Goal: Task Accomplishment & Management: Complete application form

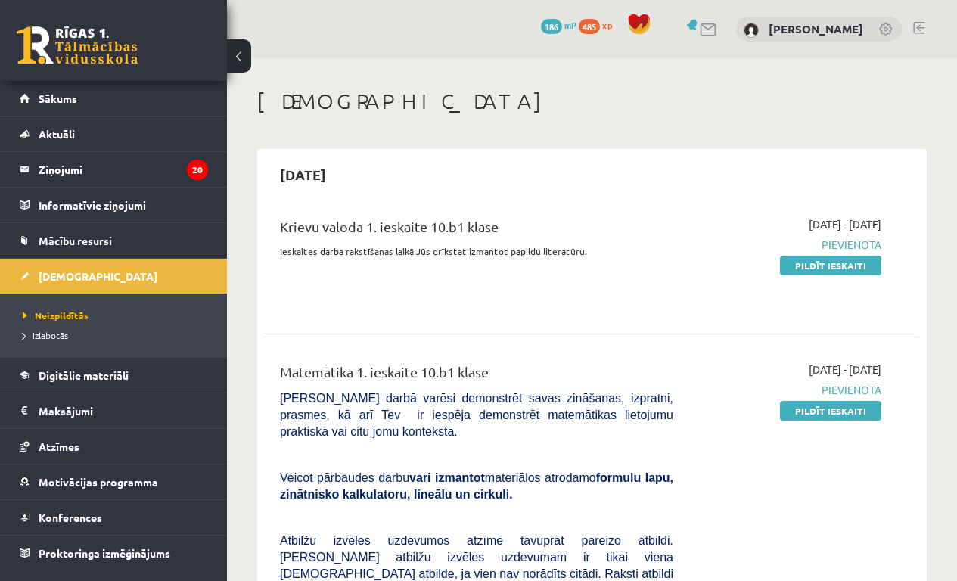
drag, startPoint x: 815, startPoint y: 265, endPoint x: 560, endPoint y: 79, distance: 315.5
click at [815, 265] on link "Pildīt ieskaiti" at bounding box center [830, 266] width 101 height 20
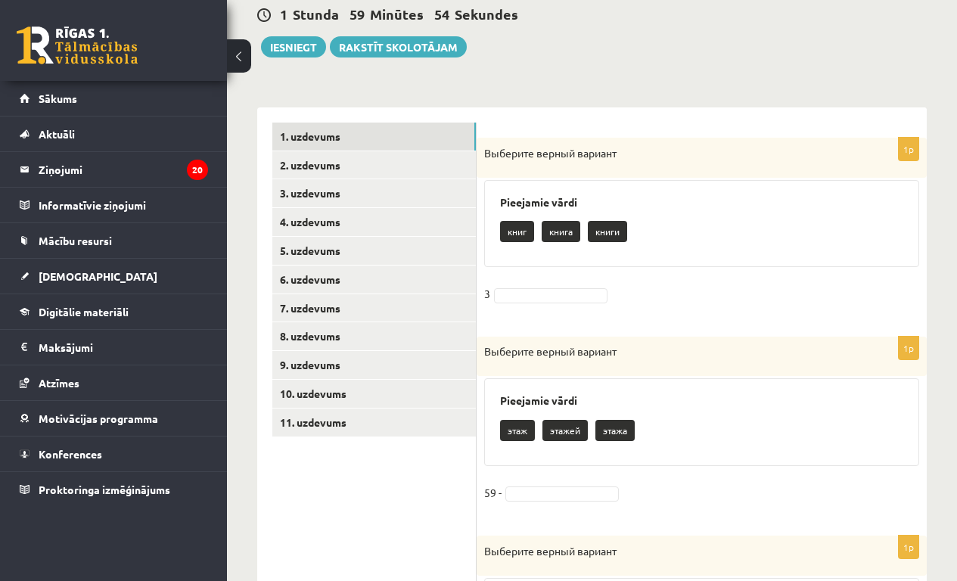
scroll to position [237, 0]
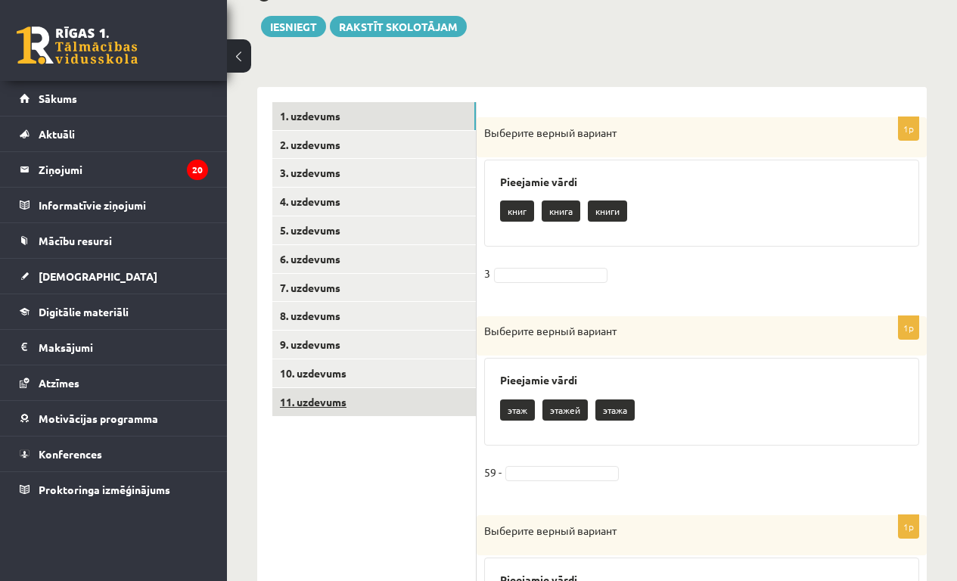
click at [364, 408] on link "11. uzdevums" at bounding box center [373, 402] width 203 height 28
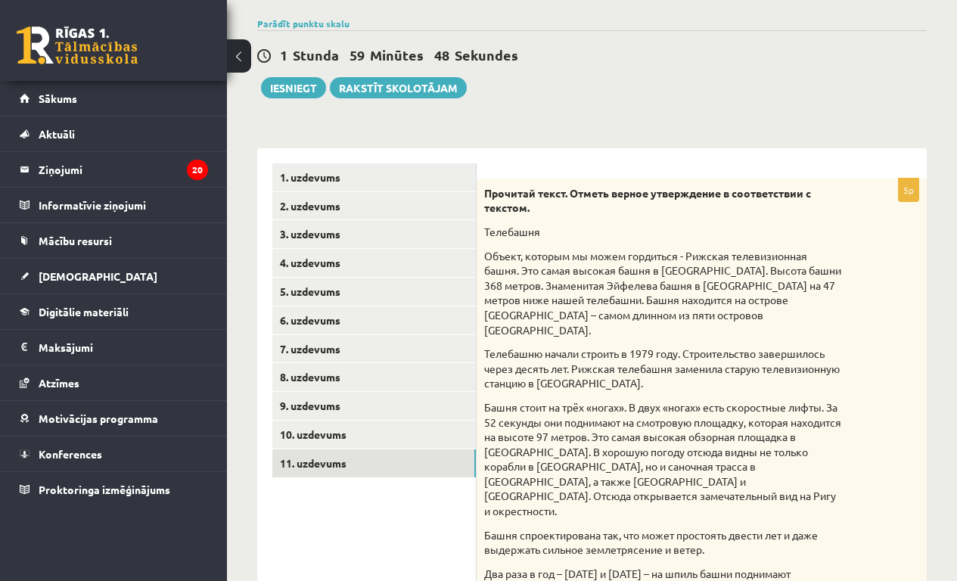
scroll to position [170, 0]
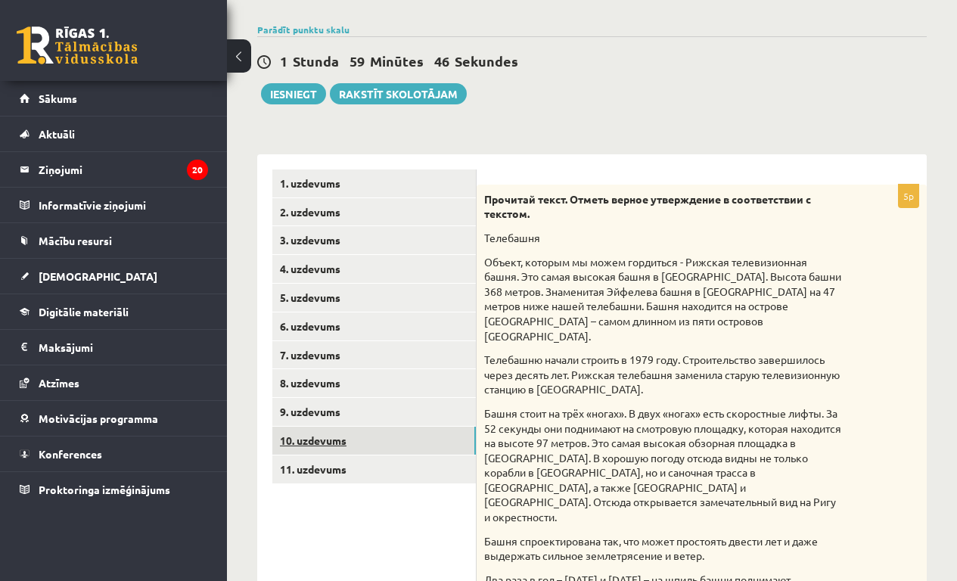
click at [318, 451] on link "10. uzdevums" at bounding box center [373, 441] width 203 height 28
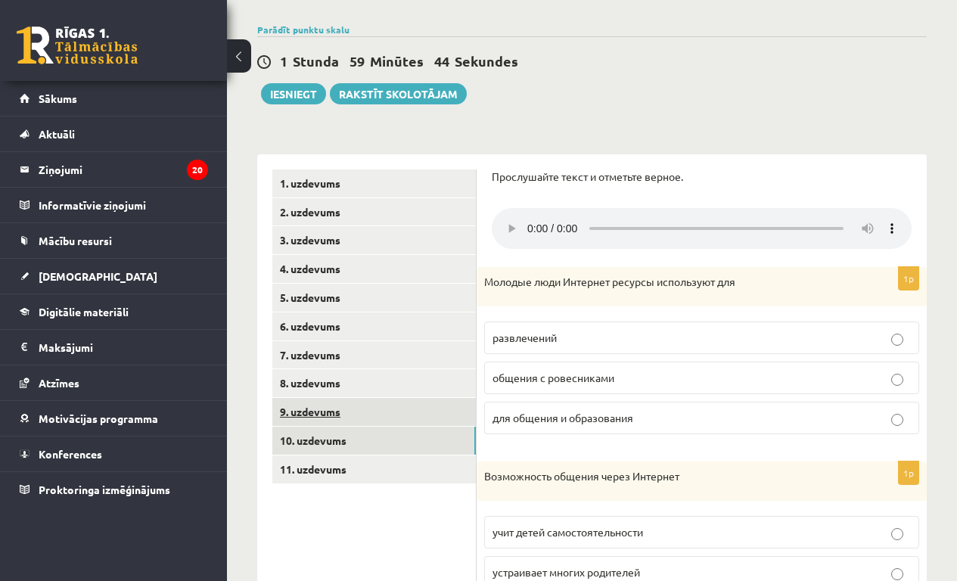
click at [312, 410] on link "9. uzdevums" at bounding box center [373, 412] width 203 height 28
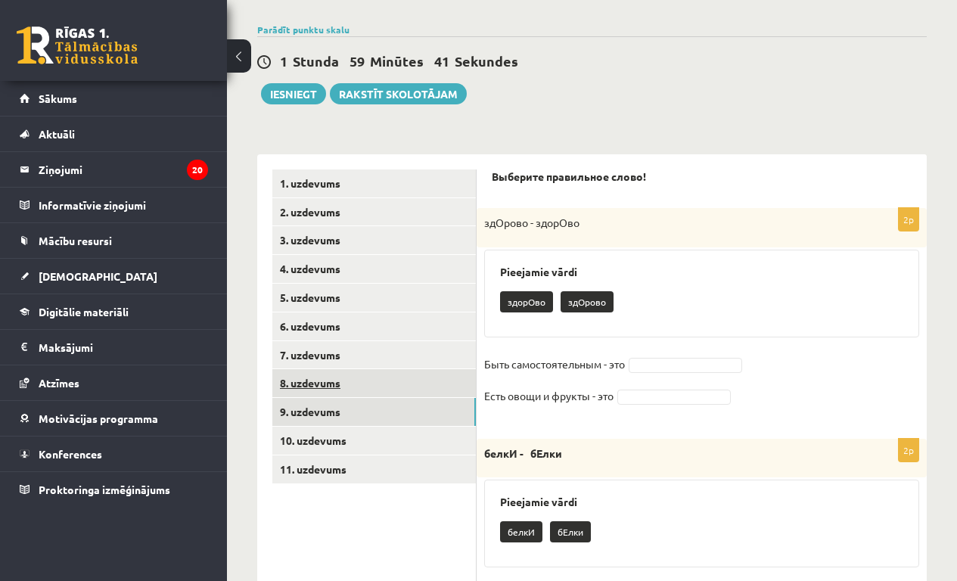
click at [327, 380] on link "8. uzdevums" at bounding box center [373, 383] width 203 height 28
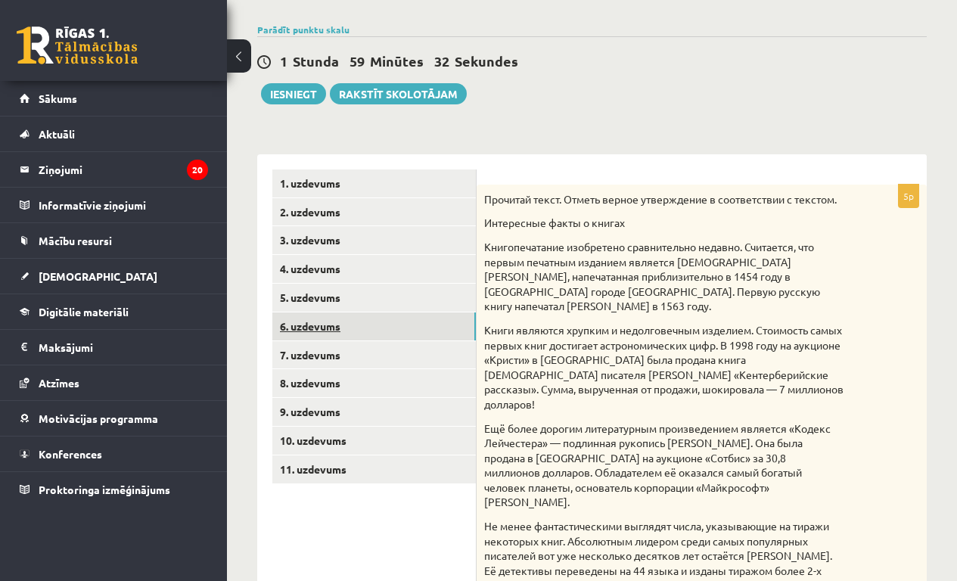
click at [327, 326] on link "6. uzdevums" at bounding box center [373, 326] width 203 height 28
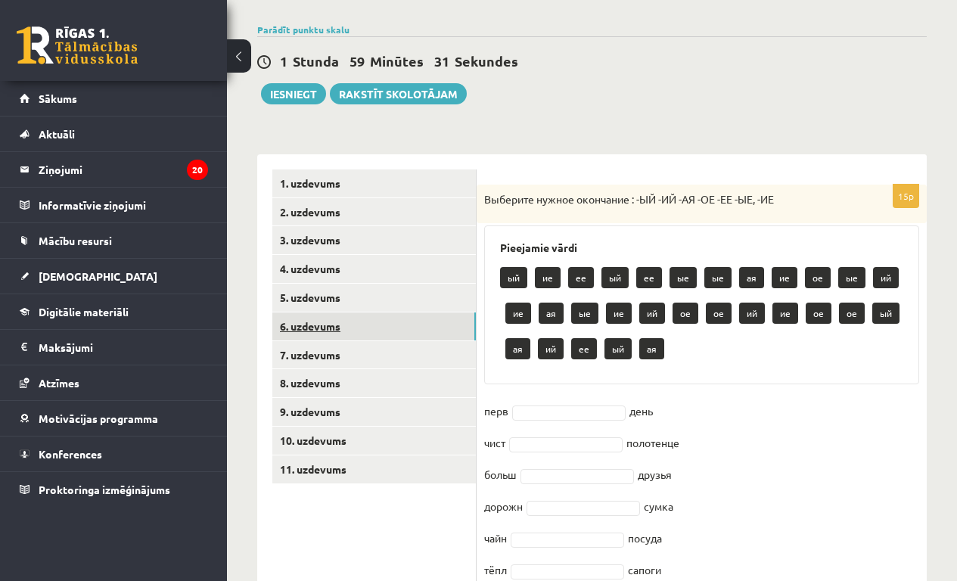
click at [331, 340] on link "6. uzdevums" at bounding box center [373, 326] width 203 height 28
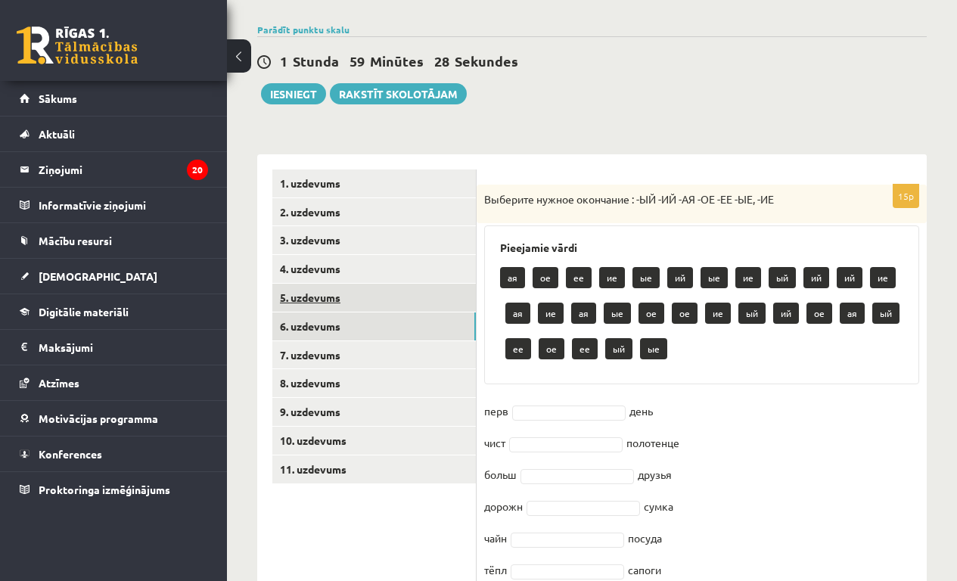
click at [340, 301] on link "5. uzdevums" at bounding box center [373, 298] width 203 height 28
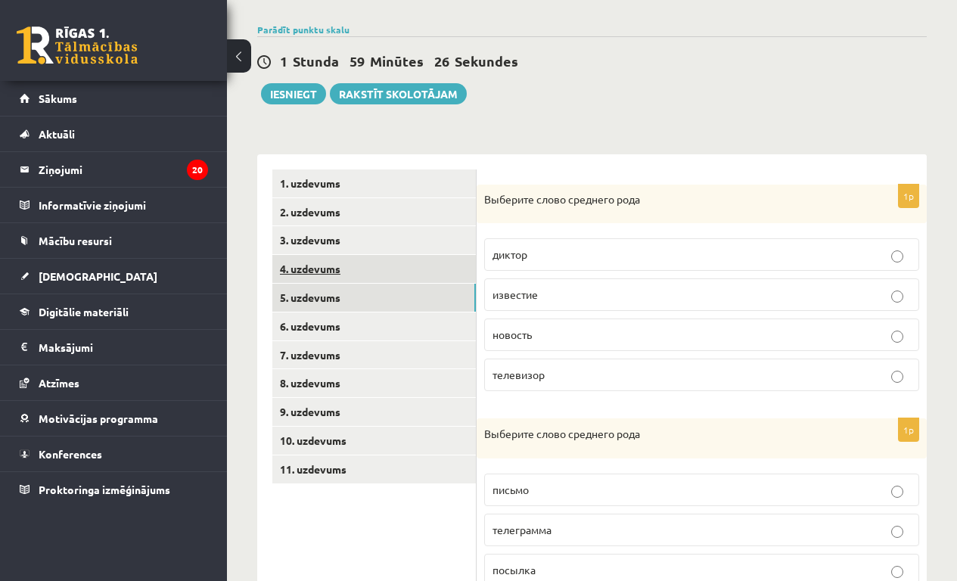
click at [334, 278] on link "4. uzdevums" at bounding box center [373, 269] width 203 height 28
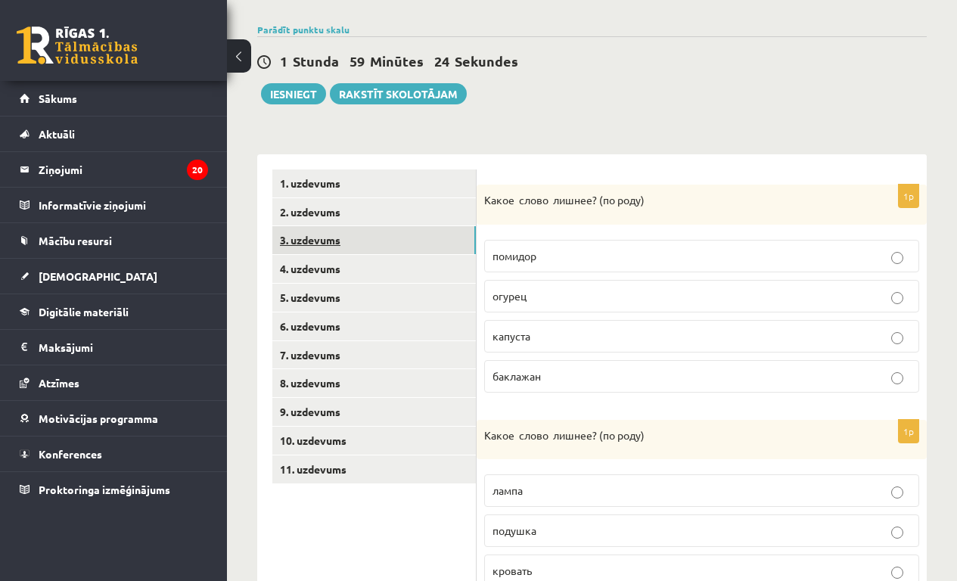
click at [321, 241] on link "3. uzdevums" at bounding box center [373, 240] width 203 height 28
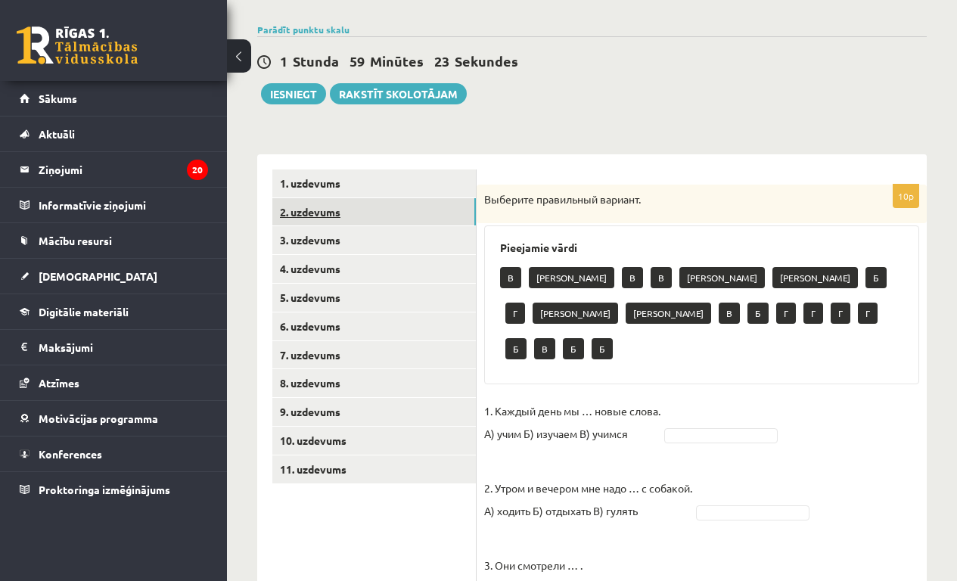
click at [321, 216] on link "2. uzdevums" at bounding box center [373, 212] width 203 height 28
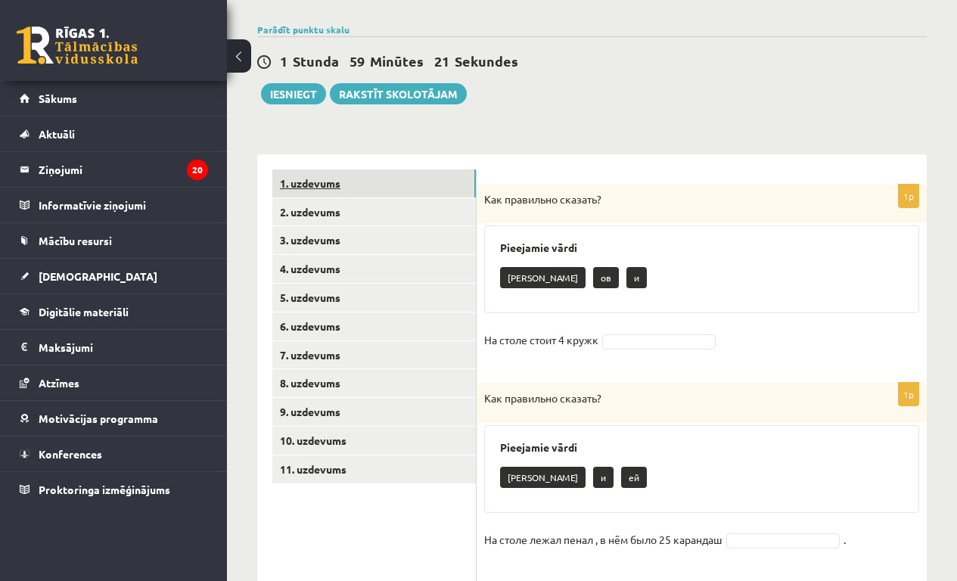
click at [316, 182] on link "1. uzdevums" at bounding box center [373, 183] width 203 height 28
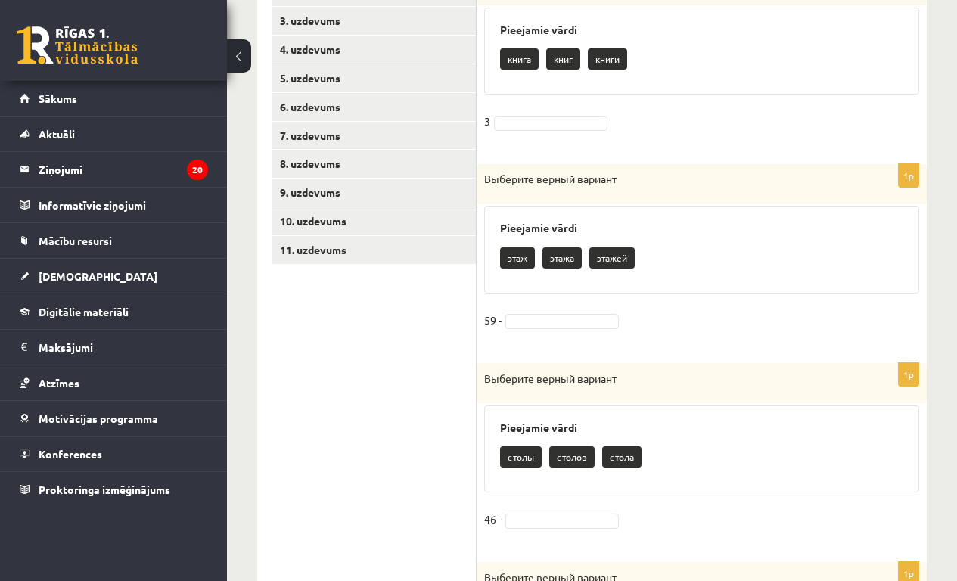
scroll to position [396, 0]
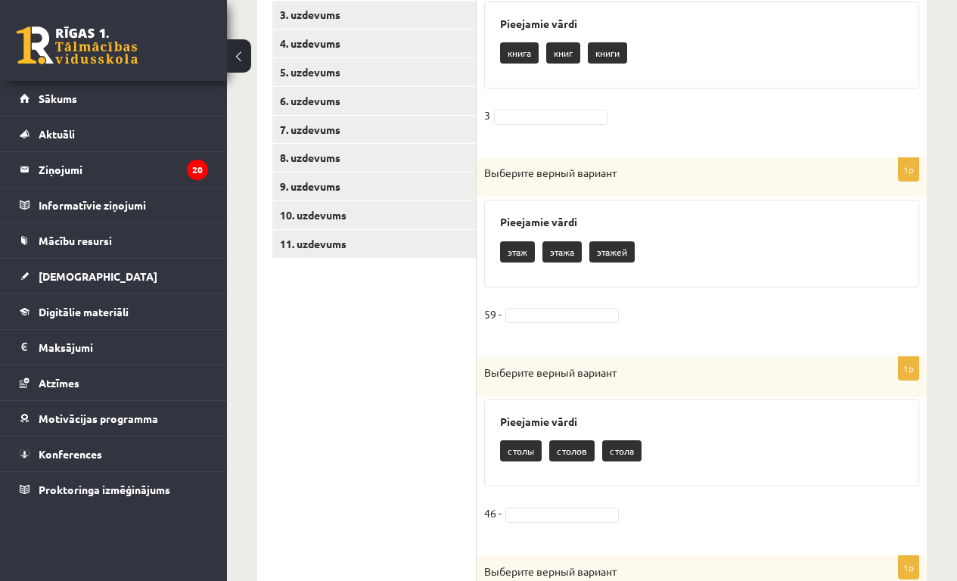
click at [561, 253] on p "этажа" at bounding box center [561, 251] width 39 height 21
drag, startPoint x: 562, startPoint y: 256, endPoint x: 569, endPoint y: 294, distance: 39.3
click at [569, 294] on div "1p Выберите верный вариант Pieejamie vārdi этаж этажа этажей 59 -" at bounding box center [701, 249] width 450 height 183
click at [569, 292] on div "1p Выберите верный вариант Pieejamie vārdi этаж этажа этажей 59 -" at bounding box center [701, 249] width 450 height 183
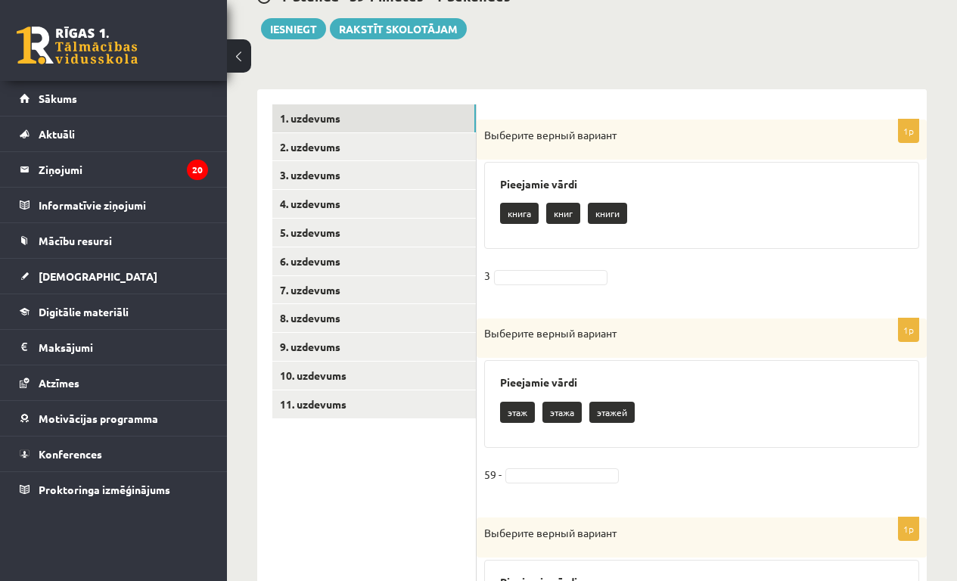
scroll to position [232, 0]
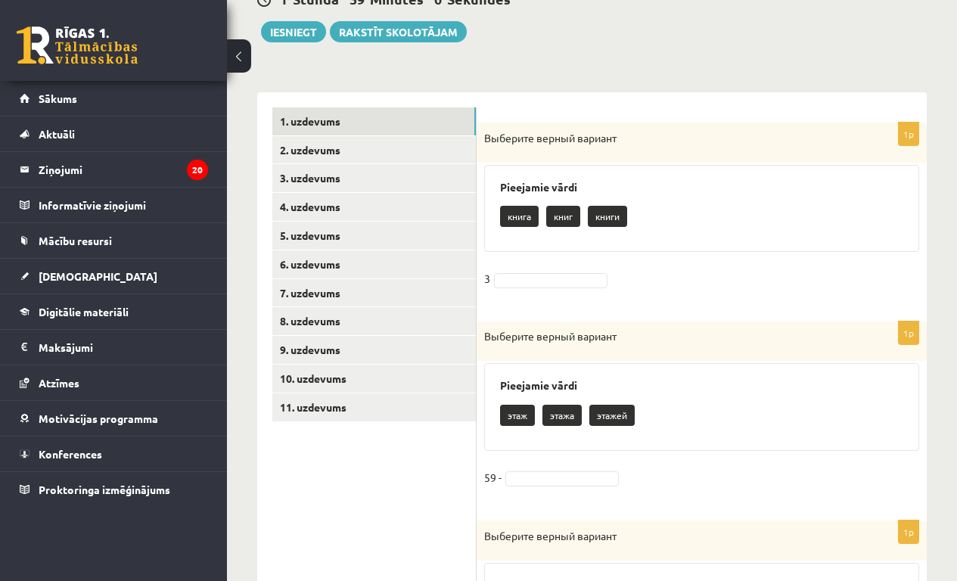
click at [237, 58] on button at bounding box center [239, 55] width 24 height 33
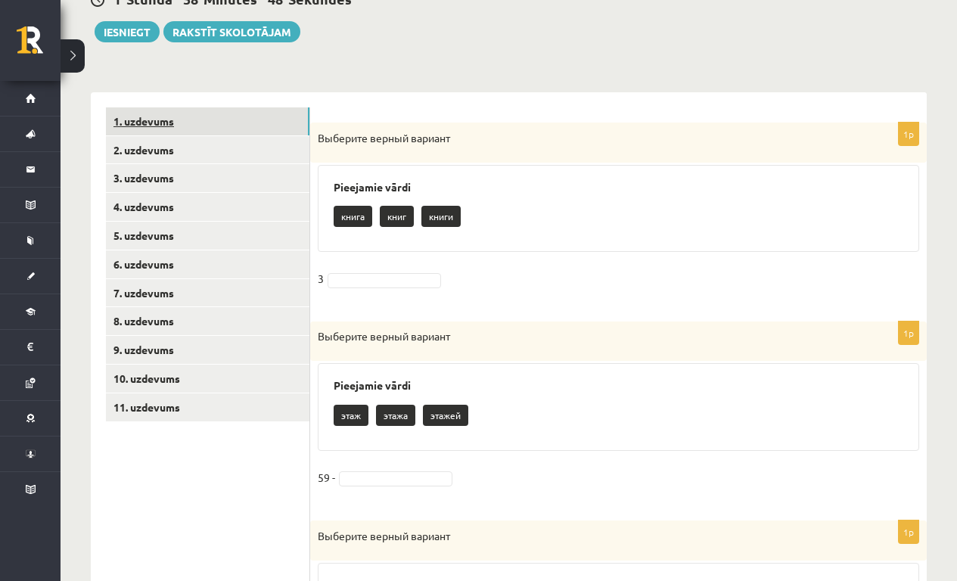
scroll to position [0, 0]
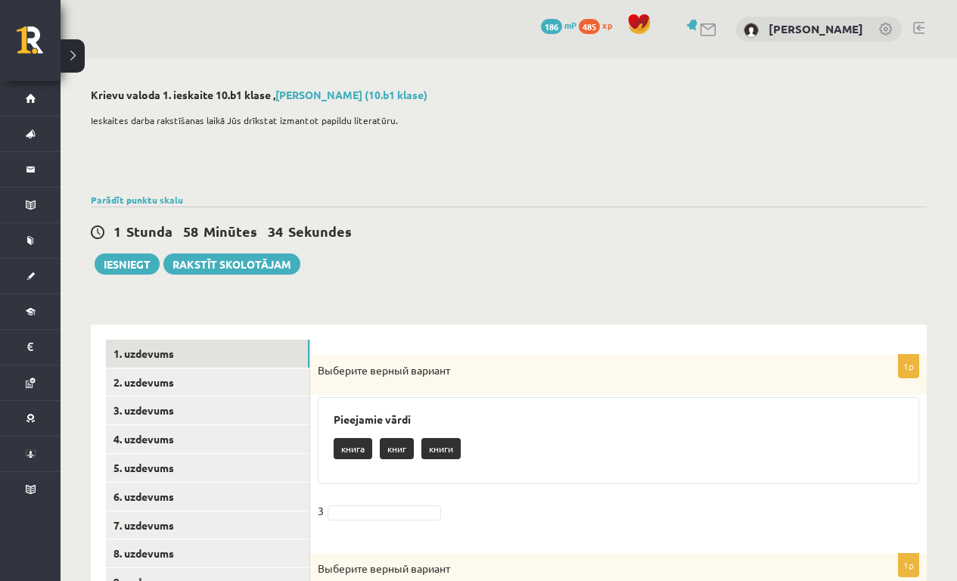
click at [916, 29] on link at bounding box center [918, 28] width 11 height 12
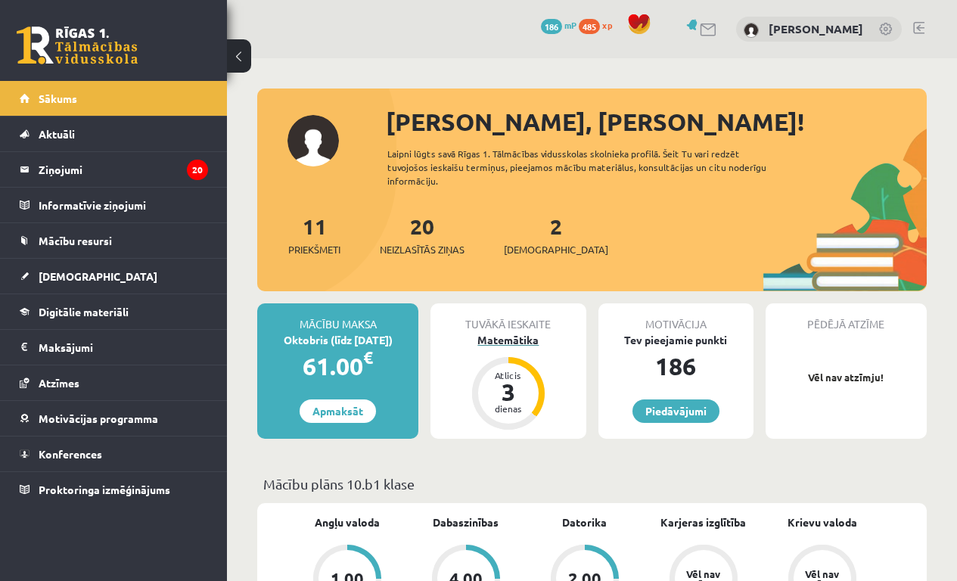
click at [526, 330] on div "Tuvākā ieskaite" at bounding box center [507, 317] width 155 height 29
click at [526, 343] on div "Matemātika" at bounding box center [507, 340] width 155 height 16
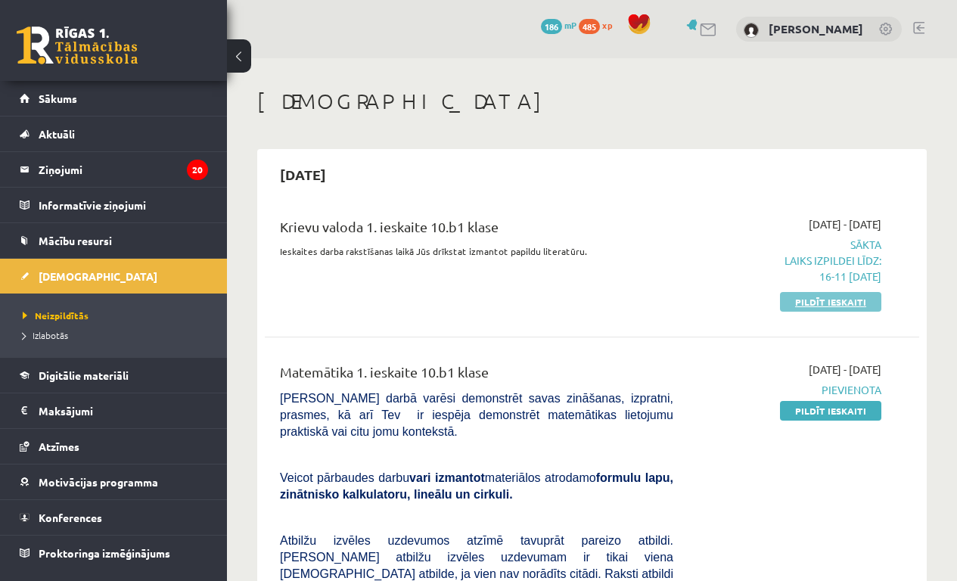
click at [805, 302] on link "Pildīt ieskaiti" at bounding box center [830, 302] width 101 height 20
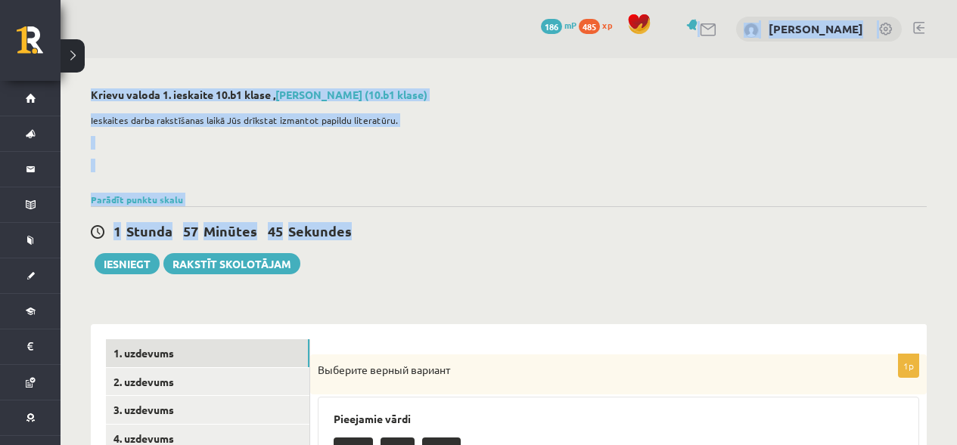
drag, startPoint x: 660, startPoint y: 23, endPoint x: 687, endPoint y: 20, distance: 27.4
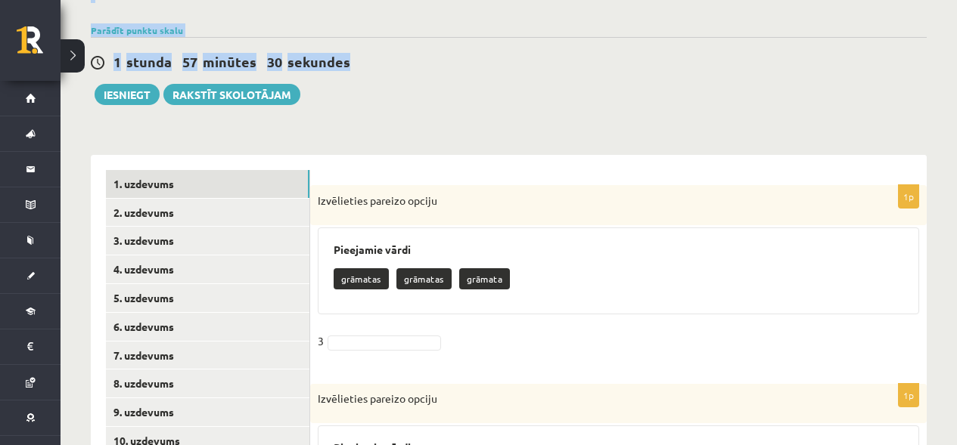
scroll to position [181, 0]
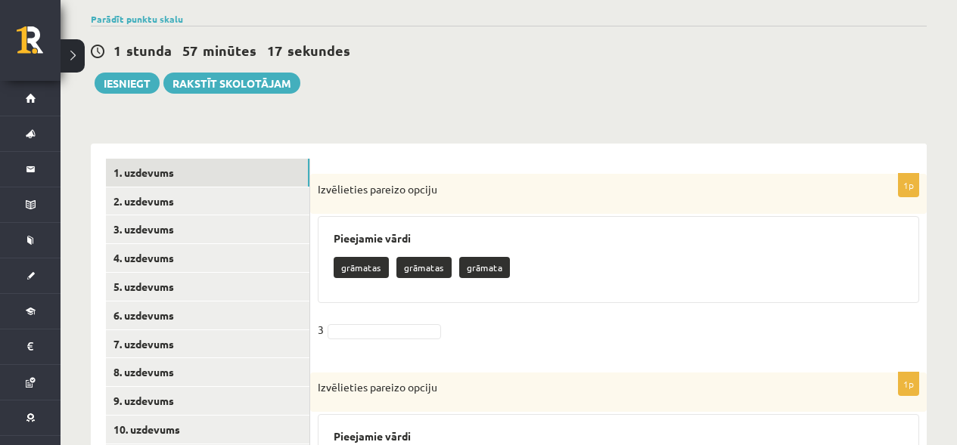
click at [763, 203] on div "Izvēlieties pareizo opciju" at bounding box center [618, 194] width 616 height 40
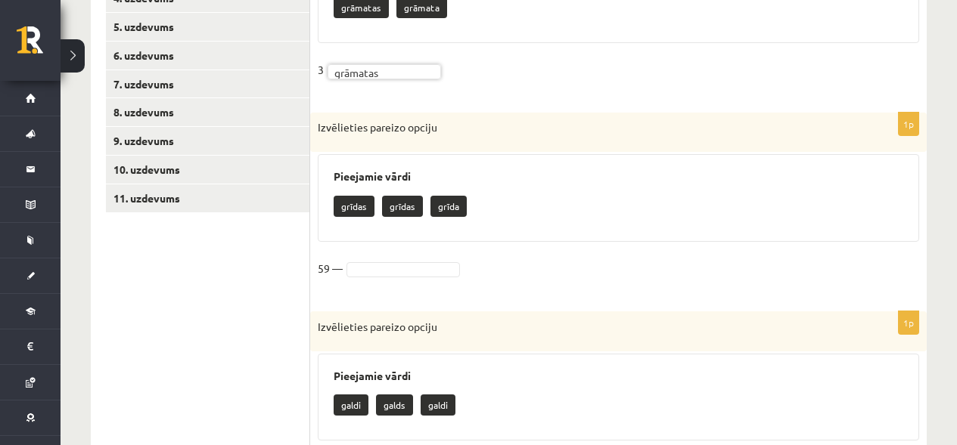
scroll to position [452, 0]
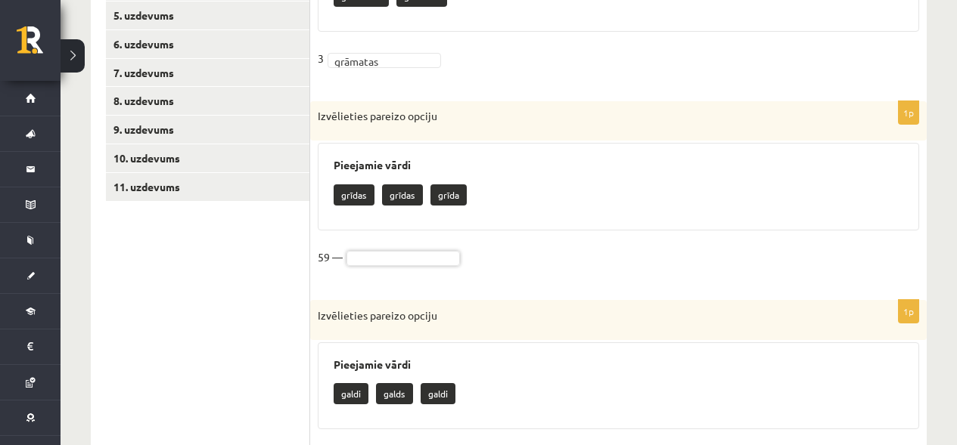
click at [452, 197] on font "grīda" at bounding box center [448, 195] width 21 height 12
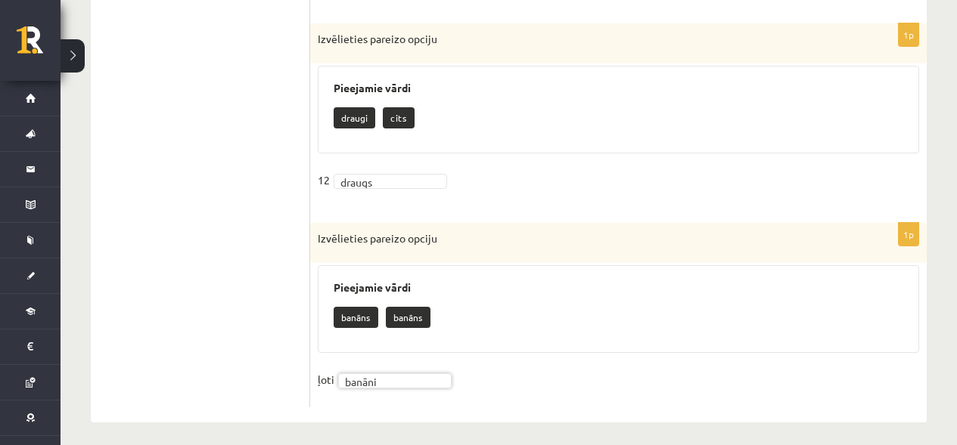
scroll to position [1731, 0]
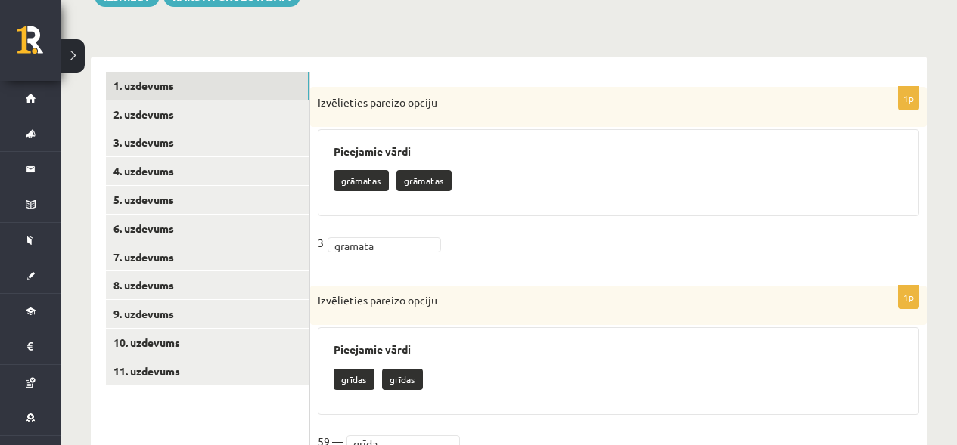
scroll to position [0, 0]
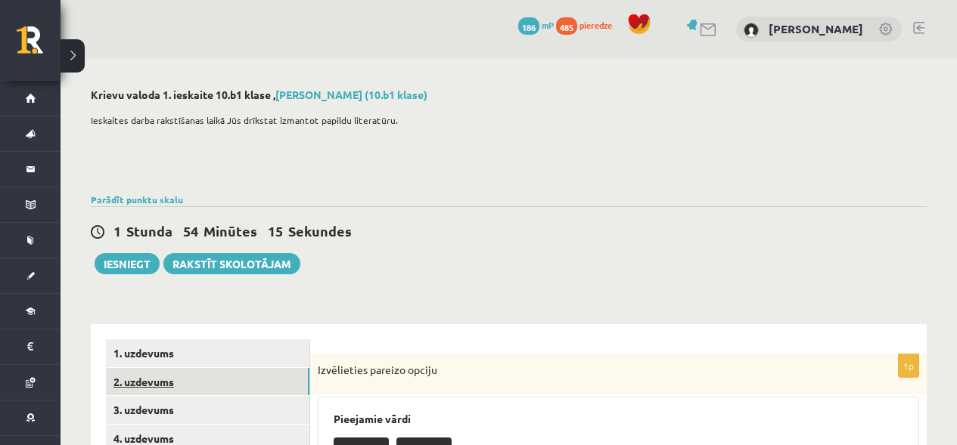
click at [256, 368] on link "2. uzdevums" at bounding box center [207, 382] width 203 height 28
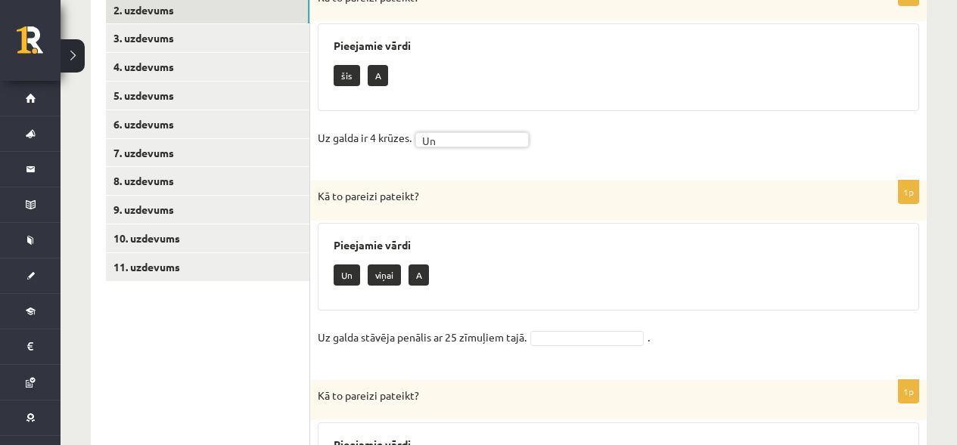
scroll to position [374, 0]
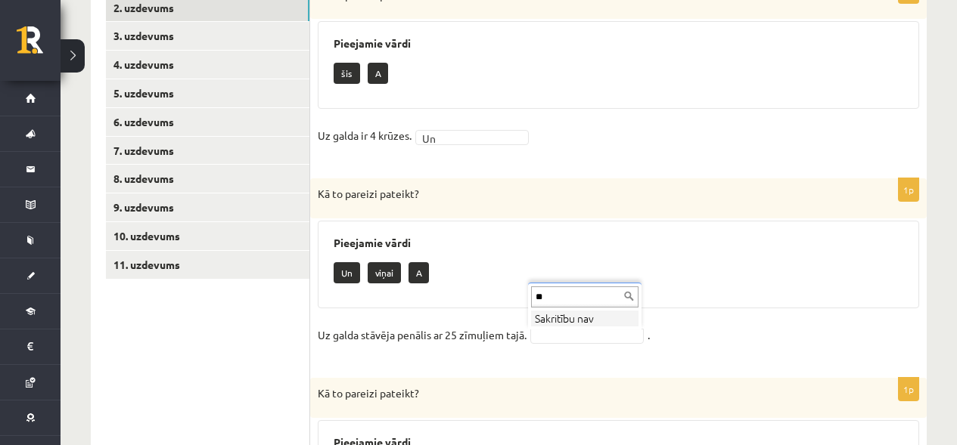
type input "*"
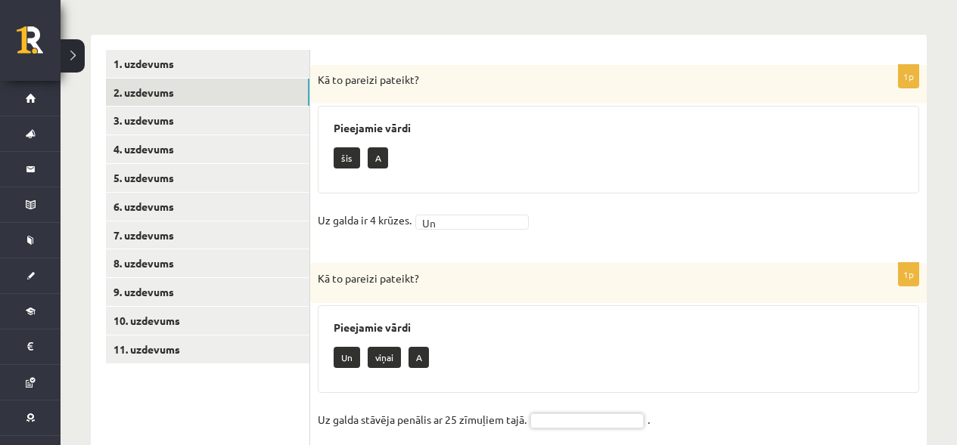
scroll to position [282, 0]
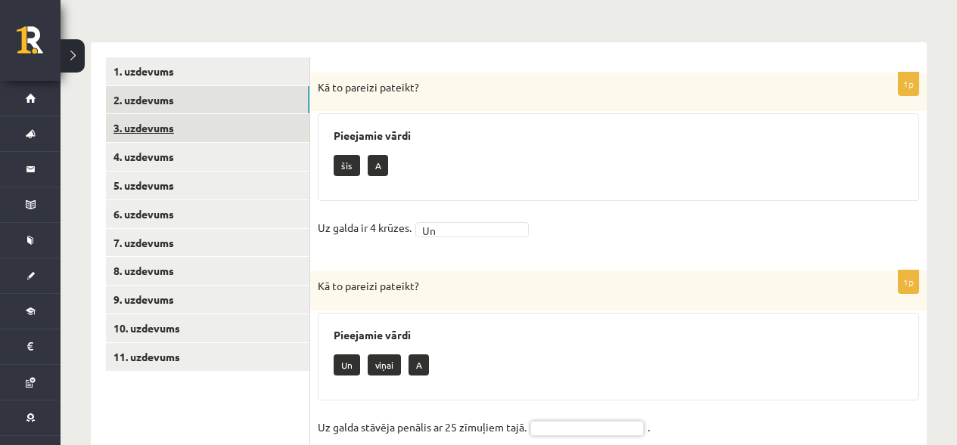
click at [147, 134] on font "3. uzdevums" at bounding box center [143, 128] width 61 height 14
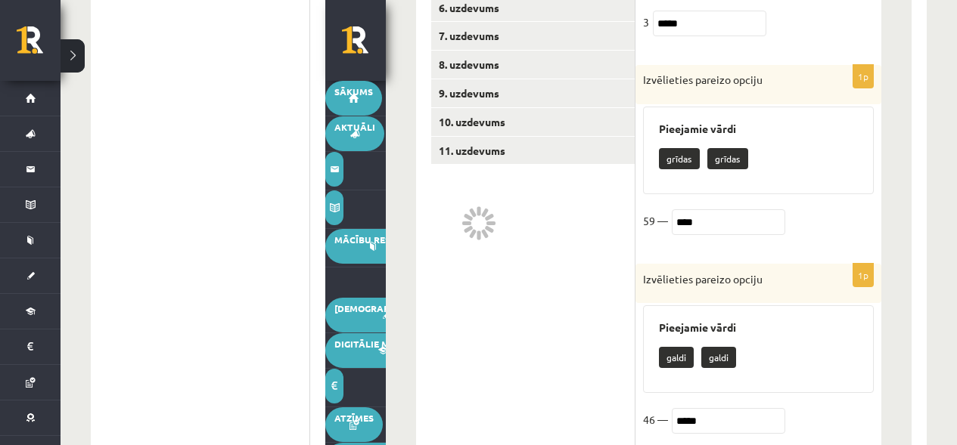
scroll to position [836, 0]
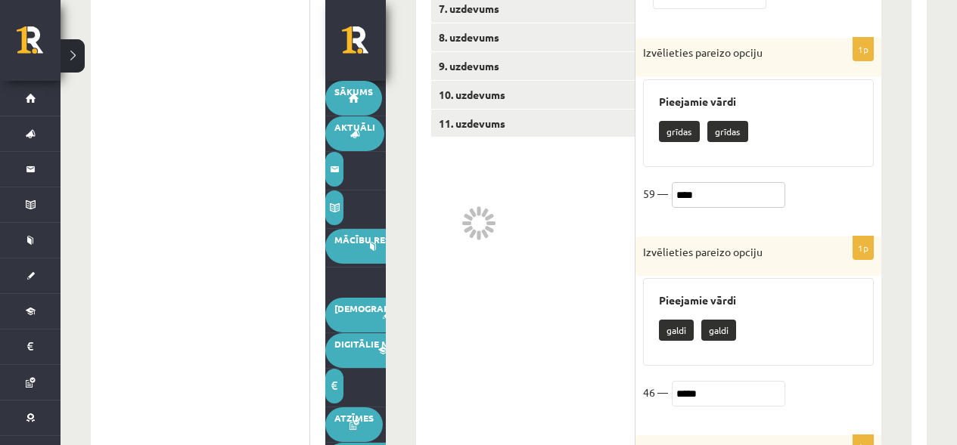
click at [721, 196] on input "****" at bounding box center [728, 195] width 113 height 26
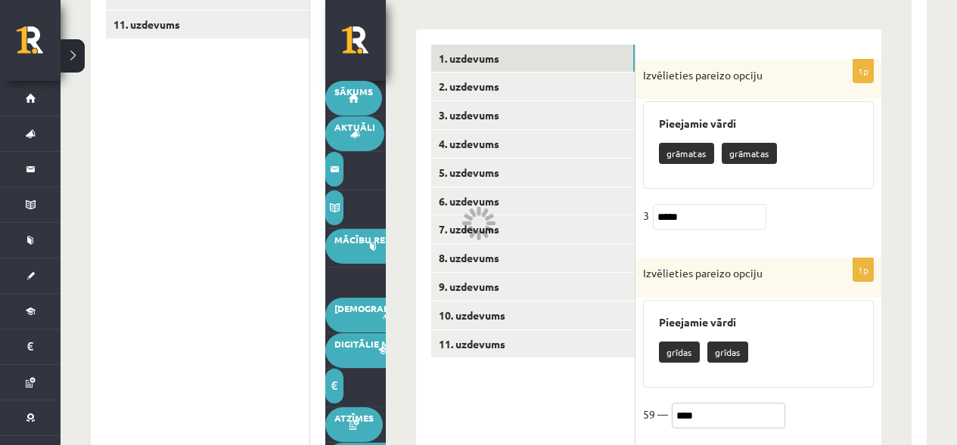
scroll to position [176, 0]
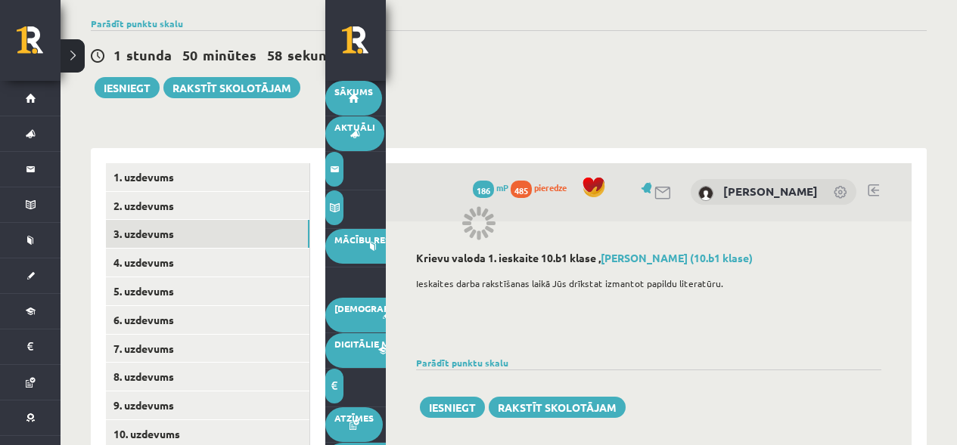
click at [717, 93] on div "1 stunda 50 minūtes 58 sekundes Ieskaite saglabāta! Iesniegt Rakstīt skolotājam" at bounding box center [509, 64] width 836 height 68
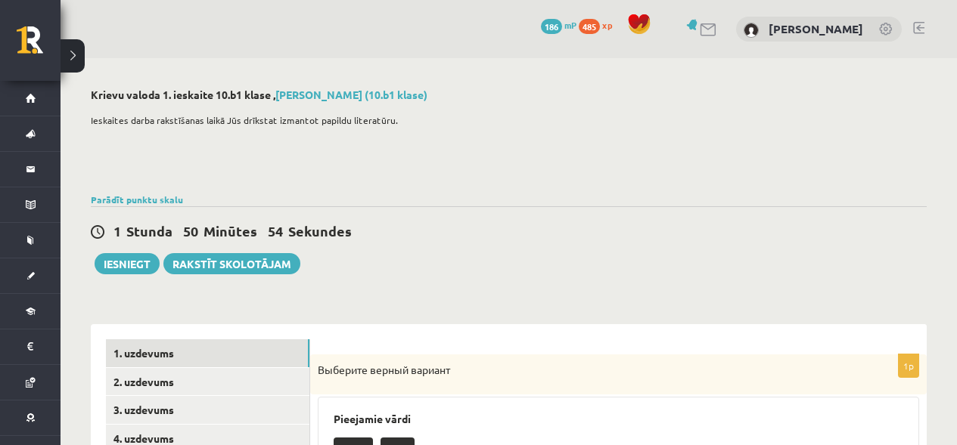
scroll to position [176, 0]
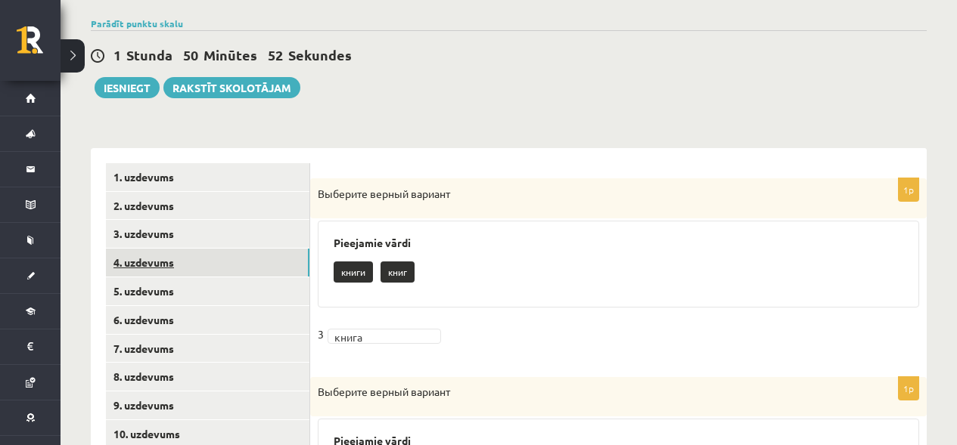
click at [202, 261] on link "4. uzdevums" at bounding box center [207, 263] width 203 height 28
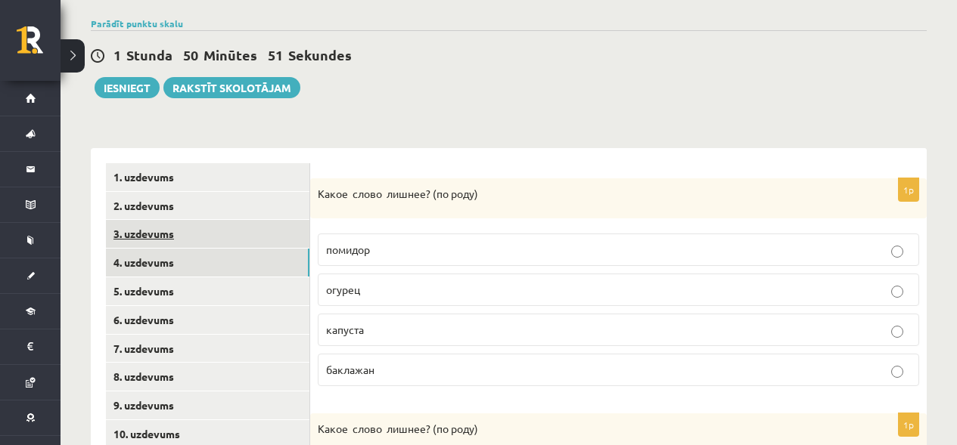
click at [194, 239] on link "3. uzdevums" at bounding box center [207, 234] width 203 height 28
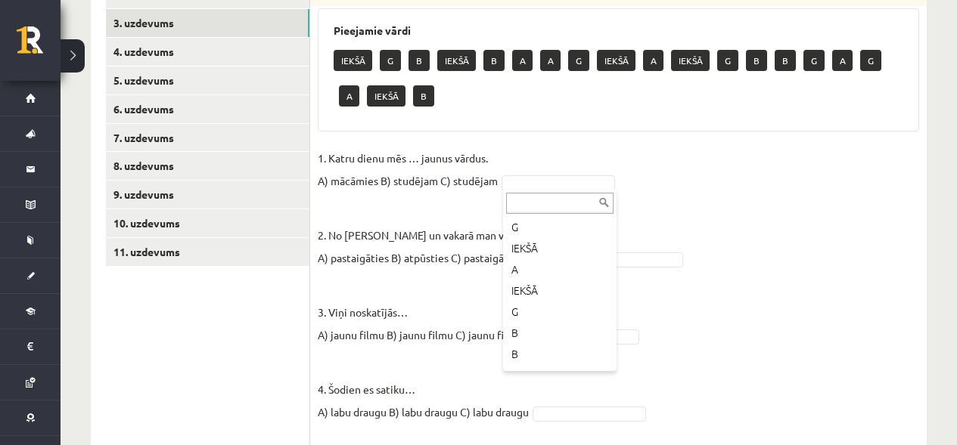
scroll to position [0, 0]
type input "*******"
click at [571, 201] on input "text" at bounding box center [559, 203] width 107 height 21
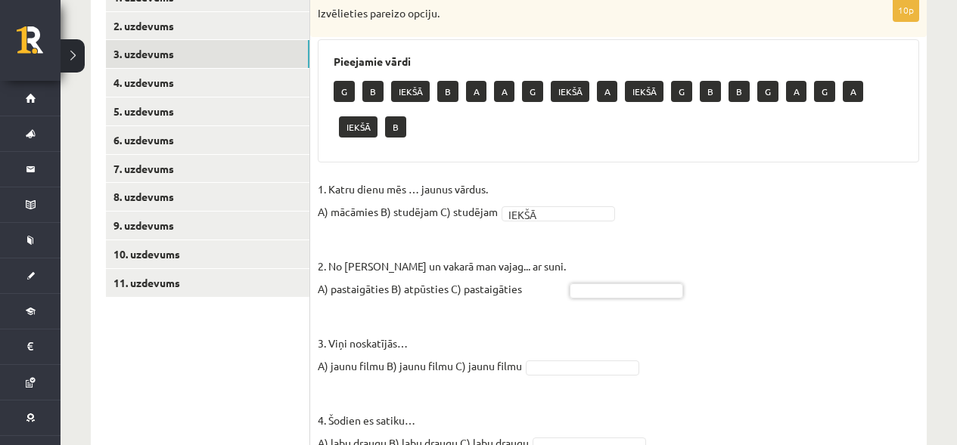
scroll to position [363, 0]
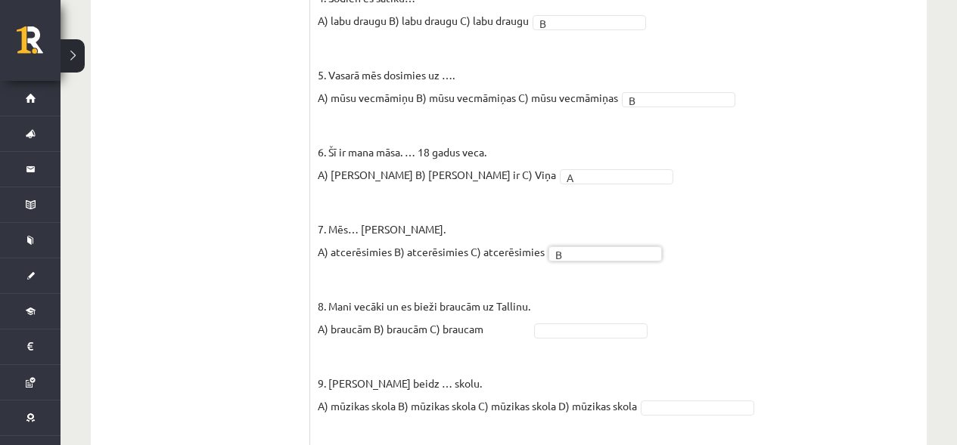
scroll to position [855, 0]
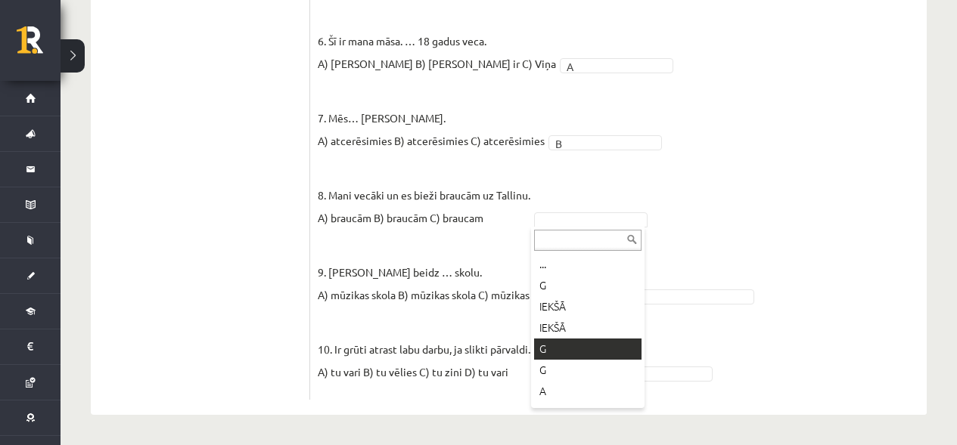
type input "*"
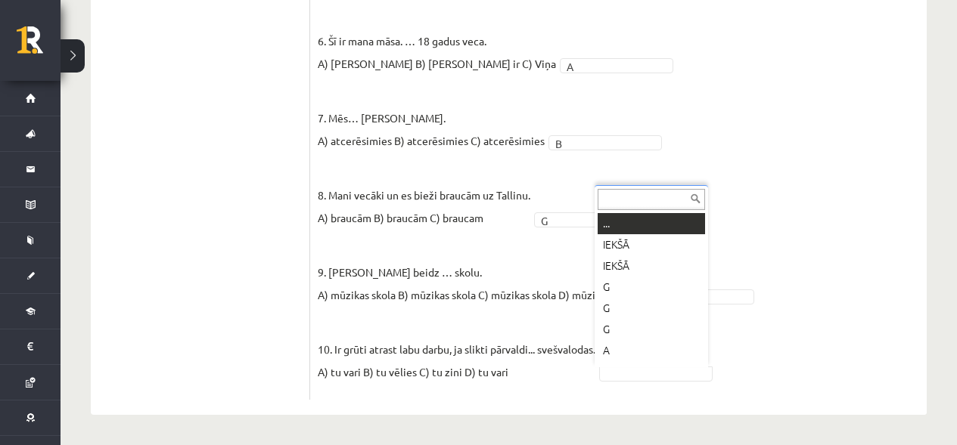
scroll to position [18, 0]
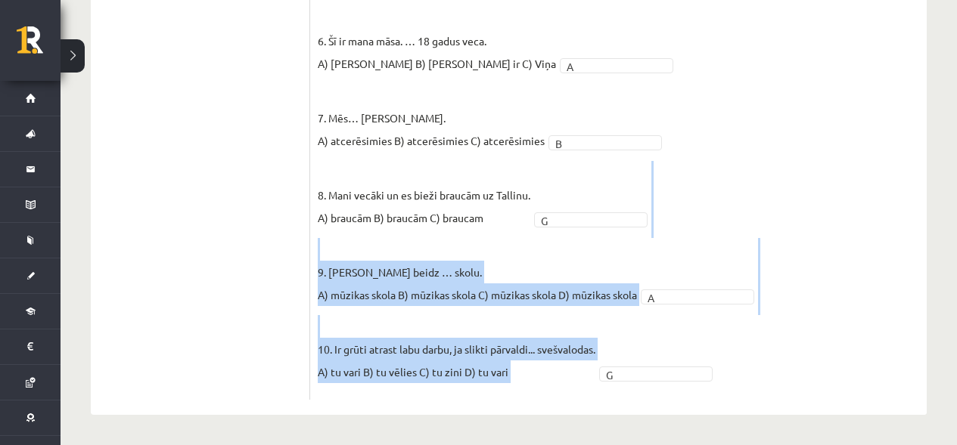
drag, startPoint x: 920, startPoint y: 187, endPoint x: 967, endPoint y: 276, distance: 101.2
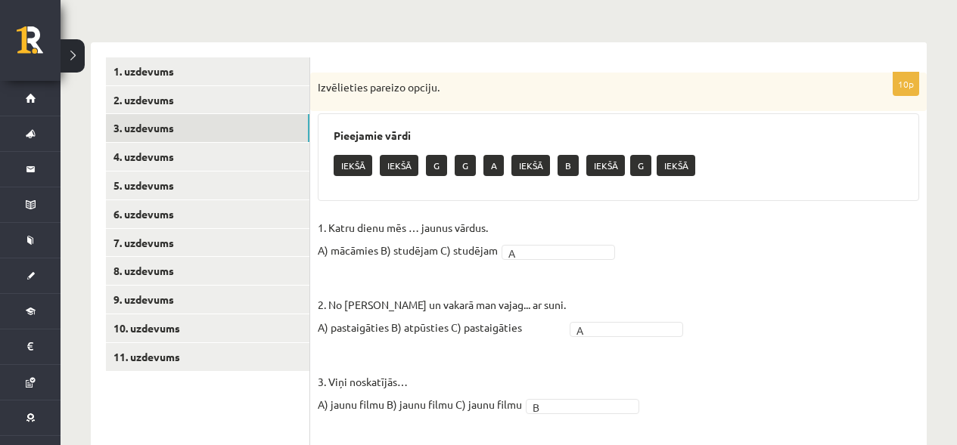
scroll to position [277, 0]
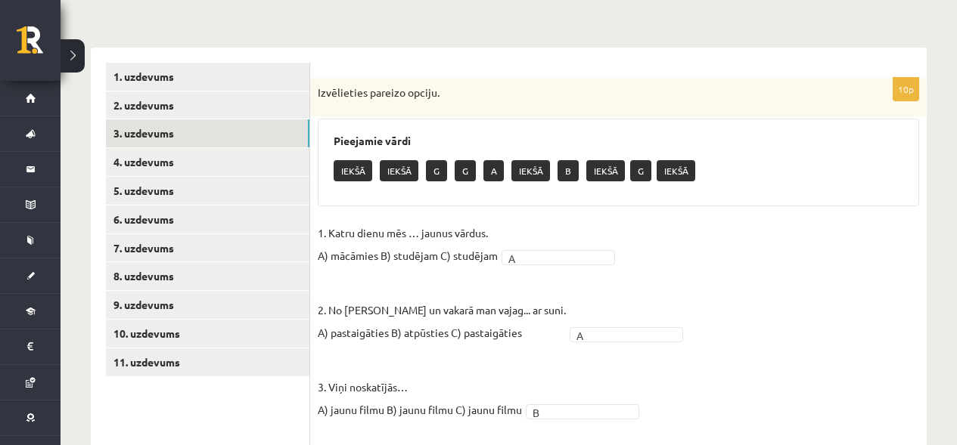
click at [174, 157] on link "4. uzdevums" at bounding box center [207, 162] width 203 height 28
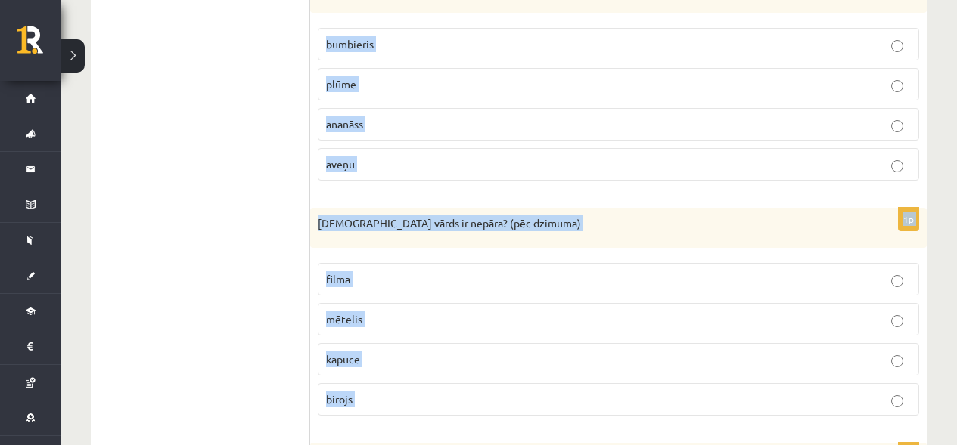
scroll to position [1115, 0]
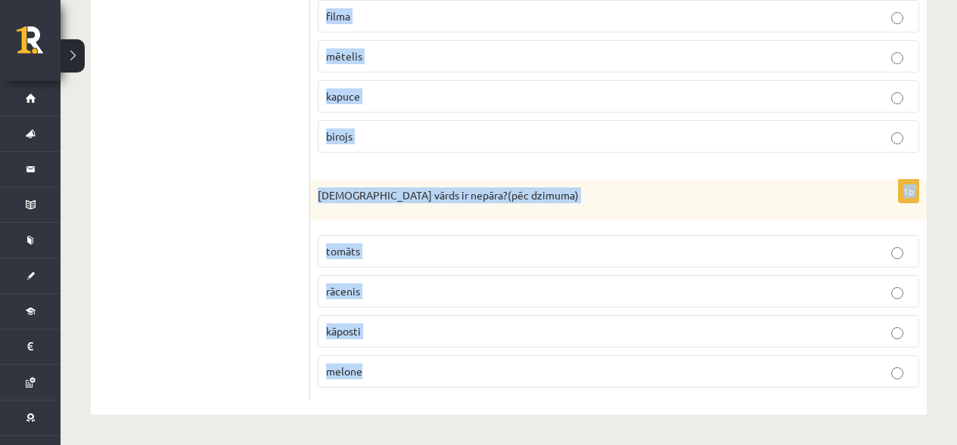
drag, startPoint x: 314, startPoint y: 92, endPoint x: 435, endPoint y: 469, distance: 395.6
copy form "Kurš vārds ir nepāra? ( pēc dzimuma) tomāts gurķis kāposti baklažāns 1p Kurš vā…"
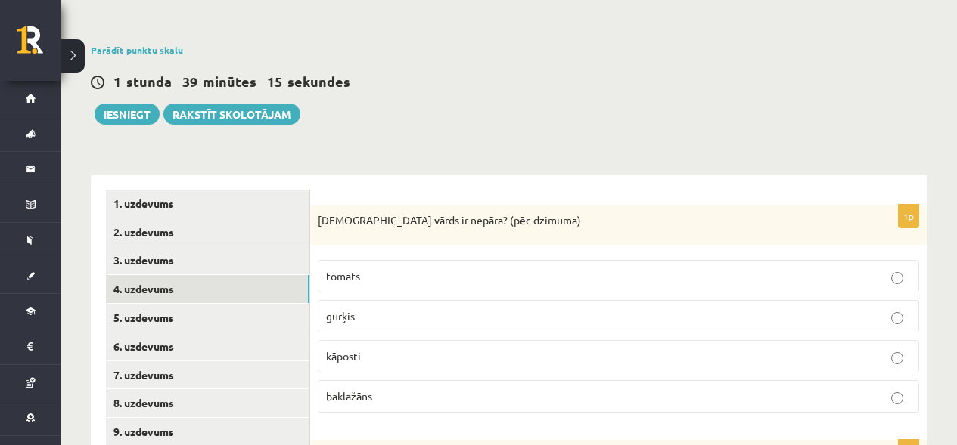
scroll to position [197, 0]
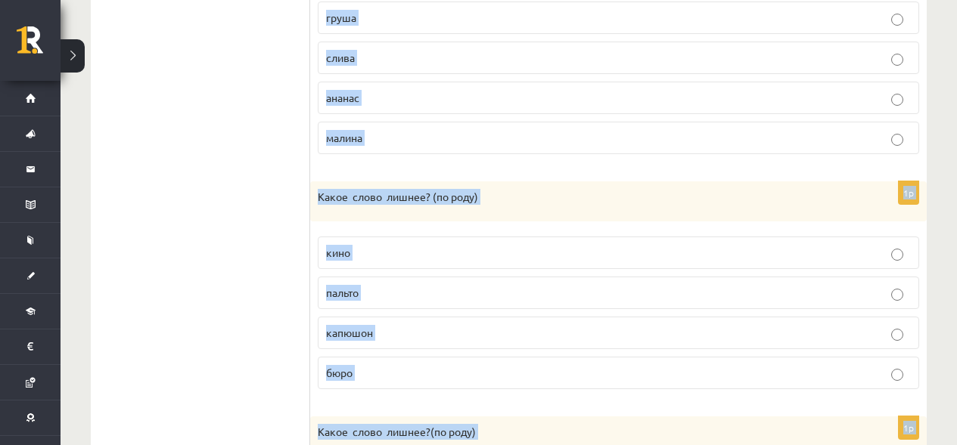
scroll to position [1115, 0]
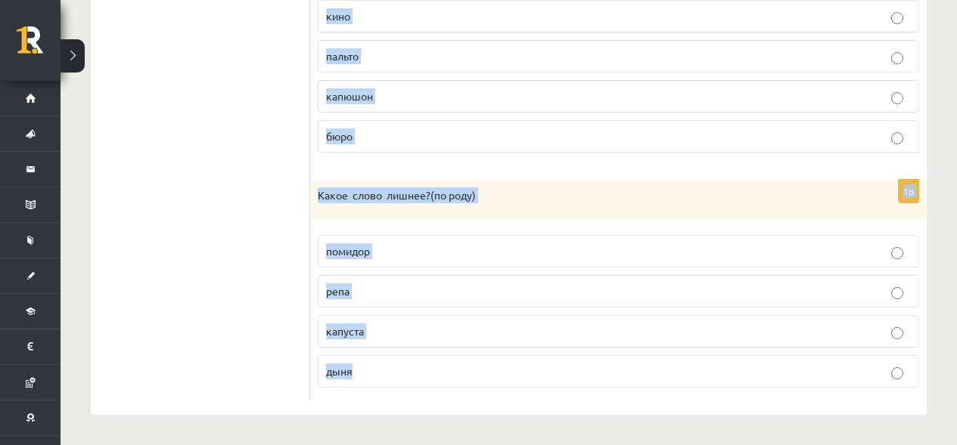
drag, startPoint x: 313, startPoint y: 163, endPoint x: 451, endPoint y: 427, distance: 297.4
copy form "Какое слово лишнее? ( по родy) помидор огурец капуста баклажан 1p Какое слово л…"
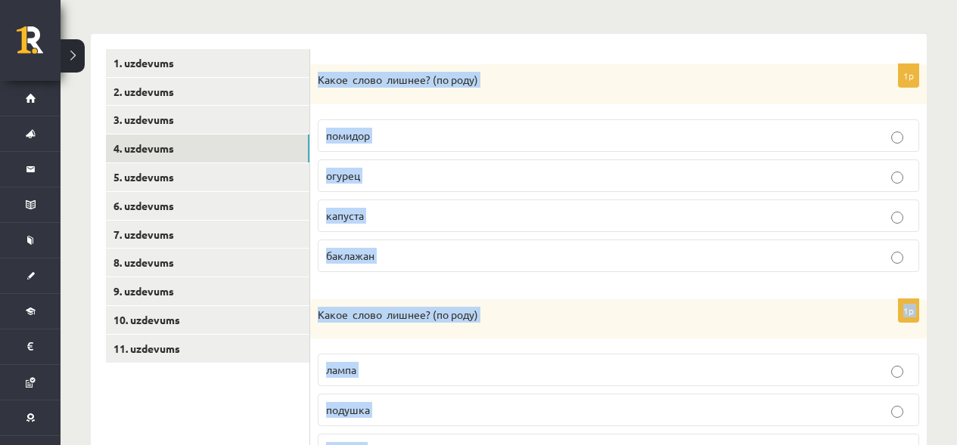
scroll to position [285, 0]
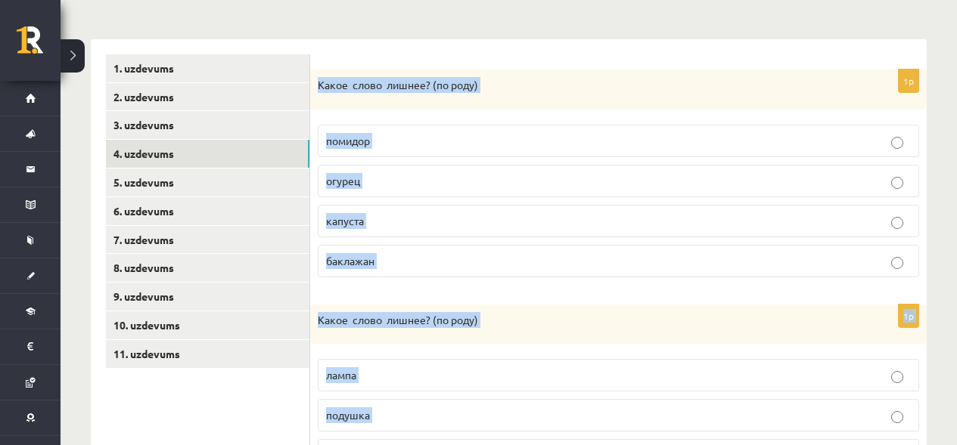
click at [570, 215] on p "капуста" at bounding box center [618, 221] width 585 height 16
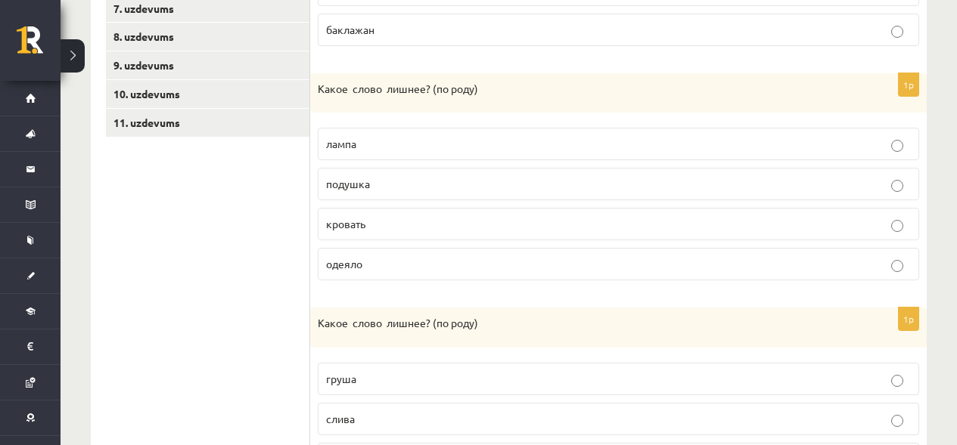
scroll to position [520, 0]
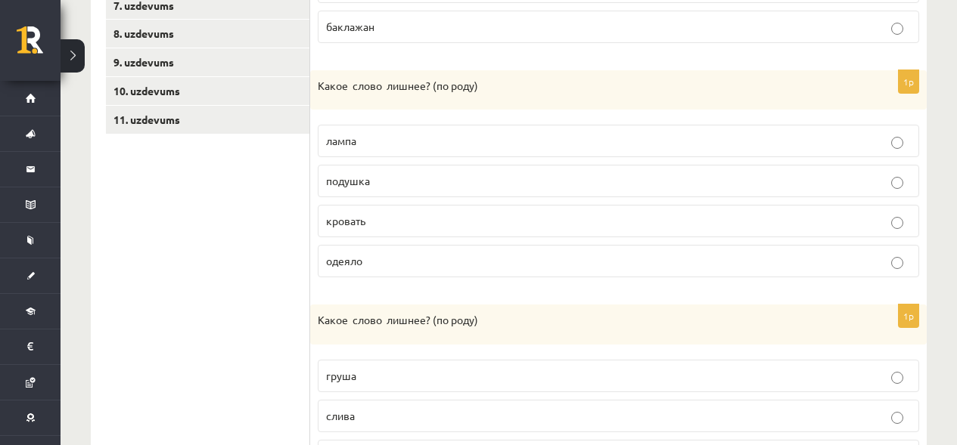
click at [385, 256] on p "одеяло" at bounding box center [618, 261] width 585 height 16
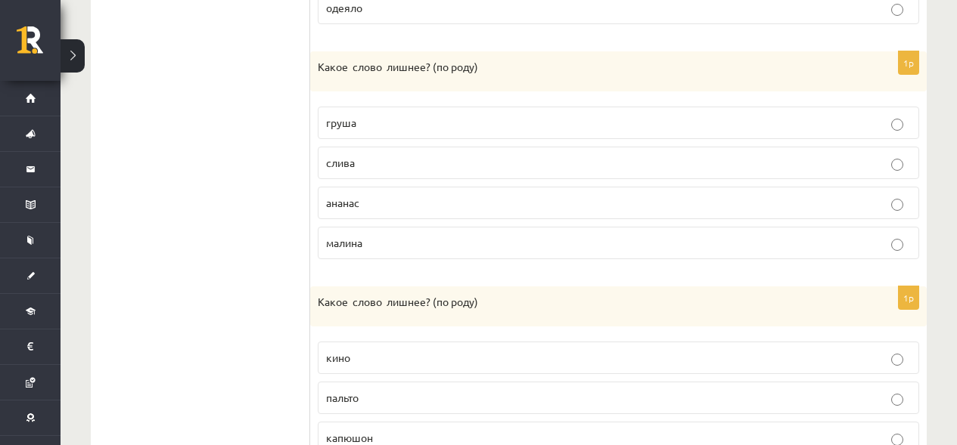
scroll to position [776, 0]
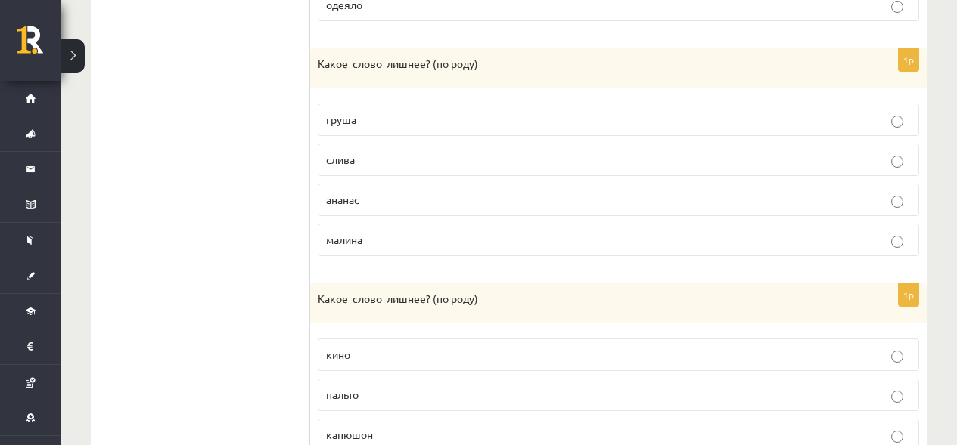
click at [371, 204] on p "ананас" at bounding box center [618, 200] width 585 height 16
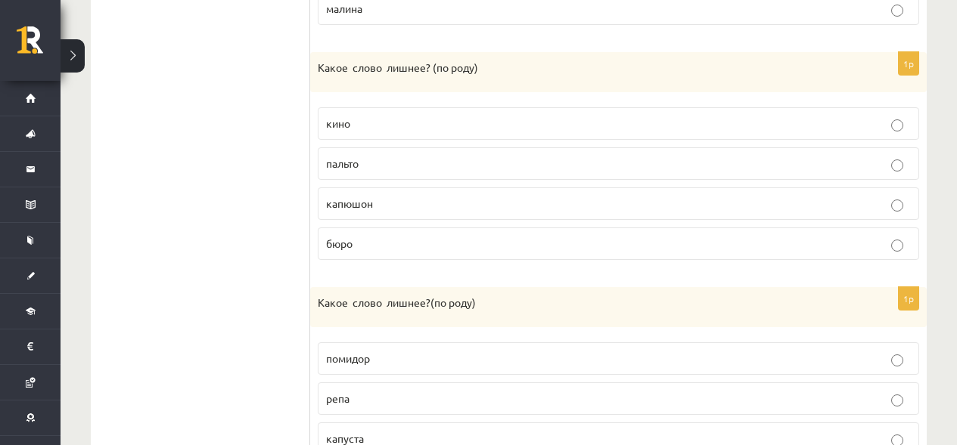
scroll to position [971, 0]
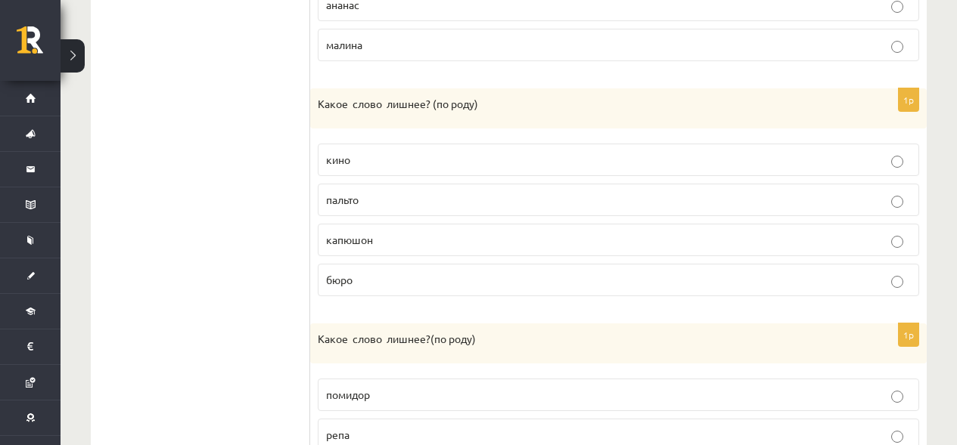
click at [365, 240] on span "капюшон" at bounding box center [349, 240] width 47 height 14
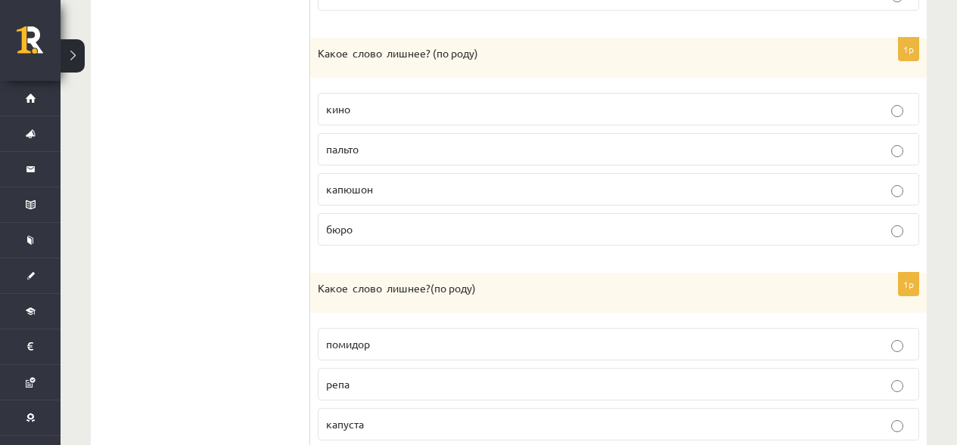
scroll to position [1115, 0]
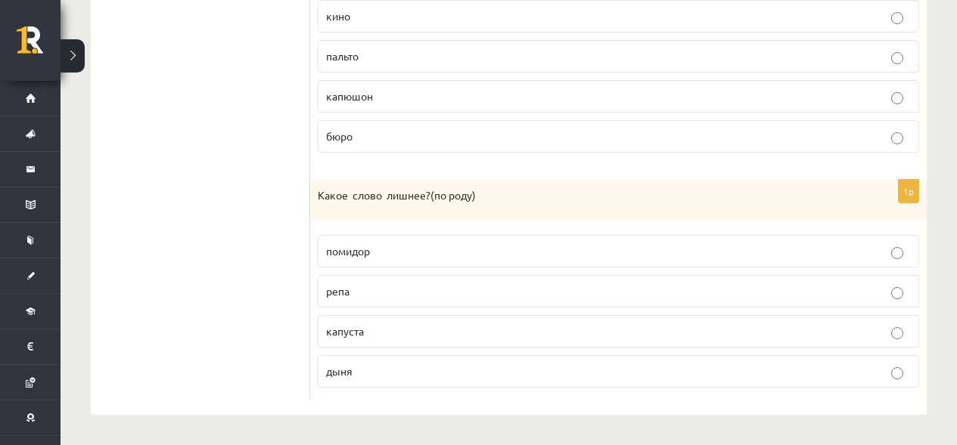
click at [370, 247] on span "помидор" at bounding box center [348, 251] width 44 height 14
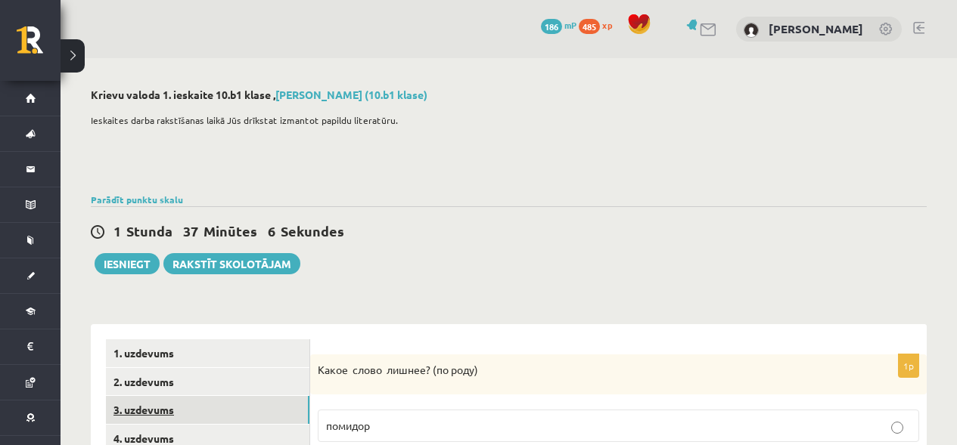
click at [123, 407] on link "3. uzdevums" at bounding box center [207, 410] width 203 height 28
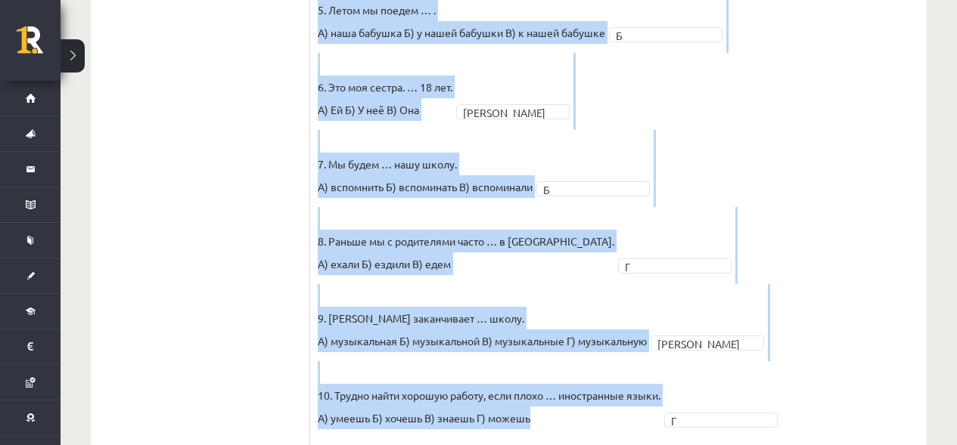
scroll to position [855, 0]
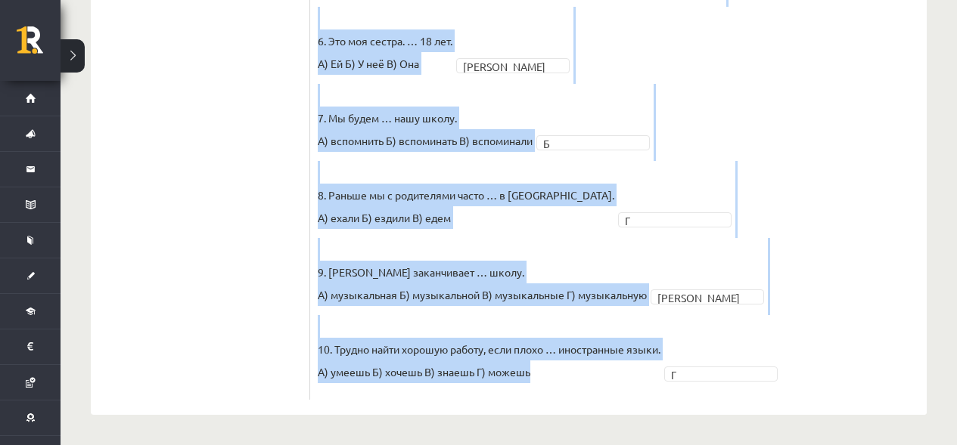
drag, startPoint x: 315, startPoint y: 153, endPoint x: 551, endPoint y: 442, distance: 373.5
copy fieldset "1. Каждый день мы … новые слова. А) учим Б) изучаем В) учимся А 2. Утром и вече…"
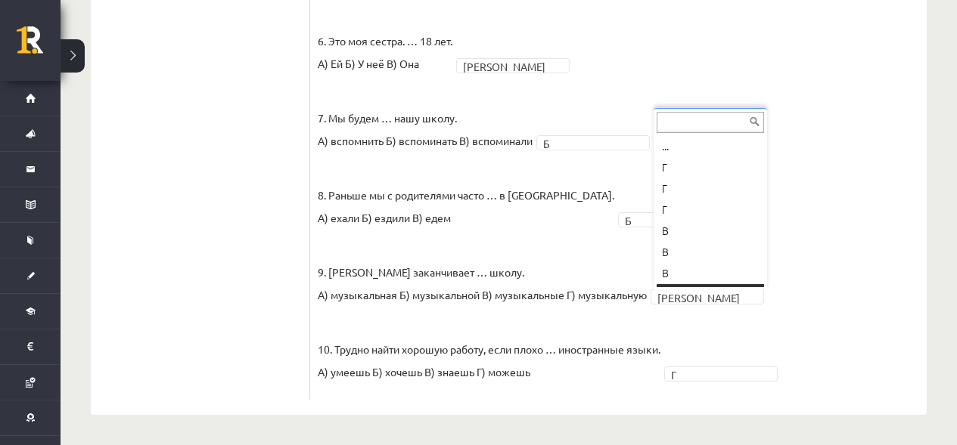
scroll to position [18, 0]
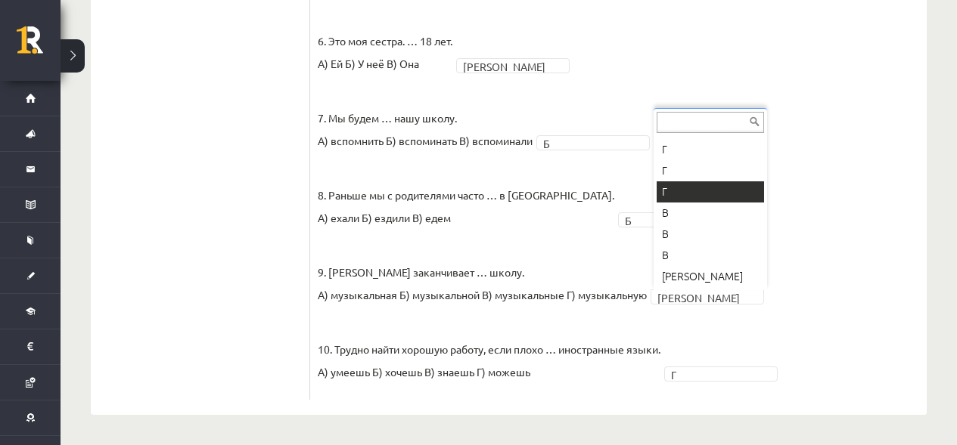
drag, startPoint x: 675, startPoint y: 185, endPoint x: 706, endPoint y: 305, distance: 124.2
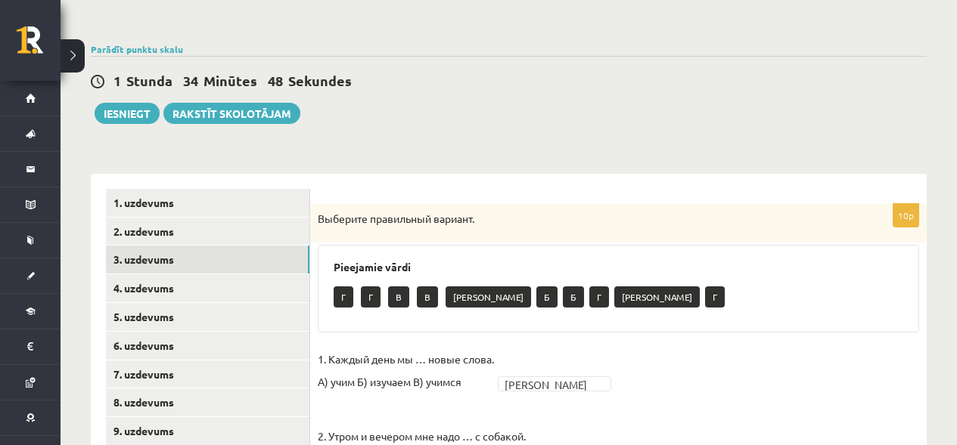
scroll to position [132, 0]
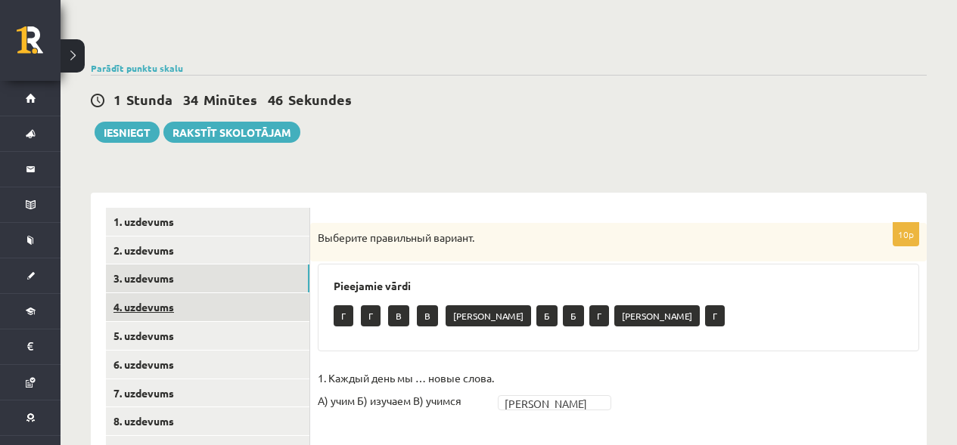
click at [151, 316] on link "4. uzdevums" at bounding box center [207, 307] width 203 height 28
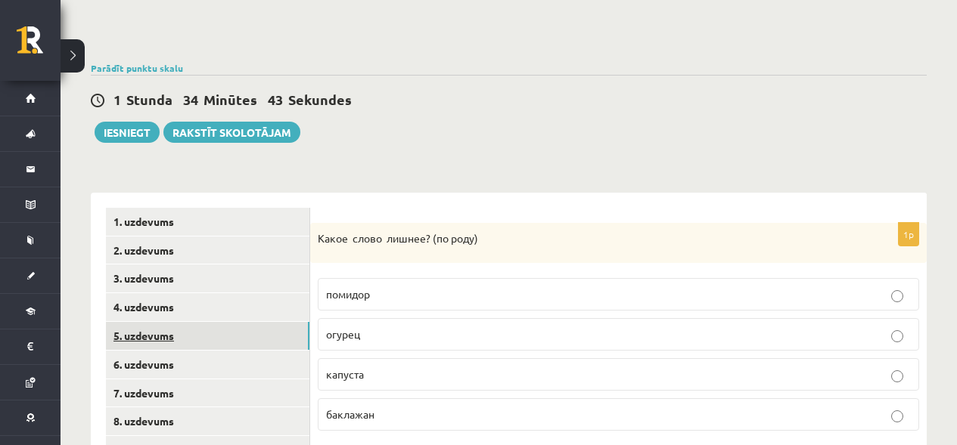
click at [183, 337] on link "5. uzdevums" at bounding box center [207, 336] width 203 height 28
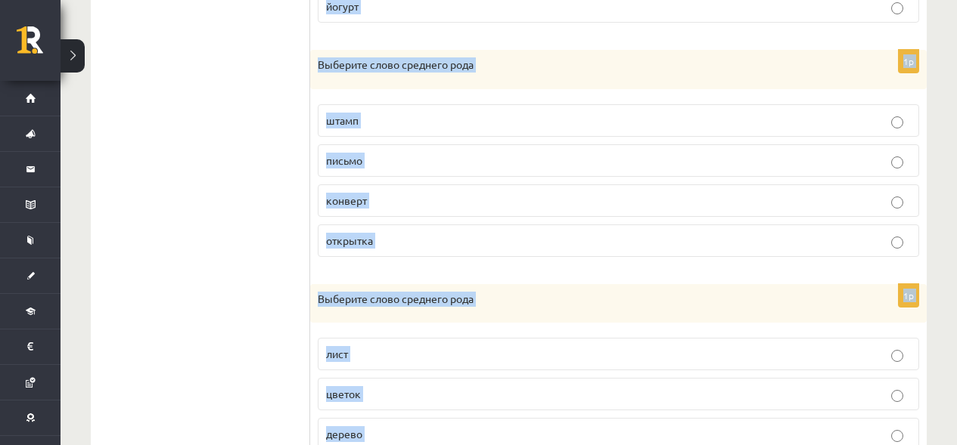
scroll to position [1112, 0]
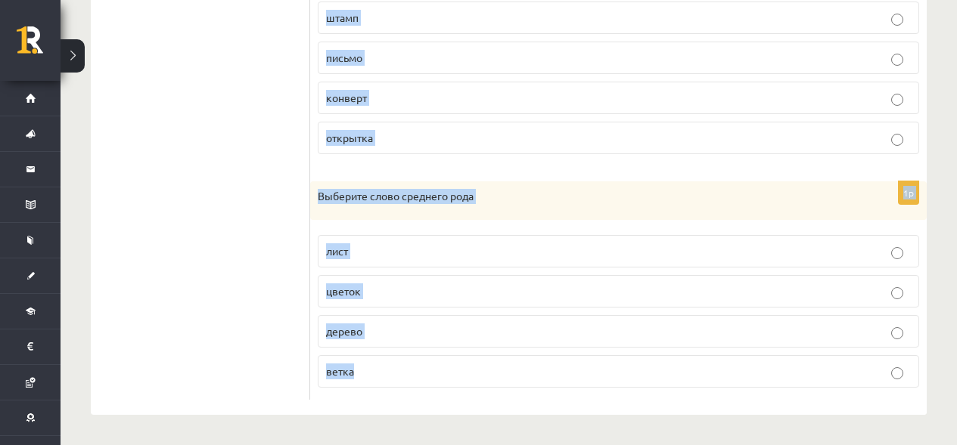
drag, startPoint x: 319, startPoint y: 239, endPoint x: 587, endPoint y: 455, distance: 343.7
copy form "Выберите слово среднего рода диктор известие новость телевизор 1p Выберите слов…"
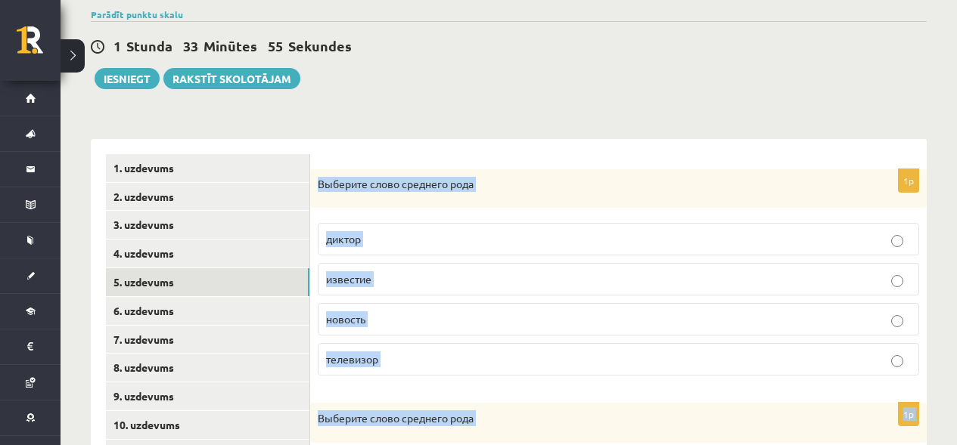
scroll to position [191, 0]
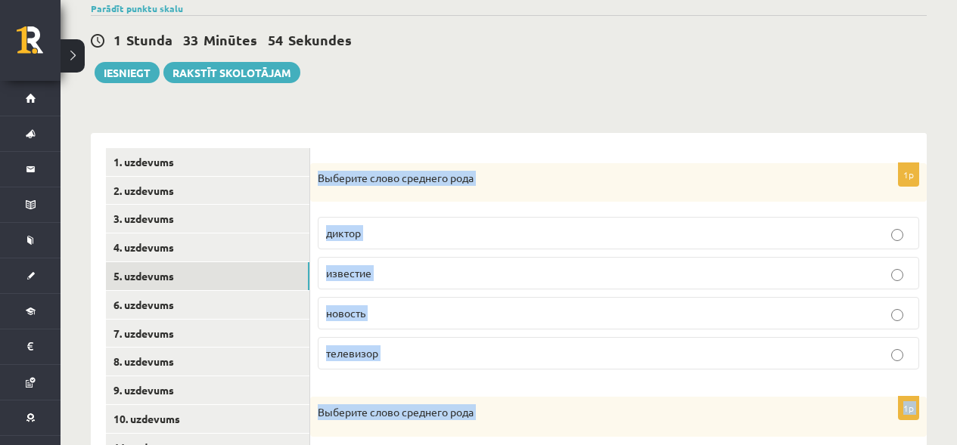
click at [673, 264] on label "известие" at bounding box center [618, 273] width 601 height 33
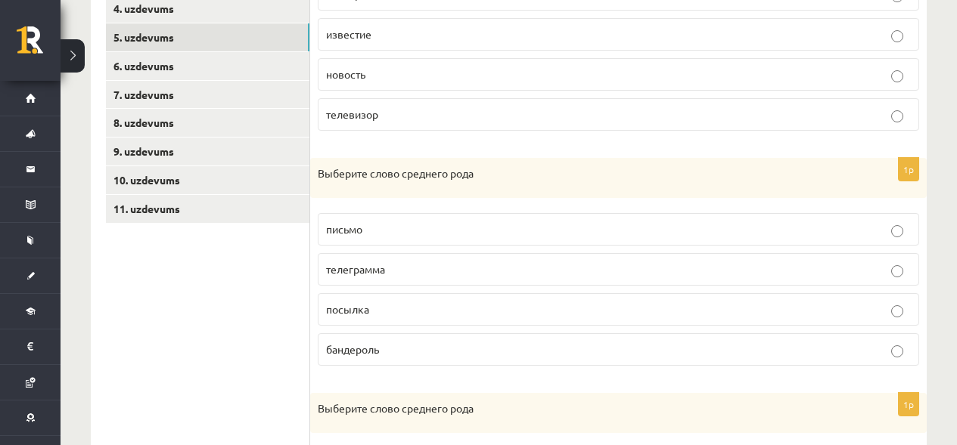
scroll to position [487, 0]
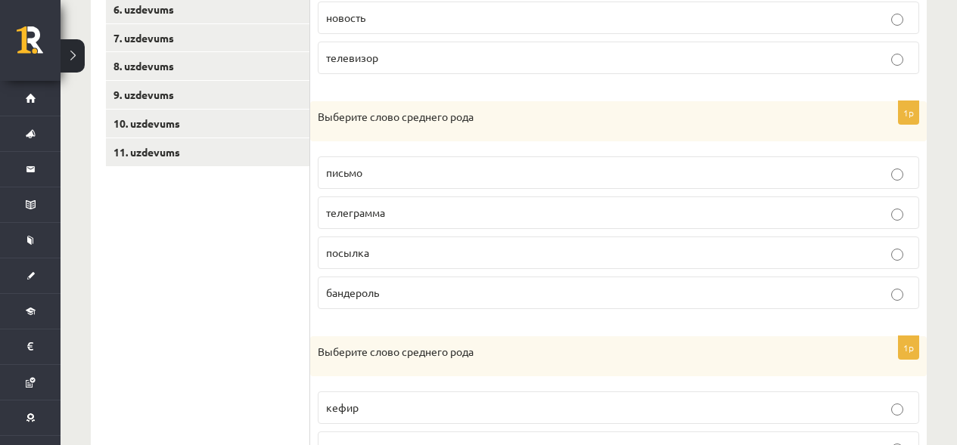
click at [383, 250] on p "посылка" at bounding box center [618, 253] width 585 height 16
click at [368, 174] on p "письмо" at bounding box center [618, 173] width 585 height 16
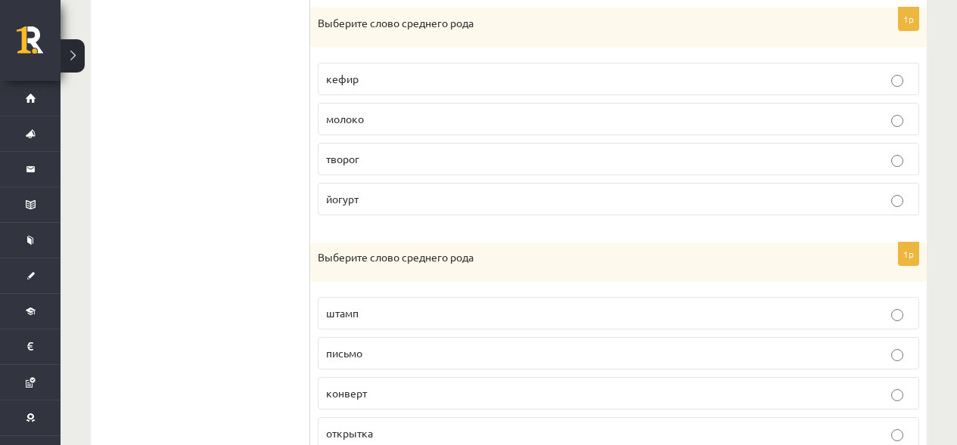
scroll to position [822, 0]
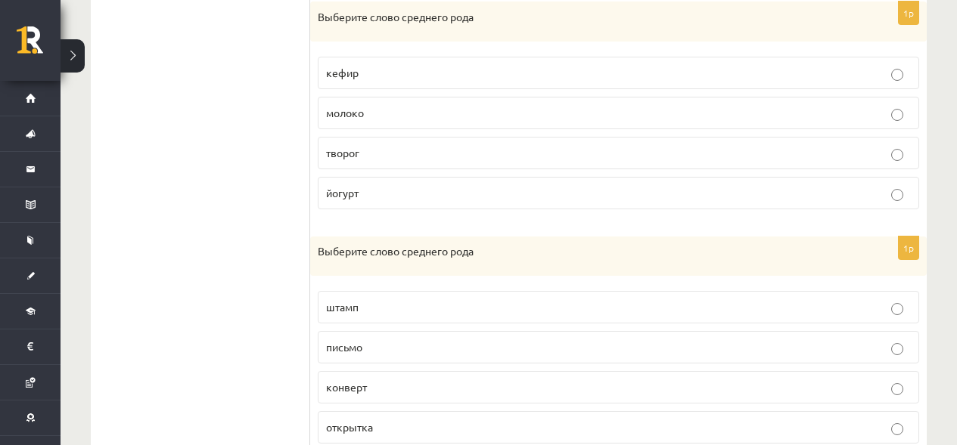
click at [376, 107] on p "молоко" at bounding box center [618, 113] width 585 height 16
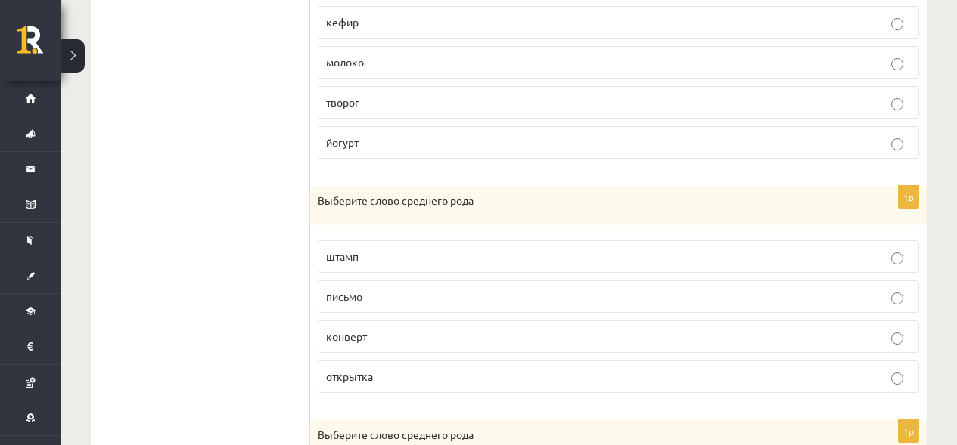
scroll to position [878, 0]
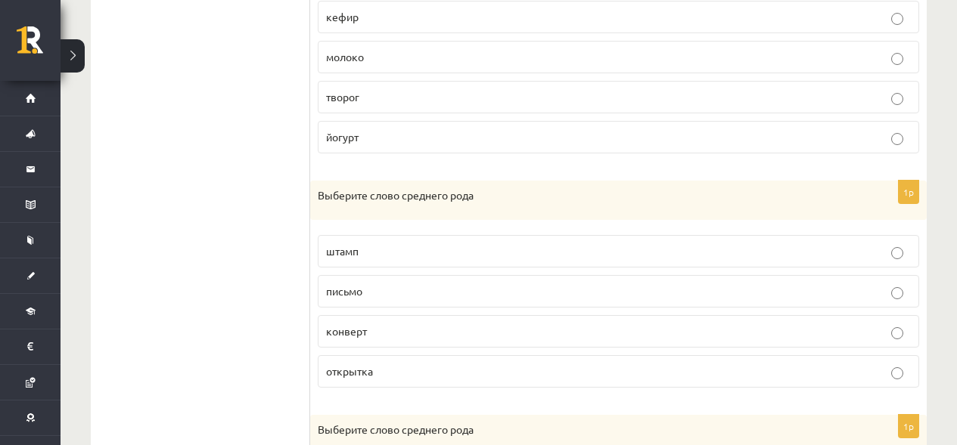
click at [372, 293] on p "письмо" at bounding box center [618, 292] width 585 height 16
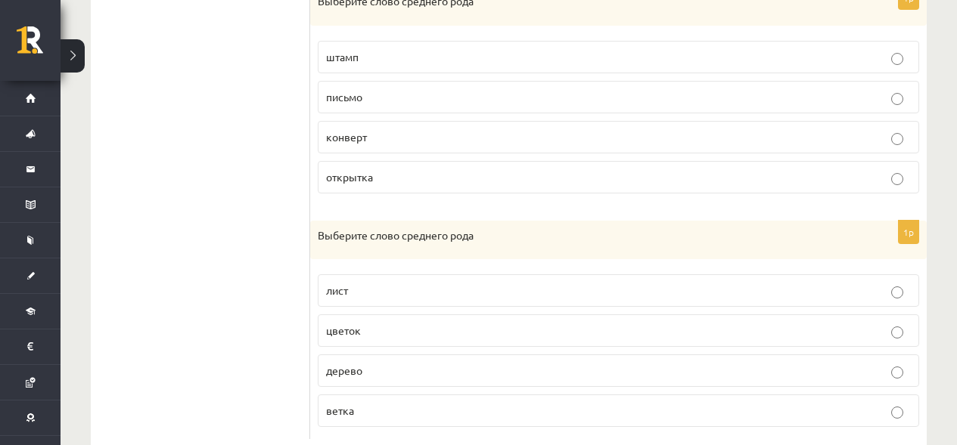
scroll to position [1112, 0]
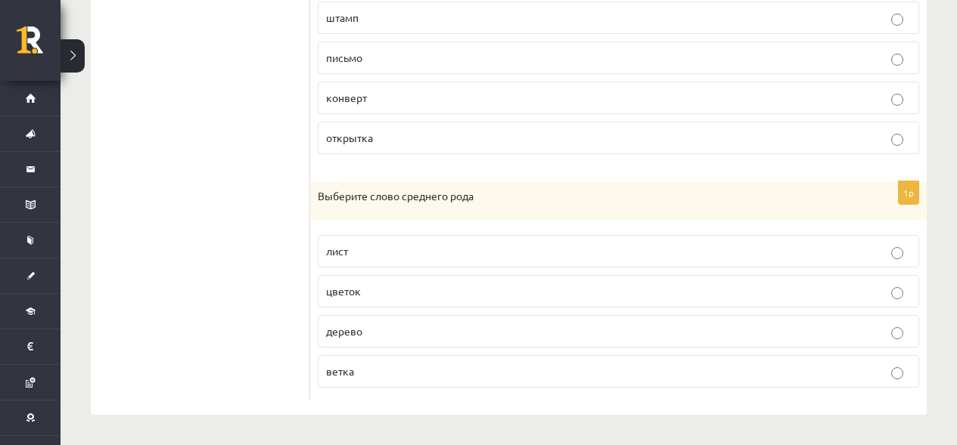
click at [349, 340] on label "дерево" at bounding box center [618, 331] width 601 height 33
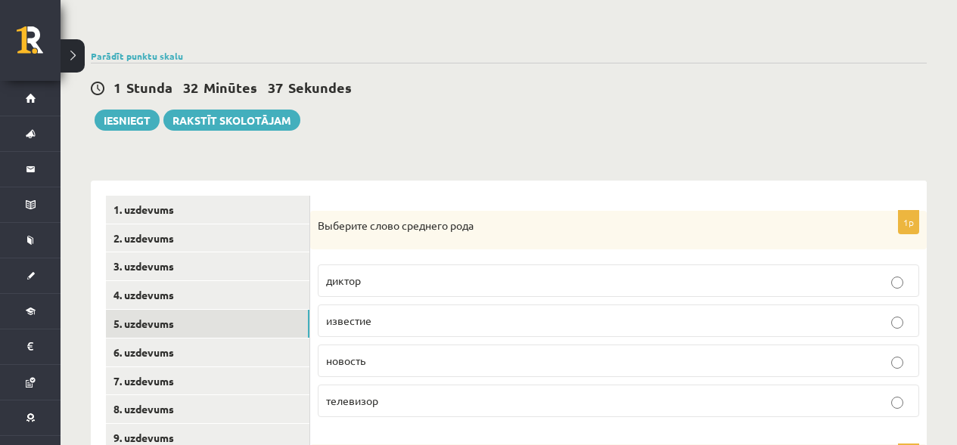
scroll to position [191, 0]
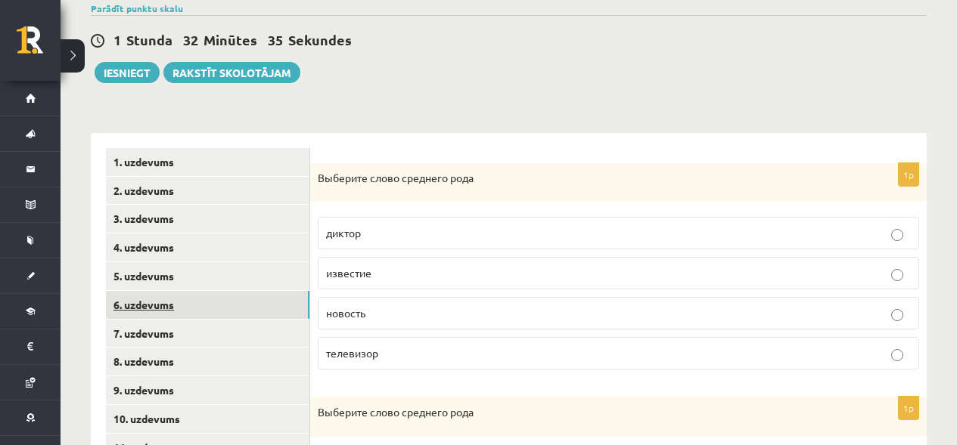
click at [157, 306] on link "6. uzdevums" at bounding box center [207, 305] width 203 height 28
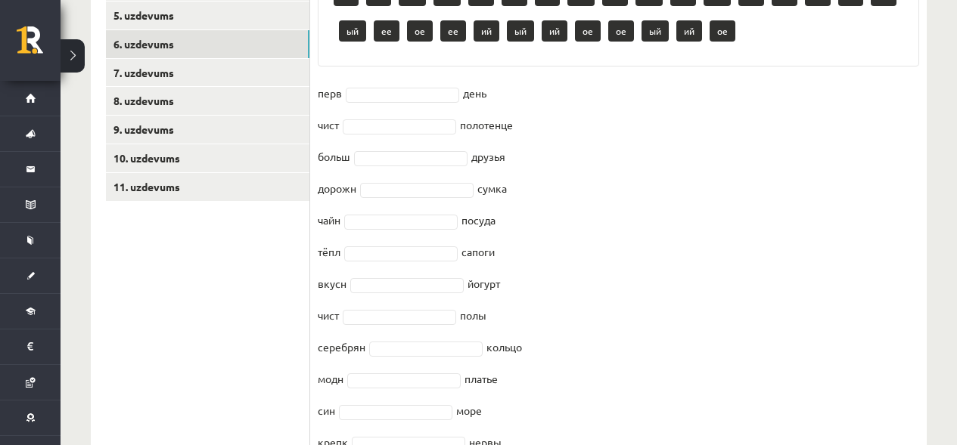
scroll to position [618, 0]
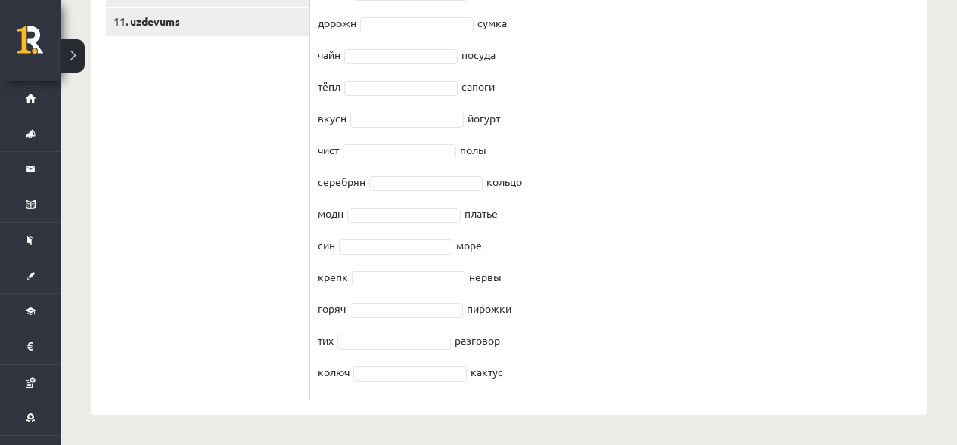
drag, startPoint x: 322, startPoint y: 127, endPoint x: 492, endPoint y: 414, distance: 333.3
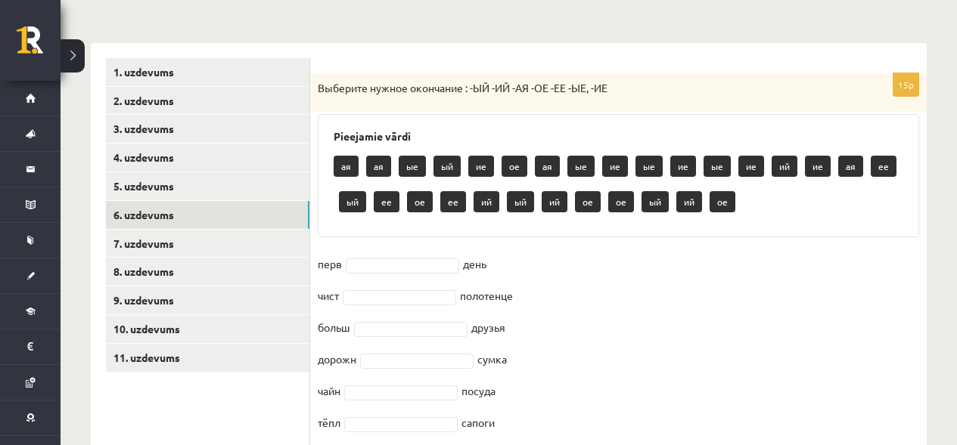
scroll to position [279, 0]
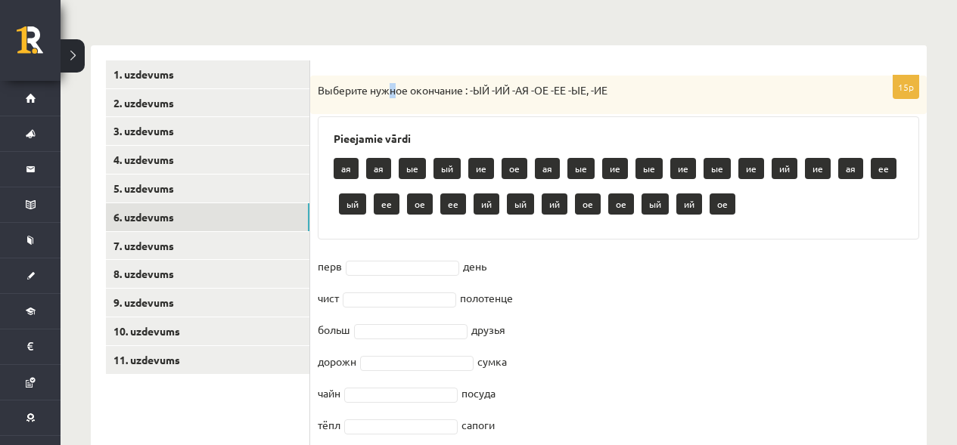
drag, startPoint x: 388, startPoint y: 71, endPoint x: 356, endPoint y: 77, distance: 32.3
click at [374, 69] on form "15p Выберите нужное окончание : -ЫЙ -ИЙ -АЯ -ОЕ -ЕЕ -ЫЕ, -ИЕ Pieejamie vārdi ая…" at bounding box center [618, 400] width 586 height 678
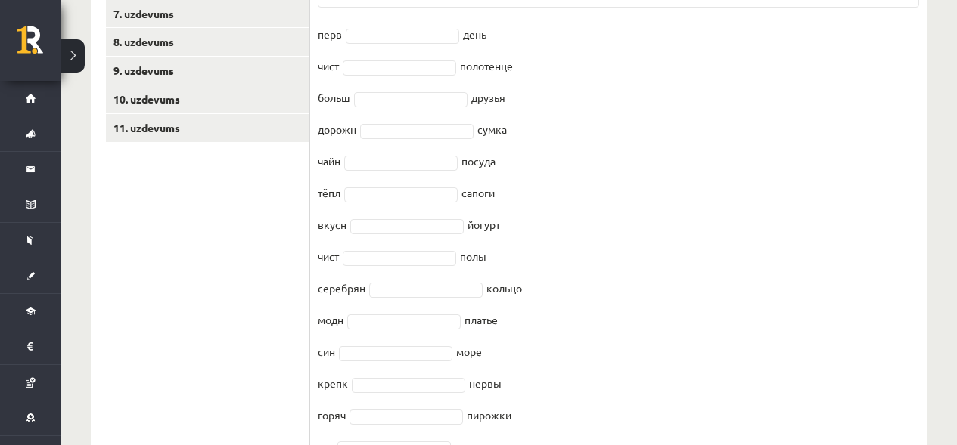
scroll to position [618, 0]
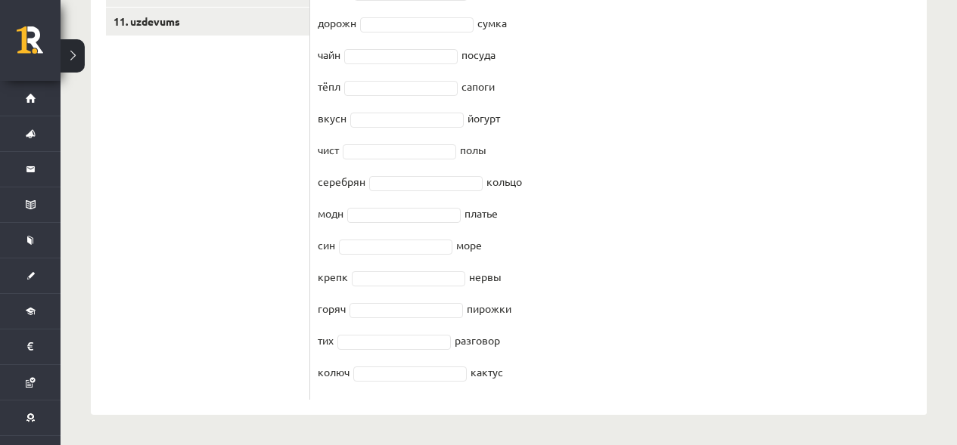
drag, startPoint x: 318, startPoint y: 87, endPoint x: 654, endPoint y: 475, distance: 513.1
copy div "Выберите нужное окончание : -ЫЙ -ИЙ -АЯ -ОЕ -ЕЕ -ЫЕ, -ИЕ Pieejamie vārdi ая ая …"
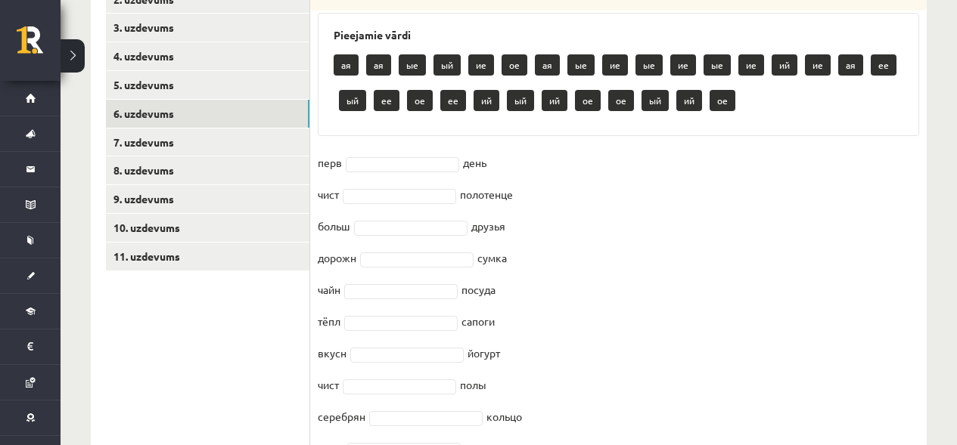
scroll to position [385, 0]
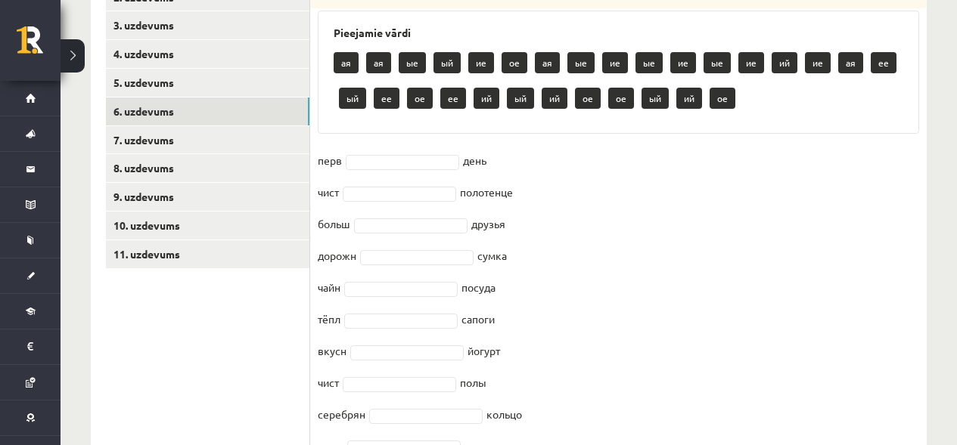
click at [831, 285] on fieldset "перв день чист полотенце больш друзья дорожн сумка чайн посуда тёпл сапоги вкус…" at bounding box center [618, 387] width 601 height 476
click at [445, 61] on p "ый" at bounding box center [446, 62] width 27 height 21
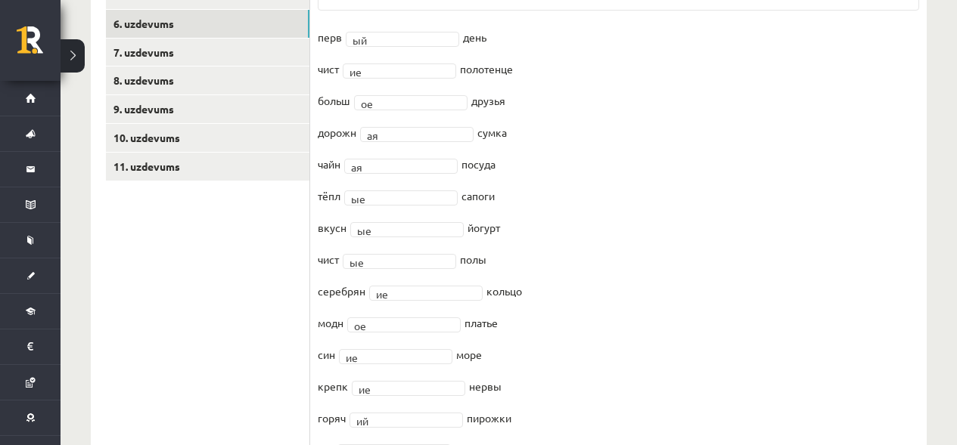
scroll to position [303, 0]
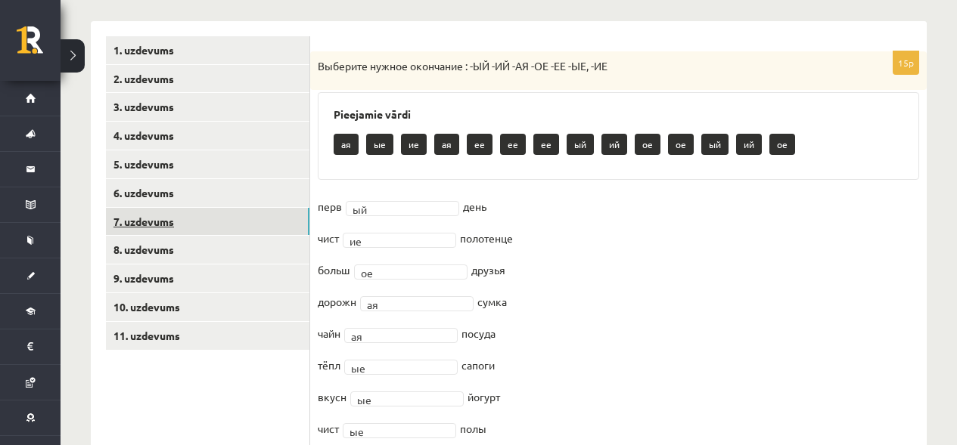
click at [169, 221] on link "7. uzdevums" at bounding box center [207, 222] width 203 height 28
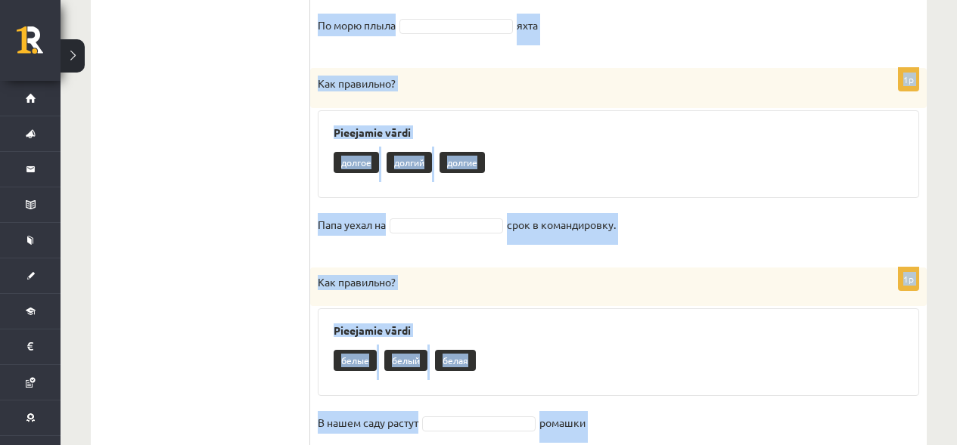
scroll to position [1923, 0]
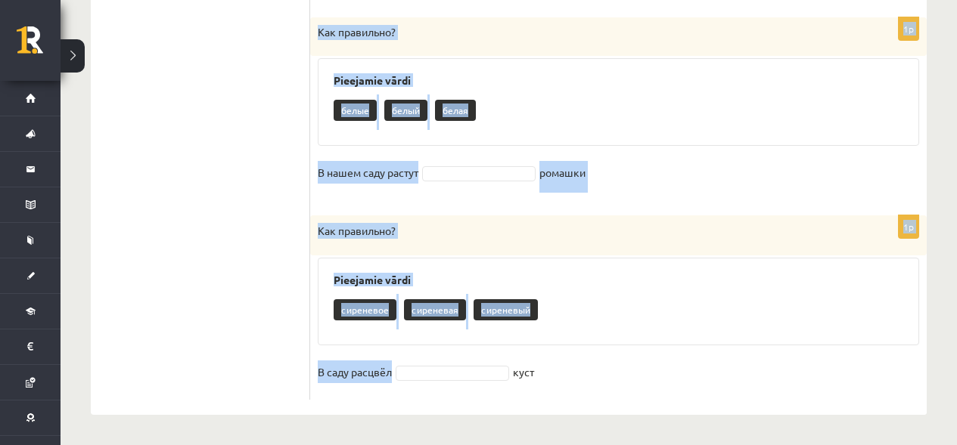
drag, startPoint x: 318, startPoint y: 128, endPoint x: 558, endPoint y: 408, distance: 368.5
copy form "Как правильно? Pieejamie vārdi вкусное вкусная вкусный В лесу мы устроили пикни…"
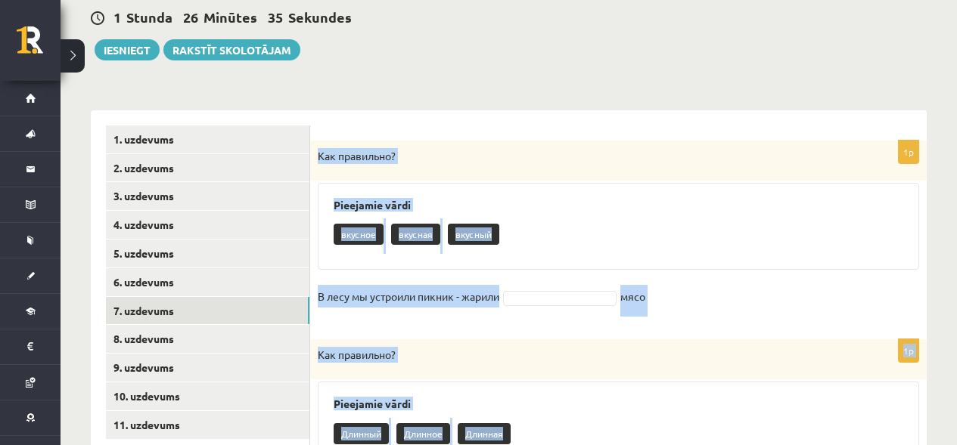
scroll to position [227, 0]
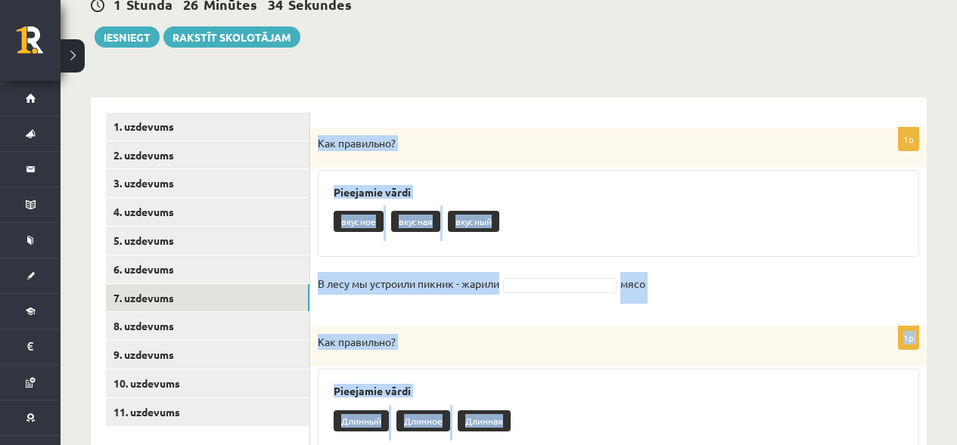
click at [749, 274] on fieldset "В лесу мы устроили пикник - жарили мясо" at bounding box center [618, 288] width 601 height 32
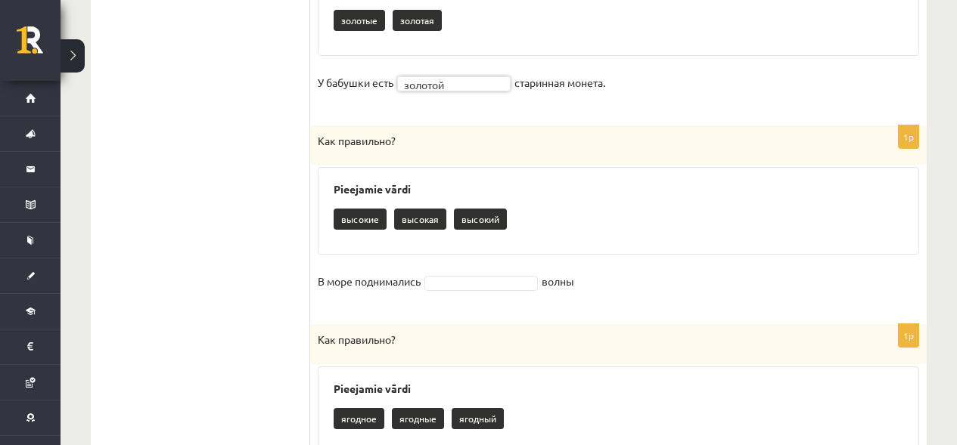
scroll to position [839, 0]
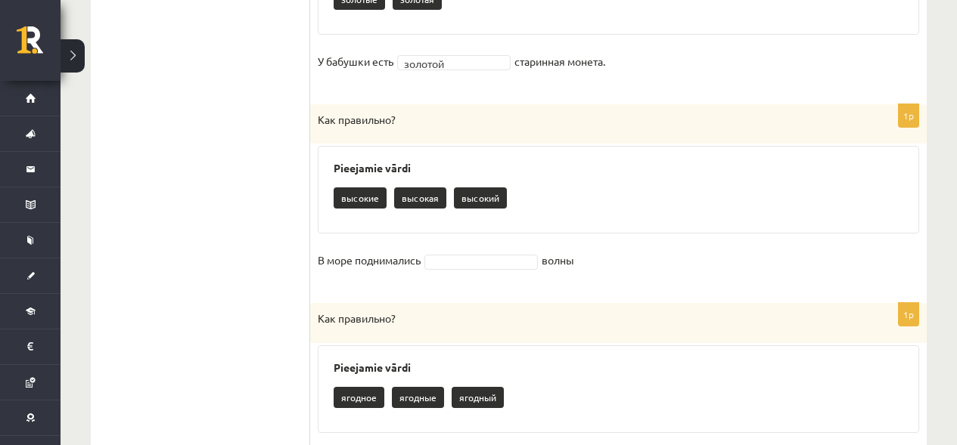
click at [495, 253] on span at bounding box center [480, 260] width 121 height 14
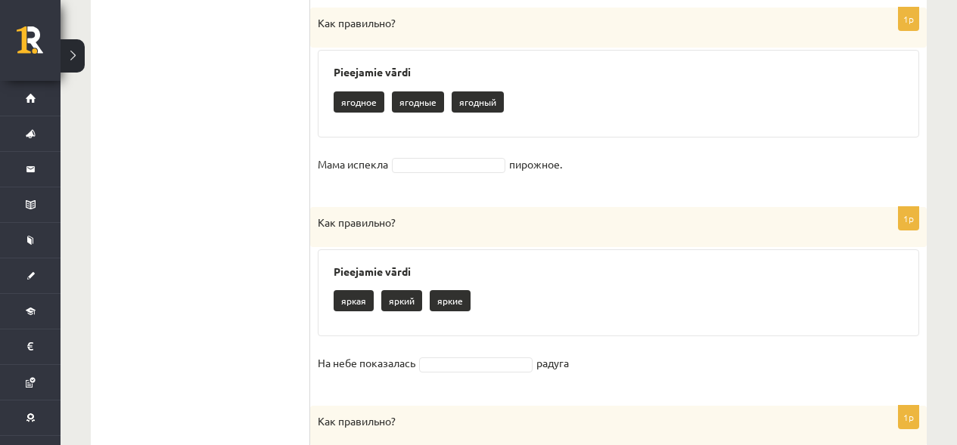
scroll to position [1131, 0]
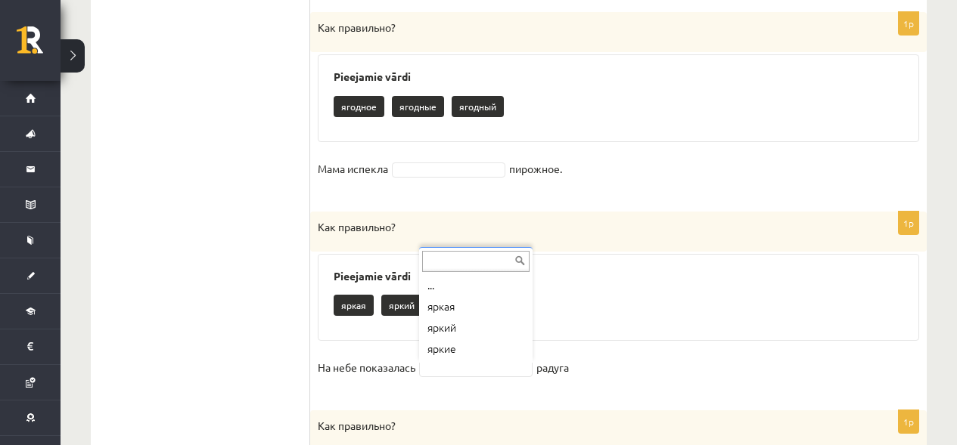
drag, startPoint x: 385, startPoint y: 251, endPoint x: 334, endPoint y: 109, distance: 151.2
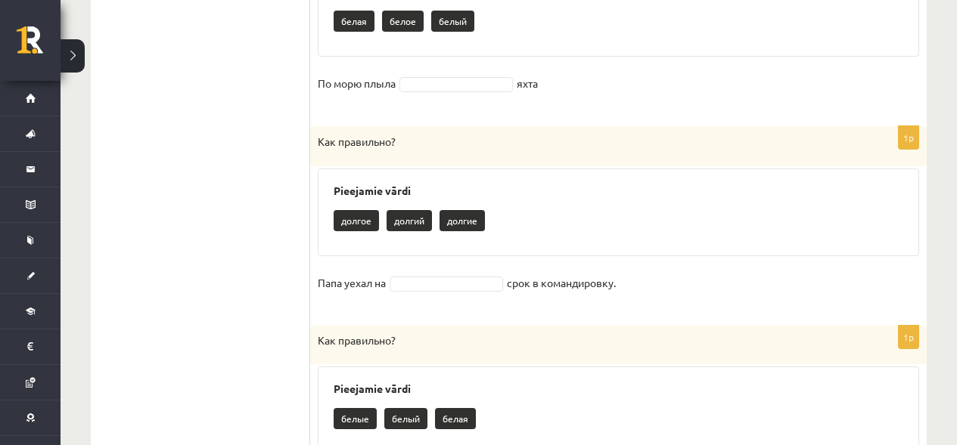
scroll to position [1619, 0]
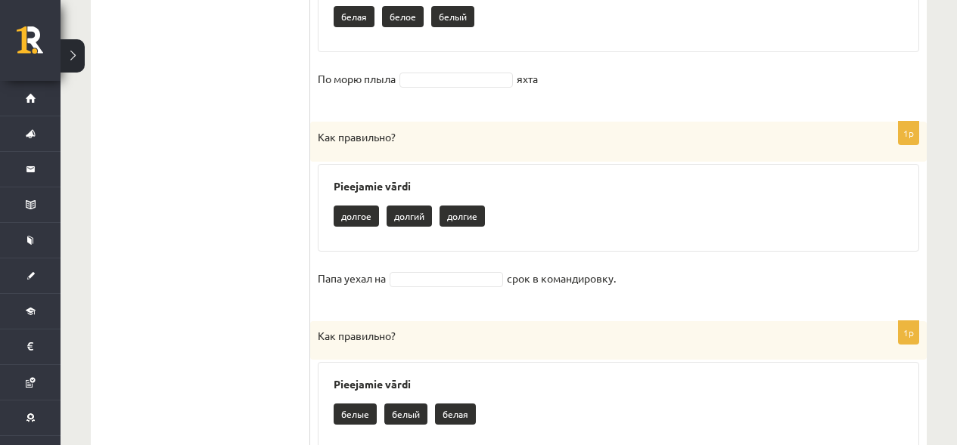
click at [394, 265] on div "1p Как правильно? Pieejamie vārdi долгое долгий долгие Папа уехал на срок в ком…" at bounding box center [618, 214] width 616 height 185
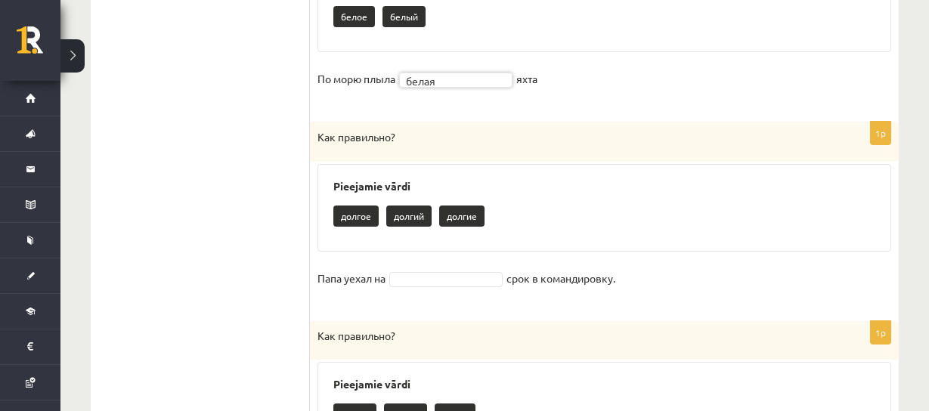
click at [740, 70] on fieldset "По морю плыла белая ***** яхта" at bounding box center [605, 83] width 574 height 32
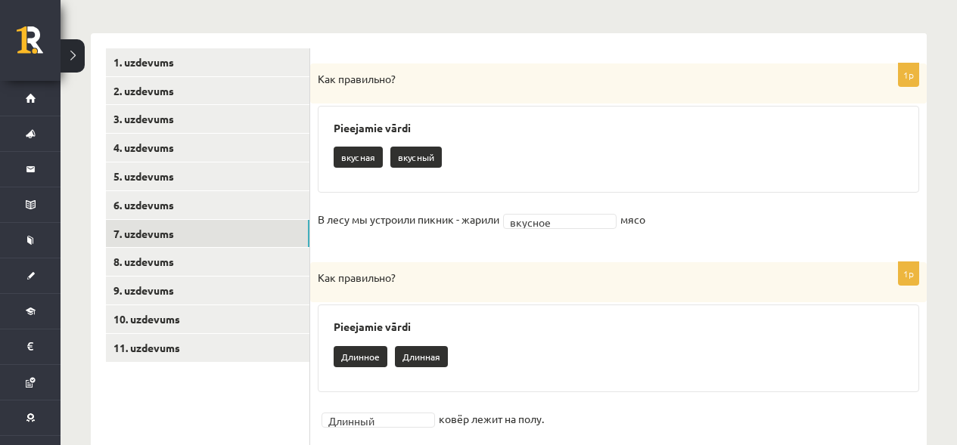
scroll to position [296, 0]
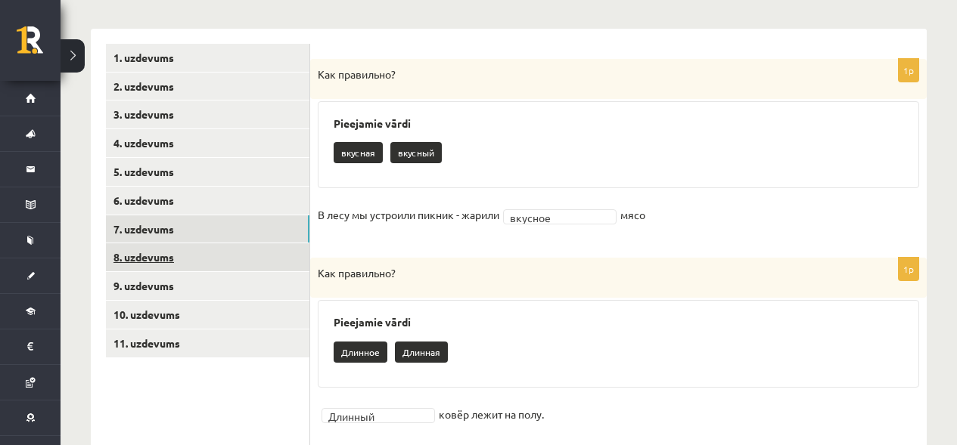
click at [276, 253] on link "8. uzdevums" at bounding box center [207, 258] width 203 height 28
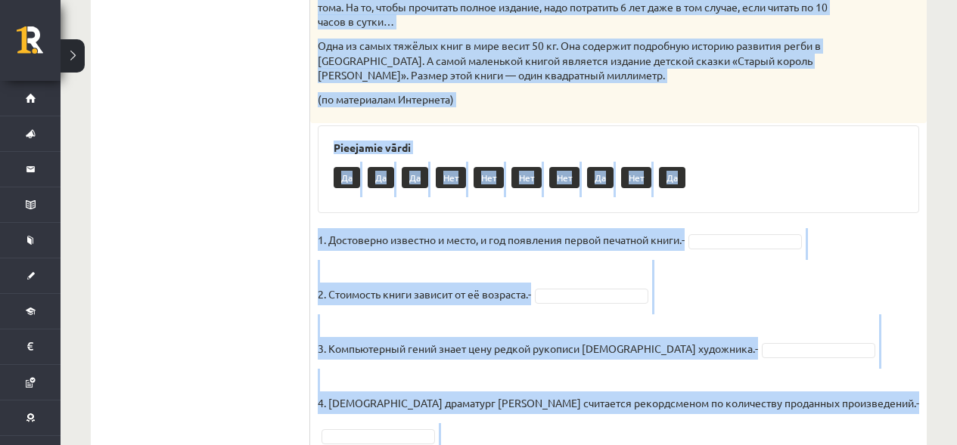
scroll to position [960, 0]
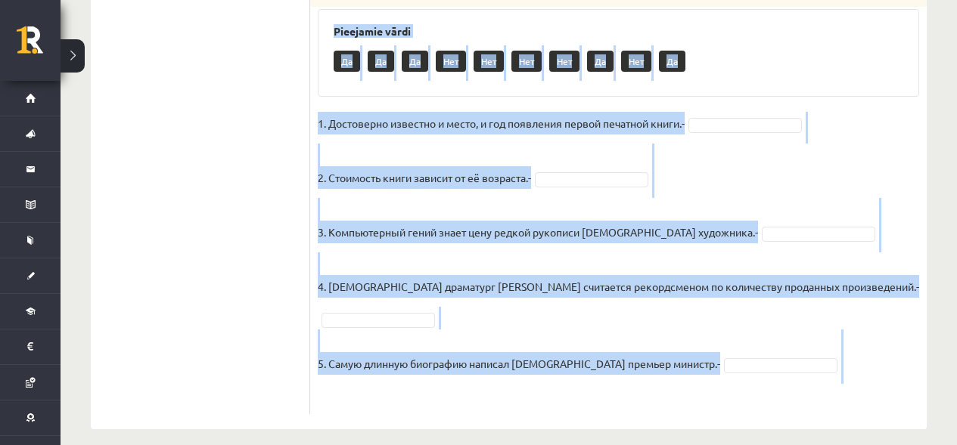
drag, startPoint x: 315, startPoint y: 106, endPoint x: 672, endPoint y: 464, distance: 506.4
copy div "Прочитай текст. Отметь верное утверждение в соответствии с текстом. Интересные …"
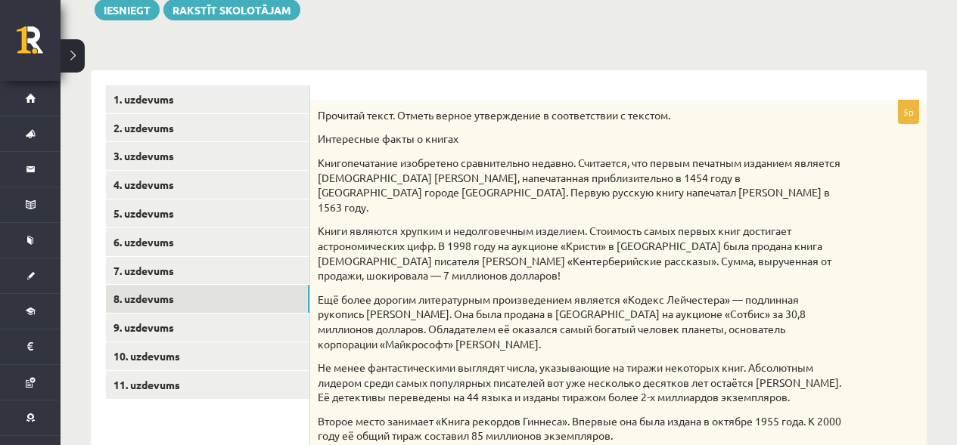
scroll to position [275, 0]
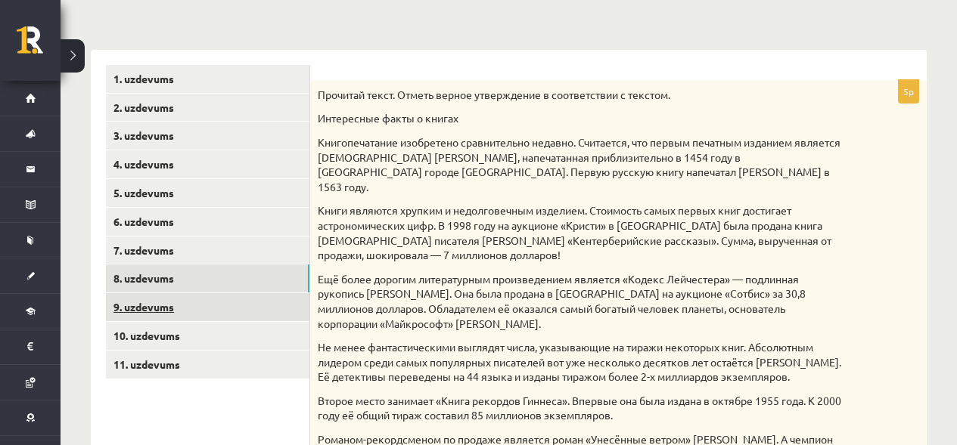
click at [230, 306] on link "9. uzdevums" at bounding box center [207, 307] width 203 height 28
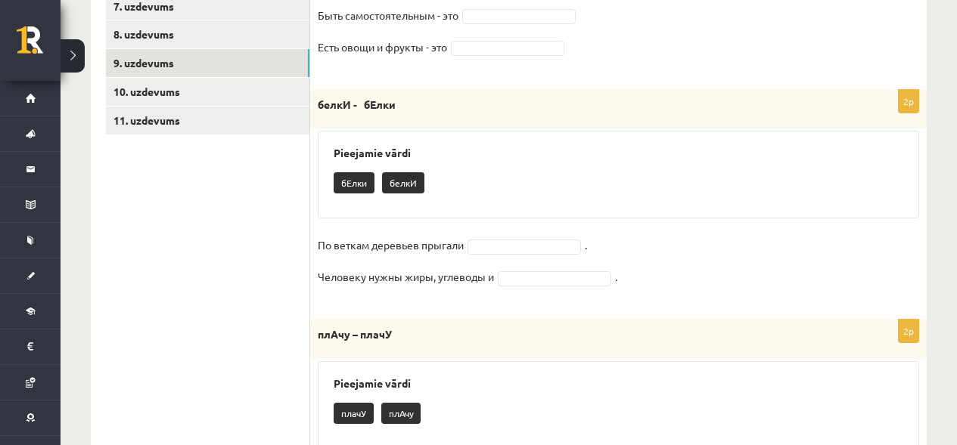
scroll to position [375, 0]
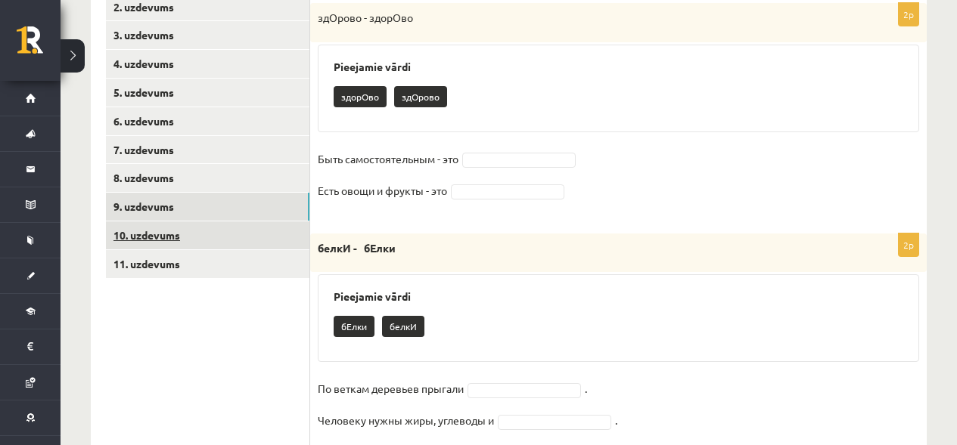
click at [178, 237] on link "10. uzdevums" at bounding box center [207, 236] width 203 height 28
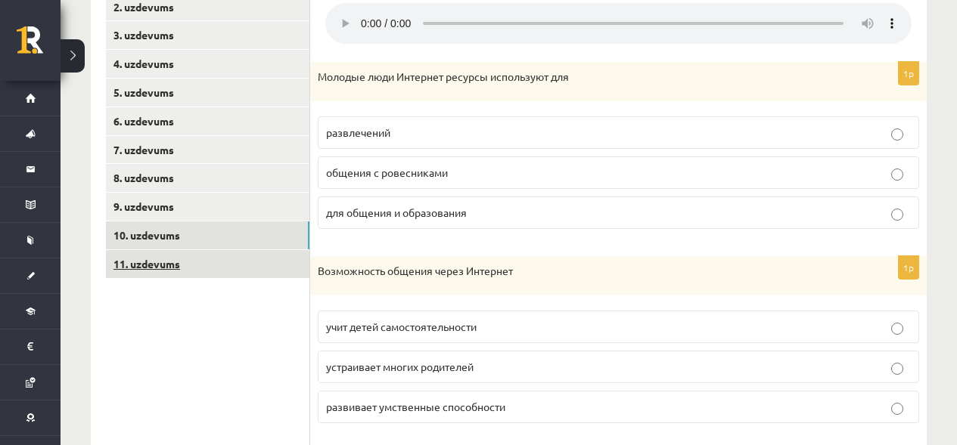
click at [171, 258] on link "11. uzdevums" at bounding box center [207, 264] width 203 height 28
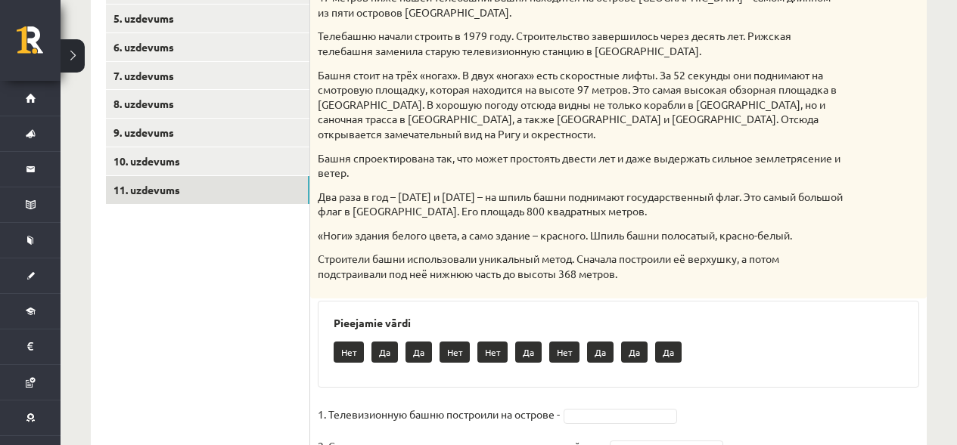
scroll to position [443, 0]
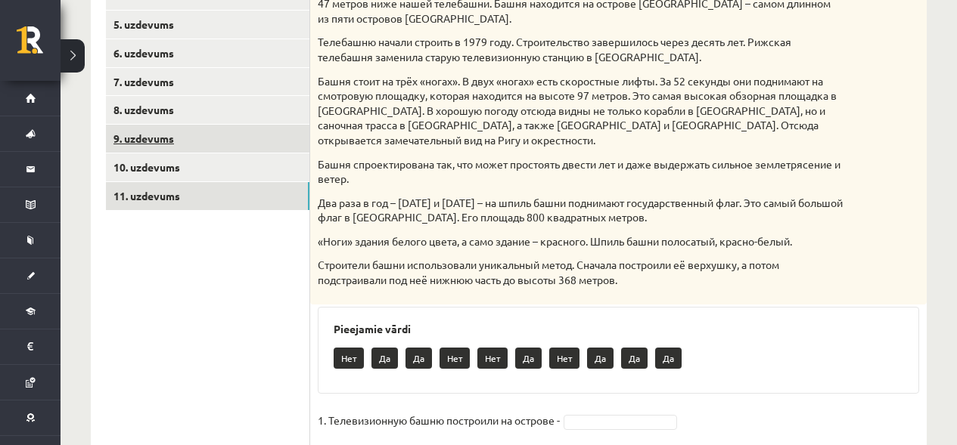
click at [176, 135] on link "9. uzdevums" at bounding box center [207, 139] width 203 height 28
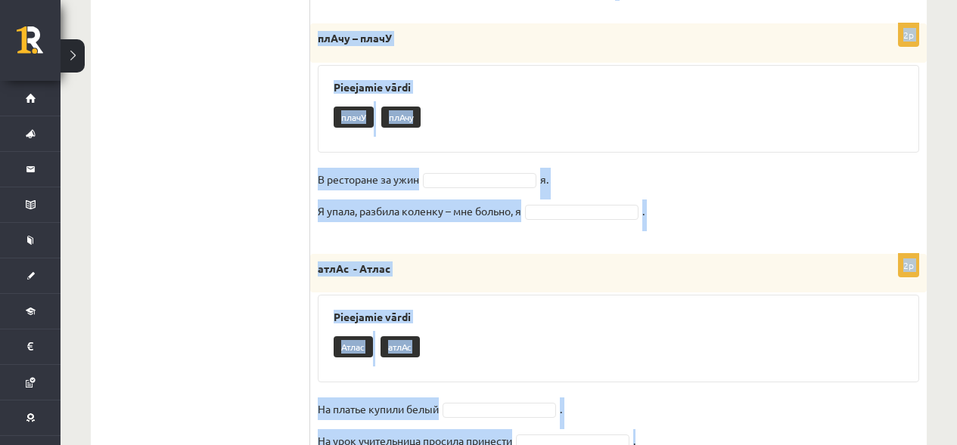
scroll to position [884, 0]
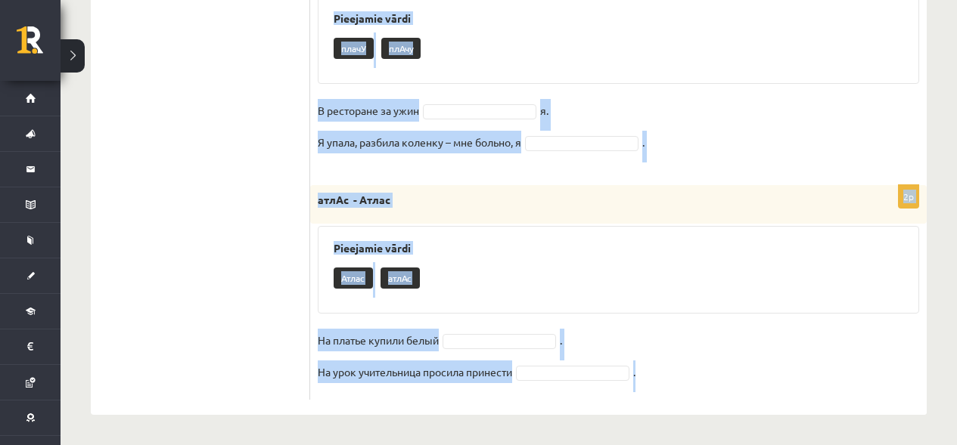
drag, startPoint x: 321, startPoint y: 130, endPoint x: 641, endPoint y: 451, distance: 453.5
copy form "Выберите правильное слово! 2p здОрово - здорОво Pieejamie vārdi здорОво здОрово…"
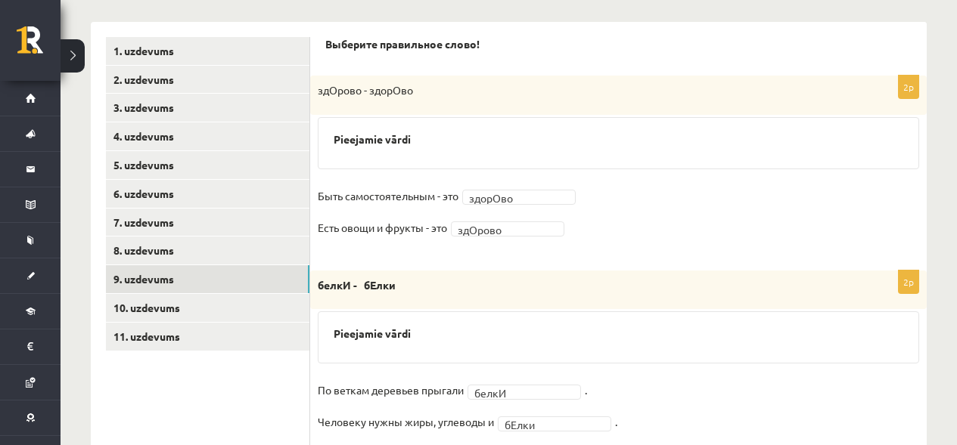
scroll to position [306, 0]
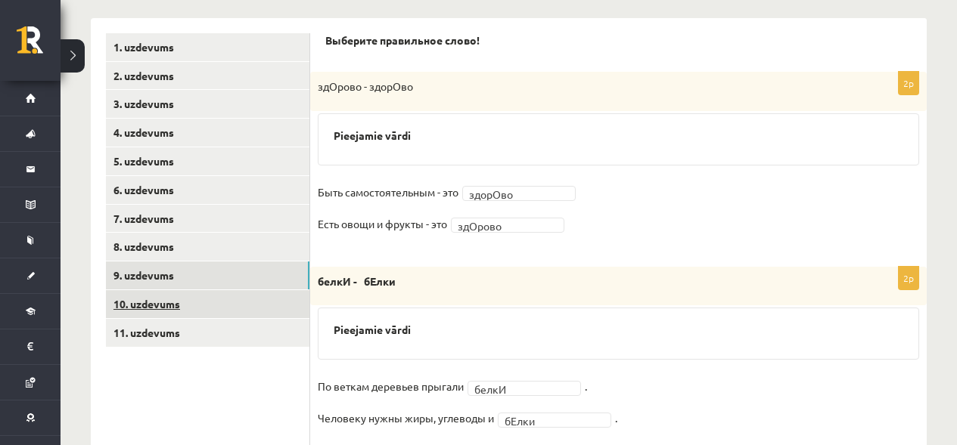
click at [250, 303] on link "10. uzdevums" at bounding box center [207, 304] width 203 height 28
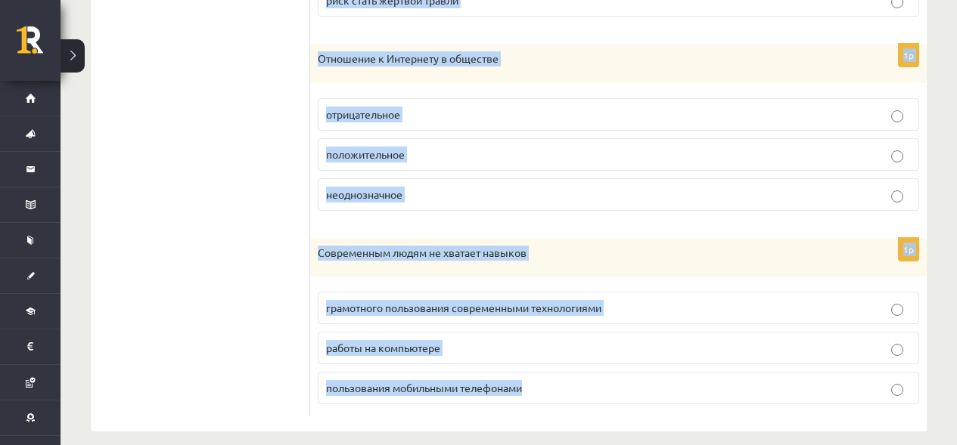
scroll to position [992, 0]
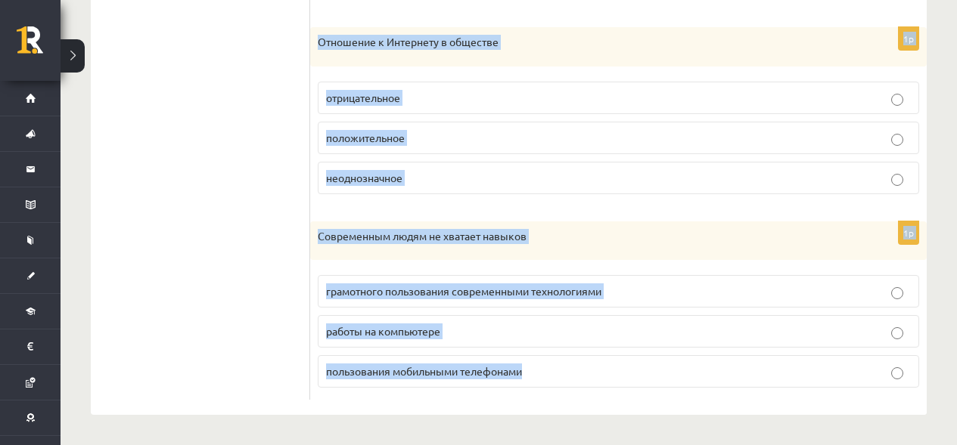
drag, startPoint x: 322, startPoint y: 39, endPoint x: 538, endPoint y: 447, distance: 462.1
copy form "Прослушайте текст и отметьте верное. 1p Молодые люди Интернет ресурсы использую…"
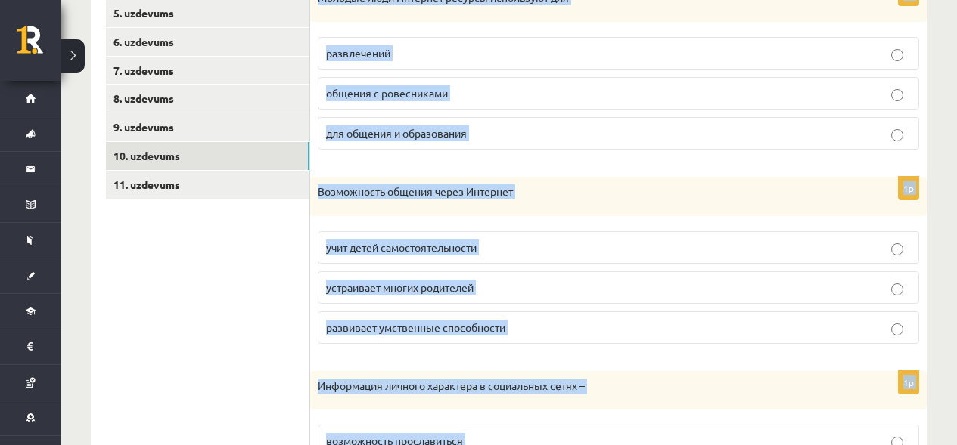
scroll to position [420, 0]
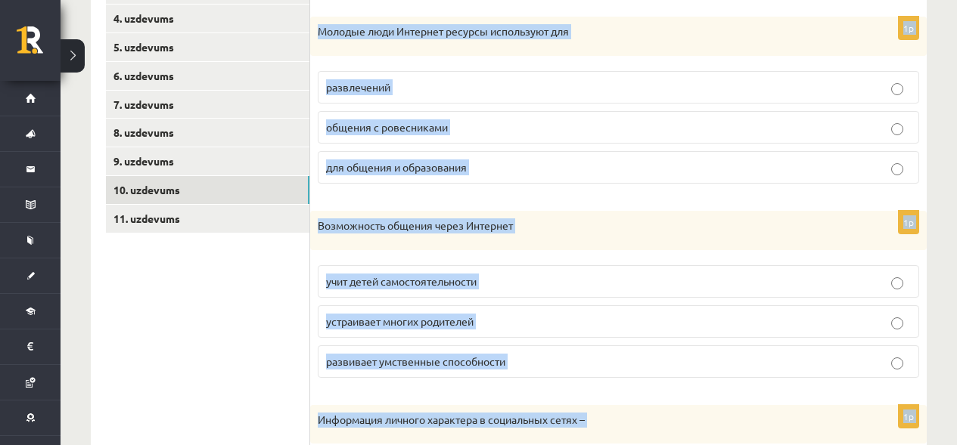
click at [627, 124] on p "общения с ровесниками" at bounding box center [618, 127] width 585 height 16
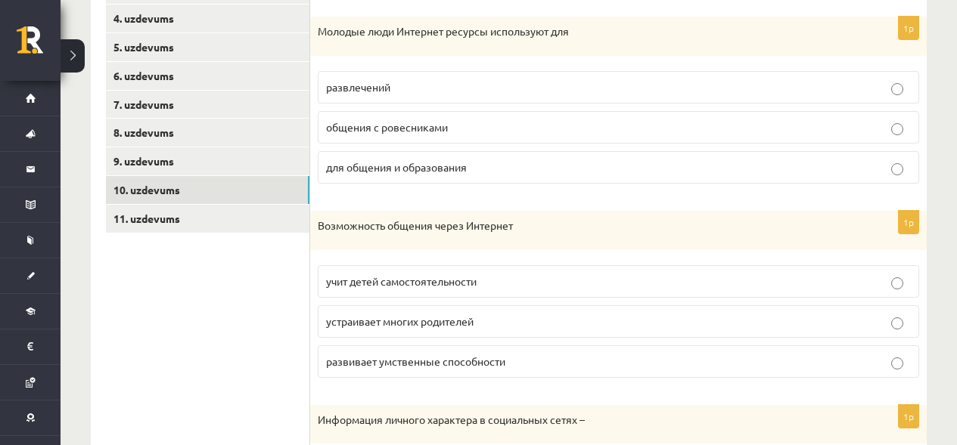
click at [627, 124] on p "общения с ровесниками" at bounding box center [618, 127] width 585 height 16
click at [368, 173] on span "для общения и образования" at bounding box center [396, 167] width 141 height 14
click at [476, 366] on span "развивает умственные способности" at bounding box center [415, 362] width 179 height 14
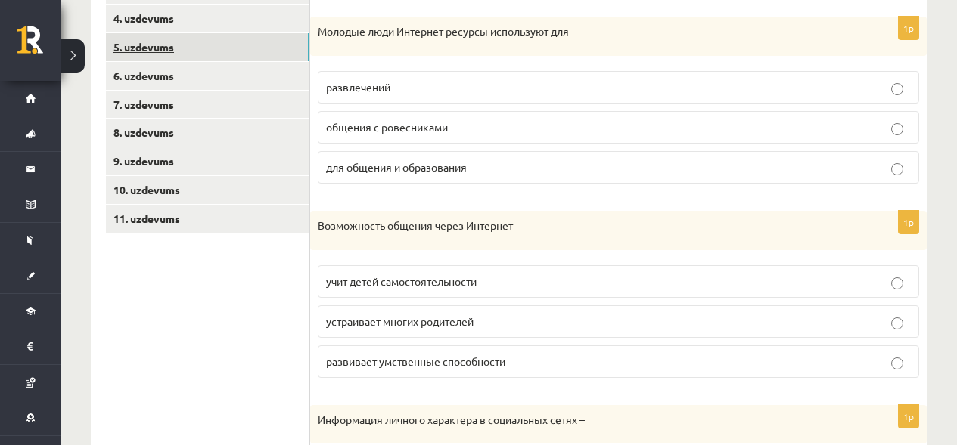
click at [222, 38] on link "5. uzdevums" at bounding box center [207, 47] width 203 height 28
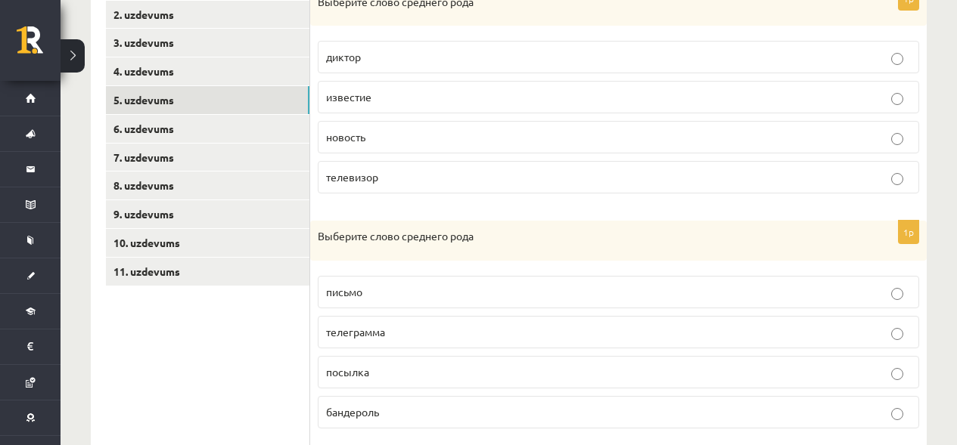
scroll to position [362, 0]
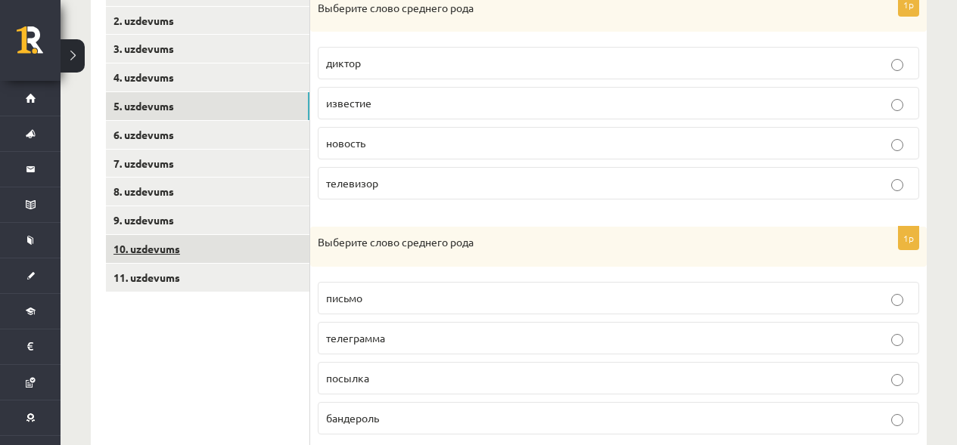
click at [201, 244] on link "10. uzdevums" at bounding box center [207, 249] width 203 height 28
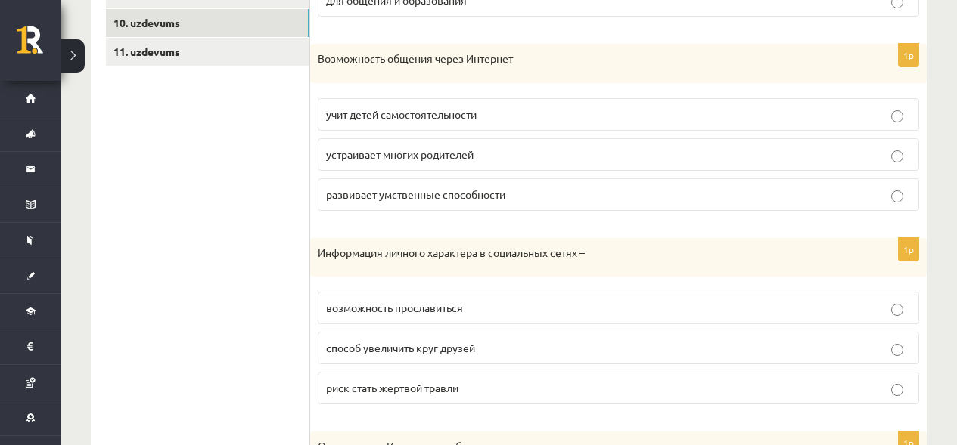
scroll to position [595, 0]
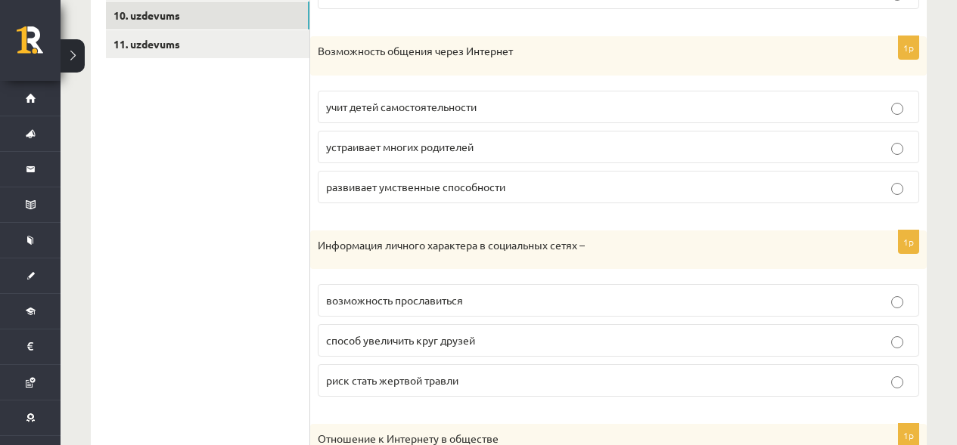
click at [411, 145] on span "устраивает многих родителей" at bounding box center [399, 147] width 147 height 14
click at [410, 377] on span "риск стать жертвой травли" at bounding box center [392, 381] width 132 height 14
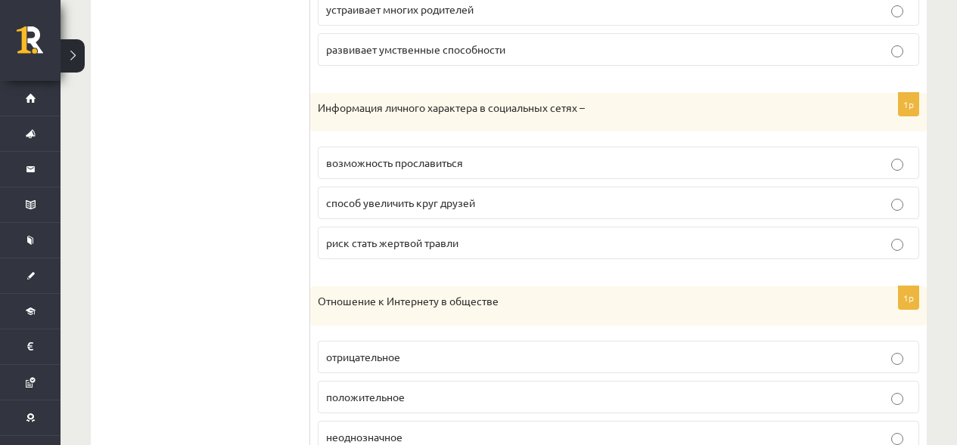
scroll to position [749, 0]
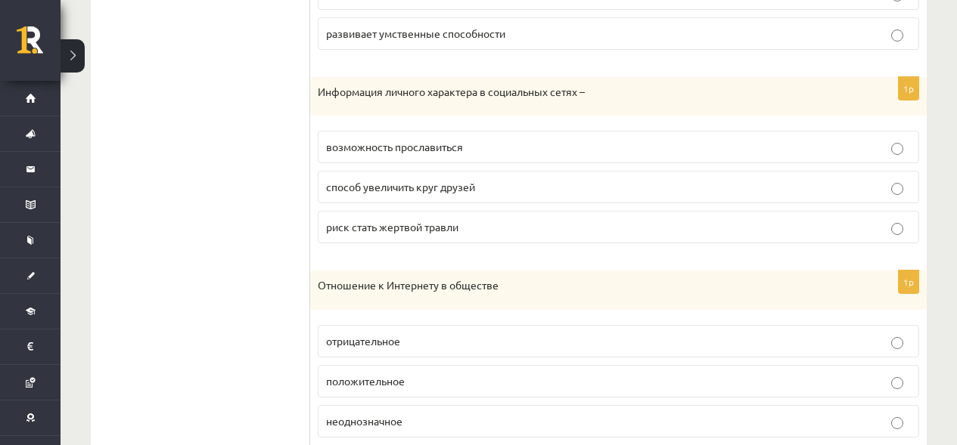
click at [466, 409] on label "неоднозначное" at bounding box center [618, 421] width 601 height 33
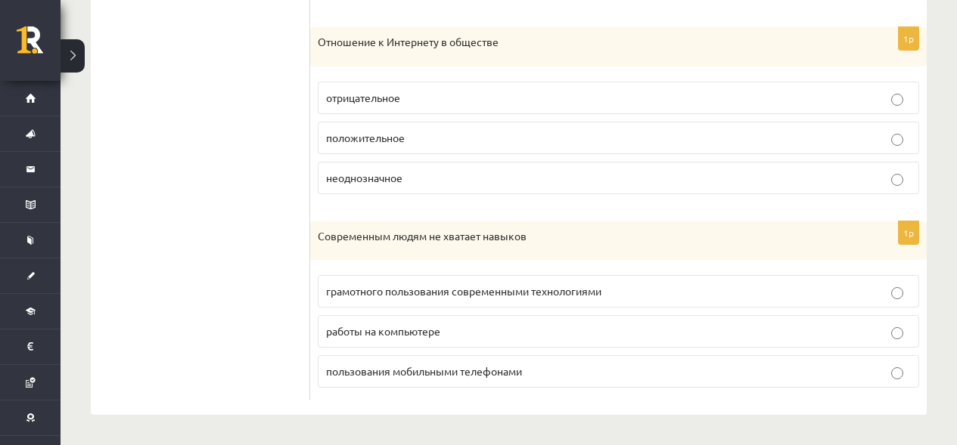
click at [617, 295] on p "грамотного пользования современными технологиями" at bounding box center [618, 292] width 585 height 16
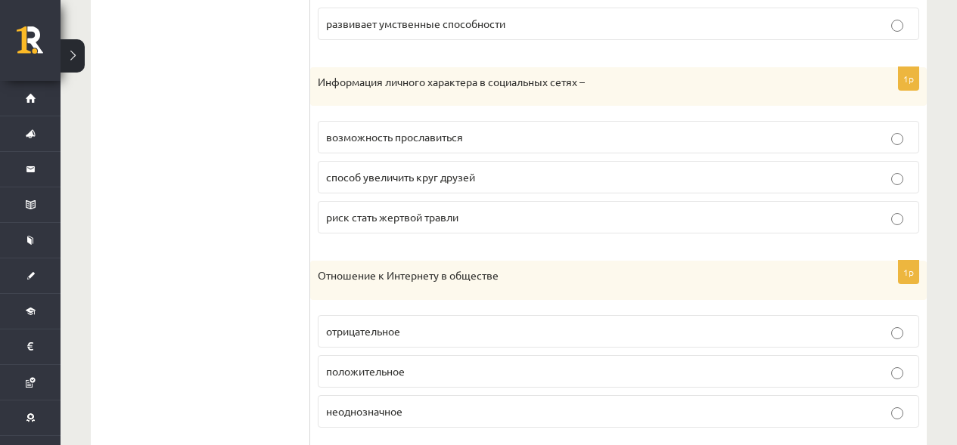
scroll to position [764, 0]
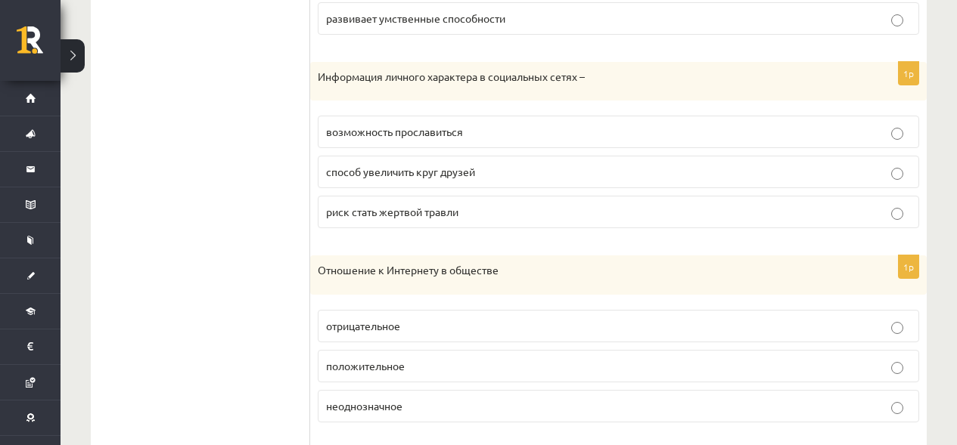
click at [533, 172] on p "способ увеличить круг друзей" at bounding box center [618, 172] width 585 height 16
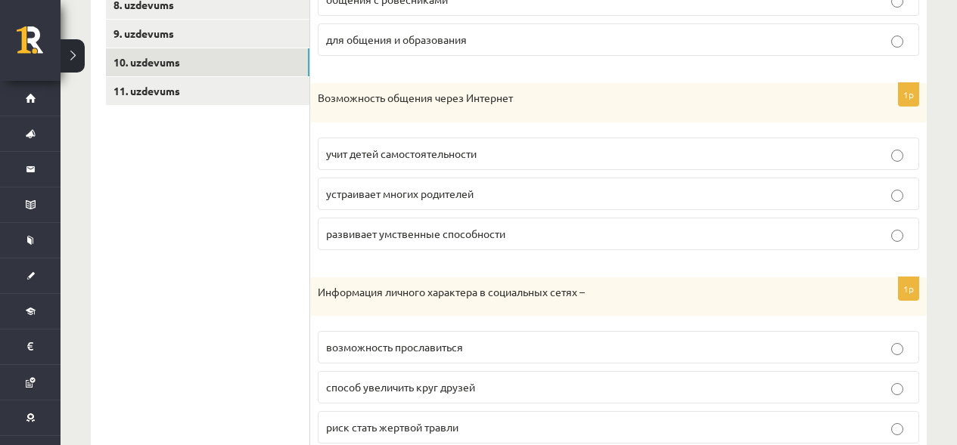
scroll to position [525, 0]
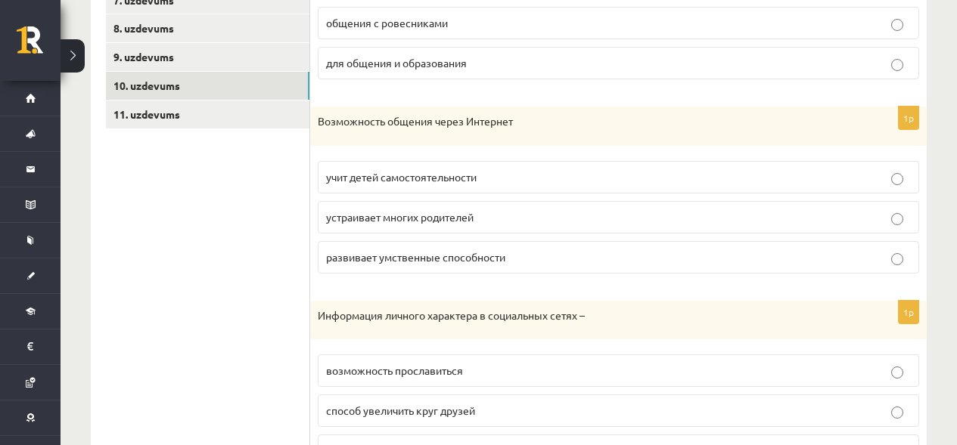
click at [746, 258] on p "развивает умственные способности" at bounding box center [618, 258] width 585 height 16
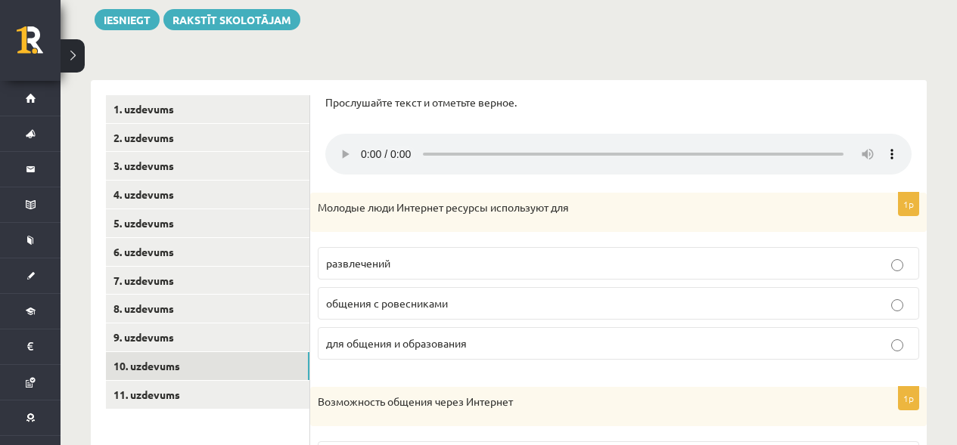
scroll to position [257, 0]
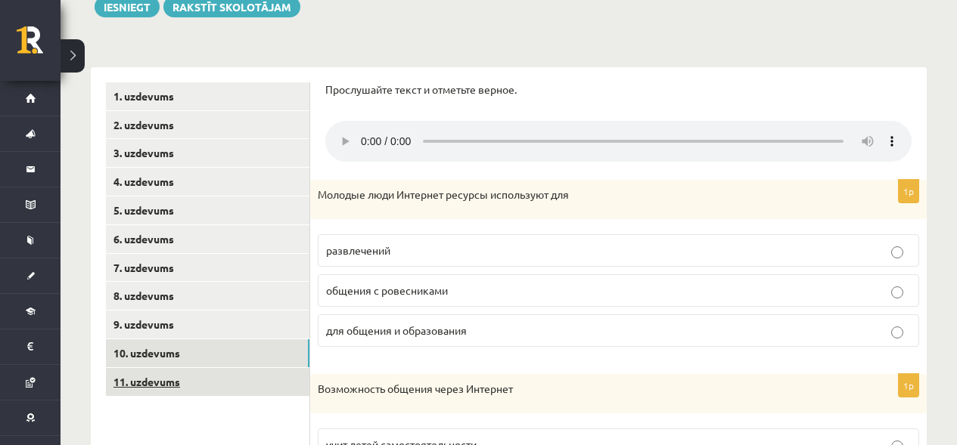
click at [211, 389] on link "11. uzdevums" at bounding box center [207, 382] width 203 height 28
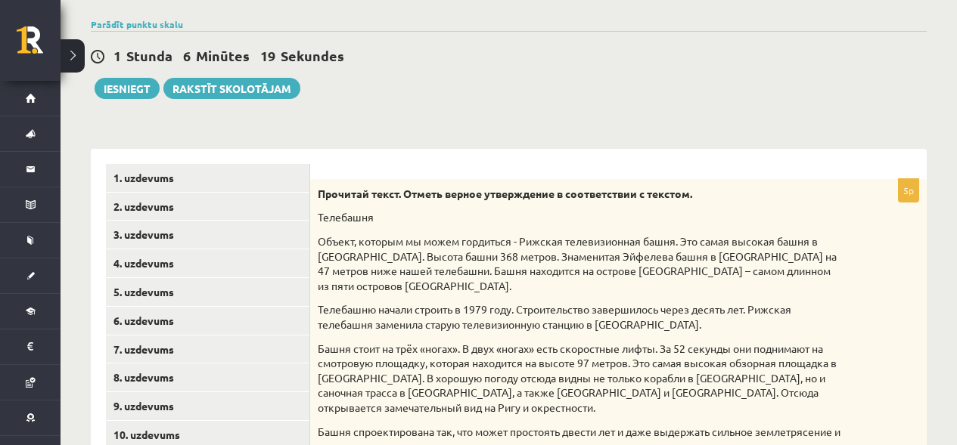
scroll to position [0, 0]
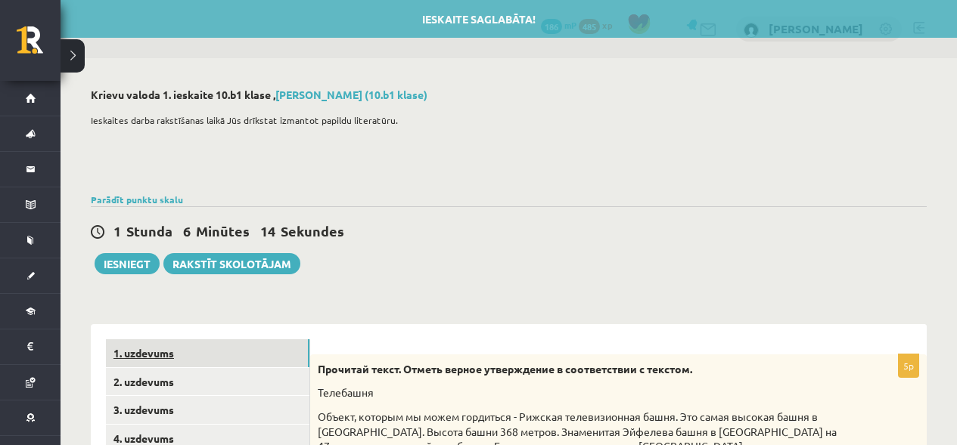
click at [168, 350] on link "1. uzdevums" at bounding box center [207, 354] width 203 height 28
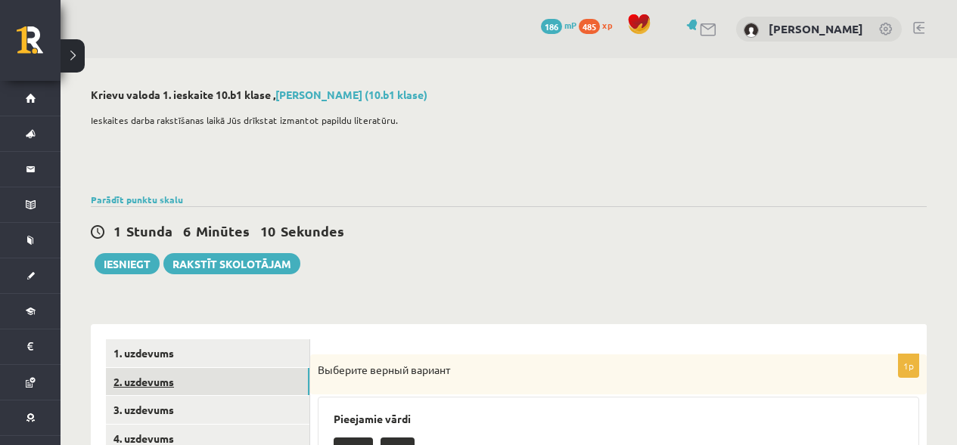
click at [179, 381] on link "2. uzdevums" at bounding box center [207, 382] width 203 height 28
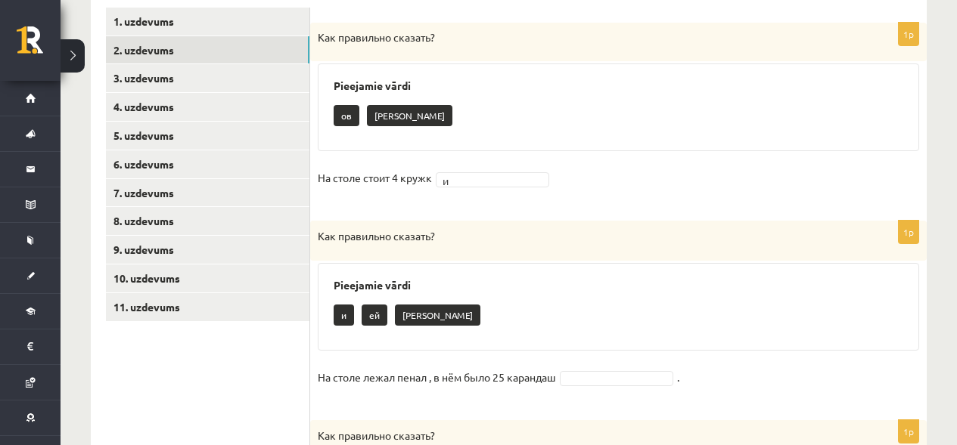
scroll to position [322, 0]
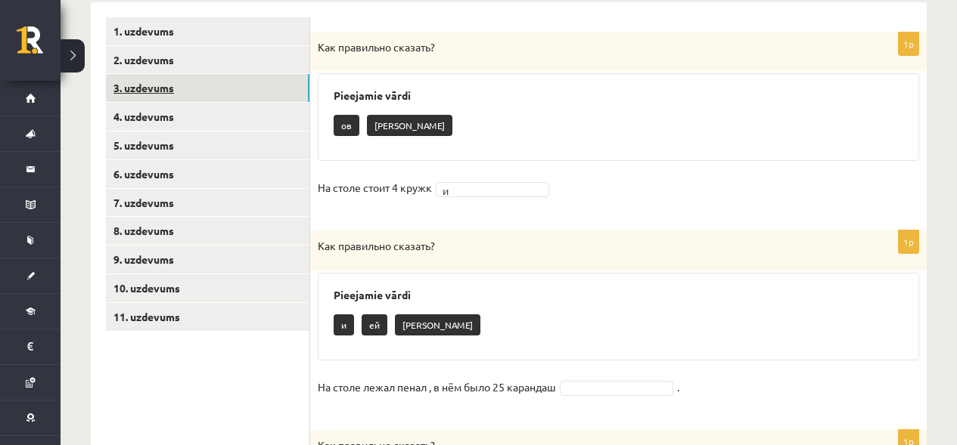
click at [247, 85] on link "3. uzdevums" at bounding box center [207, 88] width 203 height 28
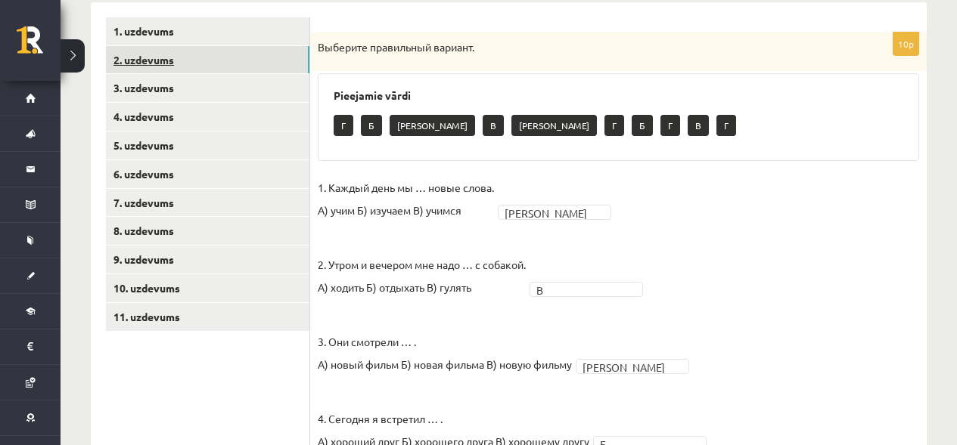
click at [197, 65] on link "2. uzdevums" at bounding box center [207, 60] width 203 height 28
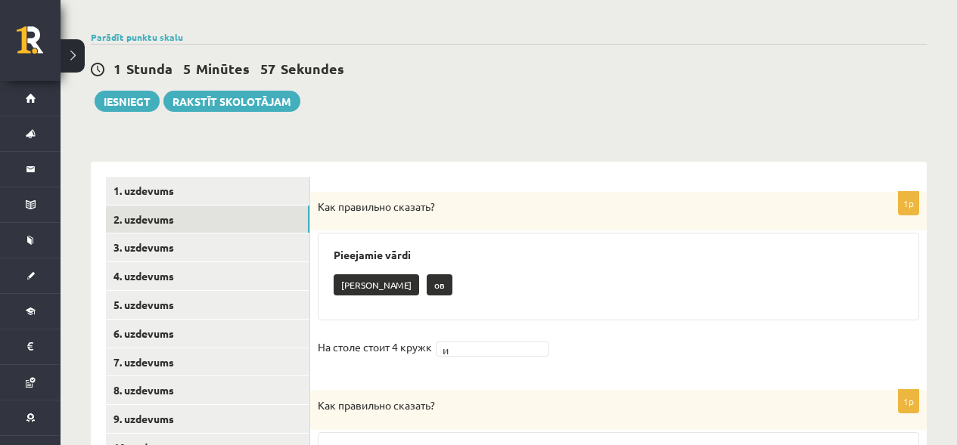
scroll to position [0, 0]
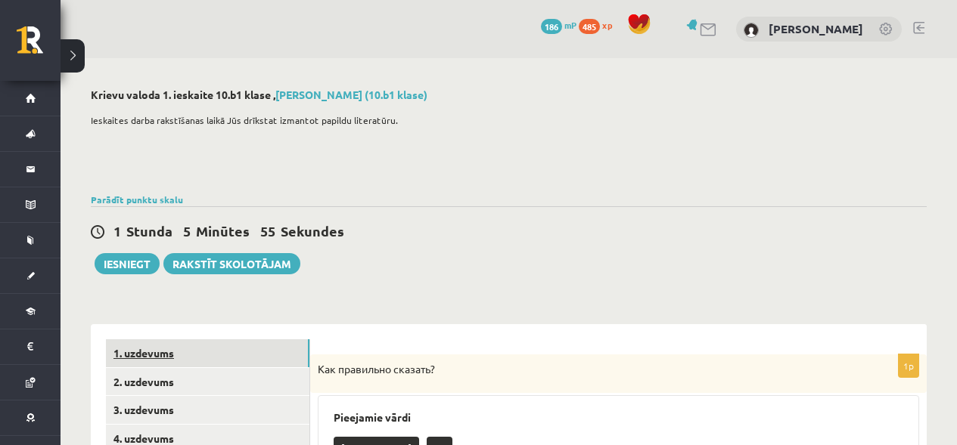
click at [281, 358] on link "1. uzdevums" at bounding box center [207, 354] width 203 height 28
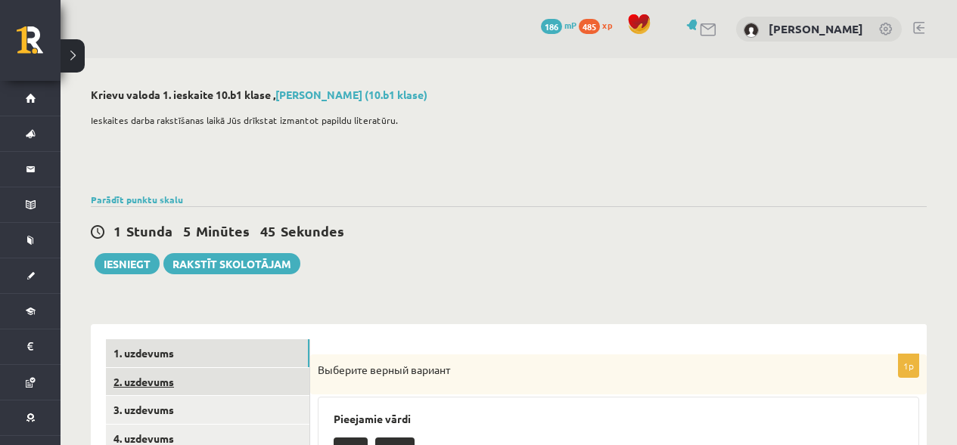
click at [254, 382] on link "2. uzdevums" at bounding box center [207, 382] width 203 height 28
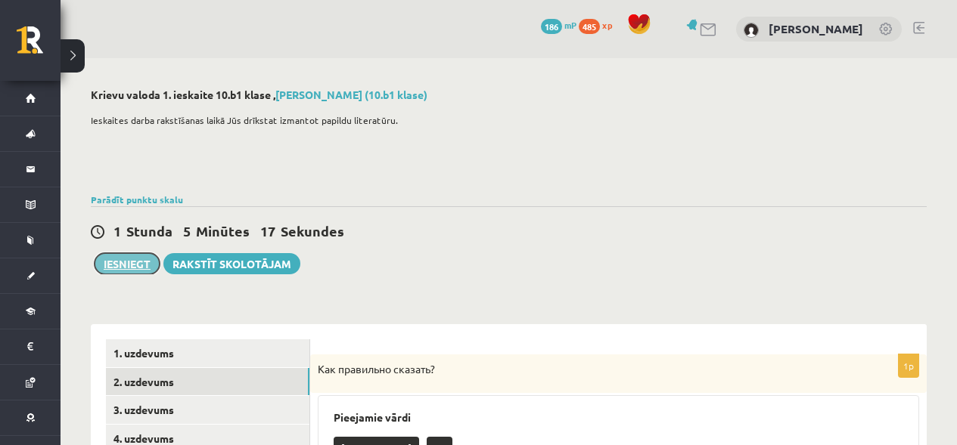
click at [123, 268] on button "Iesniegt" at bounding box center [127, 263] width 65 height 21
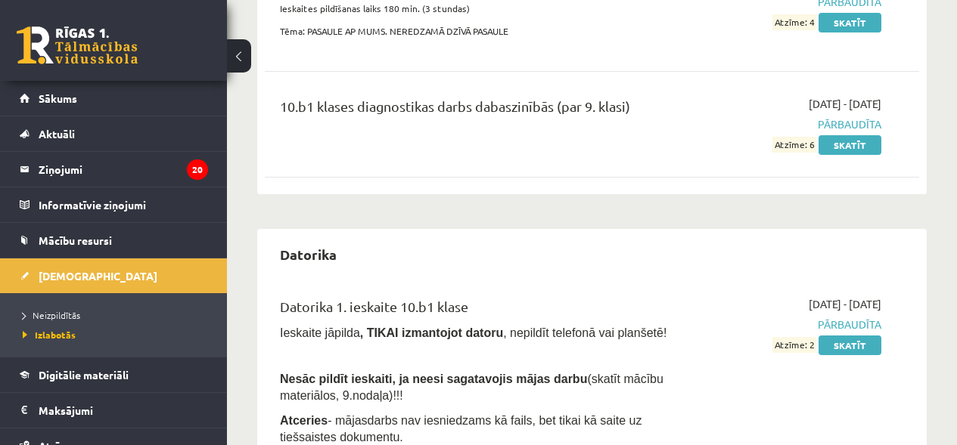
scroll to position [92, 0]
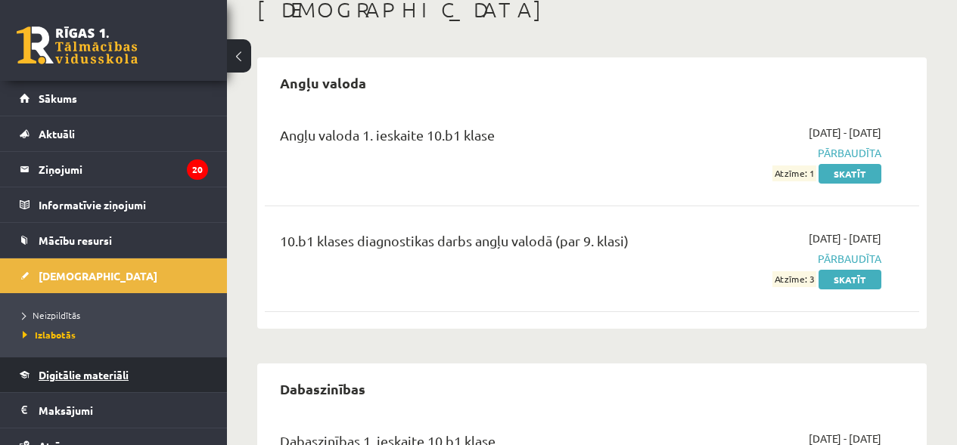
click at [102, 380] on span "Digitālie materiāli" at bounding box center [84, 375] width 90 height 14
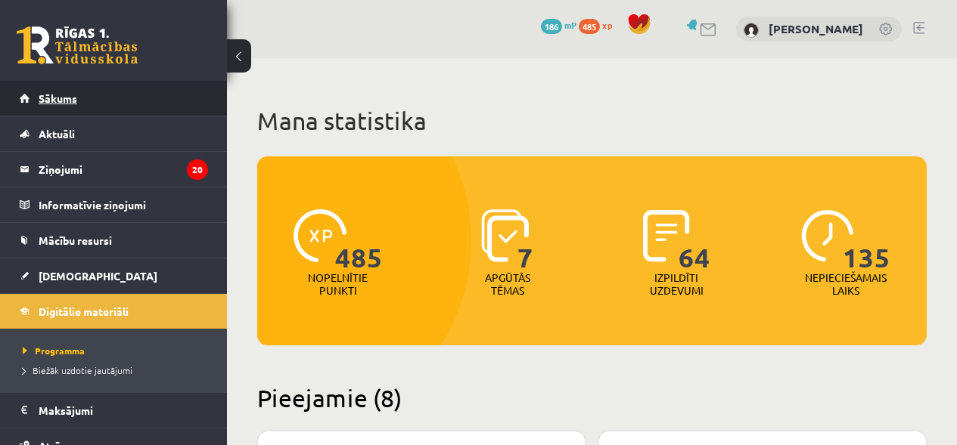
click at [82, 97] on link "Sākums" at bounding box center [114, 98] width 188 height 35
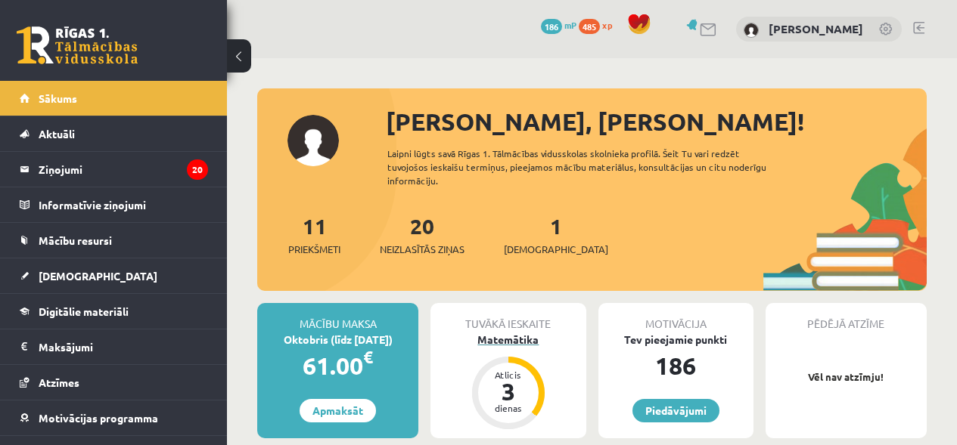
click at [495, 338] on div "Matemātika" at bounding box center [507, 340] width 155 height 16
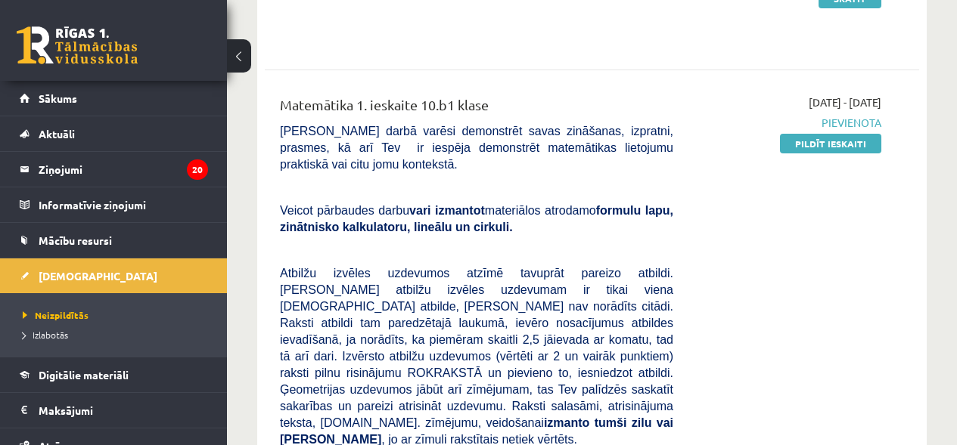
scroll to position [225, 0]
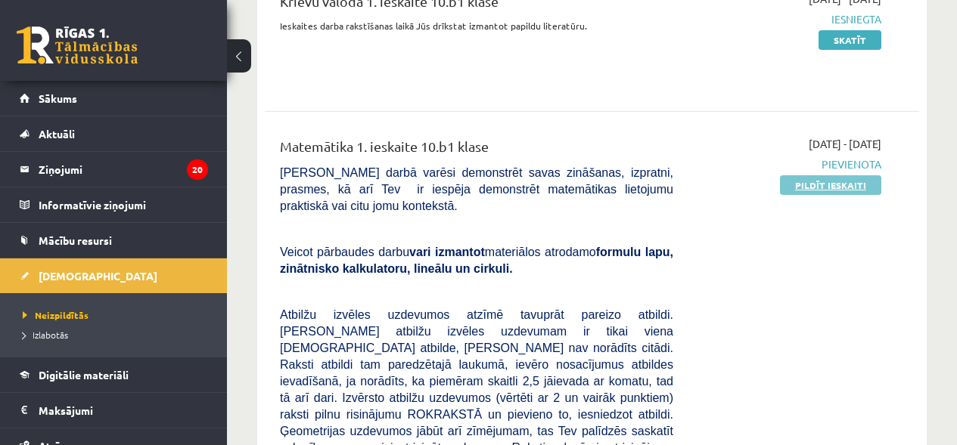
click at [831, 185] on link "Pildīt ieskaiti" at bounding box center [830, 185] width 101 height 20
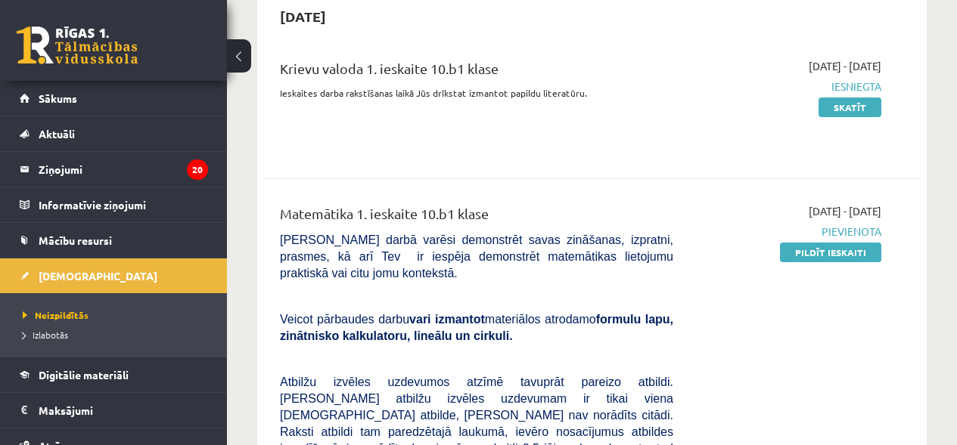
scroll to position [178, 0]
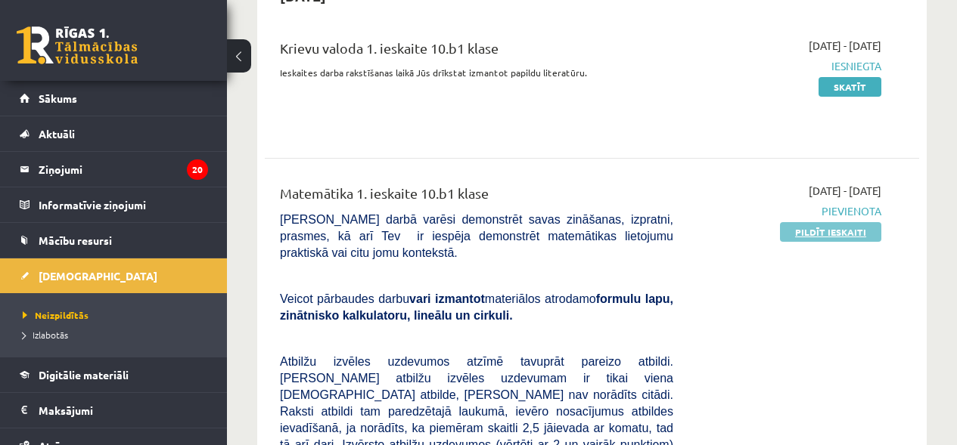
click at [827, 234] on link "Pildīt ieskaiti" at bounding box center [830, 232] width 101 height 20
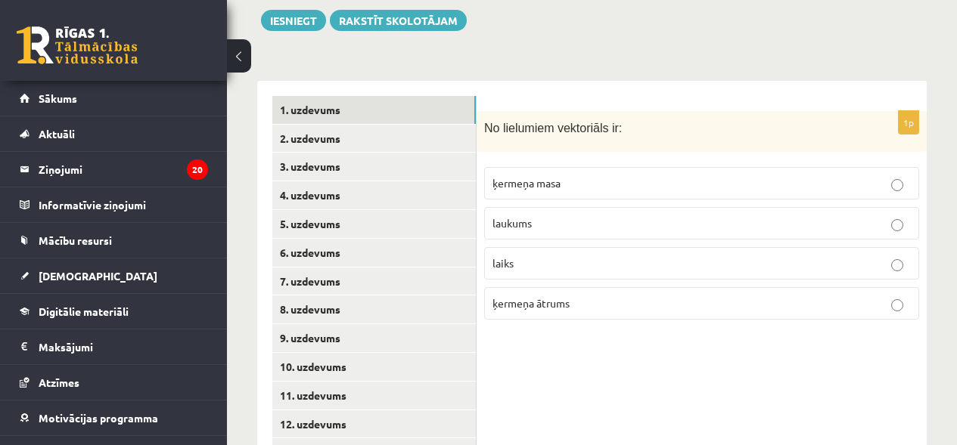
scroll to position [694, 0]
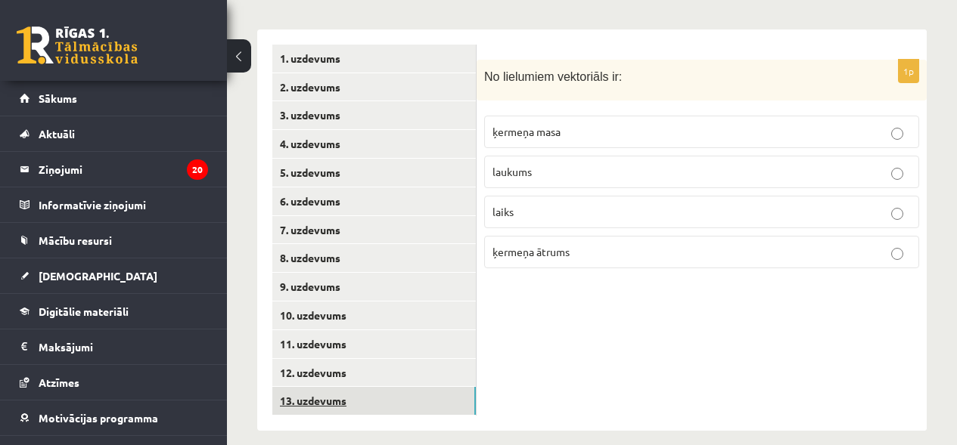
click at [436, 387] on link "13. uzdevums" at bounding box center [373, 401] width 203 height 28
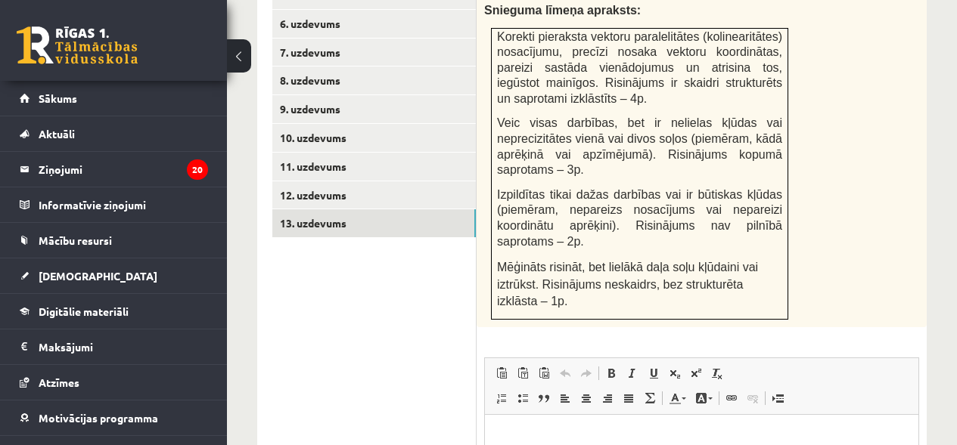
scroll to position [826, 0]
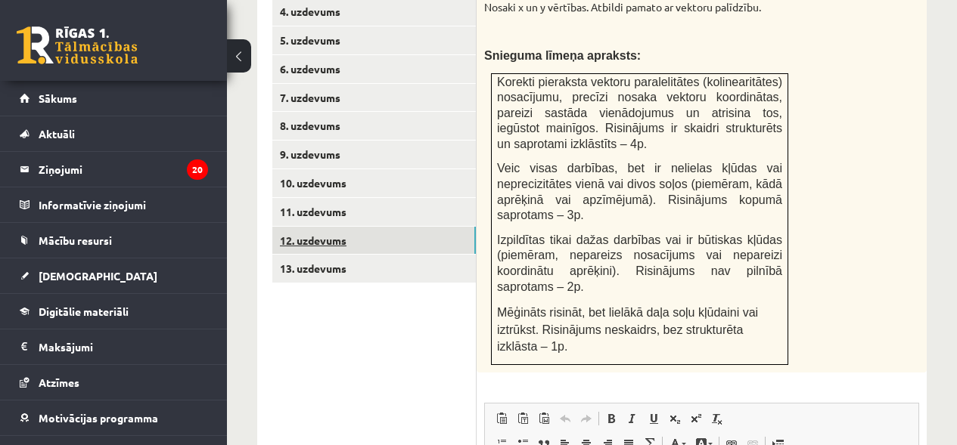
click at [411, 228] on link "12. uzdevums" at bounding box center [373, 241] width 203 height 28
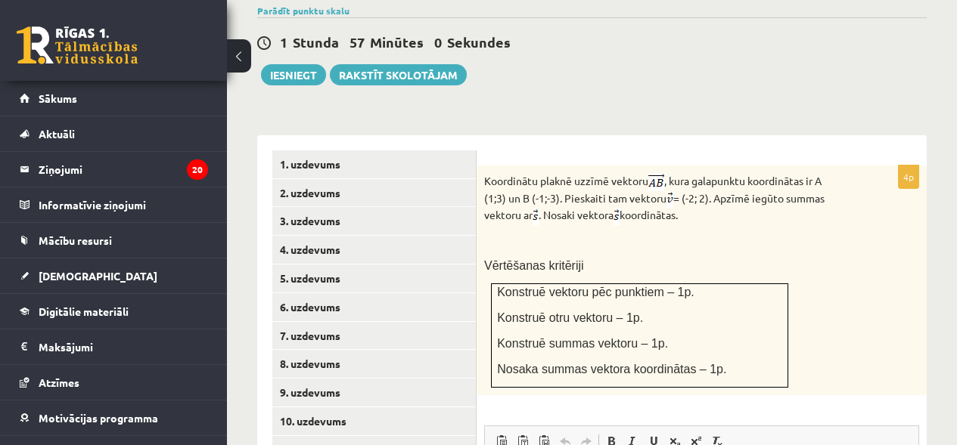
scroll to position [590, 0]
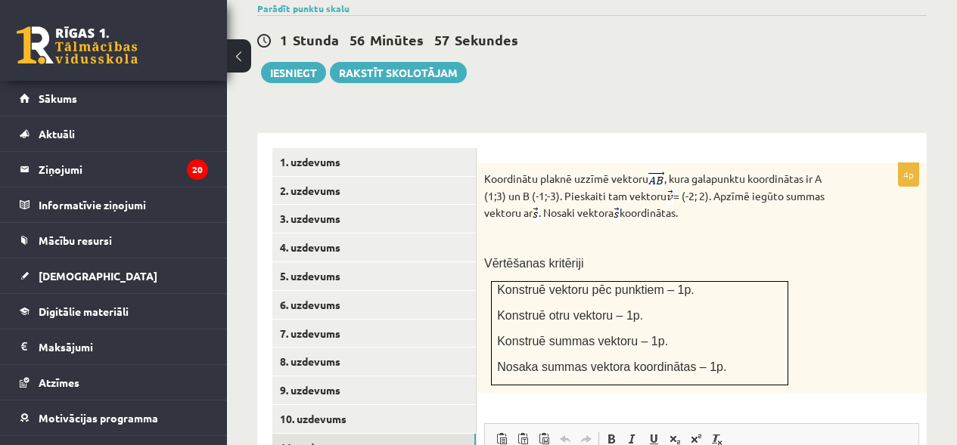
click at [372, 434] on link "11. uzdevums" at bounding box center [373, 448] width 203 height 28
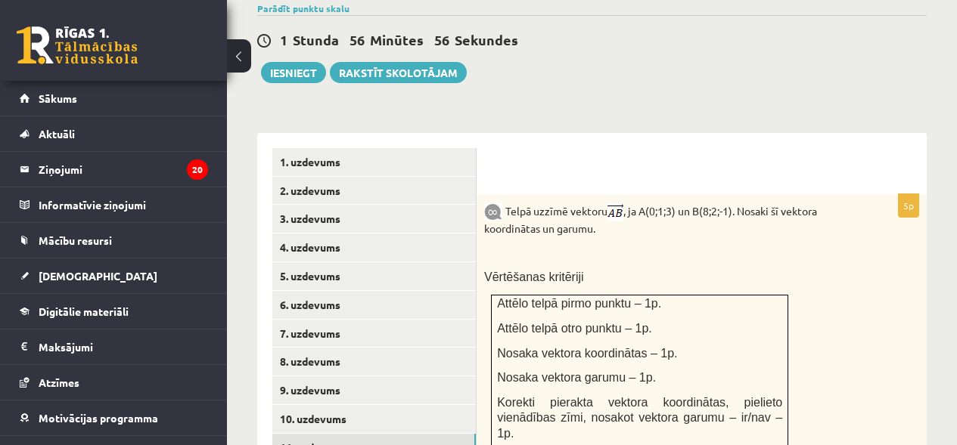
scroll to position [0, 0]
click at [313, 405] on link "10. uzdevums" at bounding box center [373, 419] width 203 height 28
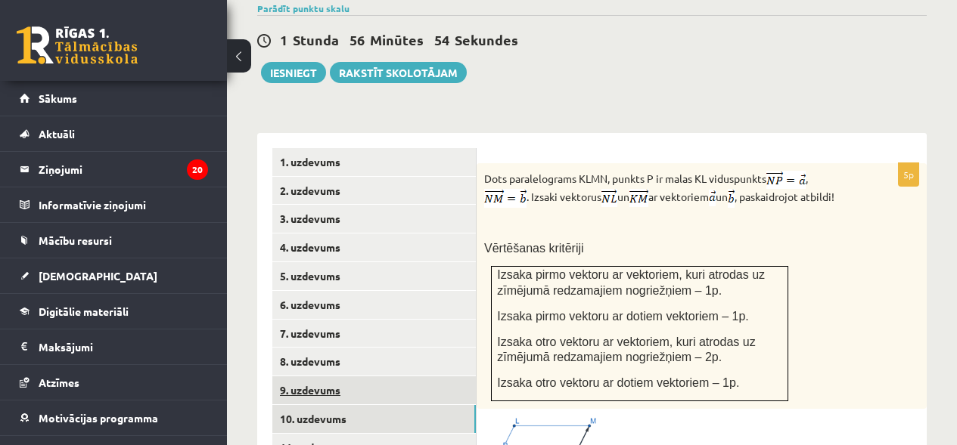
click at [315, 377] on link "9. uzdevums" at bounding box center [373, 391] width 203 height 28
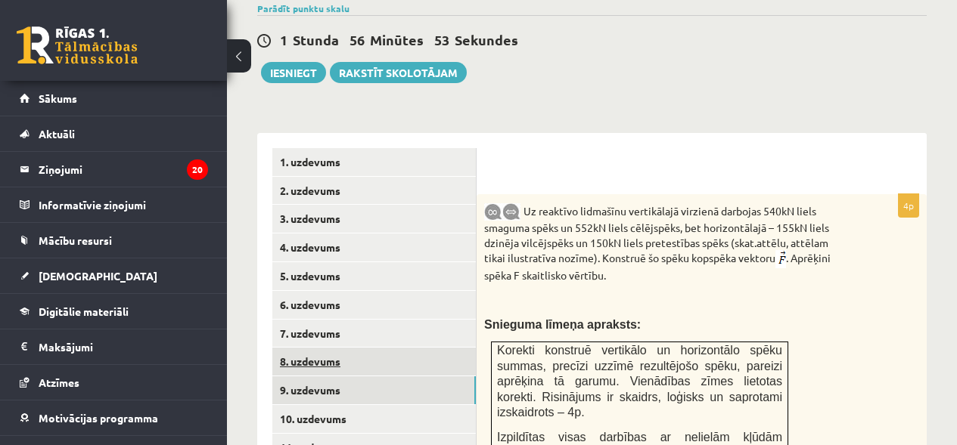
click at [319, 360] on link "8. uzdevums" at bounding box center [373, 362] width 203 height 28
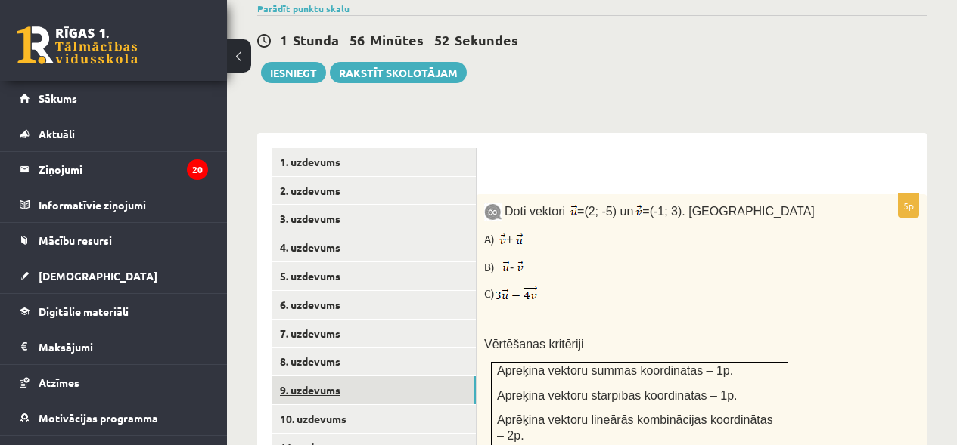
click at [318, 377] on link "9. uzdevums" at bounding box center [373, 391] width 203 height 28
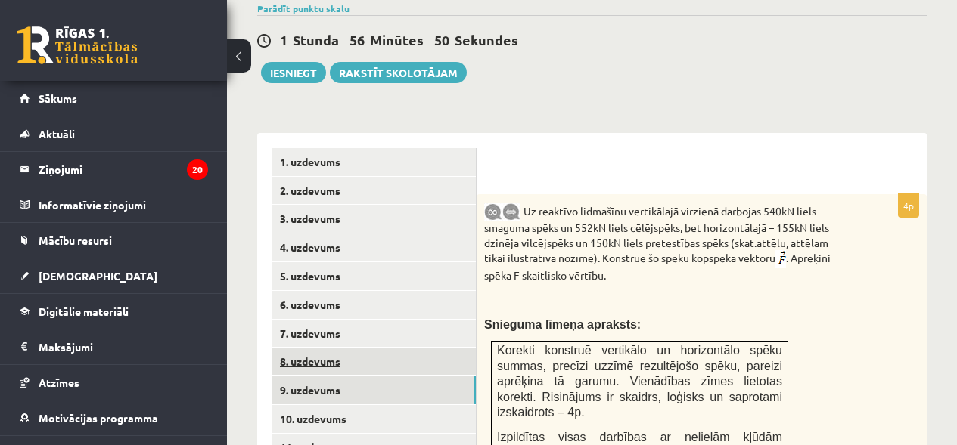
click at [324, 348] on link "8. uzdevums" at bounding box center [373, 362] width 203 height 28
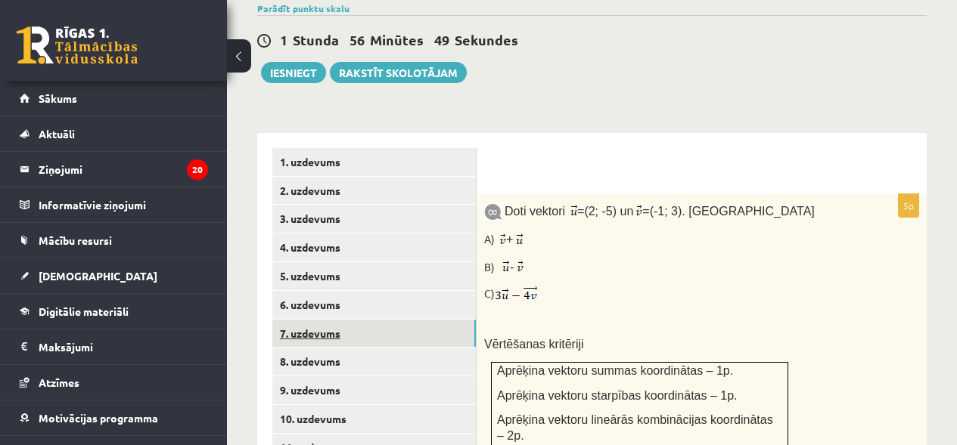
click at [328, 322] on link "7. uzdevums" at bounding box center [373, 334] width 203 height 28
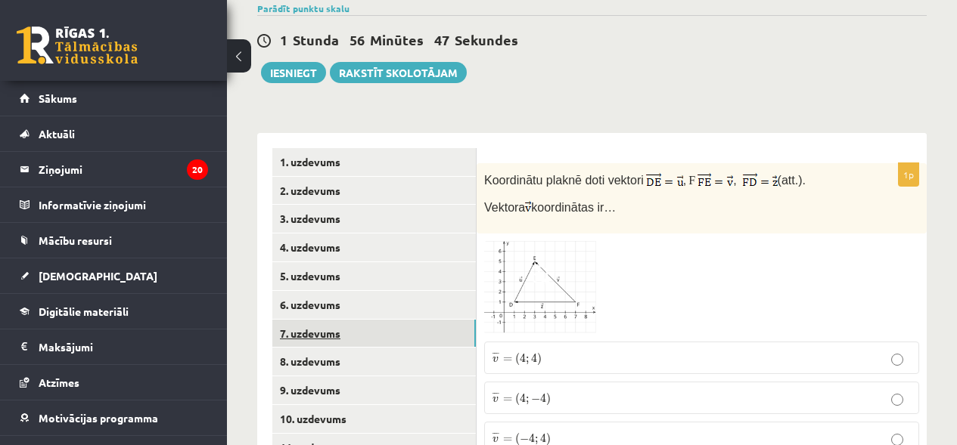
click at [334, 320] on link "7. uzdevums" at bounding box center [373, 334] width 203 height 28
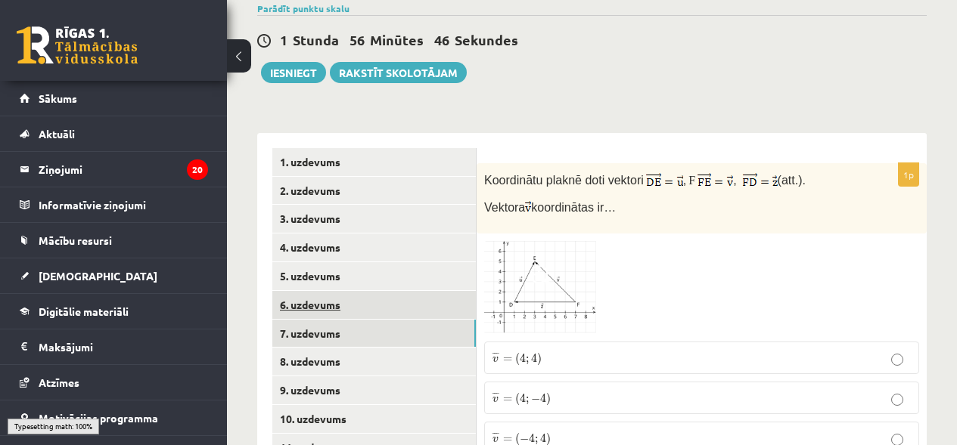
click at [329, 296] on link "6. uzdevums" at bounding box center [373, 305] width 203 height 28
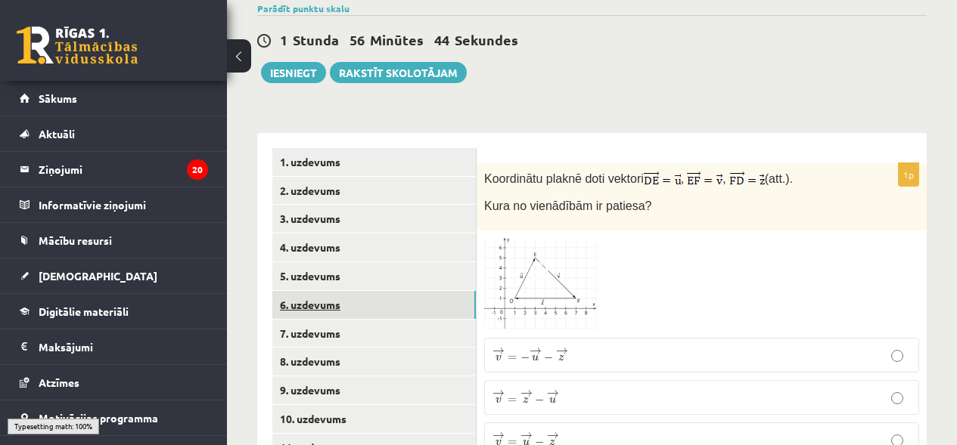
click at [331, 291] on link "6. uzdevums" at bounding box center [373, 305] width 203 height 28
click at [331, 263] on link "5. uzdevums" at bounding box center [373, 276] width 203 height 28
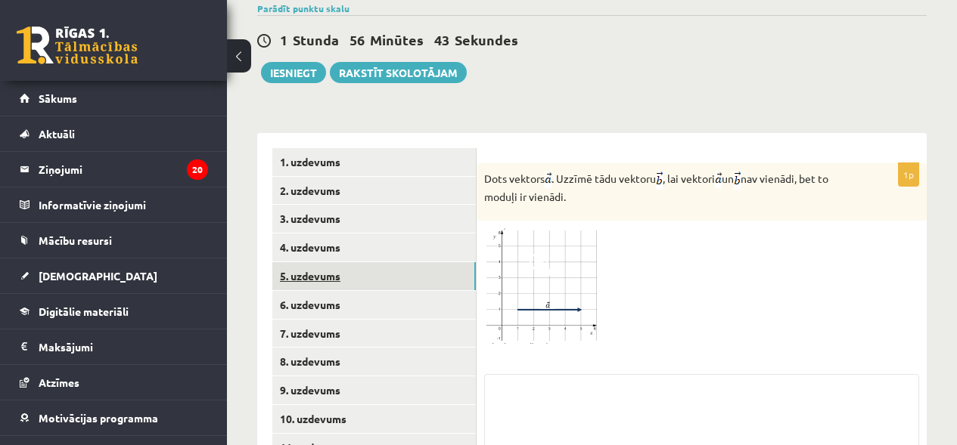
click at [331, 262] on link "5. uzdevums" at bounding box center [373, 276] width 203 height 28
click at [323, 234] on link "4. uzdevums" at bounding box center [373, 248] width 203 height 28
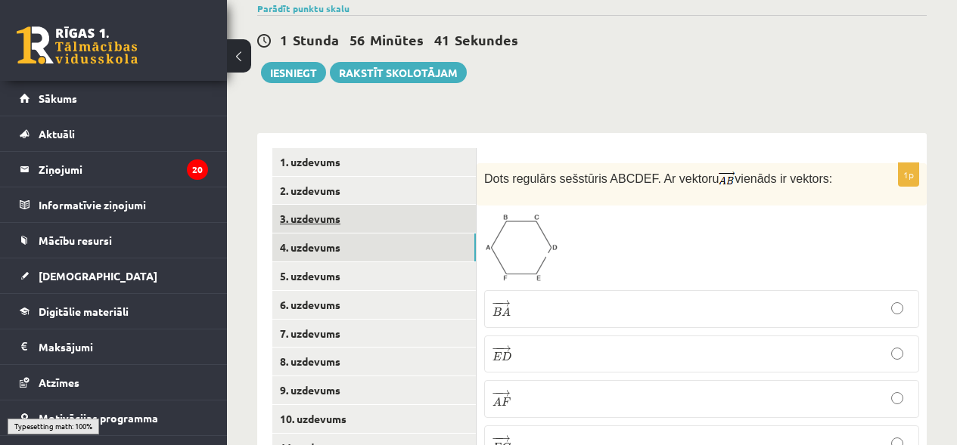
click at [314, 205] on link "3. uzdevums" at bounding box center [373, 219] width 203 height 28
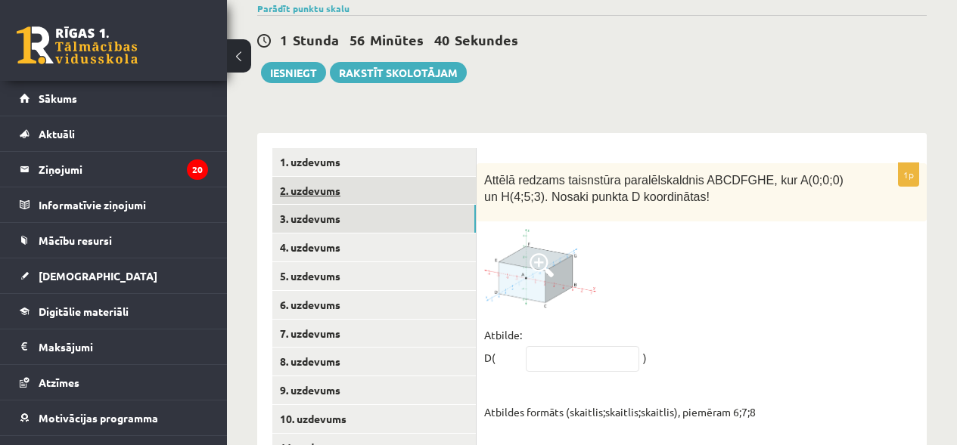
click at [314, 177] on link "2. uzdevums" at bounding box center [373, 191] width 203 height 28
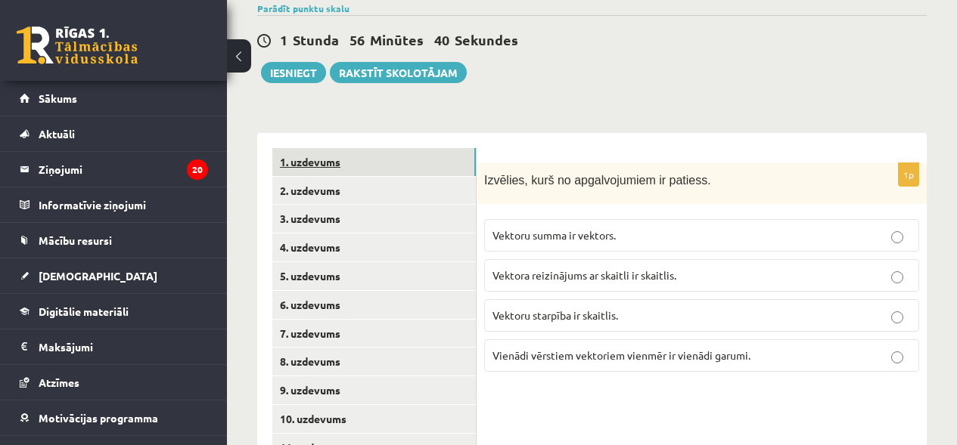
click at [320, 154] on link "1. uzdevums" at bounding box center [373, 162] width 203 height 28
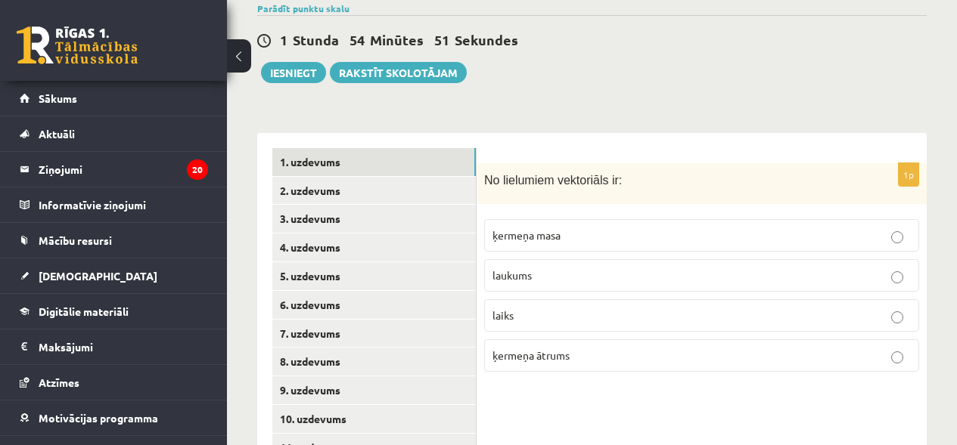
click at [534, 219] on label "ķermeņa masa" at bounding box center [701, 235] width 435 height 33
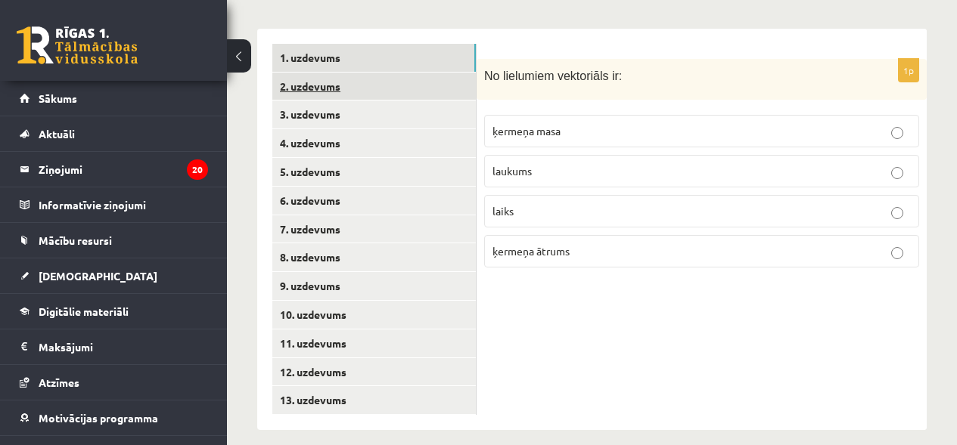
click at [342, 73] on link "2. uzdevums" at bounding box center [373, 87] width 203 height 28
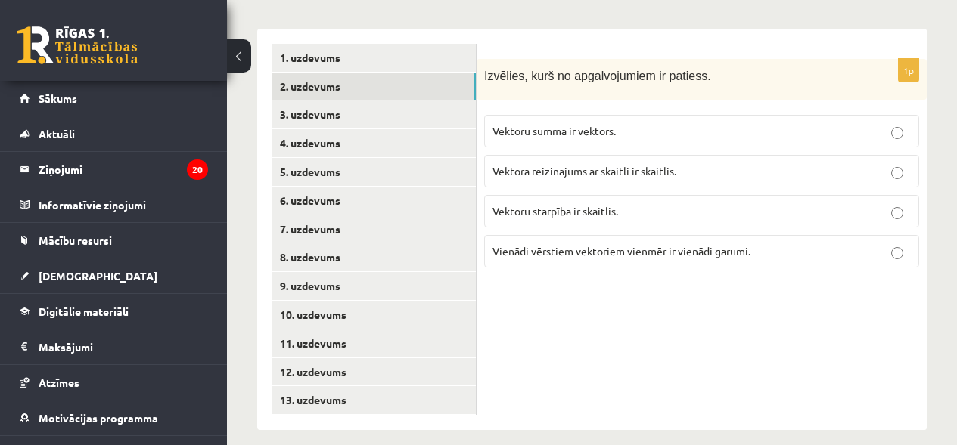
click at [538, 124] on span "Vektoru summa ir vektors." at bounding box center [553, 131] width 123 height 14
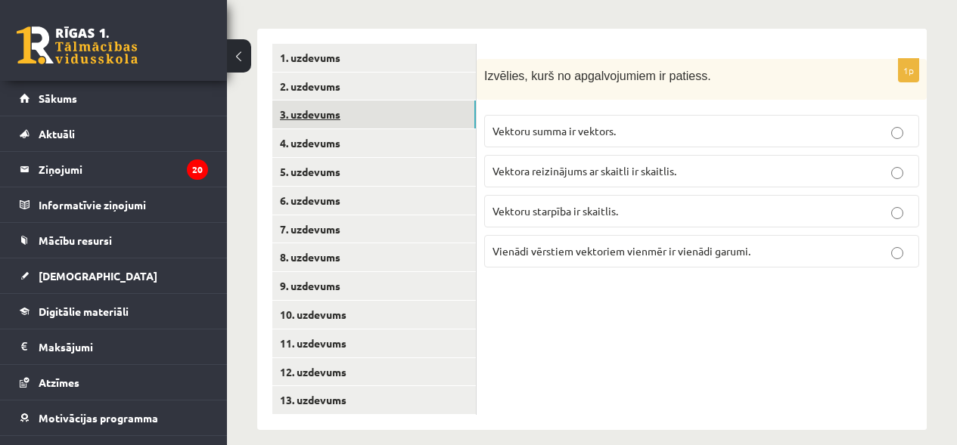
click at [355, 101] on link "3. uzdevums" at bounding box center [373, 115] width 203 height 28
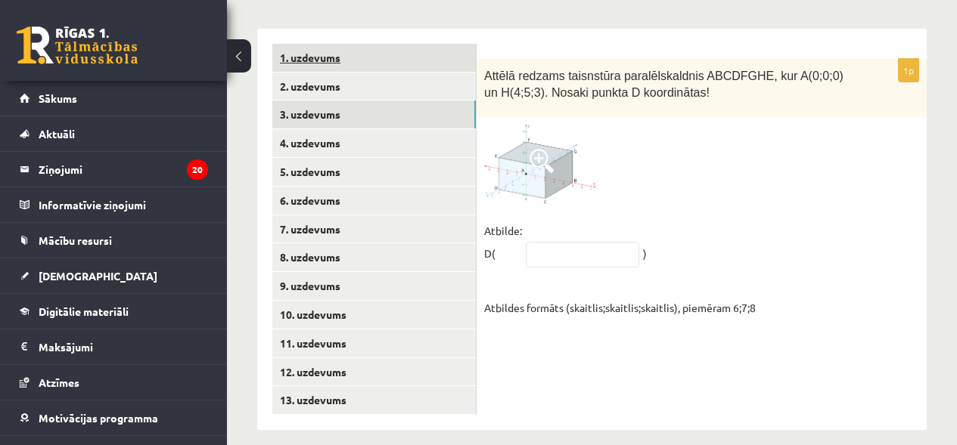
click at [383, 47] on link "1. uzdevums" at bounding box center [373, 58] width 203 height 28
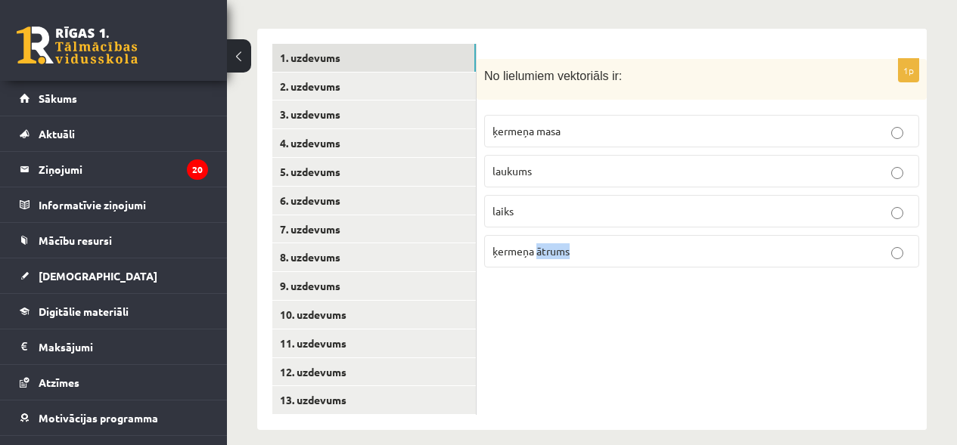
click at [536, 244] on p "ķermeņa ātrums" at bounding box center [701, 252] width 418 height 16
click at [328, 76] on link "2. uzdevums" at bounding box center [373, 87] width 203 height 28
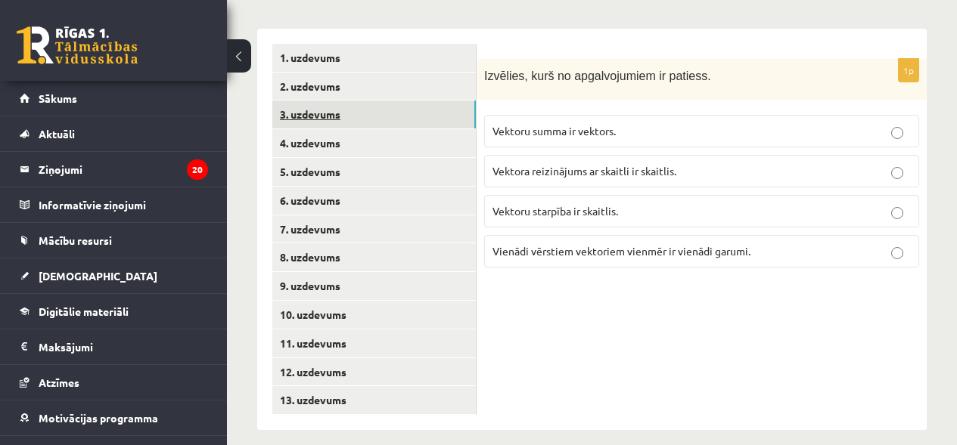
click at [290, 101] on link "3. uzdevums" at bounding box center [373, 115] width 203 height 28
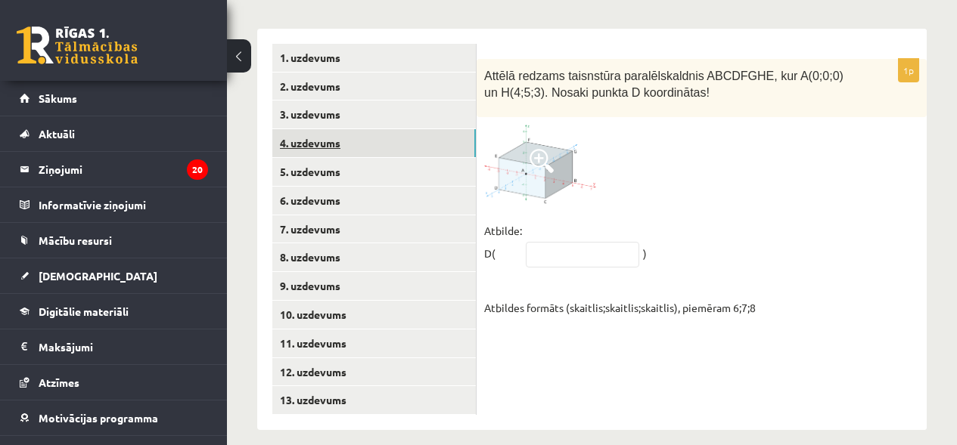
click at [296, 129] on link "4. uzdevums" at bounding box center [373, 143] width 203 height 28
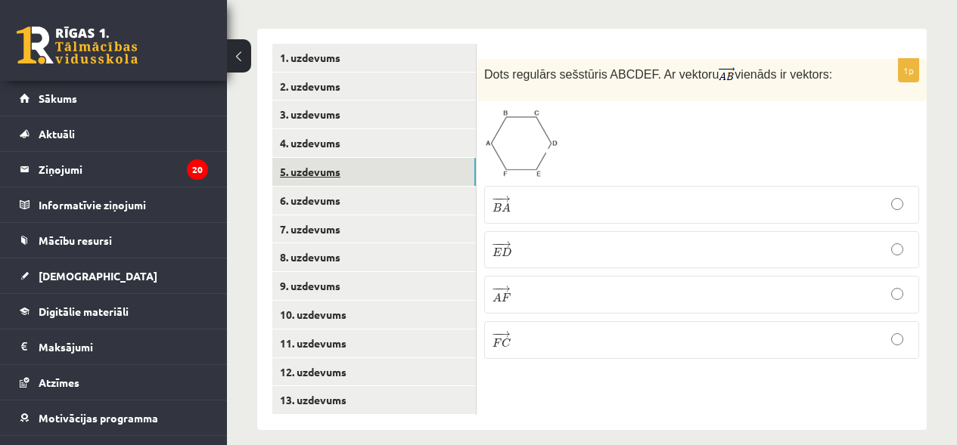
click at [298, 165] on link "5. uzdevums" at bounding box center [373, 172] width 203 height 28
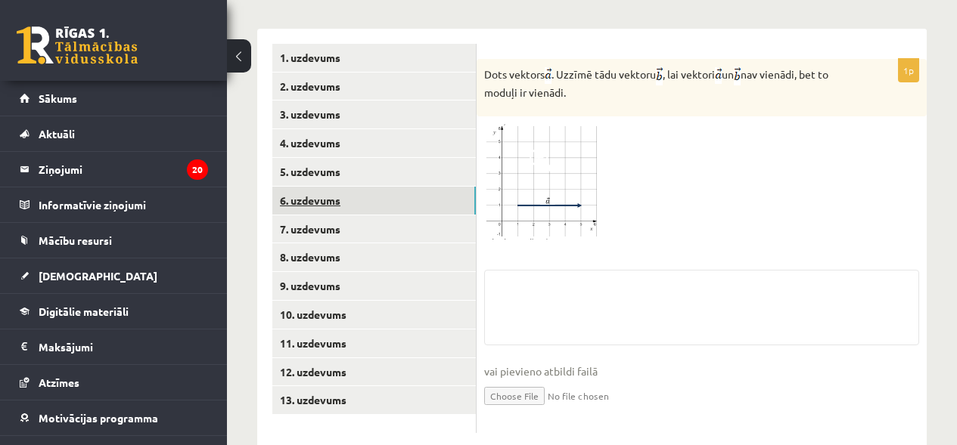
click at [303, 187] on link "6. uzdevums" at bounding box center [373, 201] width 203 height 28
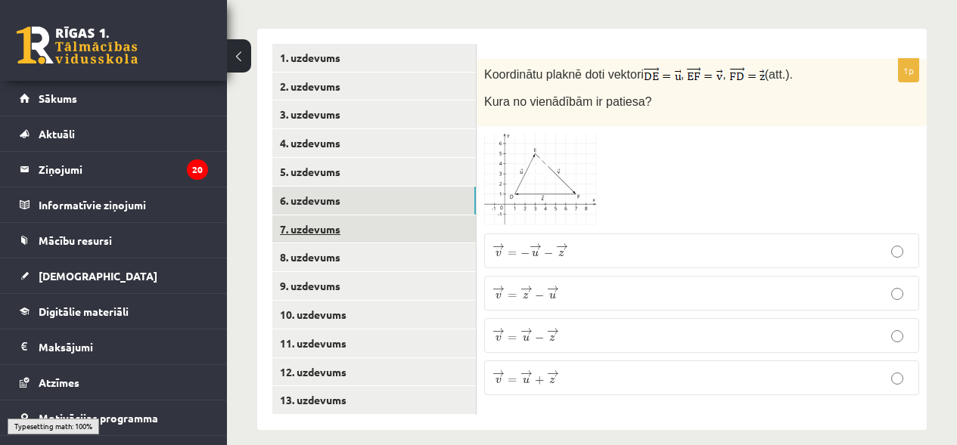
click at [311, 216] on link "7. uzdevums" at bounding box center [373, 230] width 203 height 28
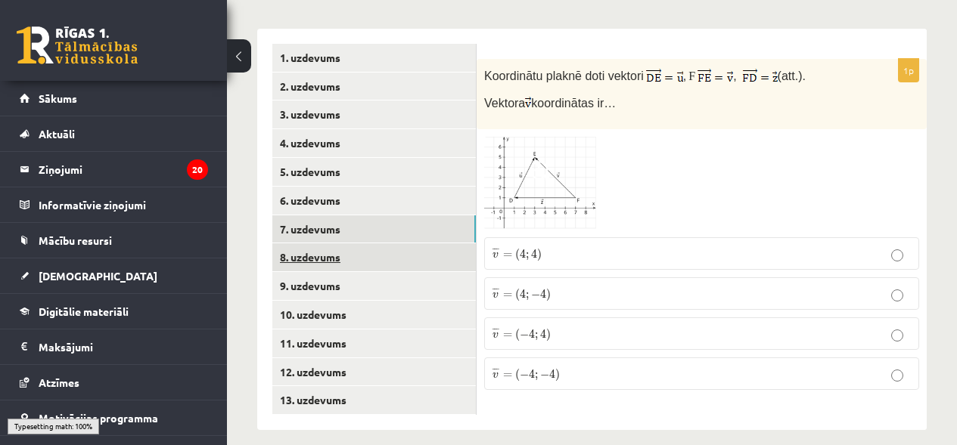
click at [318, 244] on link "8. uzdevums" at bounding box center [373, 258] width 203 height 28
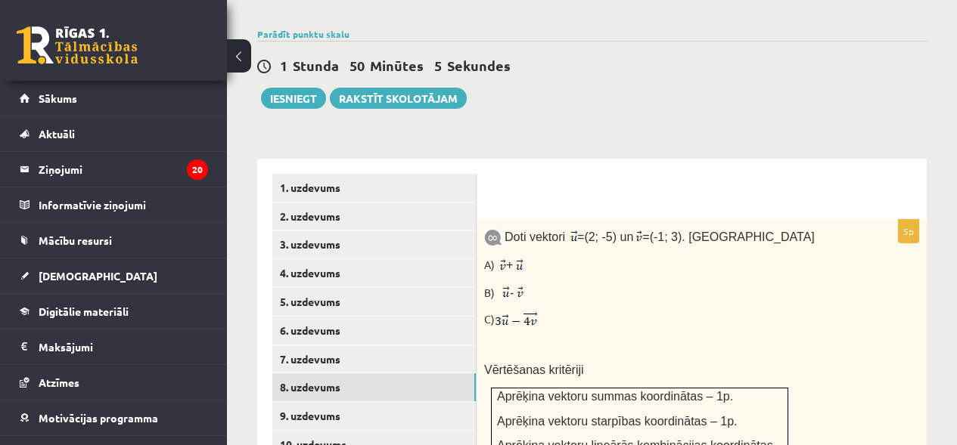
scroll to position [562, 0]
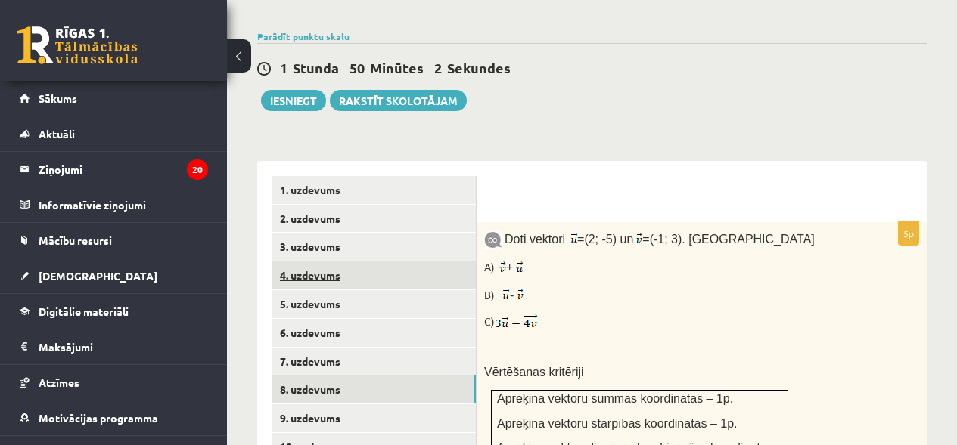
click at [324, 262] on link "4. uzdevums" at bounding box center [373, 276] width 203 height 28
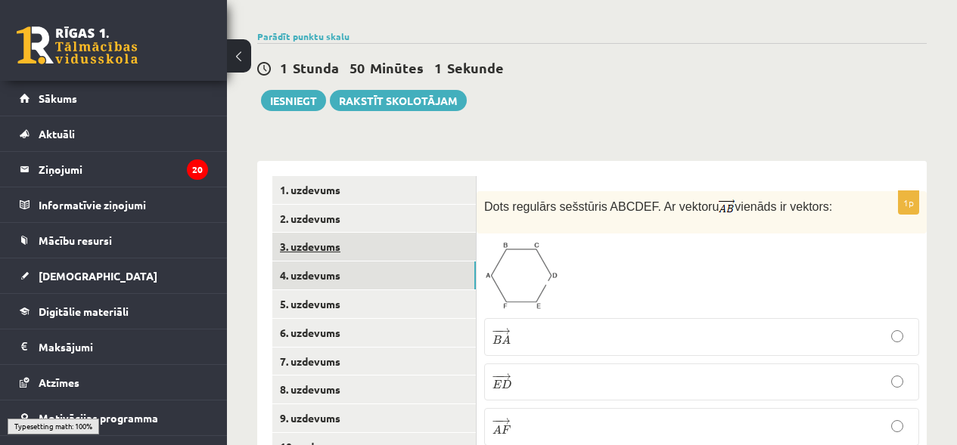
click at [327, 238] on link "3. uzdevums" at bounding box center [373, 247] width 203 height 28
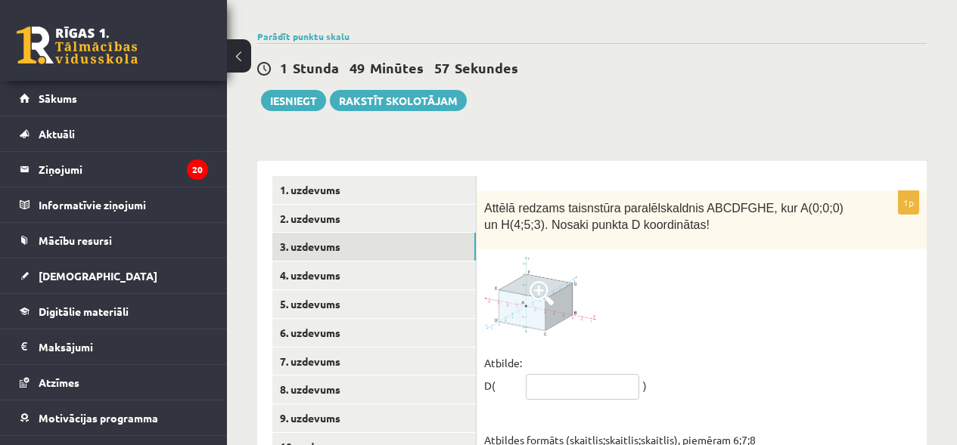
click at [542, 374] on input "text" at bounding box center [582, 387] width 113 height 26
type input "*****"
click at [342, 262] on link "4. uzdevums" at bounding box center [373, 276] width 203 height 28
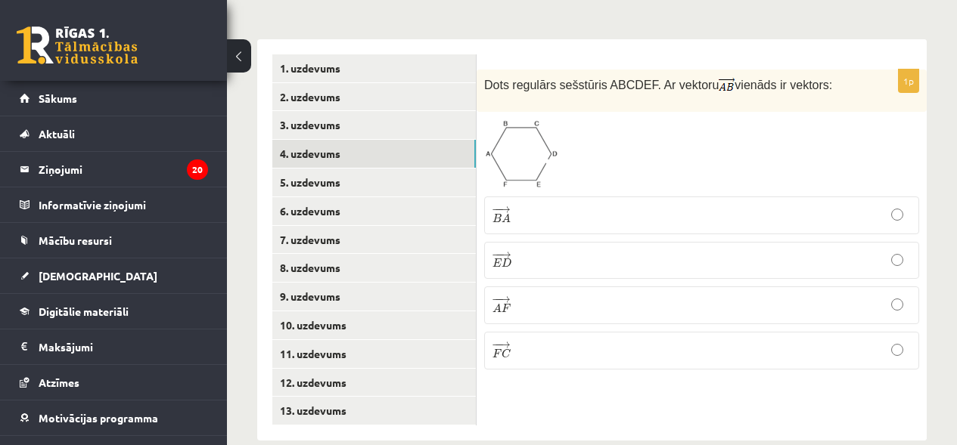
scroll to position [694, 0]
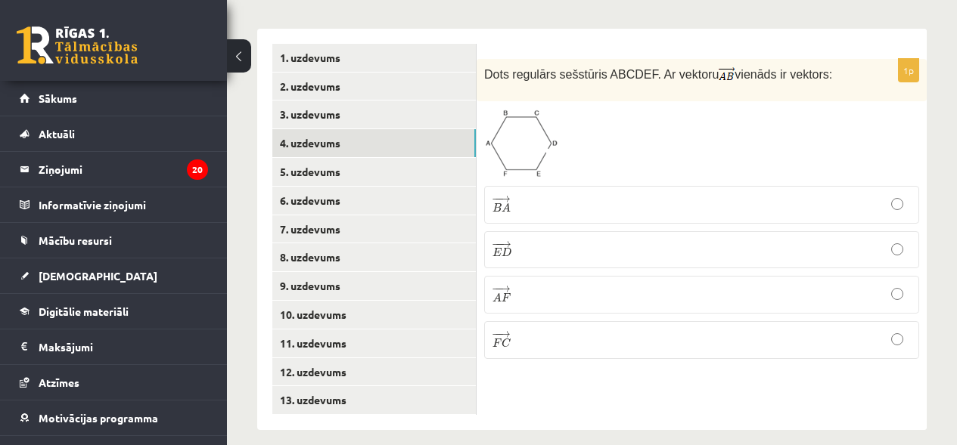
click at [684, 240] on p "− − → E D E D →" at bounding box center [701, 250] width 418 height 20
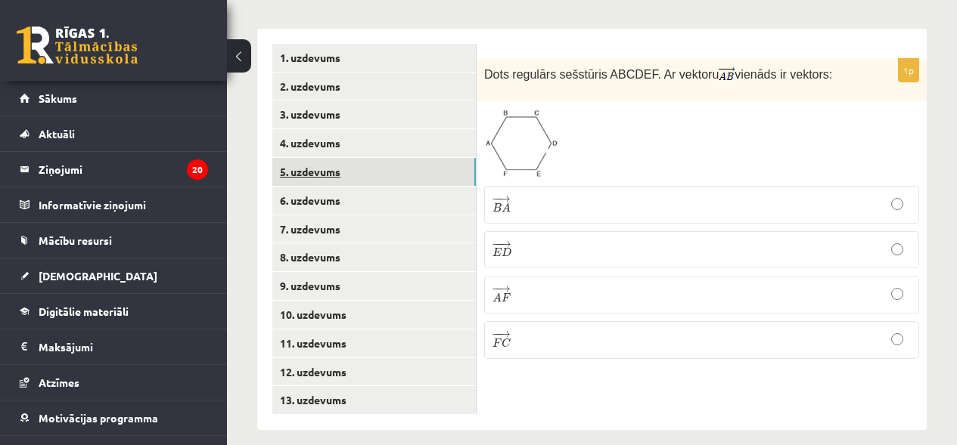
click at [420, 158] on link "5. uzdevums" at bounding box center [373, 172] width 203 height 28
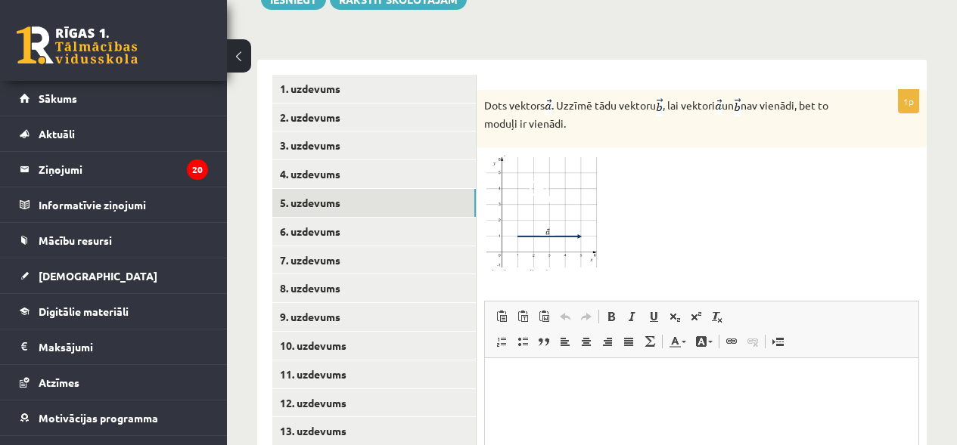
scroll to position [666, 0]
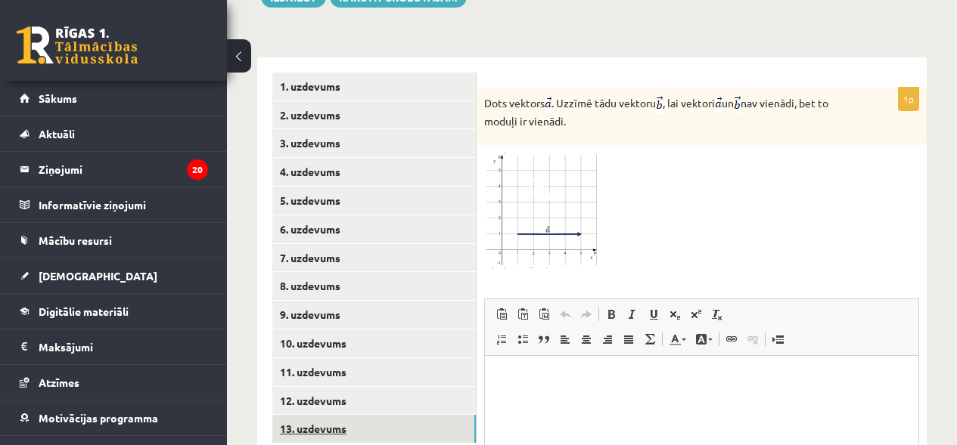
click at [343, 415] on link "13. uzdevums" at bounding box center [373, 429] width 203 height 28
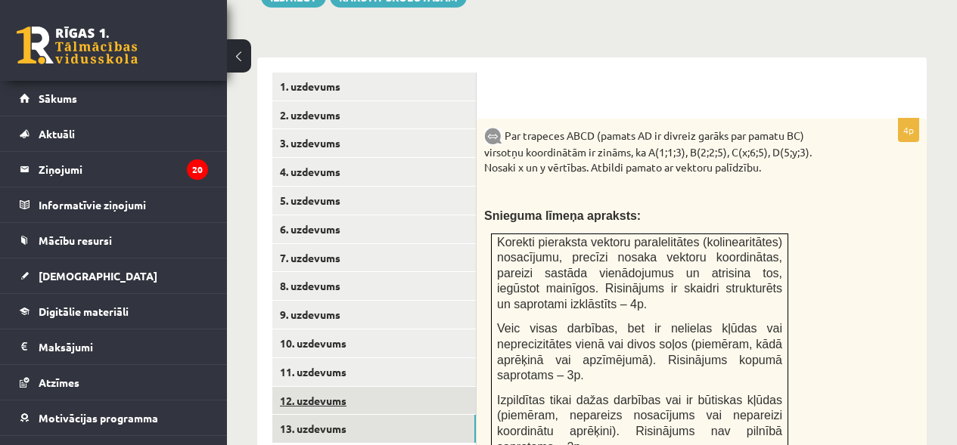
scroll to position [0, 0]
click at [338, 387] on link "12. uzdevums" at bounding box center [373, 401] width 203 height 28
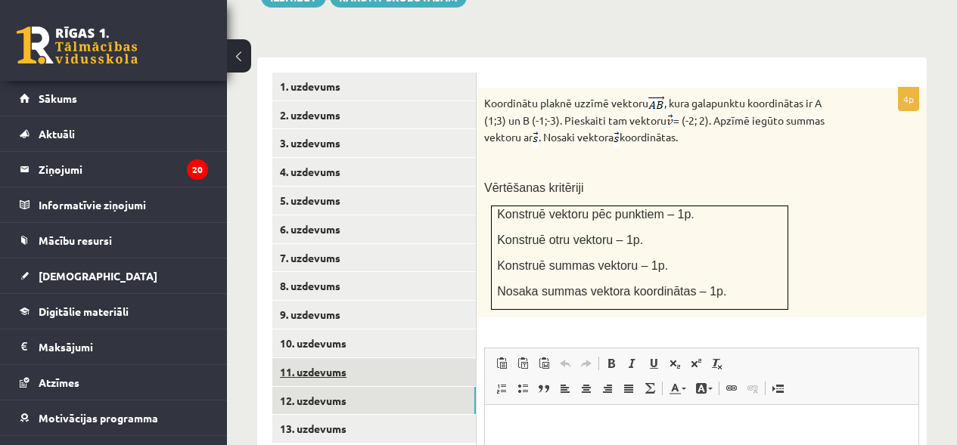
click at [345, 358] on link "11. uzdevums" at bounding box center [373, 372] width 203 height 28
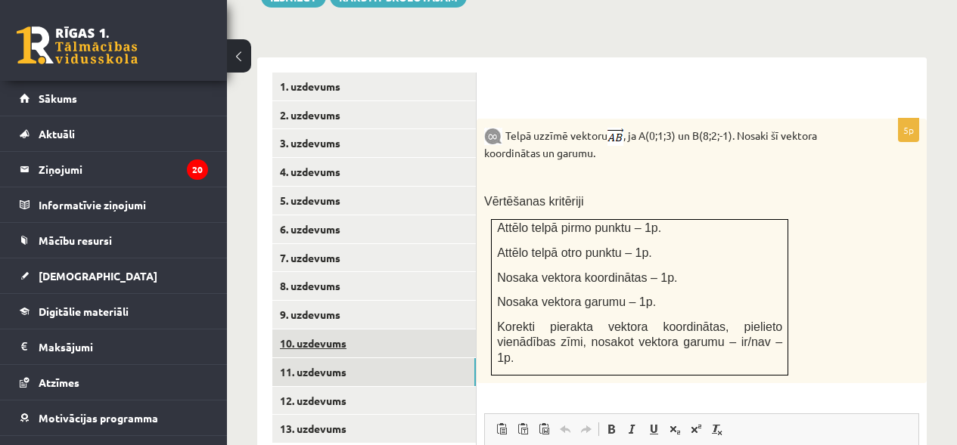
click at [335, 333] on link "10. uzdevums" at bounding box center [373, 344] width 203 height 28
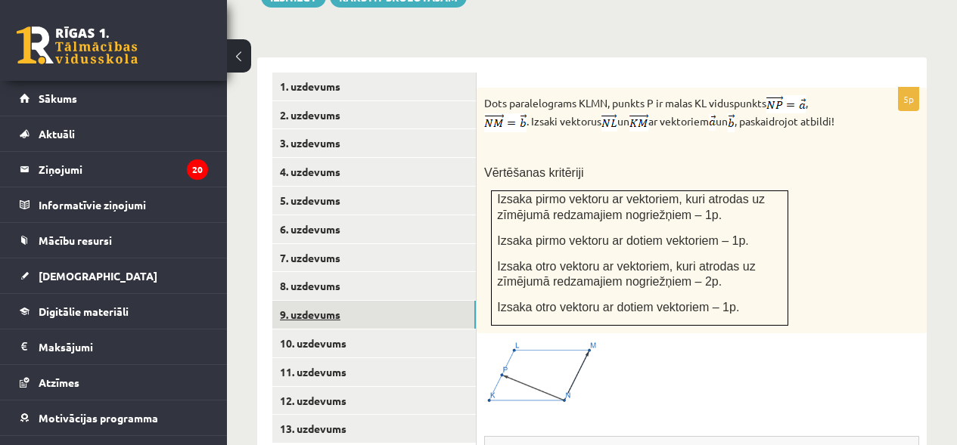
click at [348, 304] on link "9. uzdevums" at bounding box center [373, 315] width 203 height 28
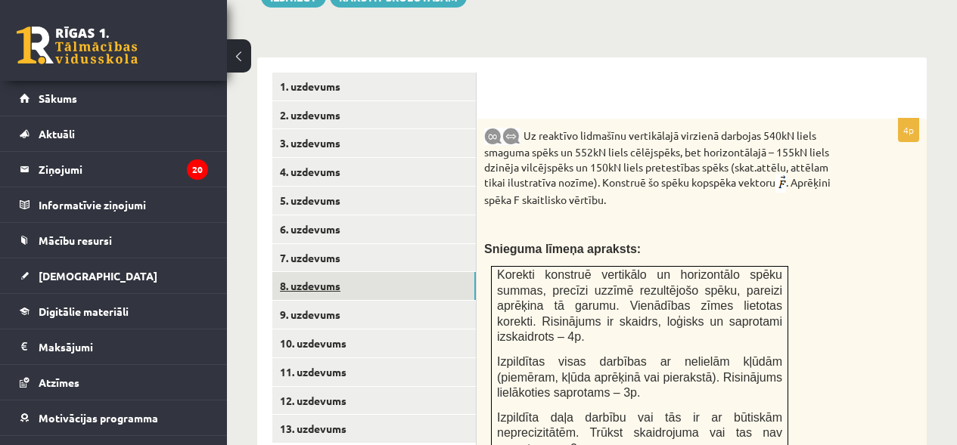
click at [346, 272] on link "8. uzdevums" at bounding box center [373, 286] width 203 height 28
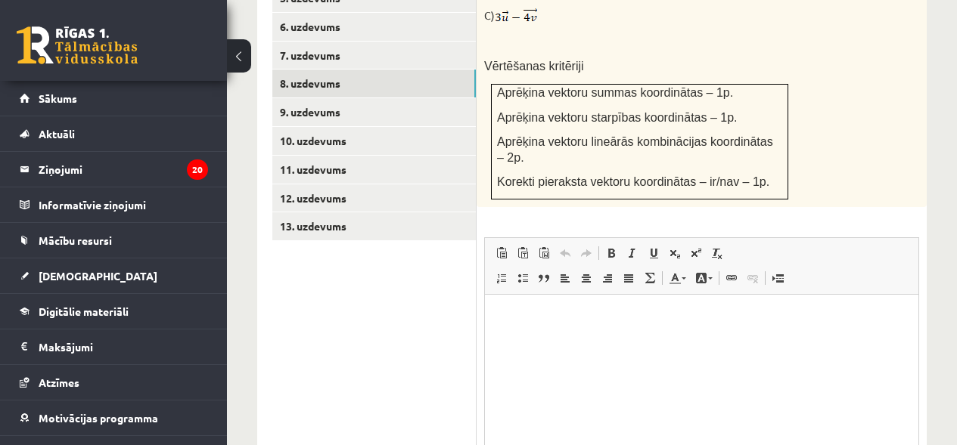
scroll to position [923, 0]
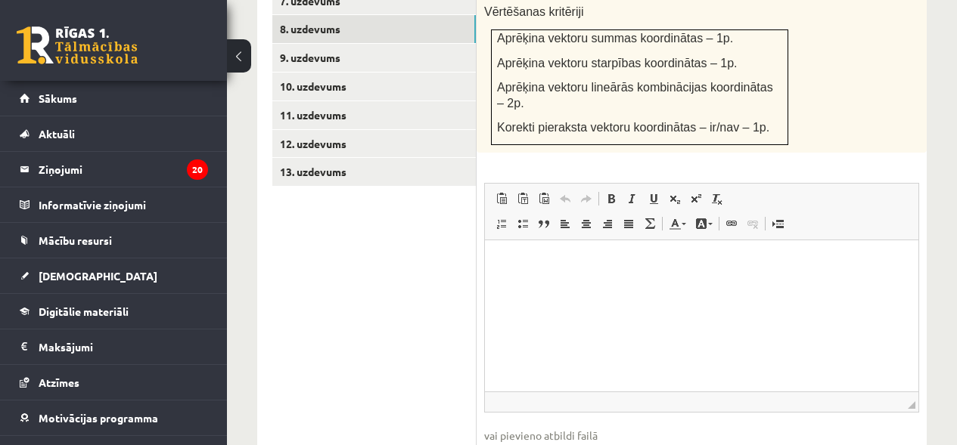
click at [705, 262] on p "Bagātinātā teksta redaktors, wiswyg-editor-user-answer-47433804066900" at bounding box center [701, 263] width 403 height 16
click at [703, 266] on p "*****" at bounding box center [701, 263] width 403 height 16
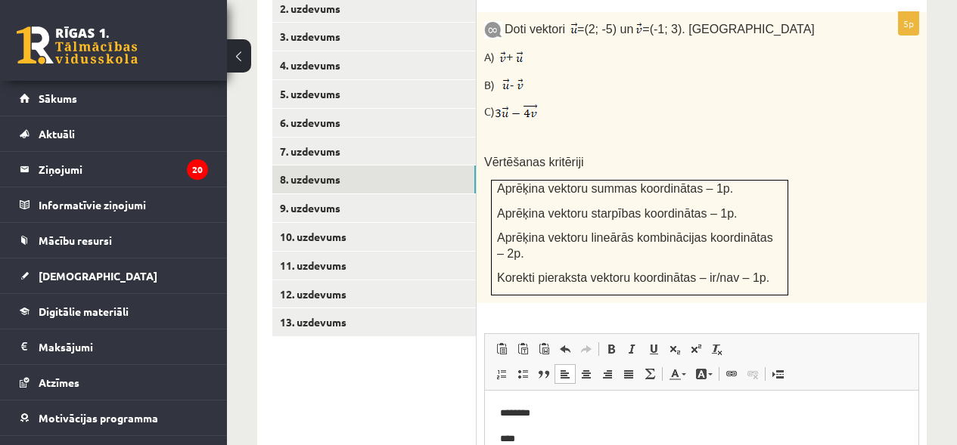
scroll to position [770, 0]
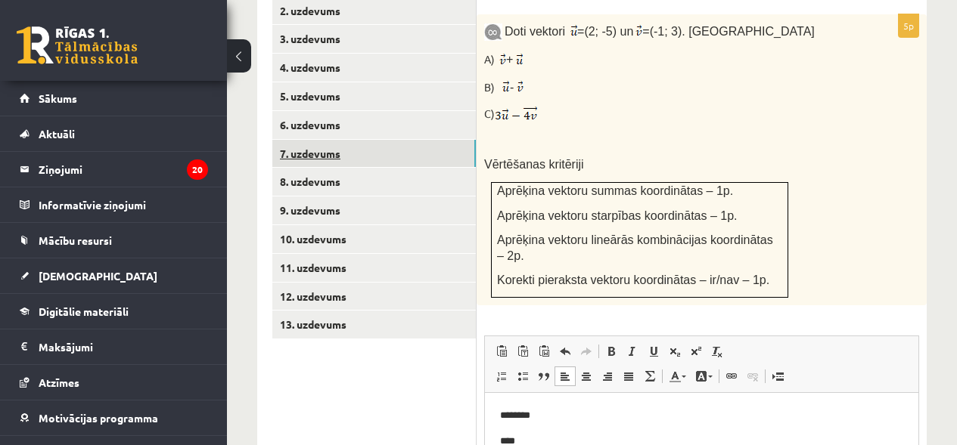
click at [294, 140] on link "7. uzdevums" at bounding box center [373, 154] width 203 height 28
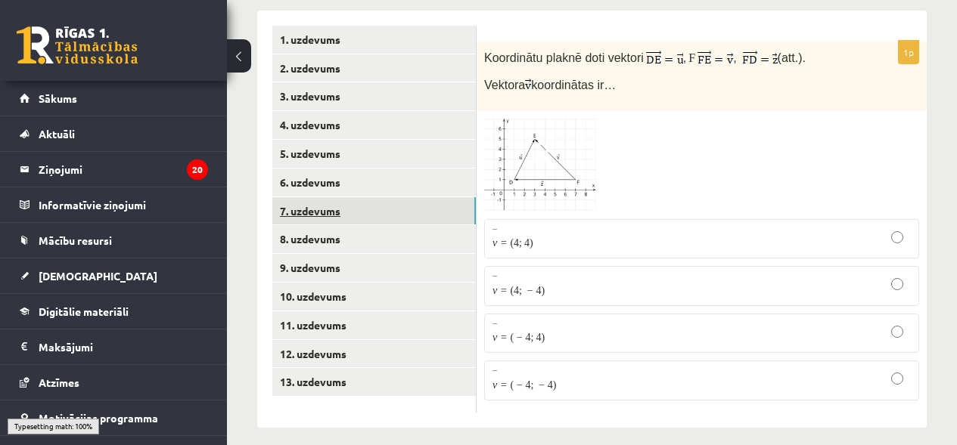
scroll to position [694, 0]
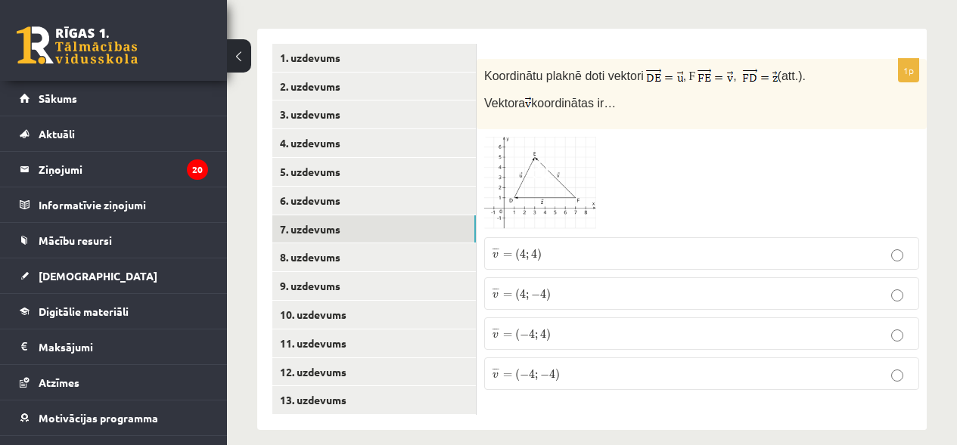
click at [524, 330] on span "−" at bounding box center [524, 334] width 9 height 9
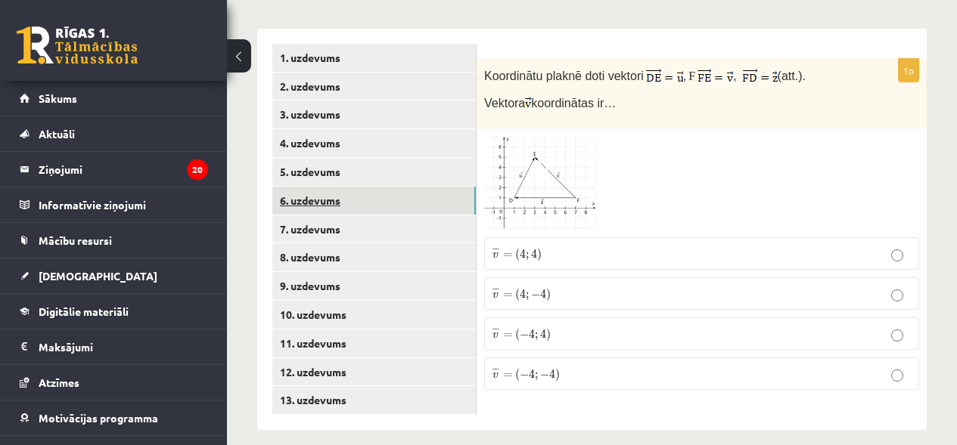
click at [356, 187] on link "6. uzdevums" at bounding box center [373, 201] width 203 height 28
click at [541, 243] on span "→" at bounding box center [535, 247] width 12 height 8
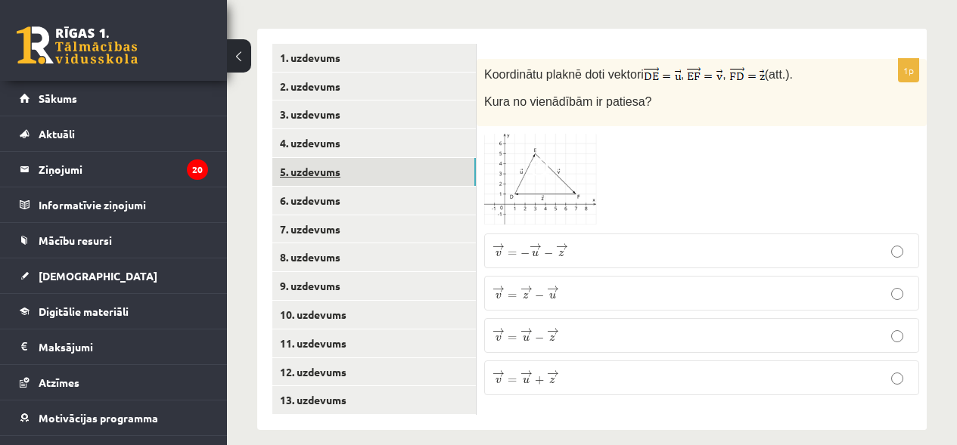
click at [340, 158] on link "5. uzdevums" at bounding box center [373, 172] width 203 height 28
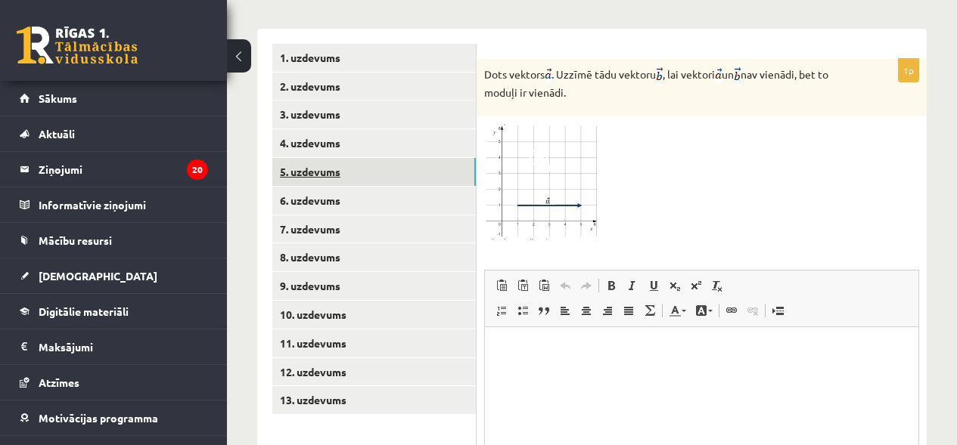
scroll to position [0, 0]
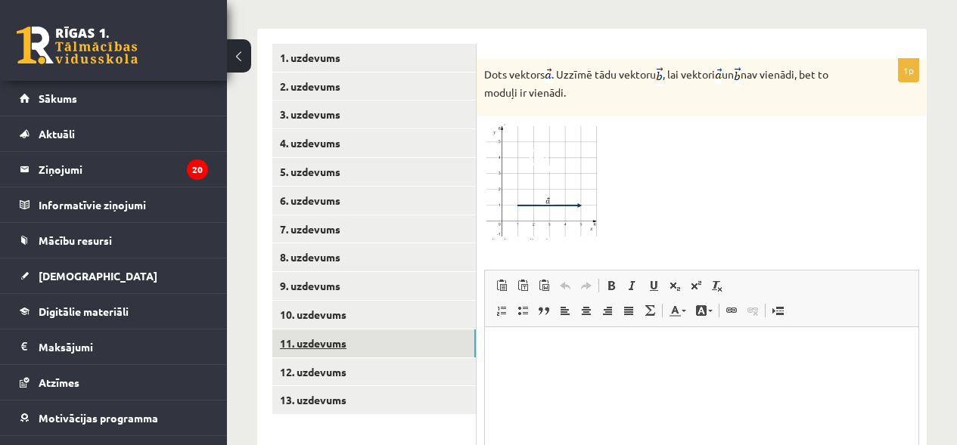
click at [326, 330] on link "11. uzdevums" at bounding box center [373, 344] width 203 height 28
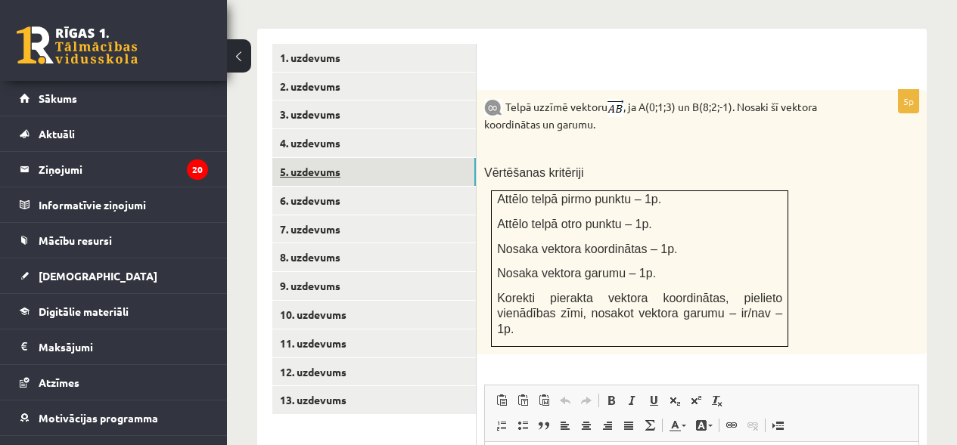
click at [285, 158] on link "5. uzdevums" at bounding box center [373, 172] width 203 height 28
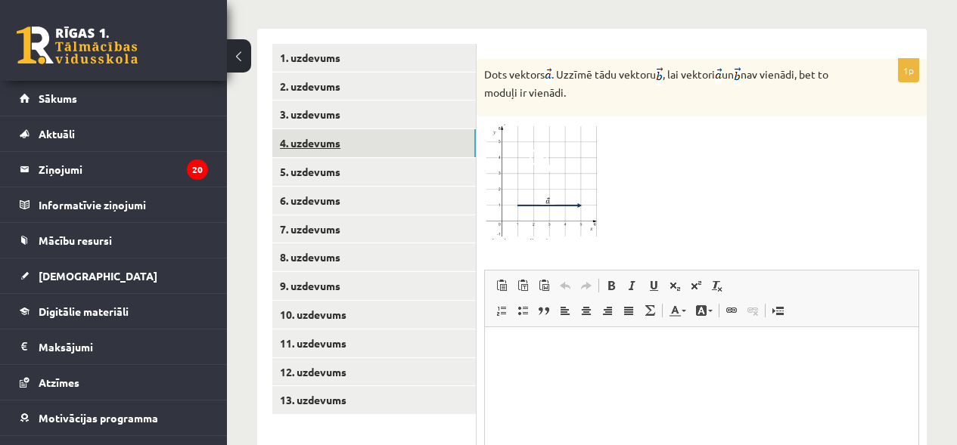
click at [302, 129] on link "4. uzdevums" at bounding box center [373, 143] width 203 height 28
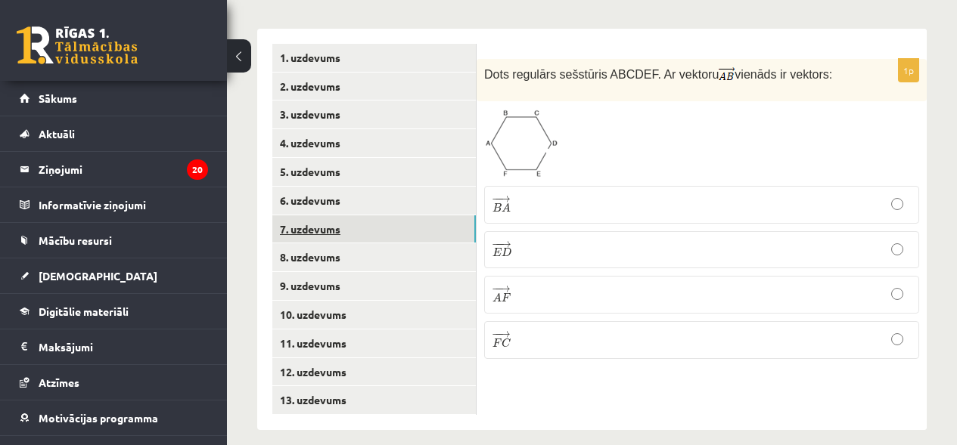
click at [322, 216] on link "7. uzdevums" at bounding box center [373, 230] width 203 height 28
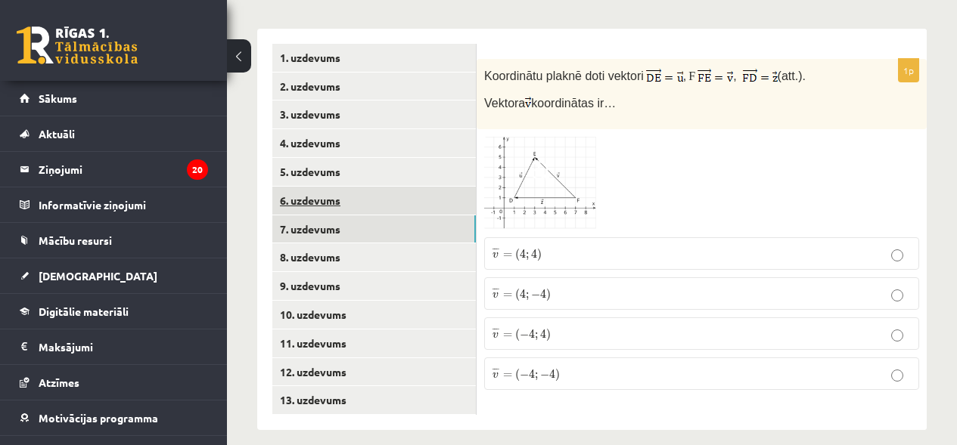
click at [326, 190] on link "6. uzdevums" at bounding box center [373, 201] width 203 height 28
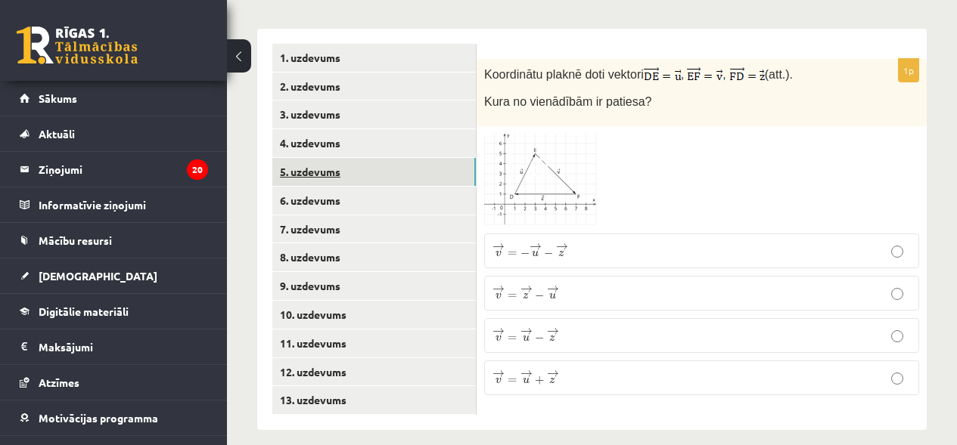
click at [334, 164] on link "5. uzdevums" at bounding box center [373, 172] width 203 height 28
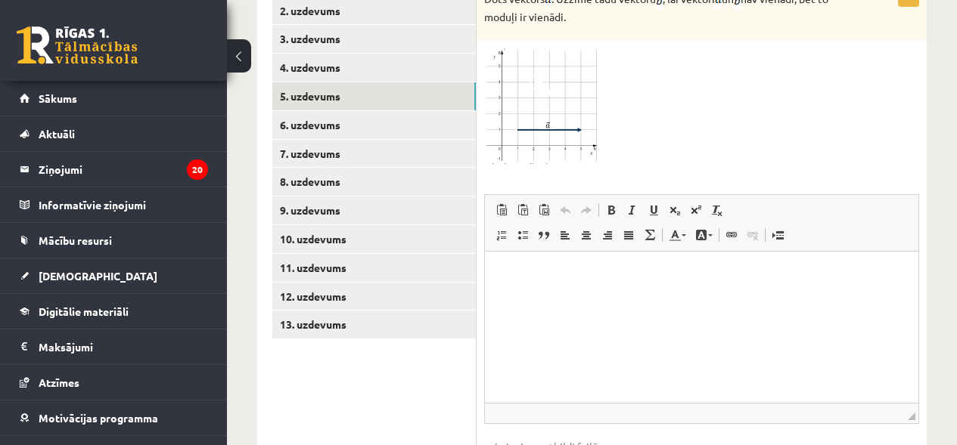
scroll to position [772, 0]
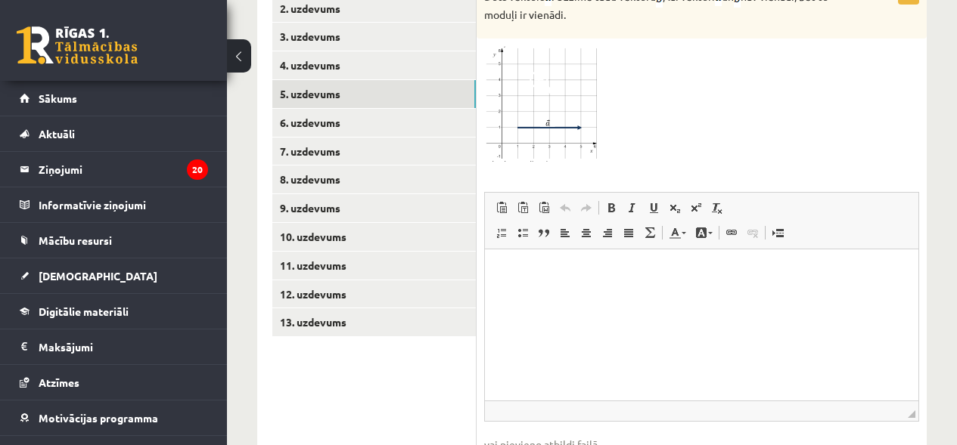
click at [560, 295] on html at bounding box center [701, 272] width 433 height 46
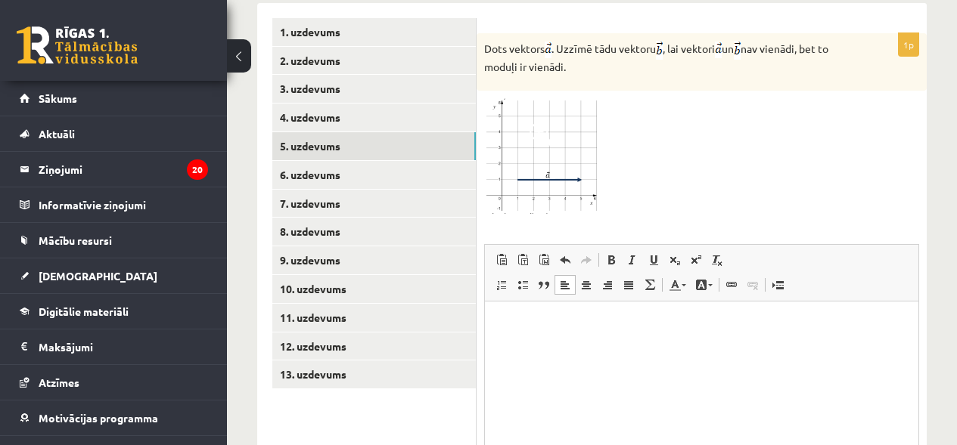
scroll to position [722, 0]
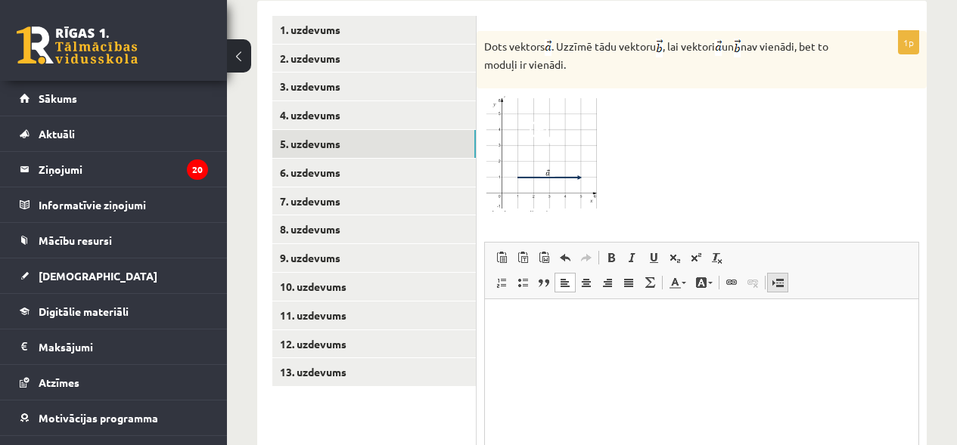
click at [774, 277] on span at bounding box center [777, 283] width 12 height 12
drag, startPoint x: 703, startPoint y: 317, endPoint x: 737, endPoint y: 384, distance: 75.4
click at [737, 362] on html at bounding box center [701, 330] width 433 height 63
click at [673, 312] on html at bounding box center [701, 330] width 433 height 63
click at [590, 362] on html at bounding box center [701, 330] width 433 height 63
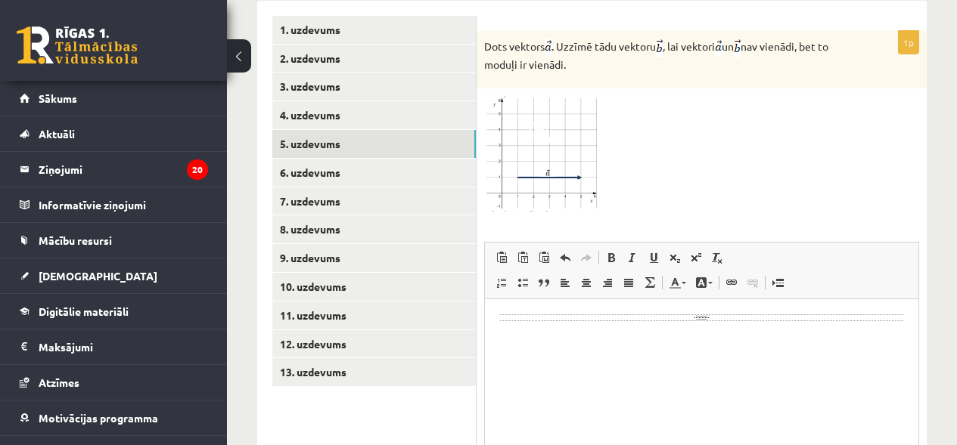
drag, startPoint x: 501, startPoint y: 285, endPoint x: 463, endPoint y: 268, distance: 41.6
click at [485, 299] on html at bounding box center [701, 330] width 433 height 63
click at [566, 252] on span at bounding box center [565, 258] width 12 height 12
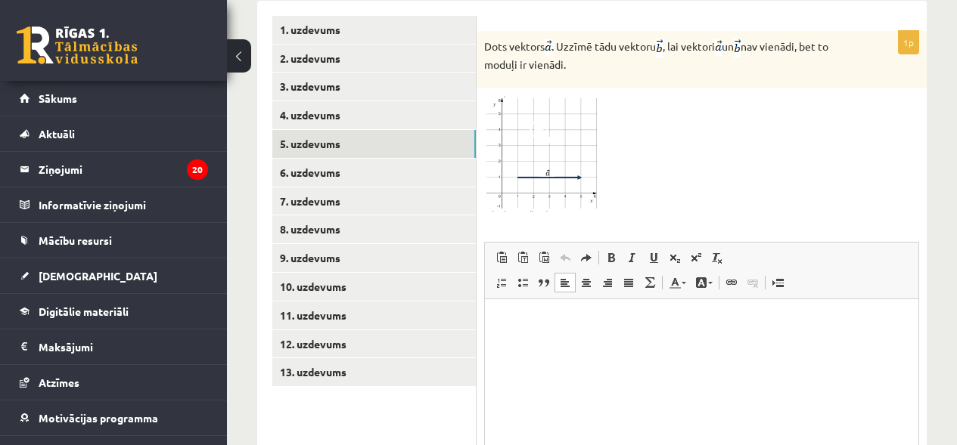
click at [566, 252] on span at bounding box center [565, 258] width 12 height 12
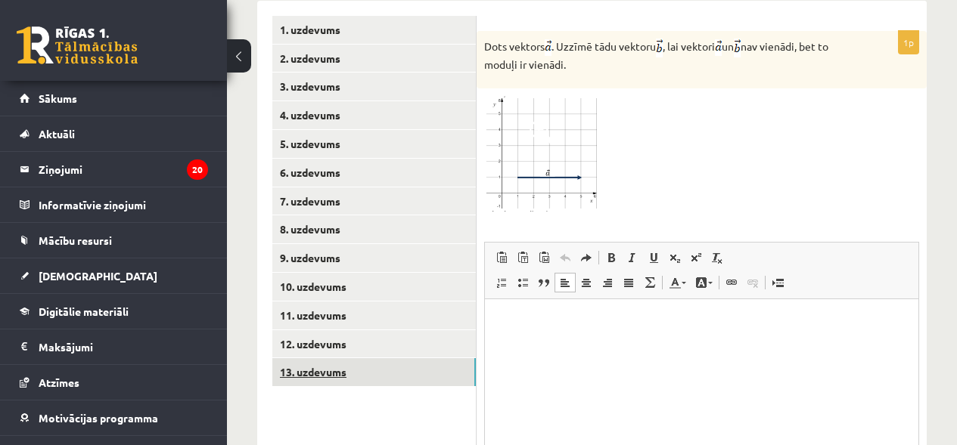
click at [340, 358] on link "13. uzdevums" at bounding box center [373, 372] width 203 height 28
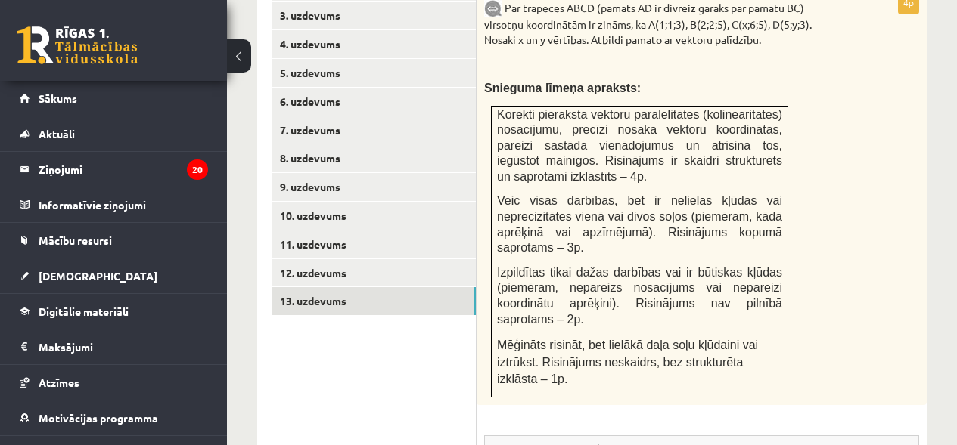
scroll to position [683, 0]
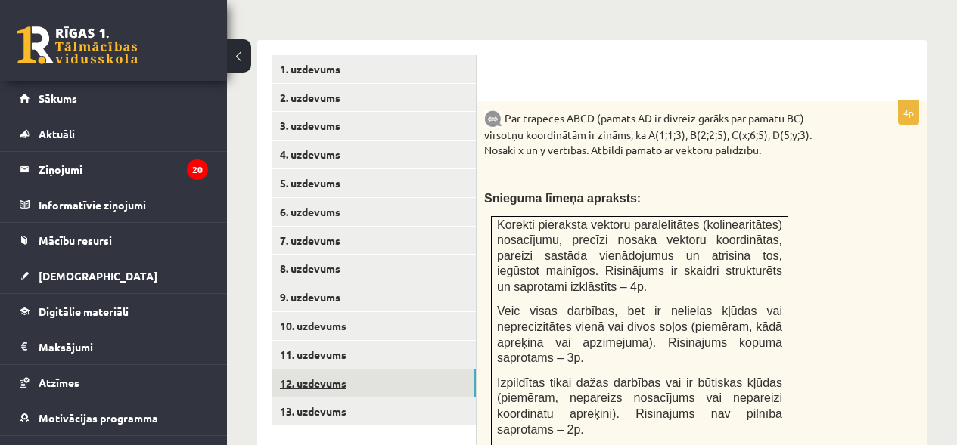
click at [347, 370] on link "12. uzdevums" at bounding box center [373, 384] width 203 height 28
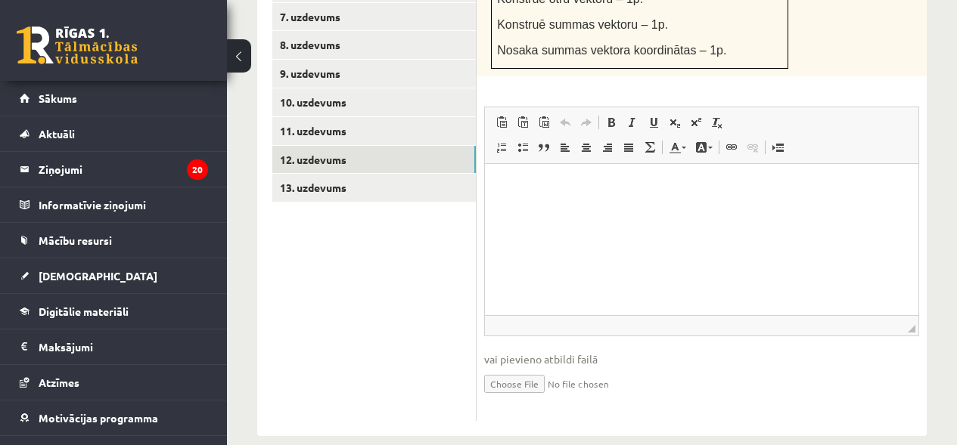
scroll to position [914, 0]
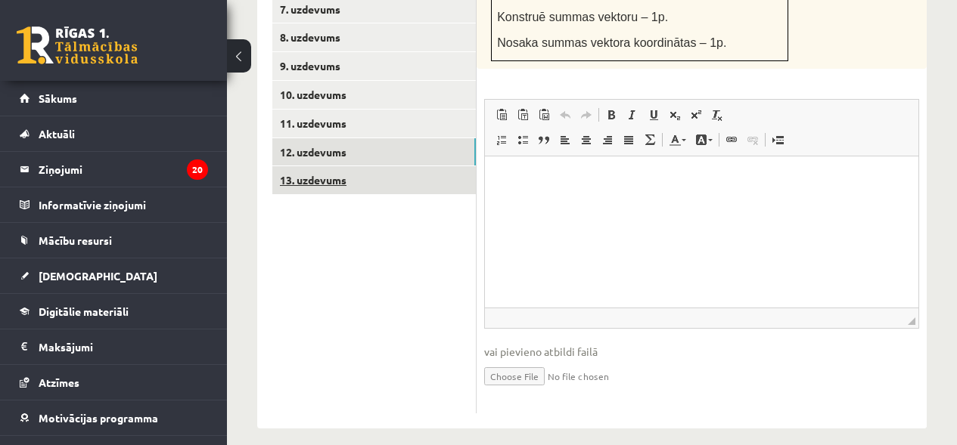
click at [320, 166] on link "13. uzdevums" at bounding box center [373, 180] width 203 height 28
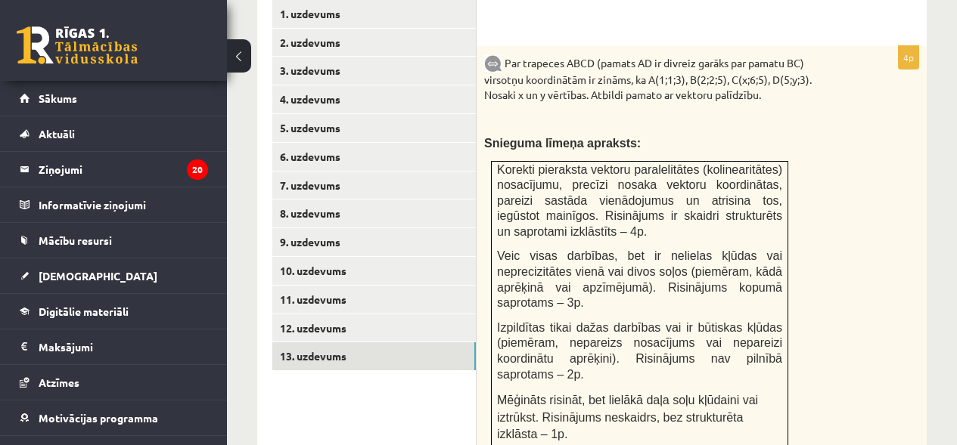
scroll to position [730, 0]
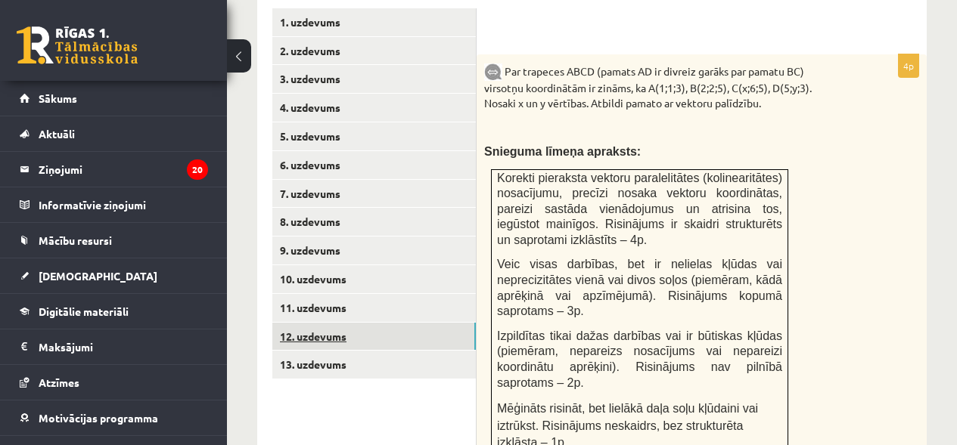
click at [431, 323] on link "12. uzdevums" at bounding box center [373, 337] width 203 height 28
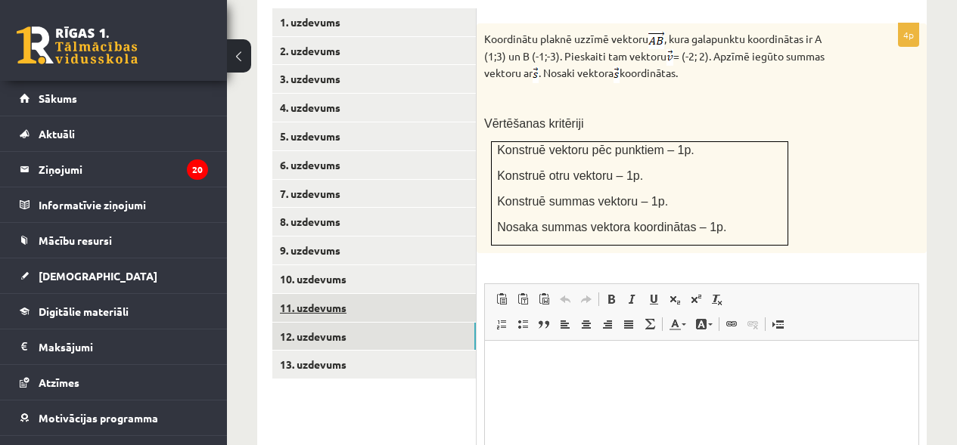
scroll to position [0, 0]
click at [402, 295] on link "11. uzdevums" at bounding box center [373, 308] width 203 height 28
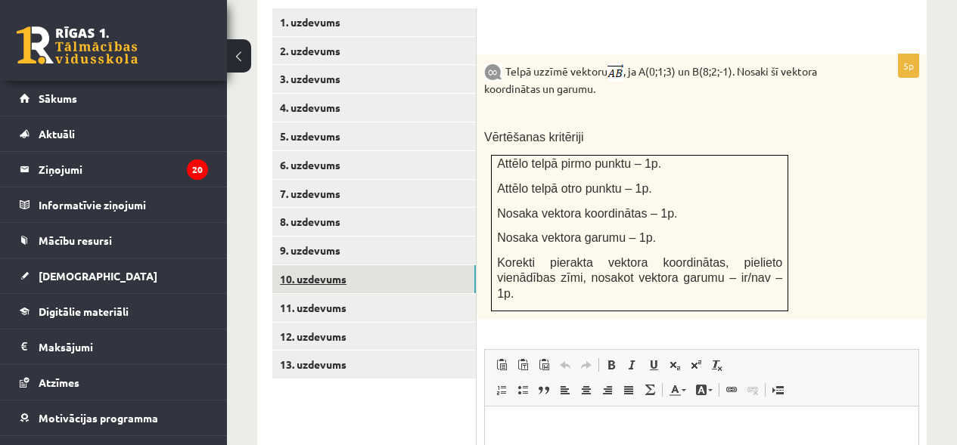
click at [371, 268] on link "10. uzdevums" at bounding box center [373, 279] width 203 height 28
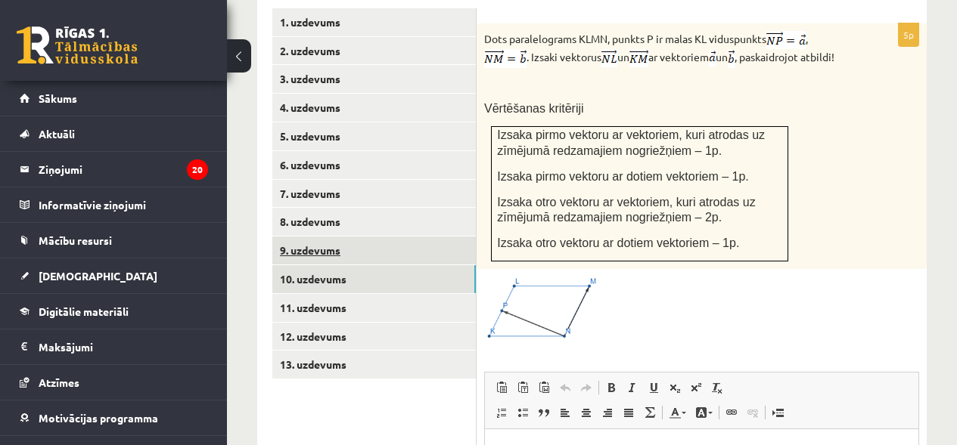
click at [371, 240] on link "9. uzdevums" at bounding box center [373, 251] width 203 height 28
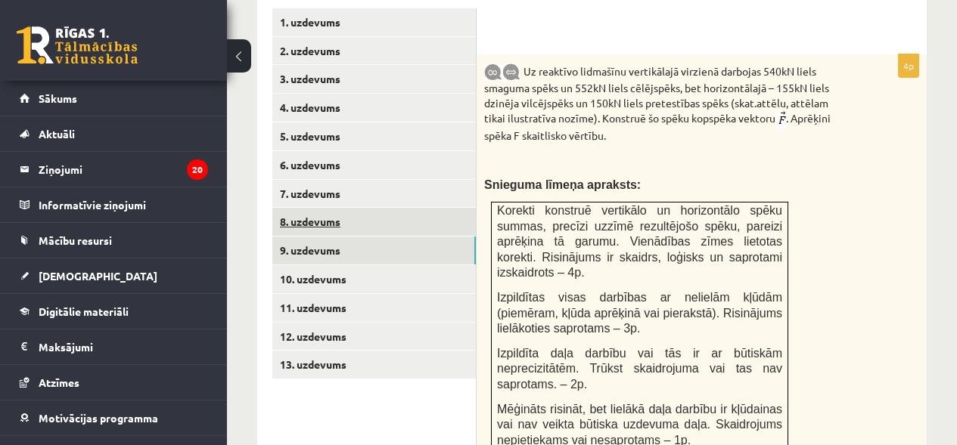
click at [364, 210] on link "8. uzdevums" at bounding box center [373, 222] width 203 height 28
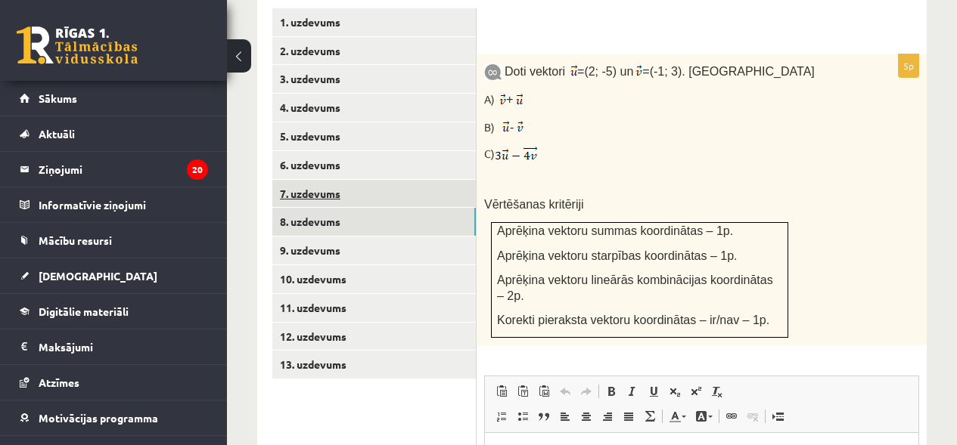
click at [339, 180] on link "7. uzdevums" at bounding box center [373, 194] width 203 height 28
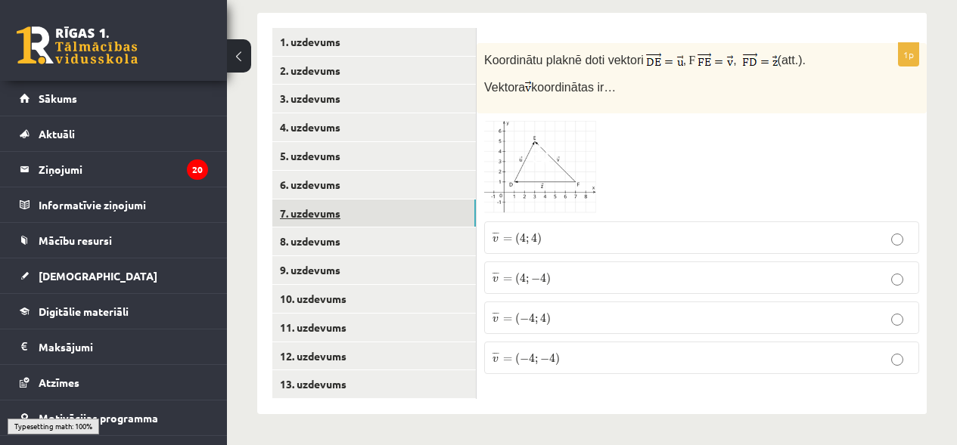
scroll to position [694, 0]
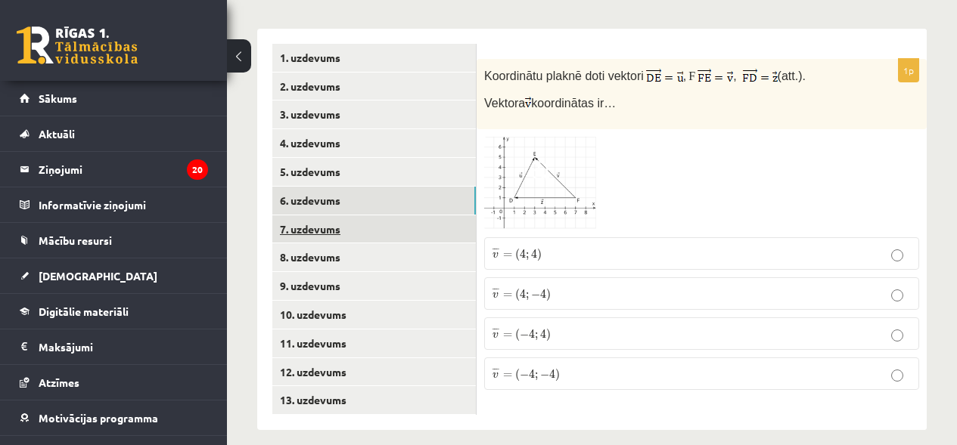
click at [339, 187] on link "6. uzdevums" at bounding box center [373, 201] width 203 height 28
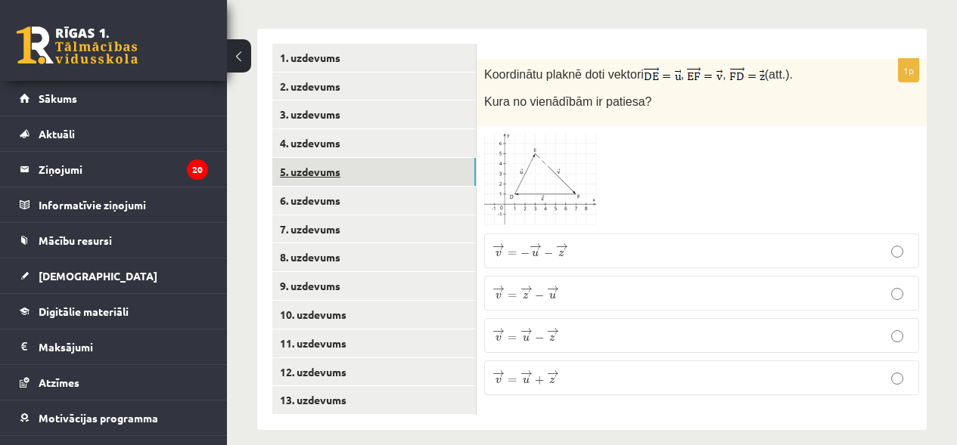
click at [327, 160] on link "5. uzdevums" at bounding box center [373, 172] width 203 height 28
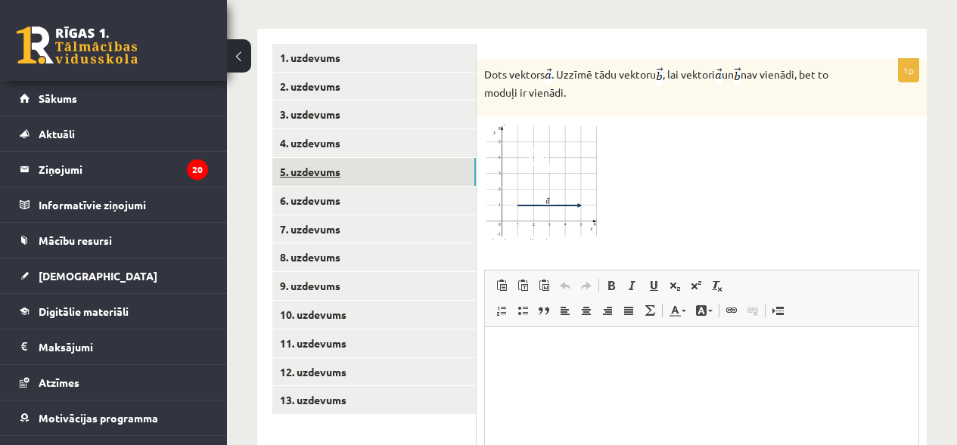
scroll to position [0, 0]
click at [310, 129] on link "4. uzdevums" at bounding box center [373, 143] width 203 height 28
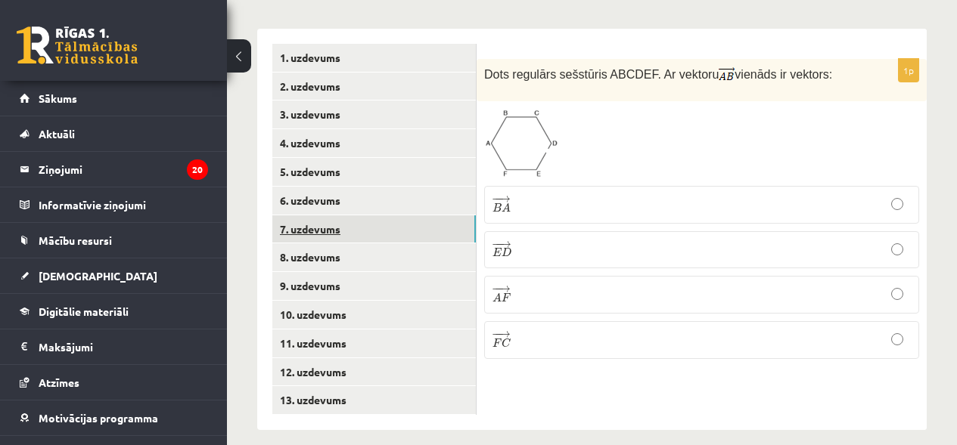
click at [315, 220] on link "7. uzdevums" at bounding box center [373, 230] width 203 height 28
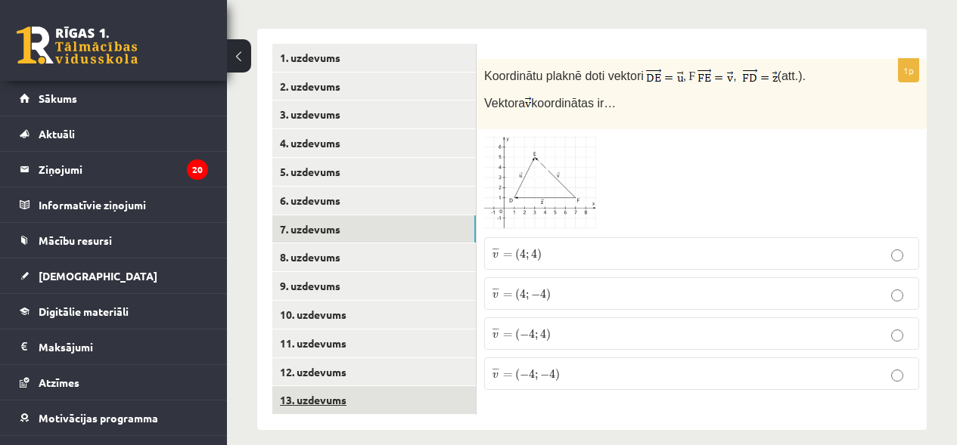
click at [340, 386] on link "13. uzdevums" at bounding box center [373, 400] width 203 height 28
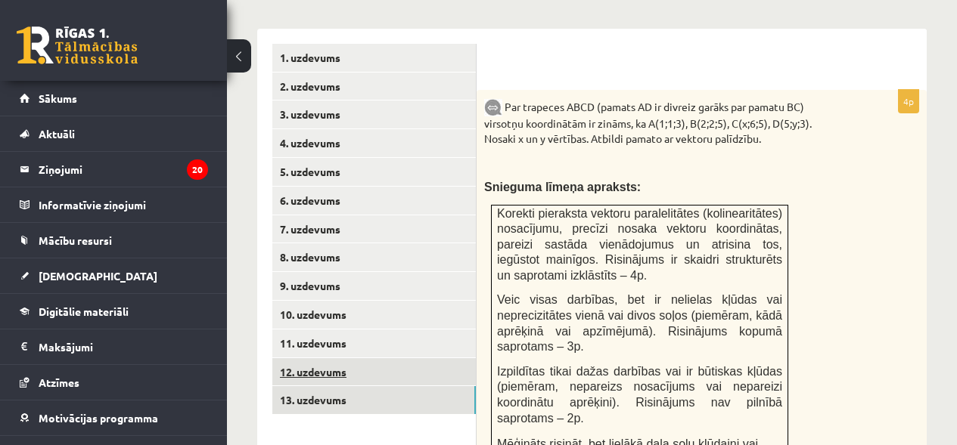
click at [327, 358] on link "12. uzdevums" at bounding box center [373, 372] width 203 height 28
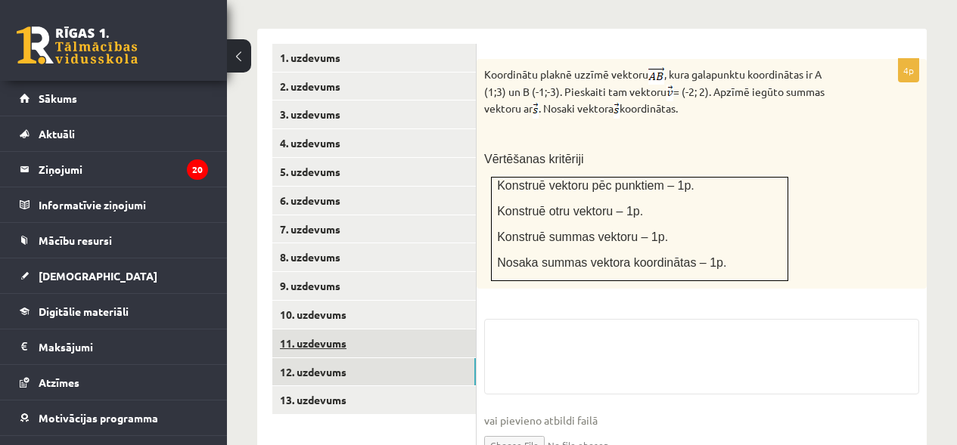
click at [326, 330] on link "11. uzdevums" at bounding box center [373, 344] width 203 height 28
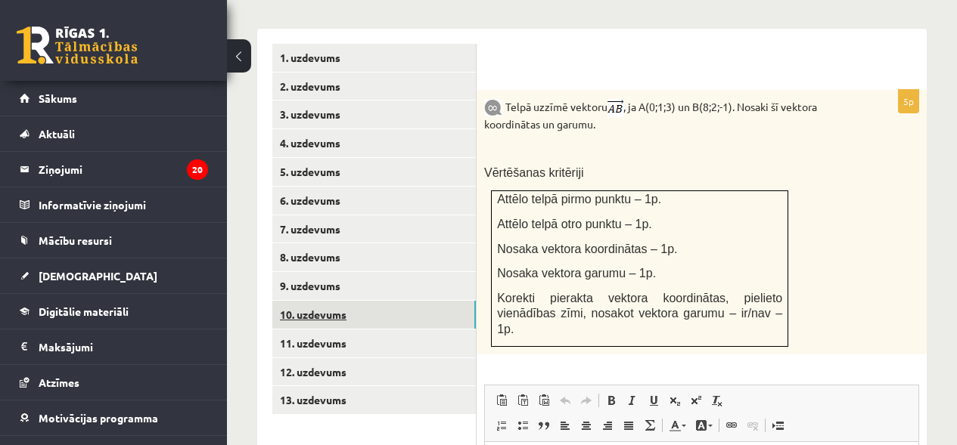
click at [318, 301] on link "10. uzdevums" at bounding box center [373, 315] width 203 height 28
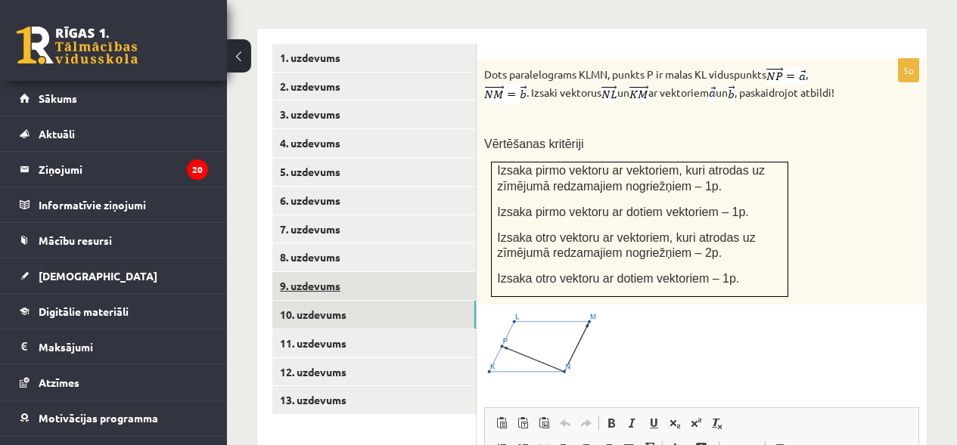
click at [308, 272] on link "9. uzdevums" at bounding box center [373, 286] width 203 height 28
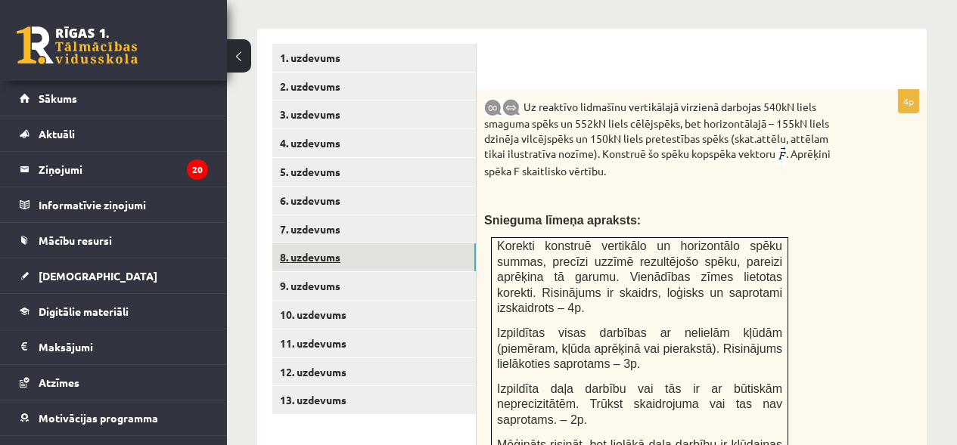
click at [306, 247] on link "8. uzdevums" at bounding box center [373, 258] width 203 height 28
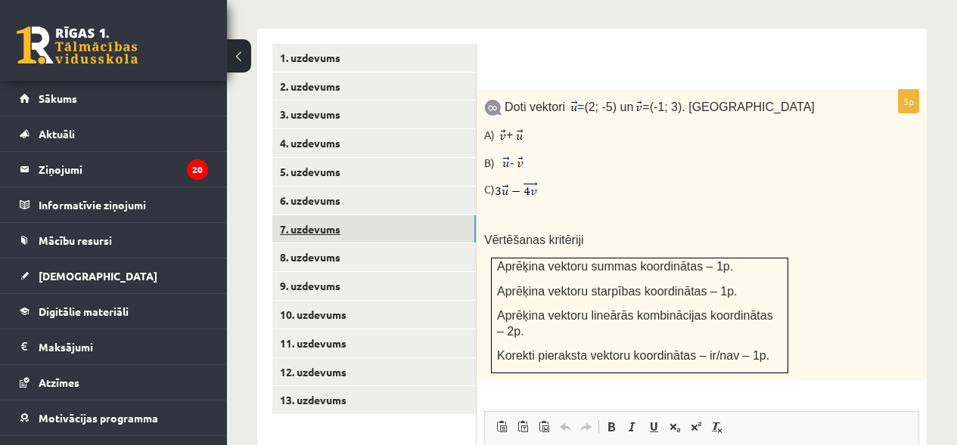
click at [306, 219] on link "7. uzdevums" at bounding box center [373, 230] width 203 height 28
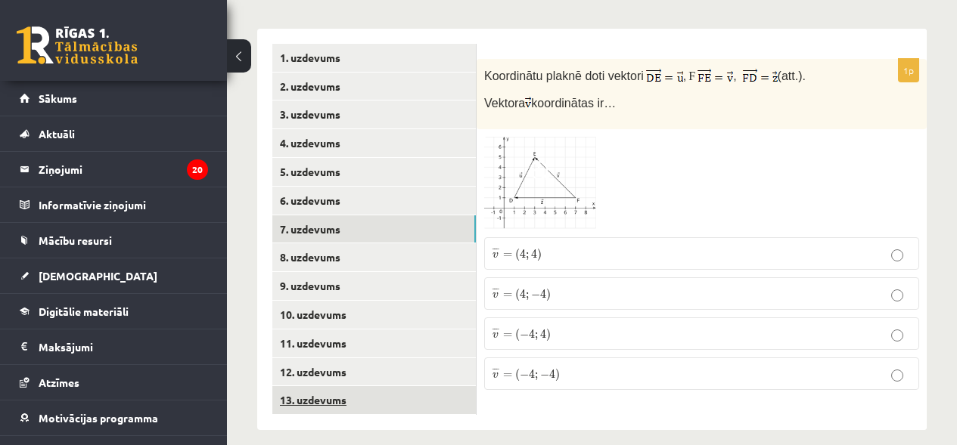
click at [304, 386] on link "13. uzdevums" at bounding box center [373, 400] width 203 height 28
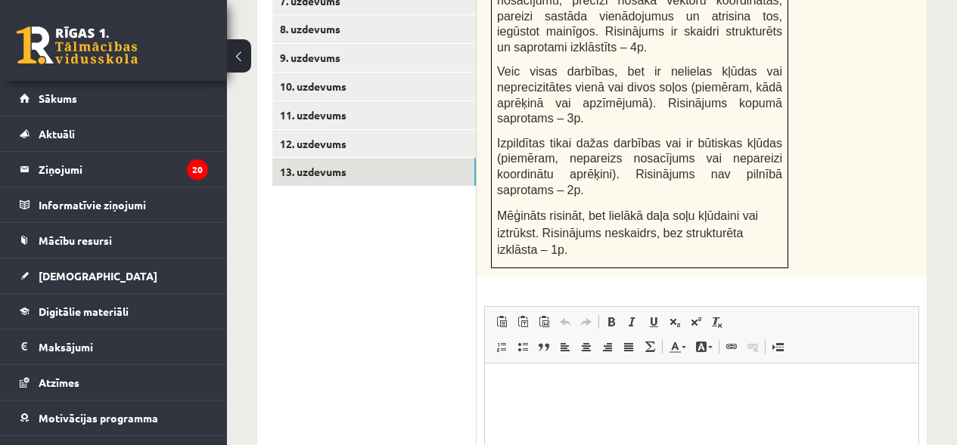
scroll to position [827, 0]
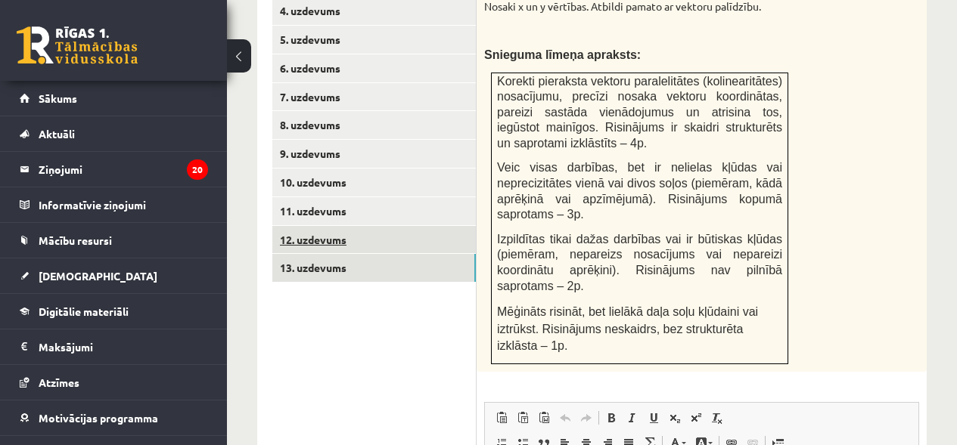
click at [393, 226] on link "12. uzdevums" at bounding box center [373, 240] width 203 height 28
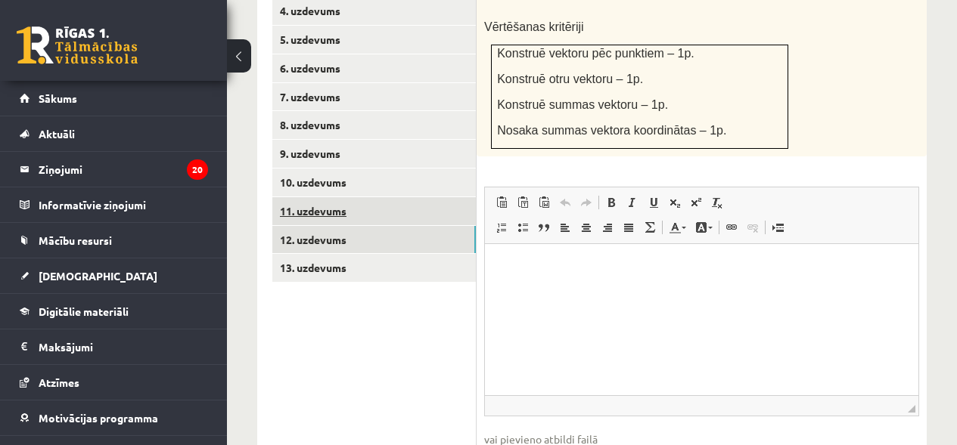
scroll to position [0, 0]
click at [372, 197] on link "11. uzdevums" at bounding box center [373, 211] width 203 height 28
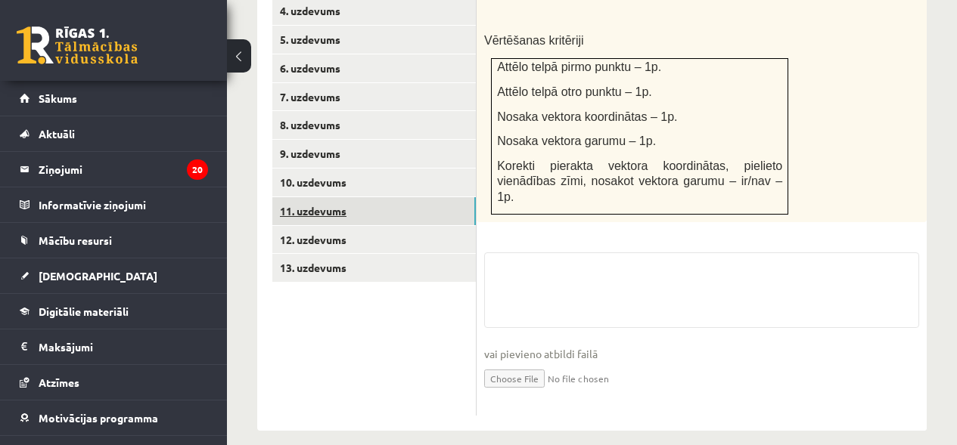
scroll to position [811, 0]
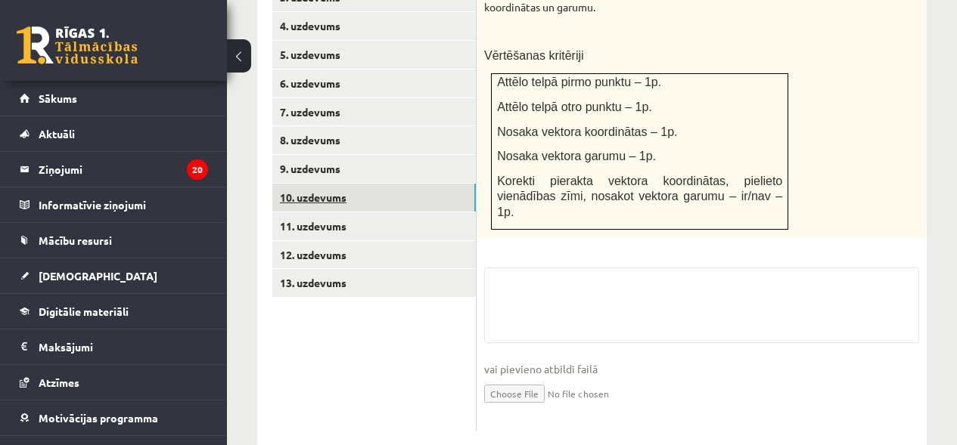
click at [362, 184] on link "10. uzdevums" at bounding box center [373, 198] width 203 height 28
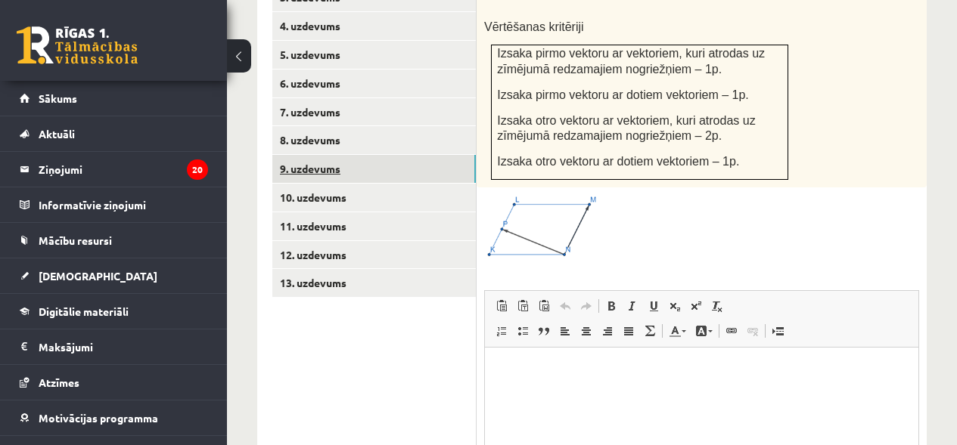
scroll to position [0, 0]
click at [346, 158] on link "9. uzdevums" at bounding box center [373, 169] width 203 height 28
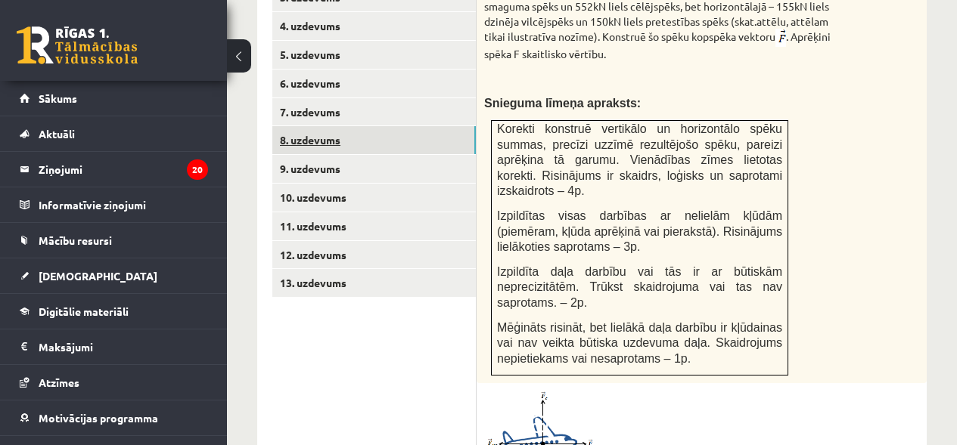
click at [342, 130] on link "8. uzdevums" at bounding box center [373, 140] width 203 height 28
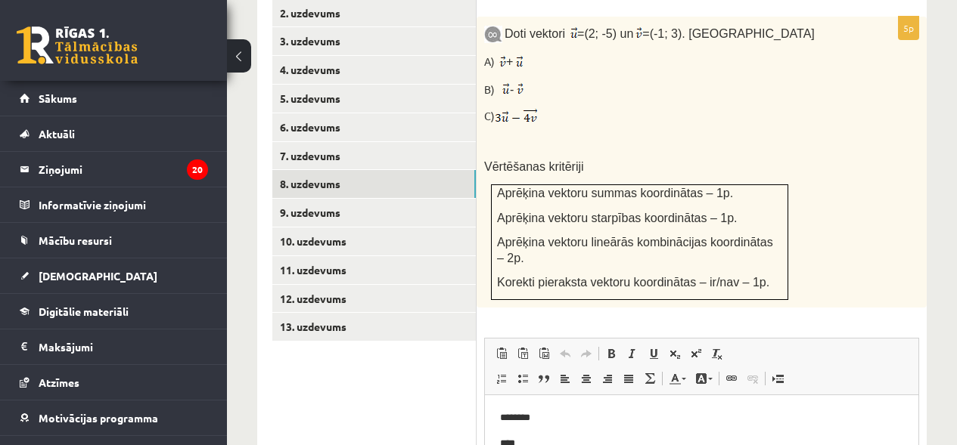
scroll to position [801, 0]
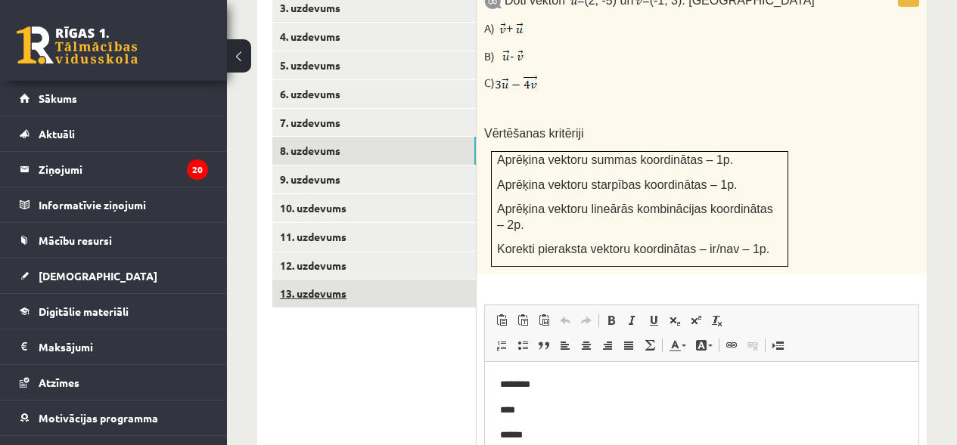
click at [314, 280] on link "13. uzdevums" at bounding box center [373, 294] width 203 height 28
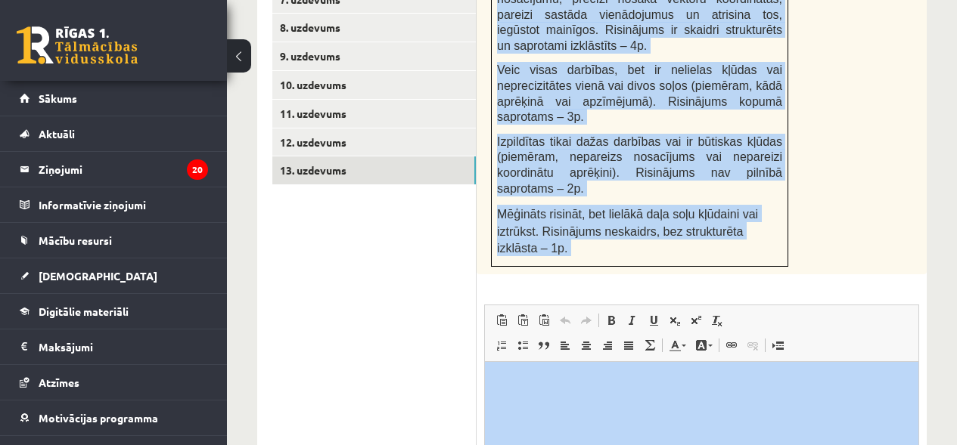
scroll to position [928, 0]
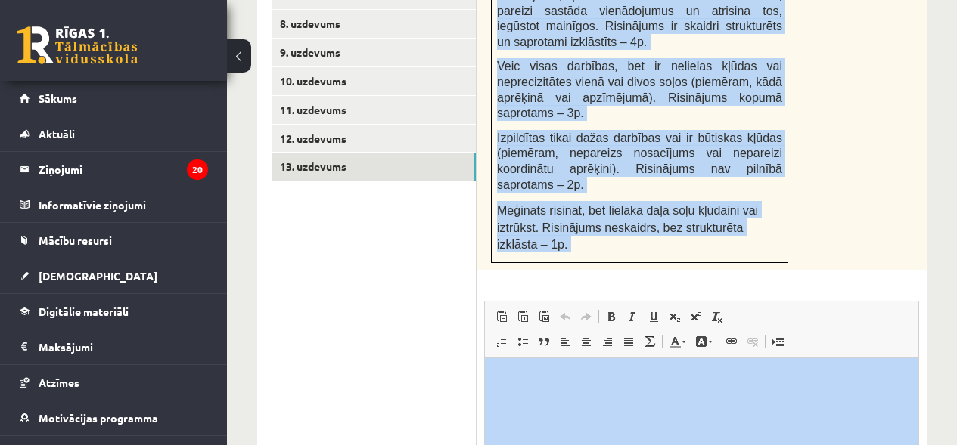
drag, startPoint x: 502, startPoint y: 98, endPoint x: 821, endPoint y: 323, distance: 389.6
click at [821, 323] on div "4p Par trapeces ABCD (pamats AD ir divreiz garāks par pamatu BC) virsotņu koord…" at bounding box center [701, 235] width 450 height 759
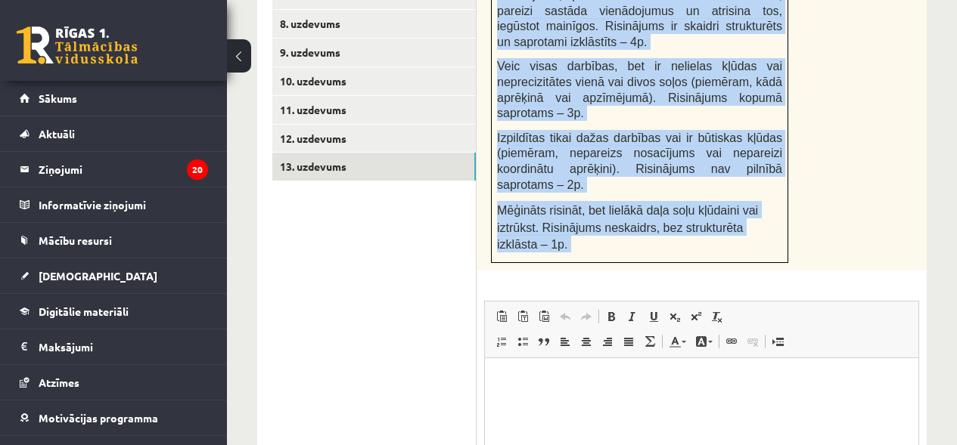
copy div "Par trapeces ABCD (pamats AD ir divreiz garāks par pamatu BC) virsotņu koordinā…"
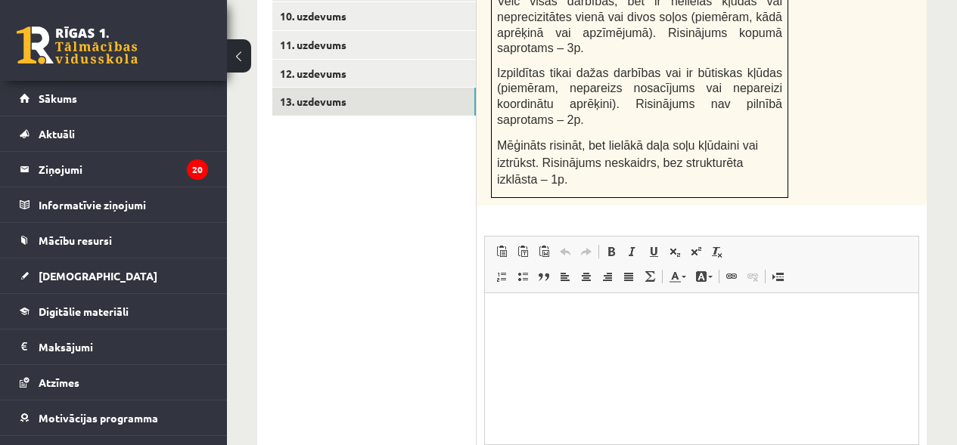
scroll to position [1055, 0]
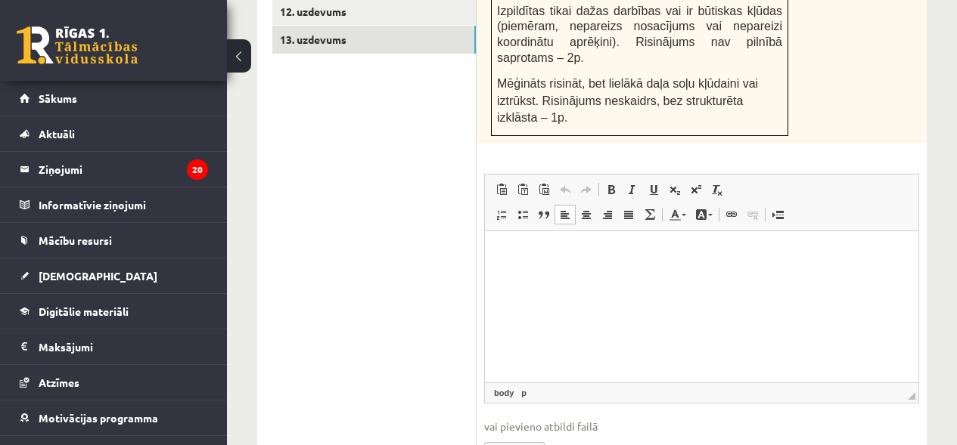
click at [762, 253] on p "Bagātinātā teksta redaktors, wiswyg-editor-user-answer-47433949312160" at bounding box center [701, 255] width 403 height 16
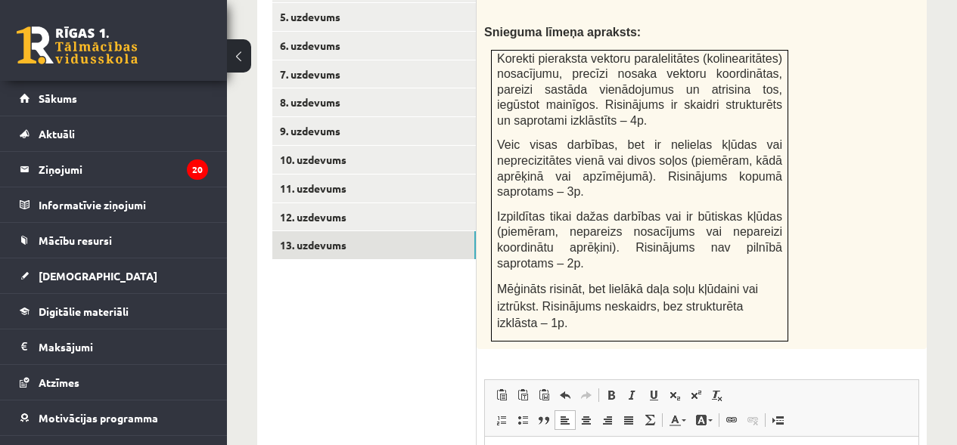
scroll to position [846, 0]
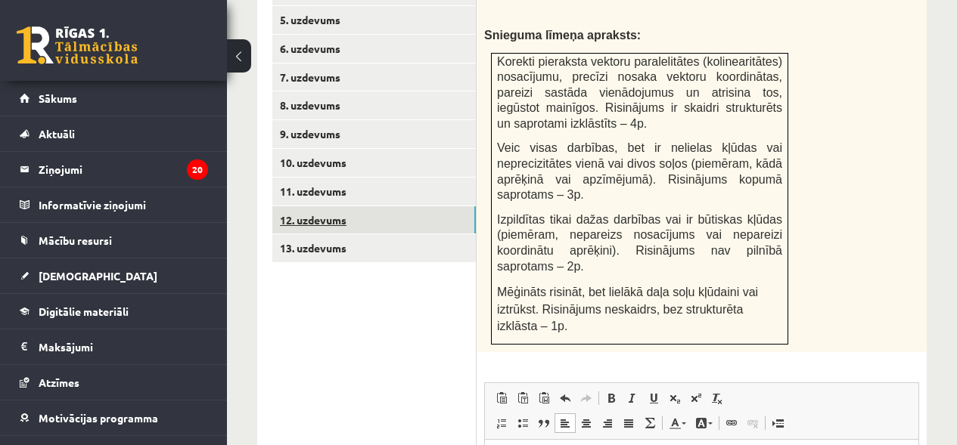
click at [417, 206] on link "12. uzdevums" at bounding box center [373, 220] width 203 height 28
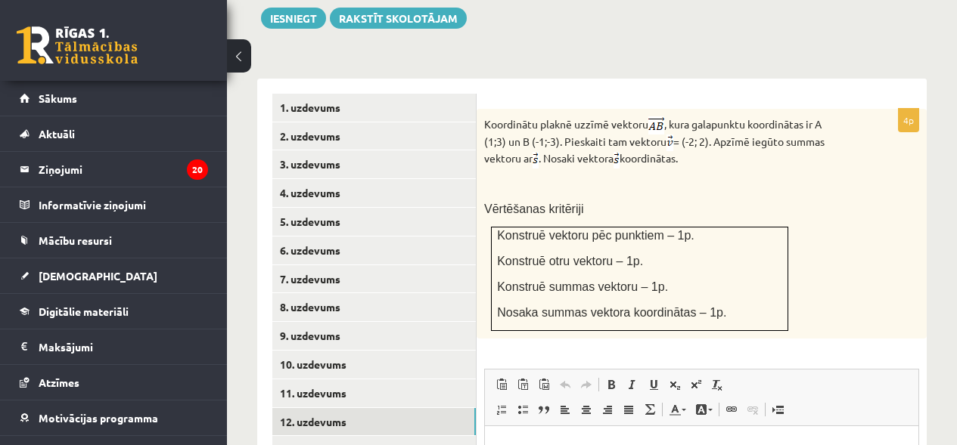
scroll to position [638, 0]
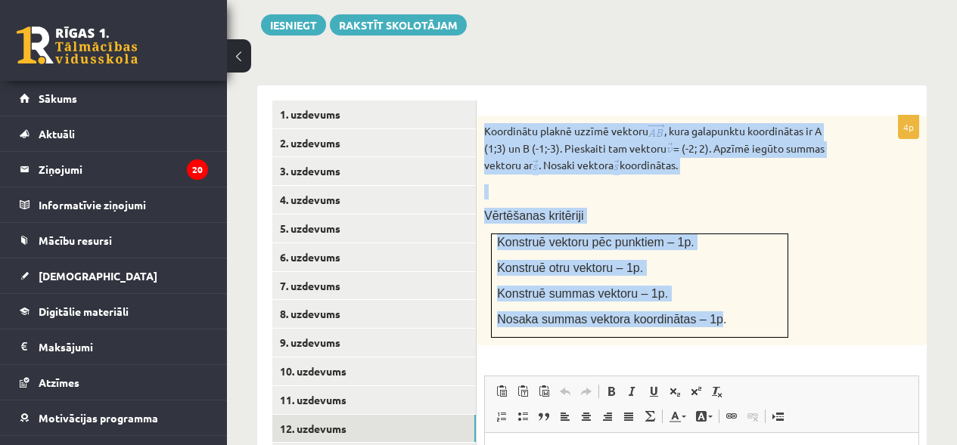
drag, startPoint x: 484, startPoint y: 114, endPoint x: 699, endPoint y: 316, distance: 294.8
click at [700, 317] on div "Koordinātu plaknē uzzīmē vektoru , kura galapunktu koordinātas ir A (1;3) un B …" at bounding box center [701, 231] width 450 height 230
copy div "Koordinātu plaknē uzzīmē vektoru , kura galapunktu koordinātas ir A (1;3) un B …"
click at [863, 254] on div "Koordinātu plaknē uzzīmē vektoru , kura galapunktu koordinātas ir A (1;3) un B …" at bounding box center [701, 231] width 450 height 230
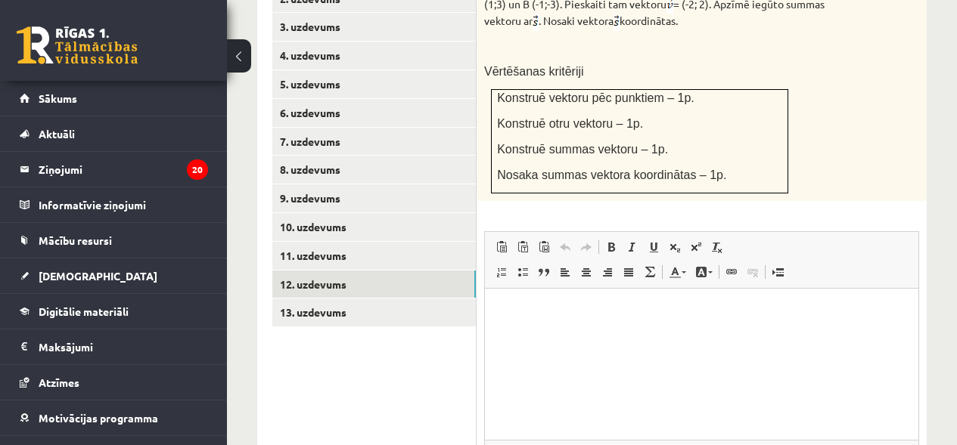
scroll to position [790, 0]
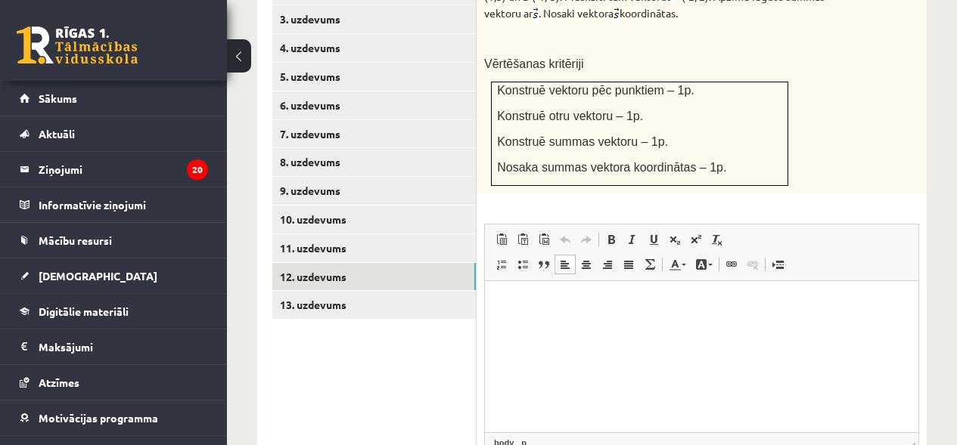
click at [644, 309] on p "Bagātinātā teksta redaktors, wiswyg-editor-user-answer-47433780922760" at bounding box center [701, 304] width 403 height 16
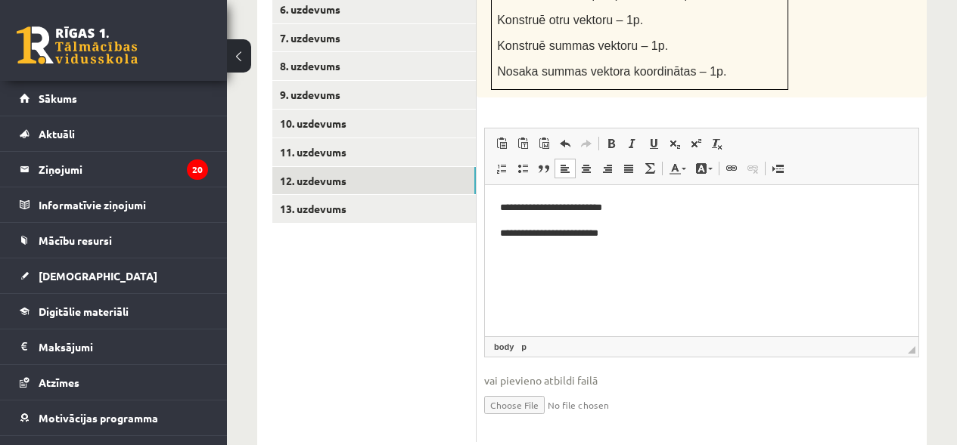
scroll to position [888, 0]
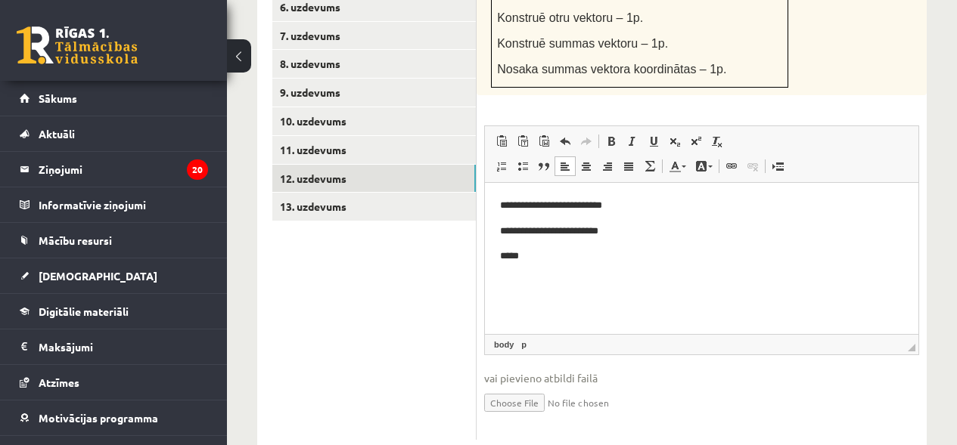
click at [607, 231] on p "**********" at bounding box center [701, 231] width 403 height 16
click at [523, 254] on p "*****" at bounding box center [701, 256] width 403 height 16
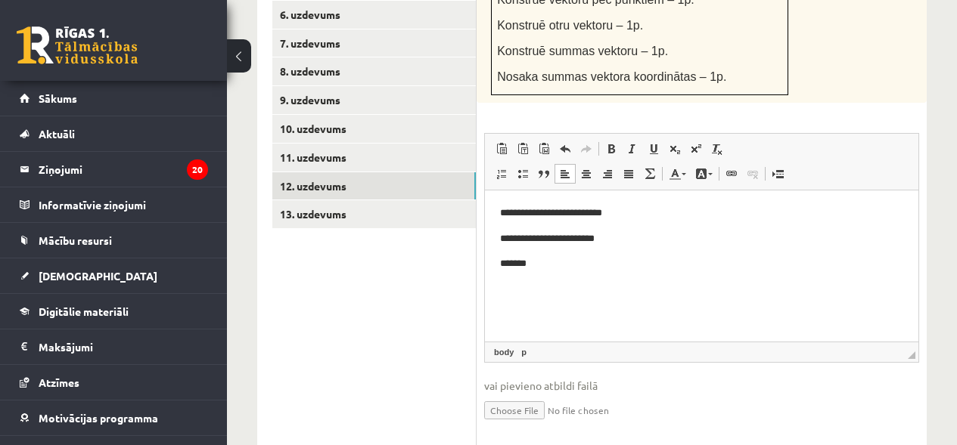
scroll to position [883, 0]
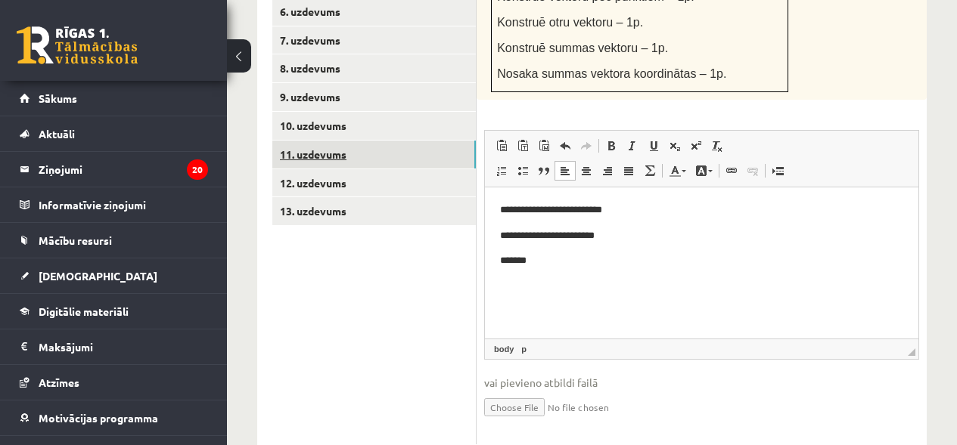
click at [319, 141] on link "11. uzdevums" at bounding box center [373, 155] width 203 height 28
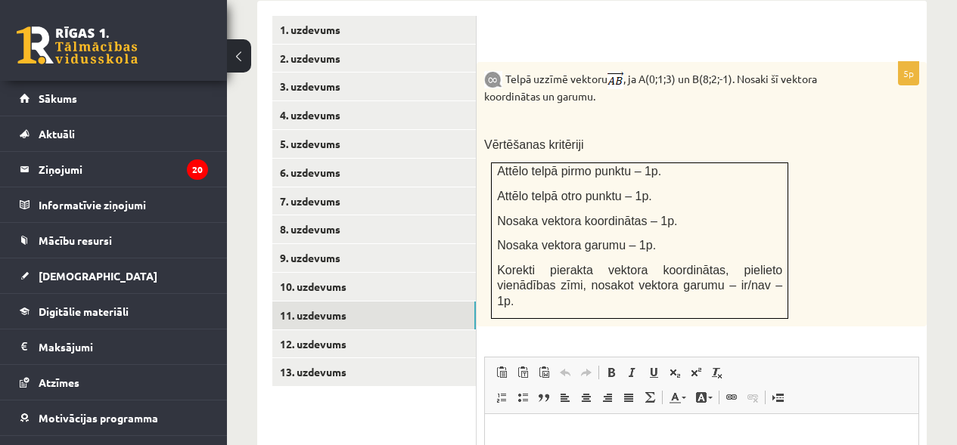
scroll to position [715, 0]
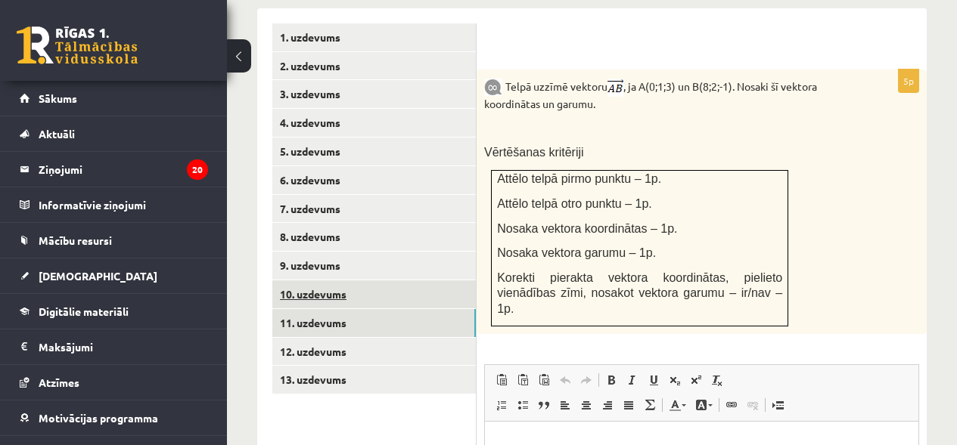
click at [404, 281] on link "10. uzdevums" at bounding box center [373, 295] width 203 height 28
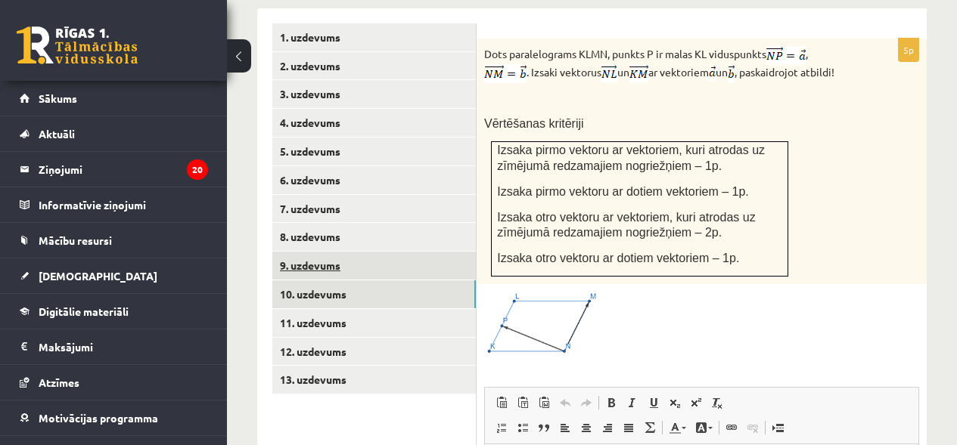
scroll to position [0, 0]
click at [371, 255] on link "9. uzdevums" at bounding box center [373, 266] width 203 height 28
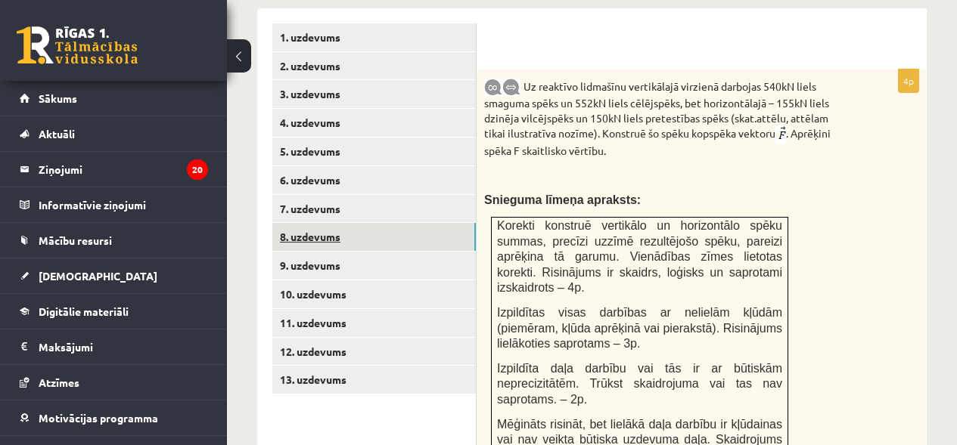
click at [352, 228] on link "8. uzdevums" at bounding box center [373, 237] width 203 height 28
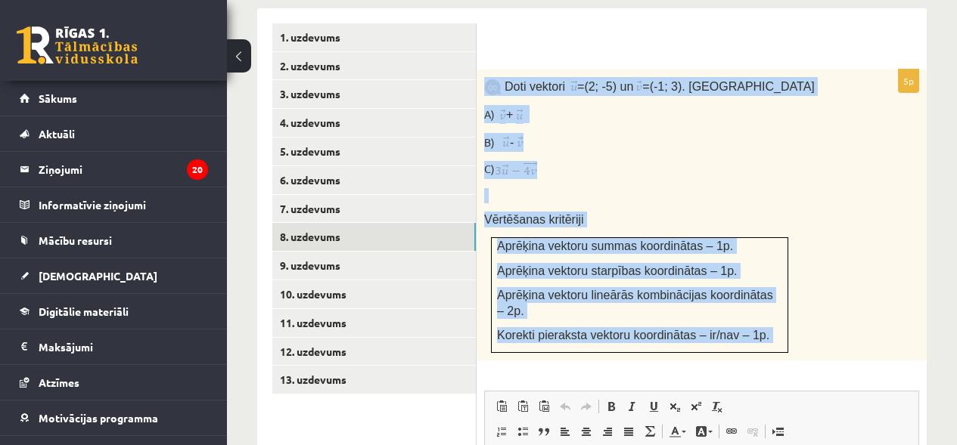
drag, startPoint x: 481, startPoint y: 63, endPoint x: 736, endPoint y: 377, distance: 404.3
click at [736, 377] on div "**********" at bounding box center [701, 388] width 450 height 636
copy div "**********"
click at [730, 135] on p "B) -" at bounding box center [663, 142] width 359 height 19
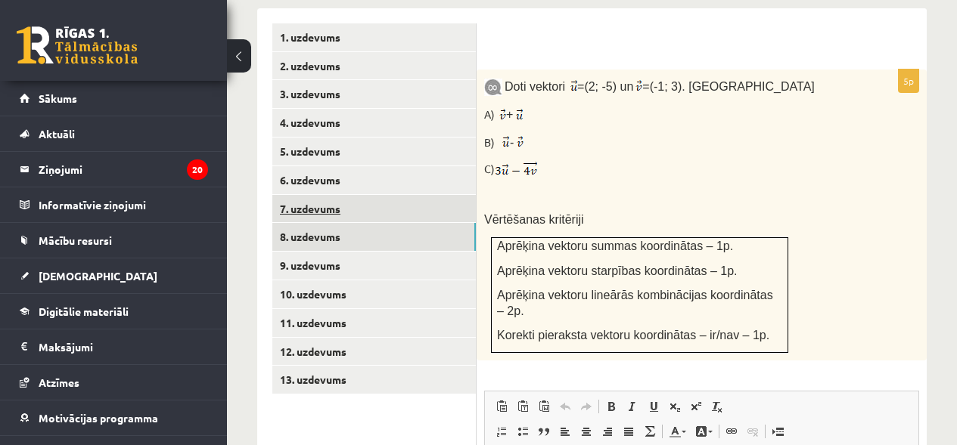
click at [304, 195] on link "7. uzdevums" at bounding box center [373, 209] width 203 height 28
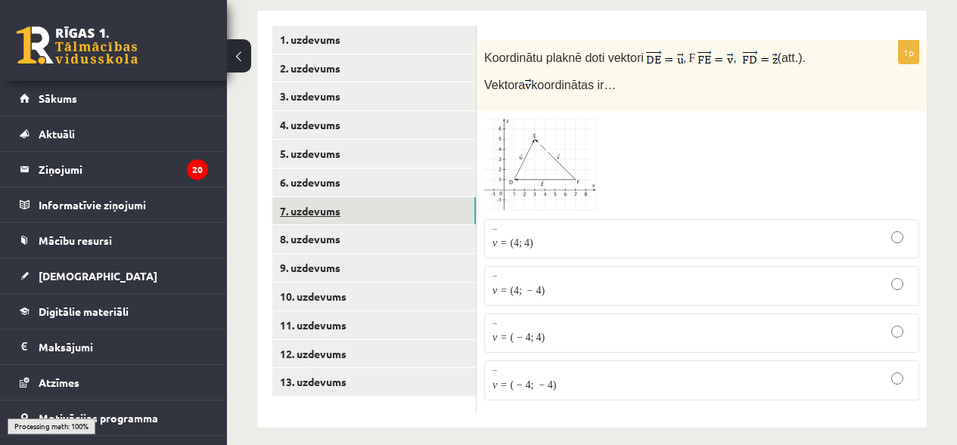
scroll to position [694, 0]
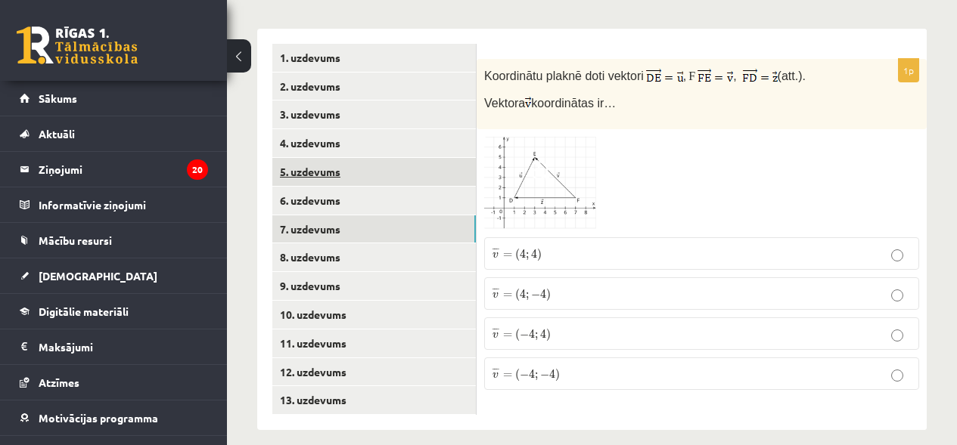
click at [296, 164] on link "5. uzdevums" at bounding box center [373, 172] width 203 height 28
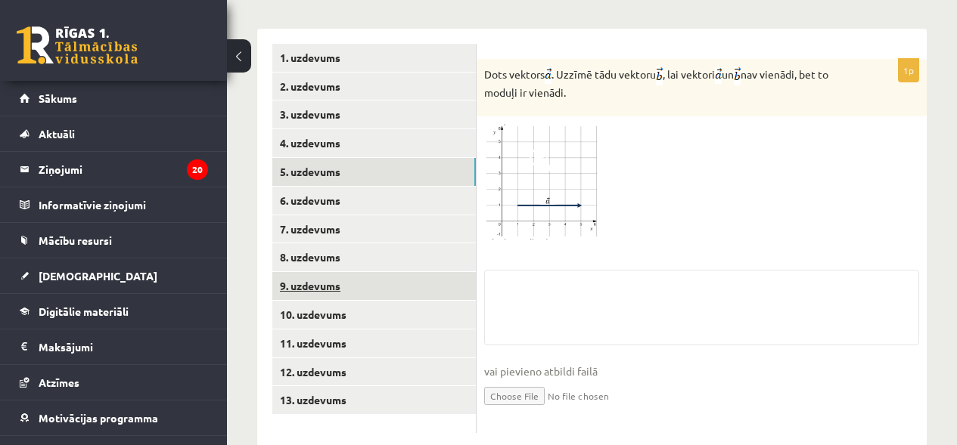
click at [309, 272] on link "9. uzdevums" at bounding box center [373, 286] width 203 height 28
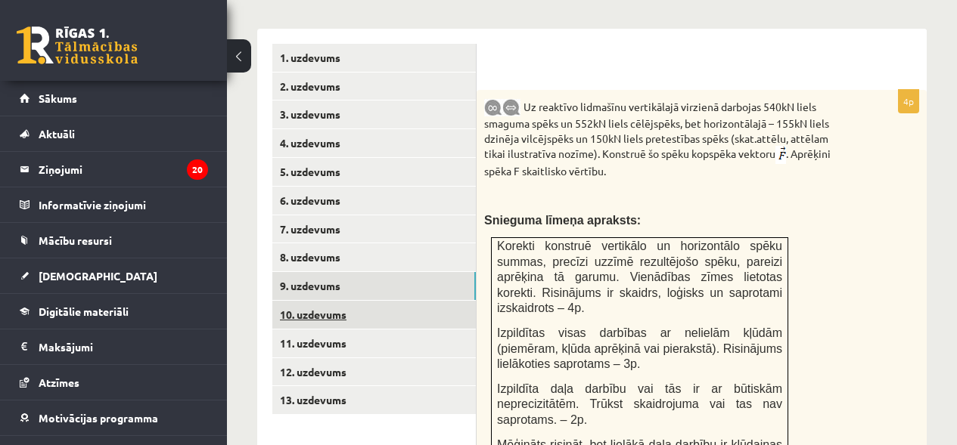
click at [309, 301] on link "10. uzdevums" at bounding box center [373, 315] width 203 height 28
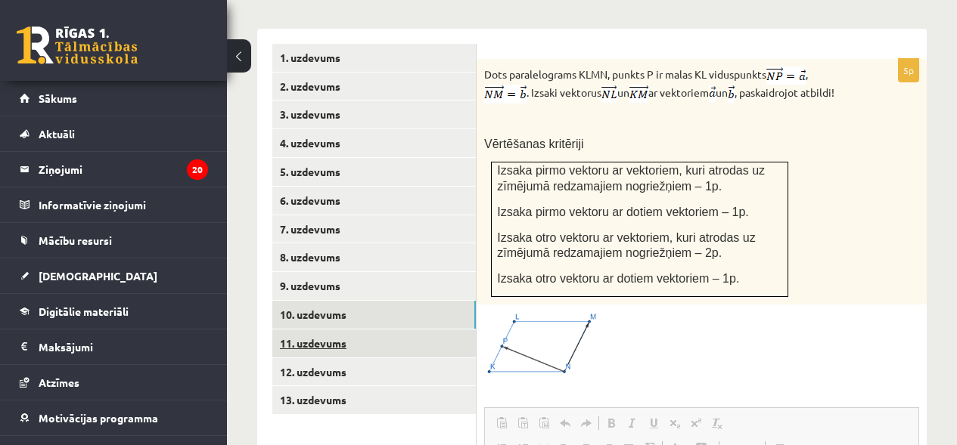
scroll to position [0, 0]
click at [318, 330] on link "11. uzdevums" at bounding box center [373, 344] width 203 height 28
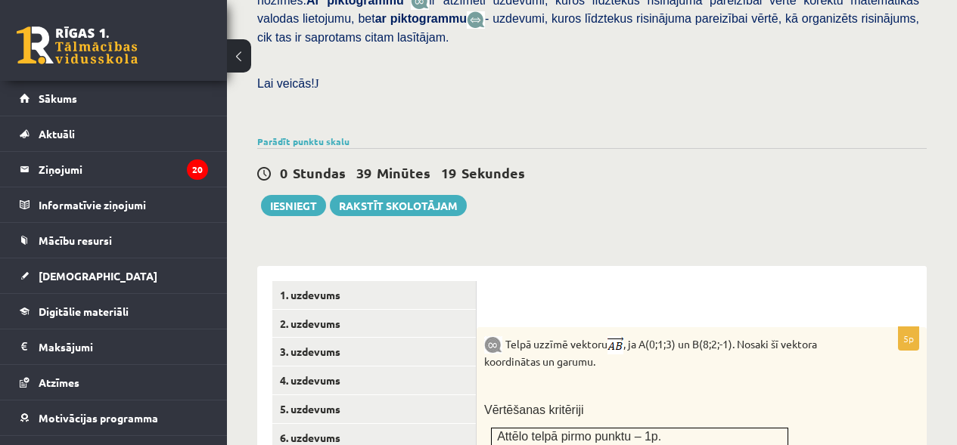
scroll to position [462, 0]
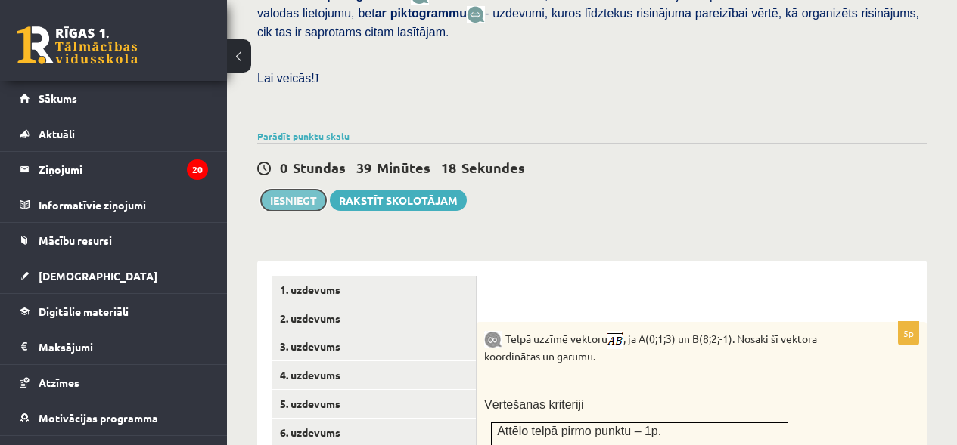
click at [278, 190] on button "Iesniegt" at bounding box center [293, 200] width 65 height 21
click at [347, 390] on link "5. uzdevums" at bounding box center [373, 404] width 203 height 28
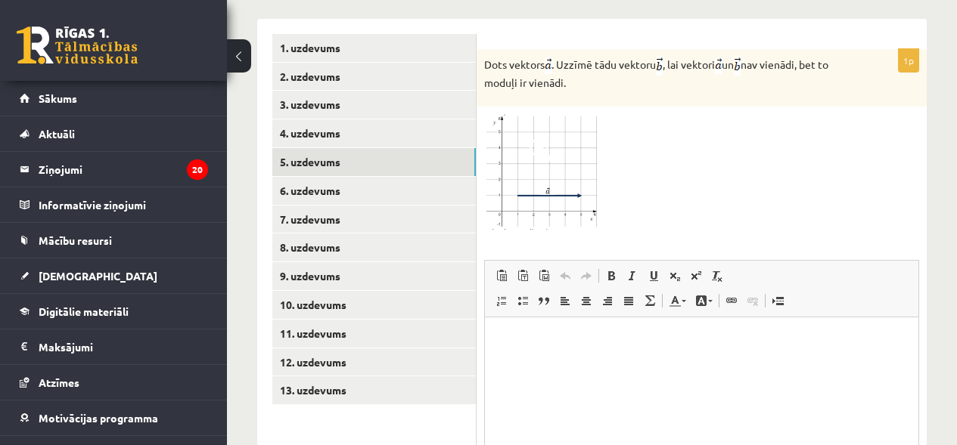
scroll to position [702, 0]
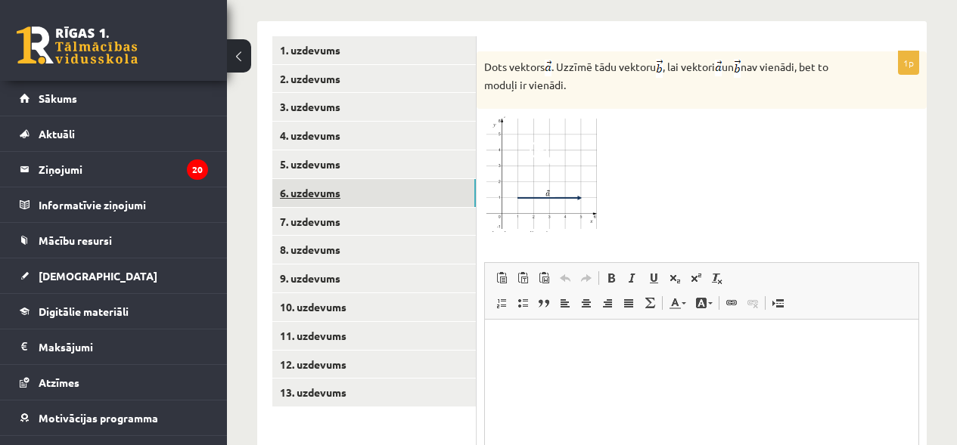
click at [341, 179] on link "6. uzdevums" at bounding box center [373, 193] width 203 height 28
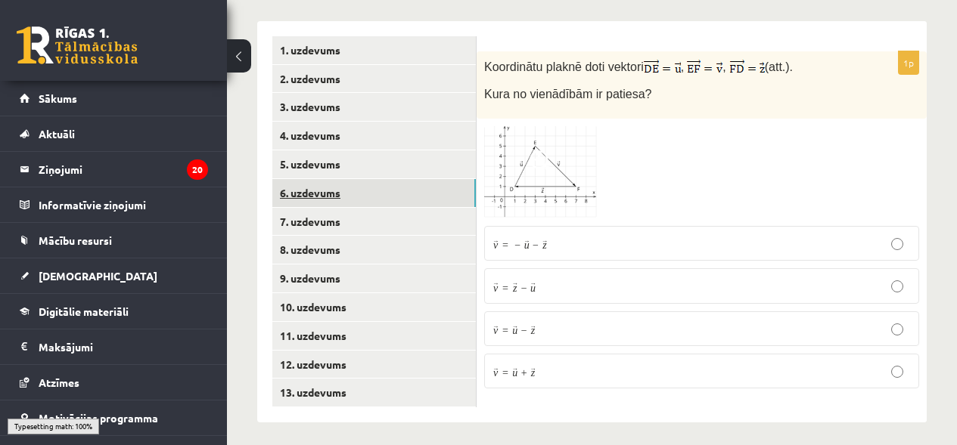
scroll to position [694, 0]
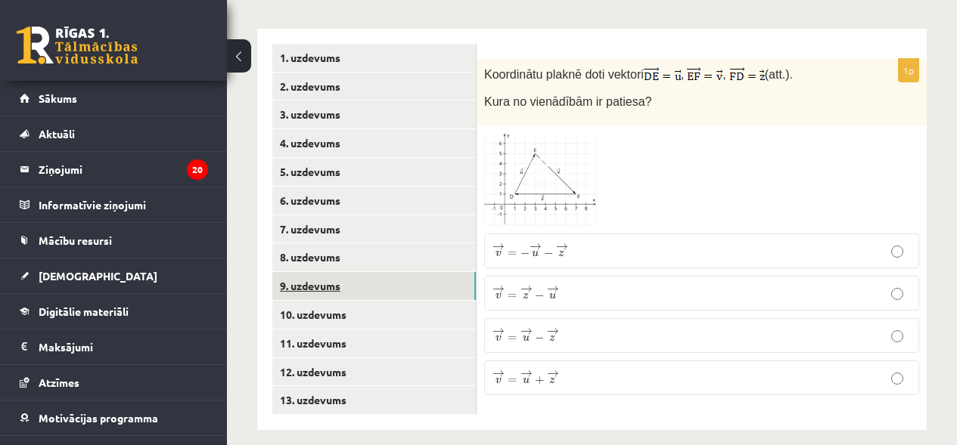
click at [318, 272] on link "9. uzdevums" at bounding box center [373, 286] width 203 height 28
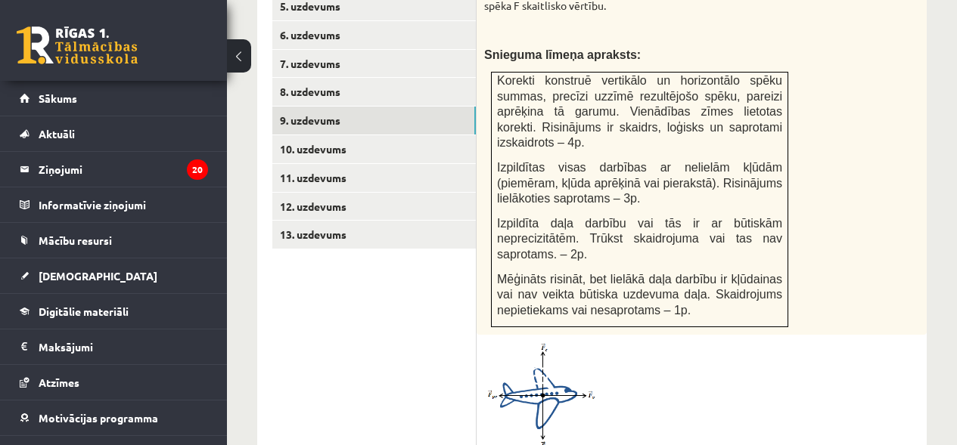
scroll to position [808, 0]
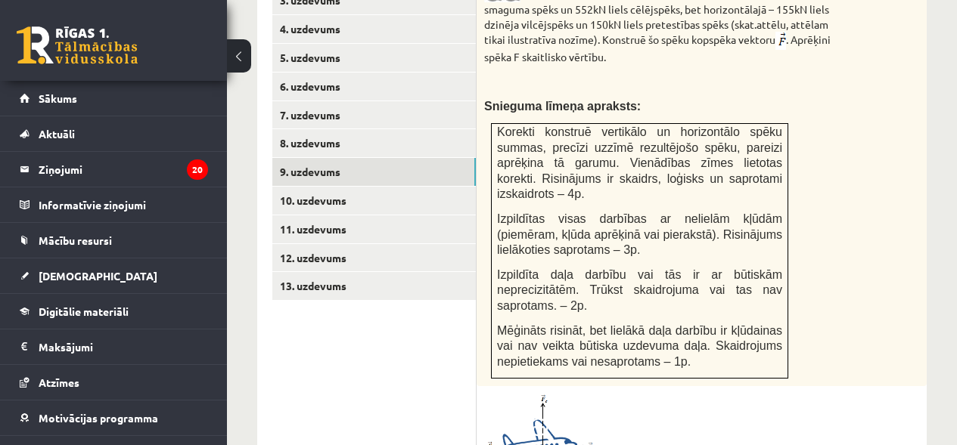
drag, startPoint x: 952, startPoint y: 326, endPoint x: 945, endPoint y: 297, distance: 29.5
click at [945, 297] on div "Matemātika 1. ieskaite 10.b1 klase , Roberts Gailītis (10.b1 klase) Pārbaudes d…" at bounding box center [592, 71] width 730 height 1643
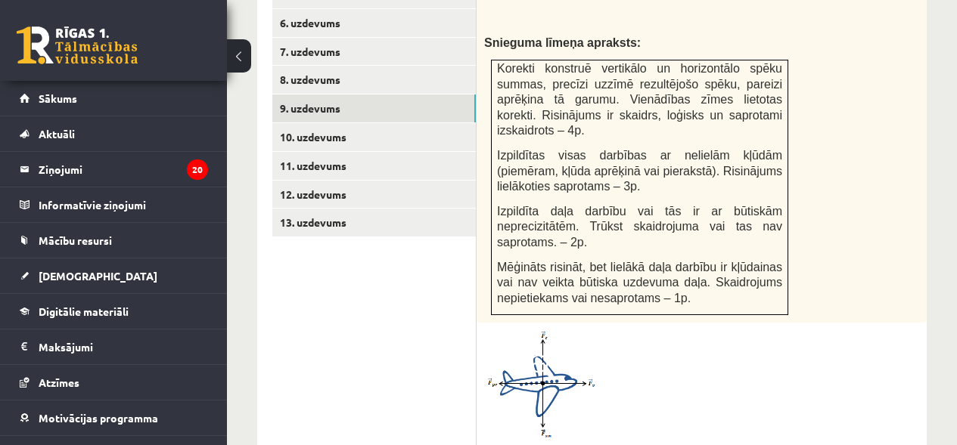
scroll to position [824, 0]
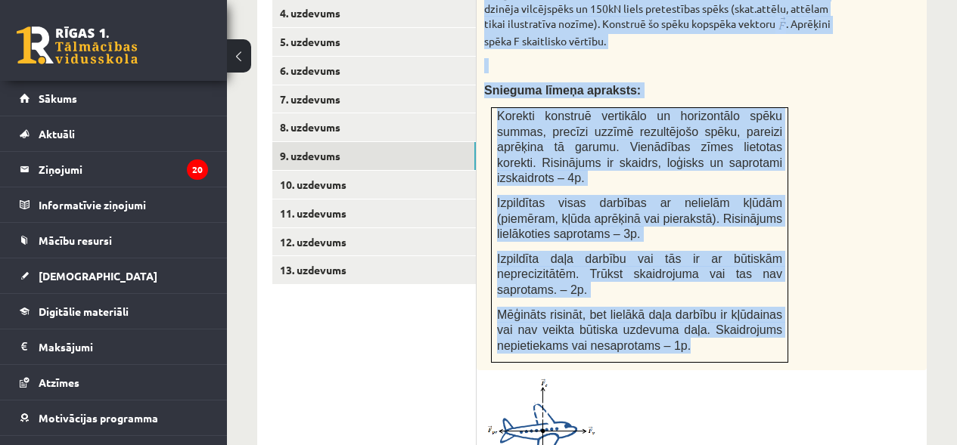
drag, startPoint x: 525, startPoint y: 141, endPoint x: 749, endPoint y: 317, distance: 285.5
click at [753, 325] on div "Uz reaktīvo lidmašīnu vertikālajā virzienā darbojas 540kN liels smaguma spēks u…" at bounding box center [701, 165] width 450 height 411
copy div "Uz reaktīvo lidmašīnu vertikālajā virzienā darbojas 540kN liels smaguma spēks u…"
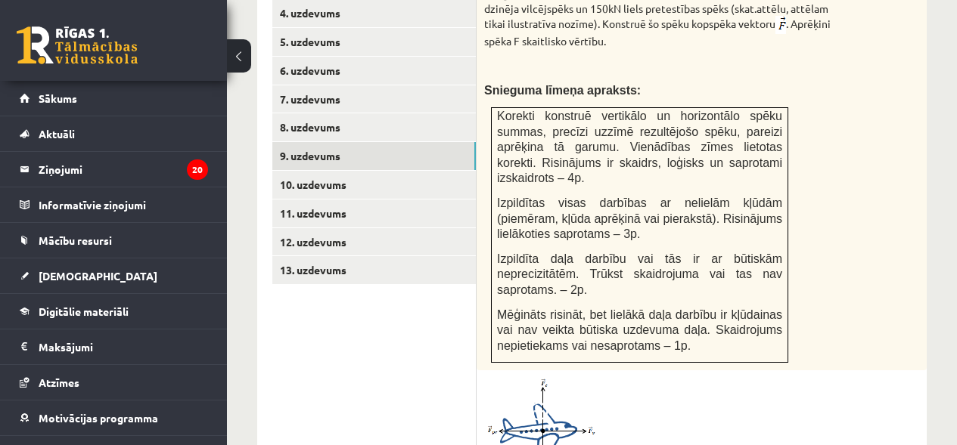
click at [435, 324] on ul "1. uzdevums 2. uzdevums 3. uzdevums 4. uzdevums 5. uzdevums 6. uzdevums 7. uzde…" at bounding box center [374, 373] width 204 height 918
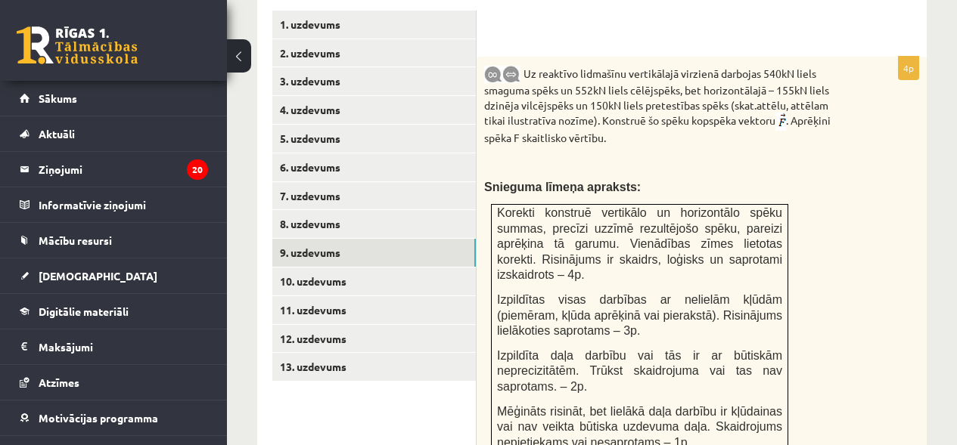
scroll to position [731, 0]
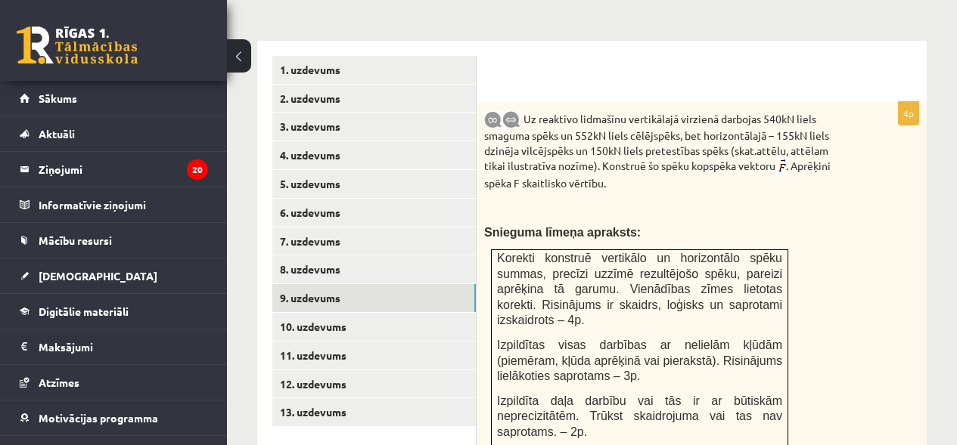
scroll to position [594, 0]
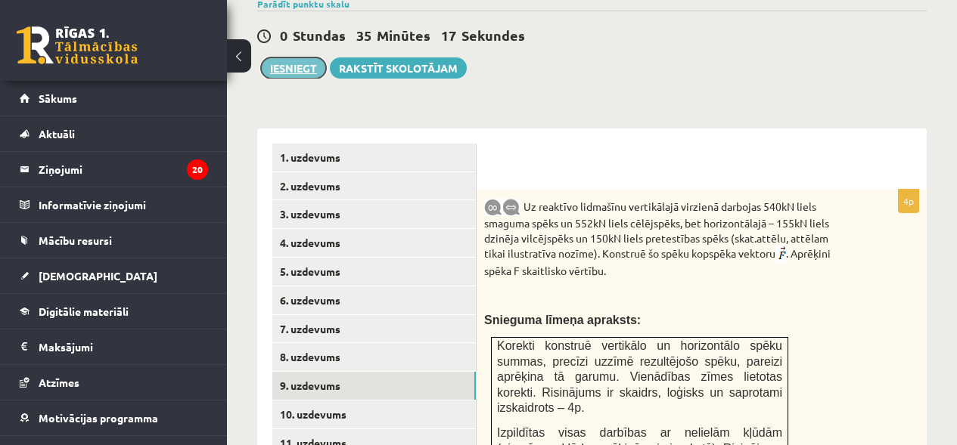
click at [305, 57] on button "Iesniegt" at bounding box center [293, 67] width 65 height 21
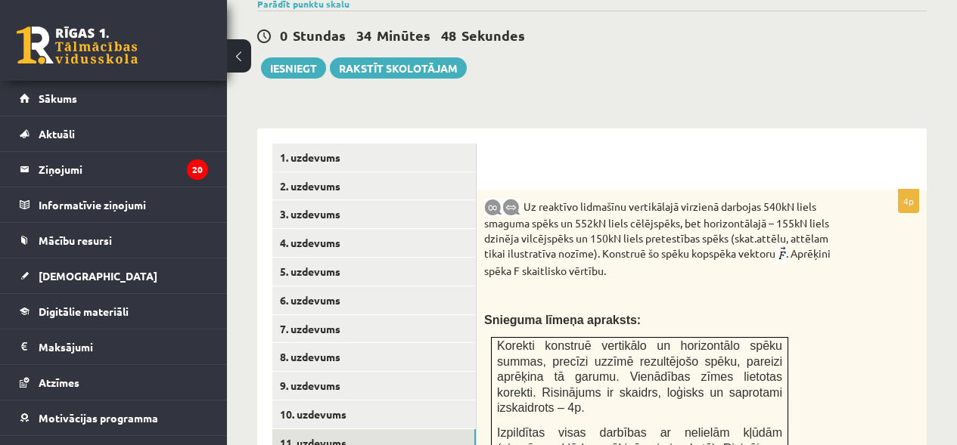
click at [315, 430] on link "11. uzdevums" at bounding box center [373, 444] width 203 height 28
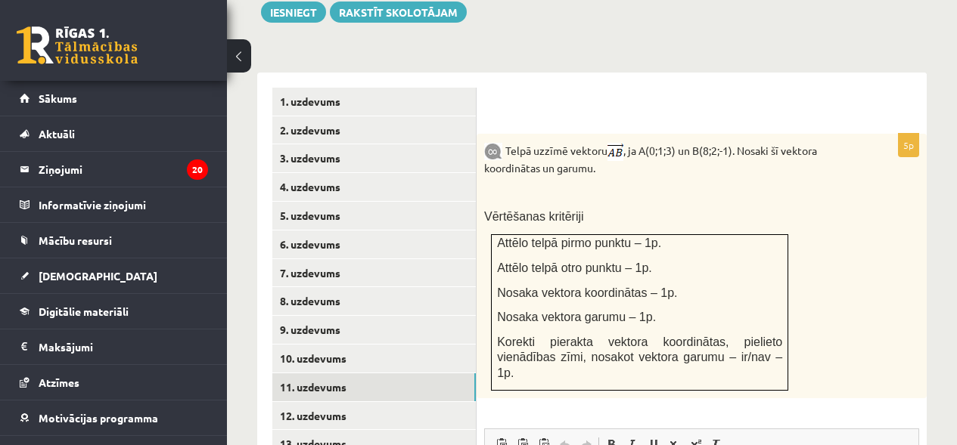
scroll to position [554, 0]
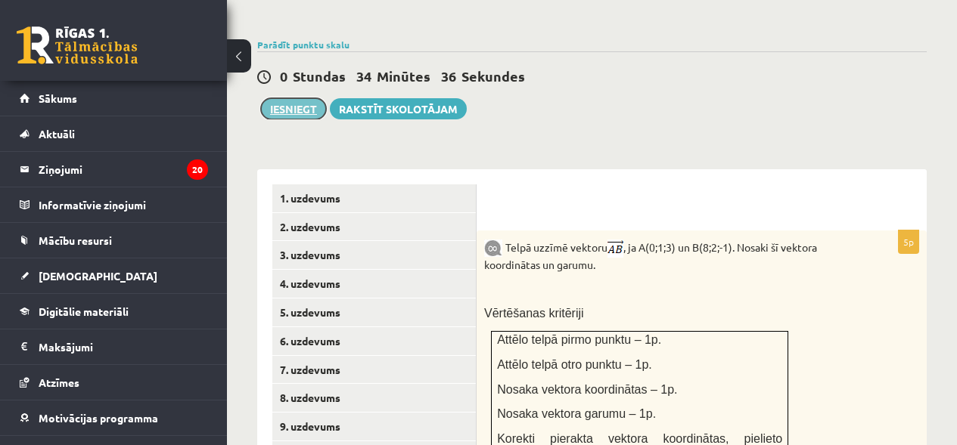
click at [274, 98] on button "Iesniegt" at bounding box center [293, 108] width 65 height 21
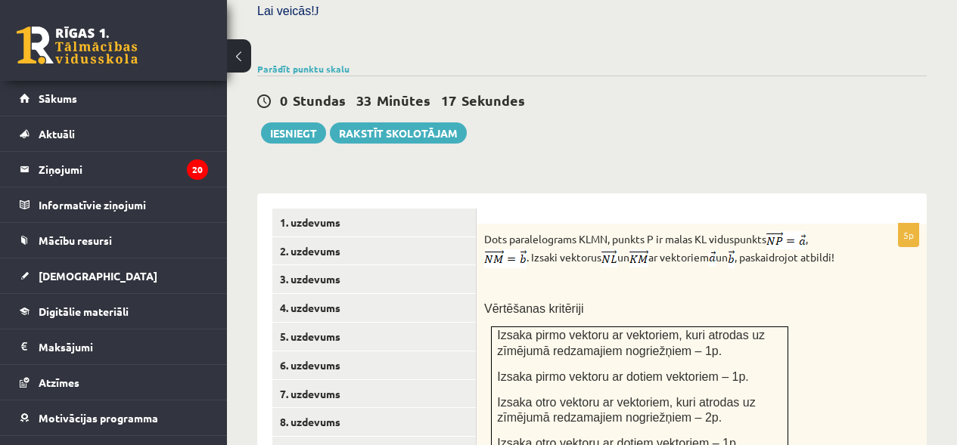
scroll to position [527, 0]
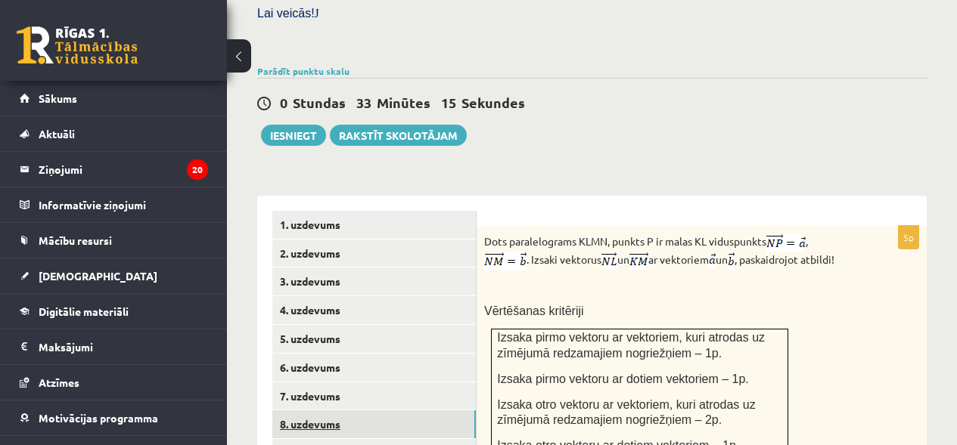
click at [373, 411] on link "8. uzdevums" at bounding box center [373, 425] width 203 height 28
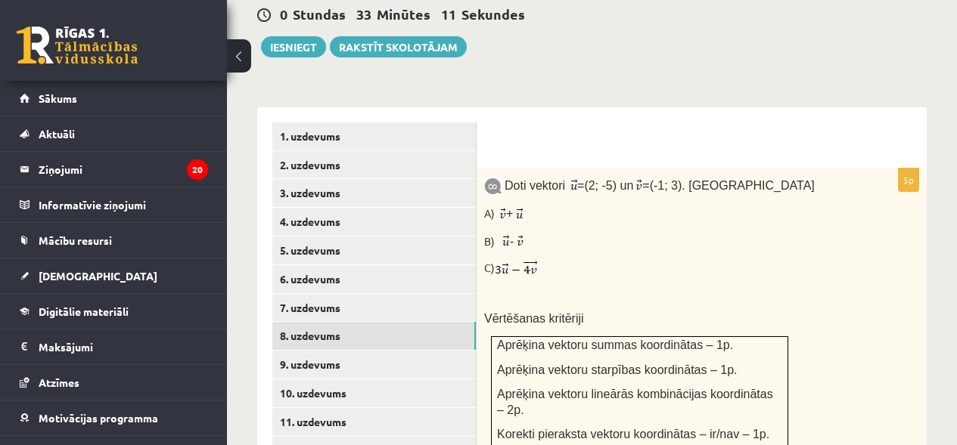
scroll to position [628, 0]
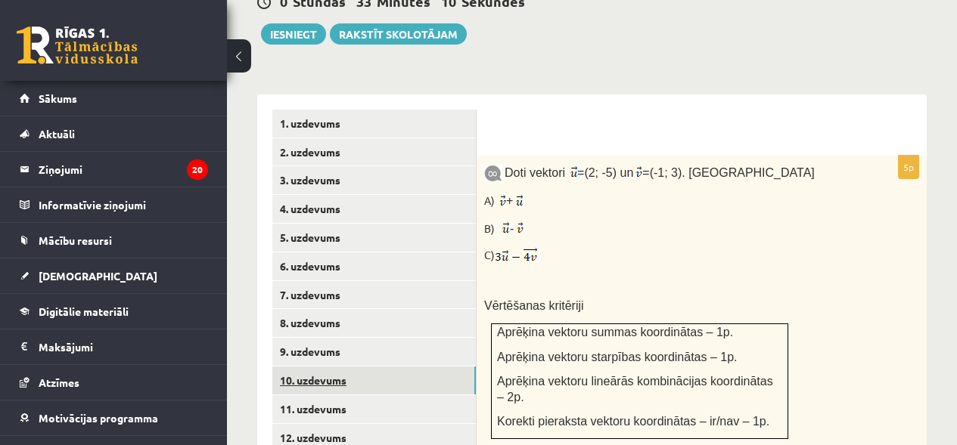
click at [458, 367] on link "10. uzdevums" at bounding box center [373, 381] width 203 height 28
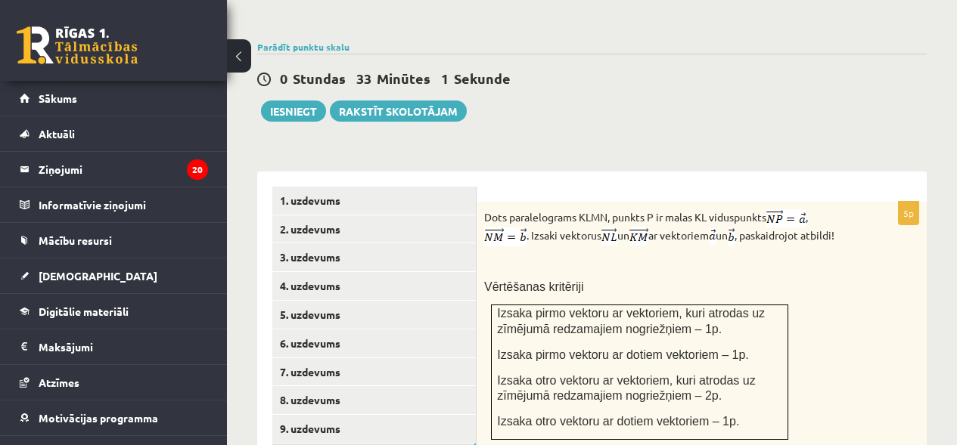
scroll to position [554, 0]
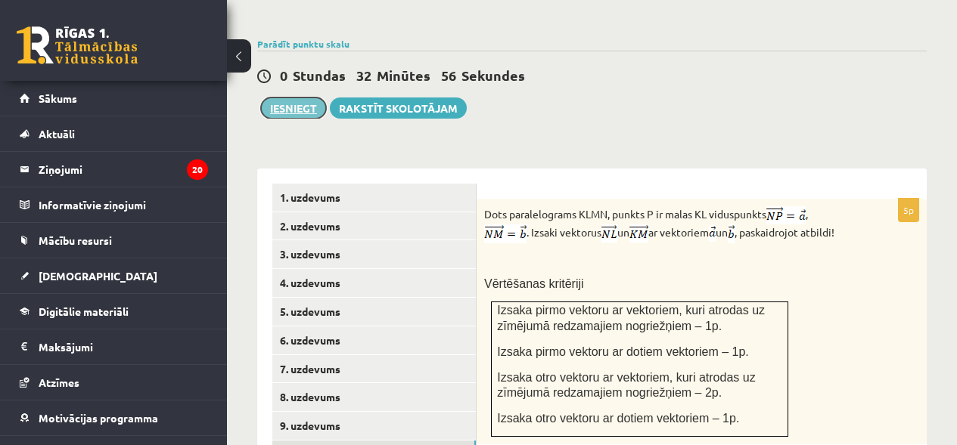
click at [305, 98] on button "Iesniegt" at bounding box center [293, 108] width 65 height 21
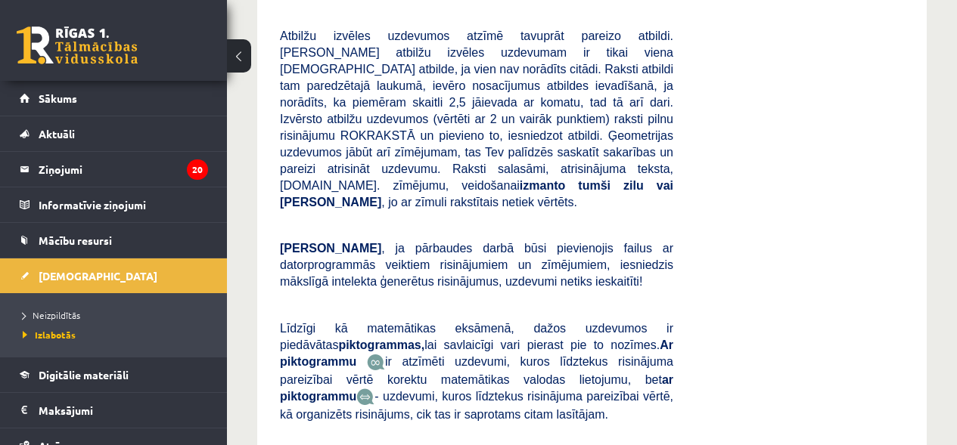
scroll to position [2746, 0]
